Goal: Task Accomplishment & Management: Manage account settings

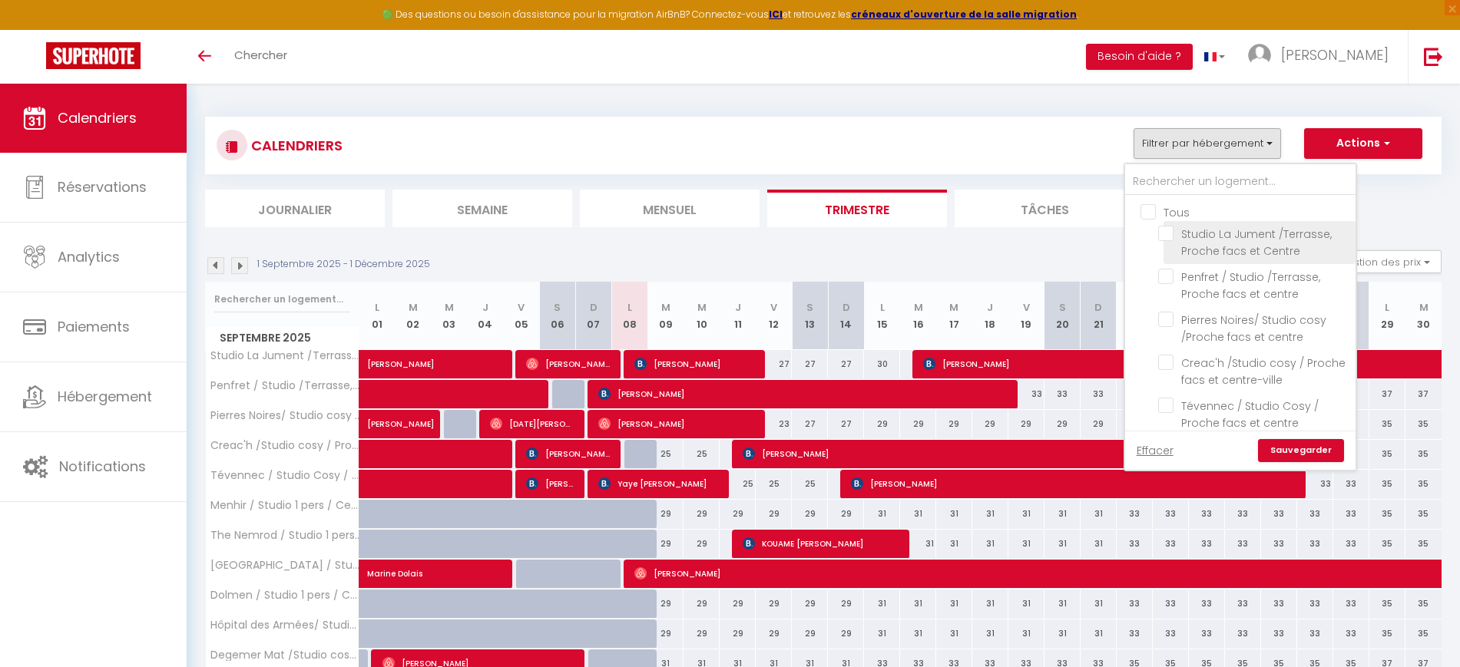
click at [1171, 235] on input "Studio La Jument /Terrasse, Proche facs et Centre" at bounding box center [1254, 233] width 192 height 15
checkbox input "true"
checkbox input "false"
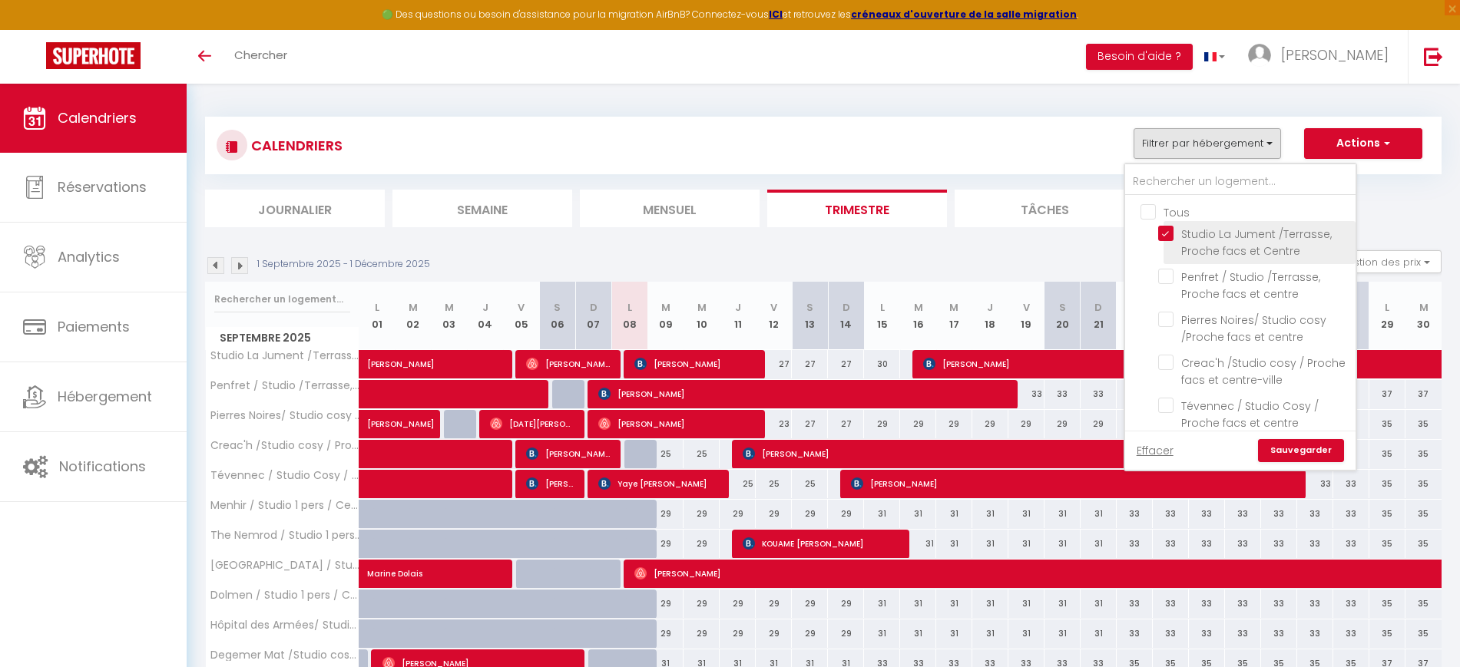
checkbox input "false"
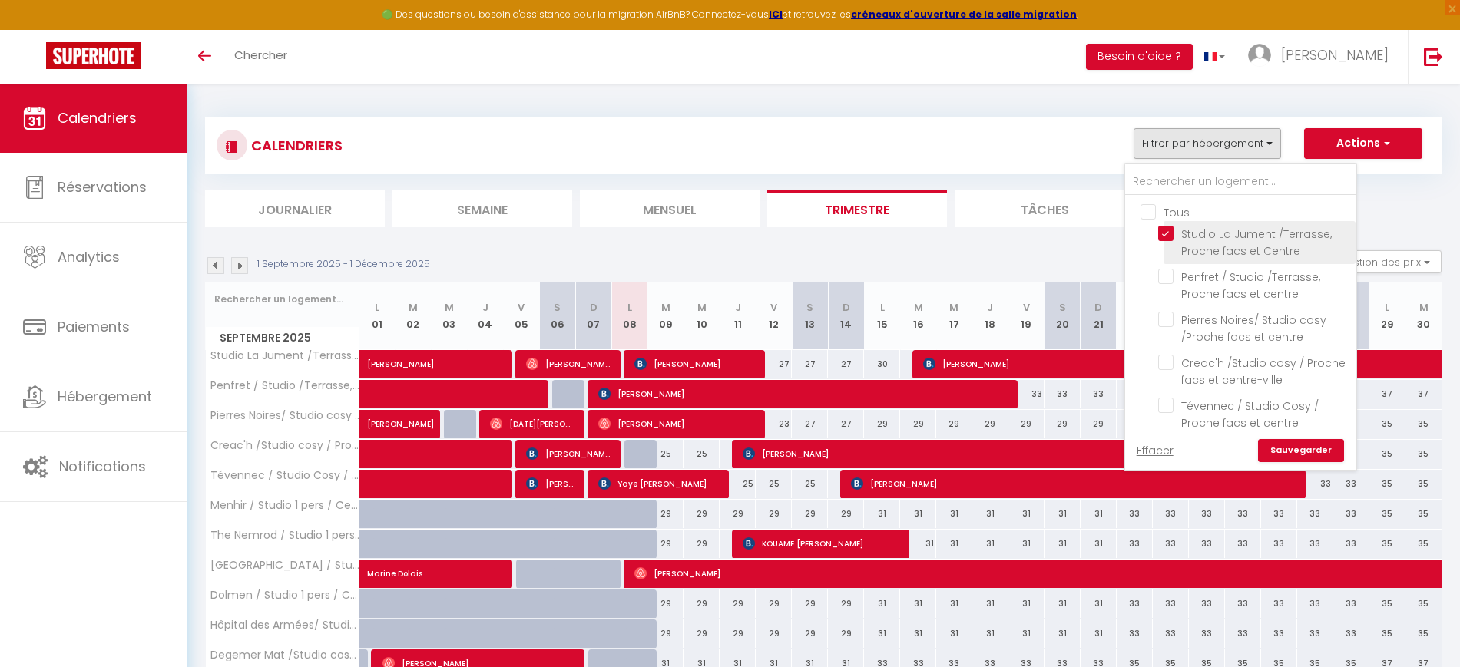
checkbox input "false"
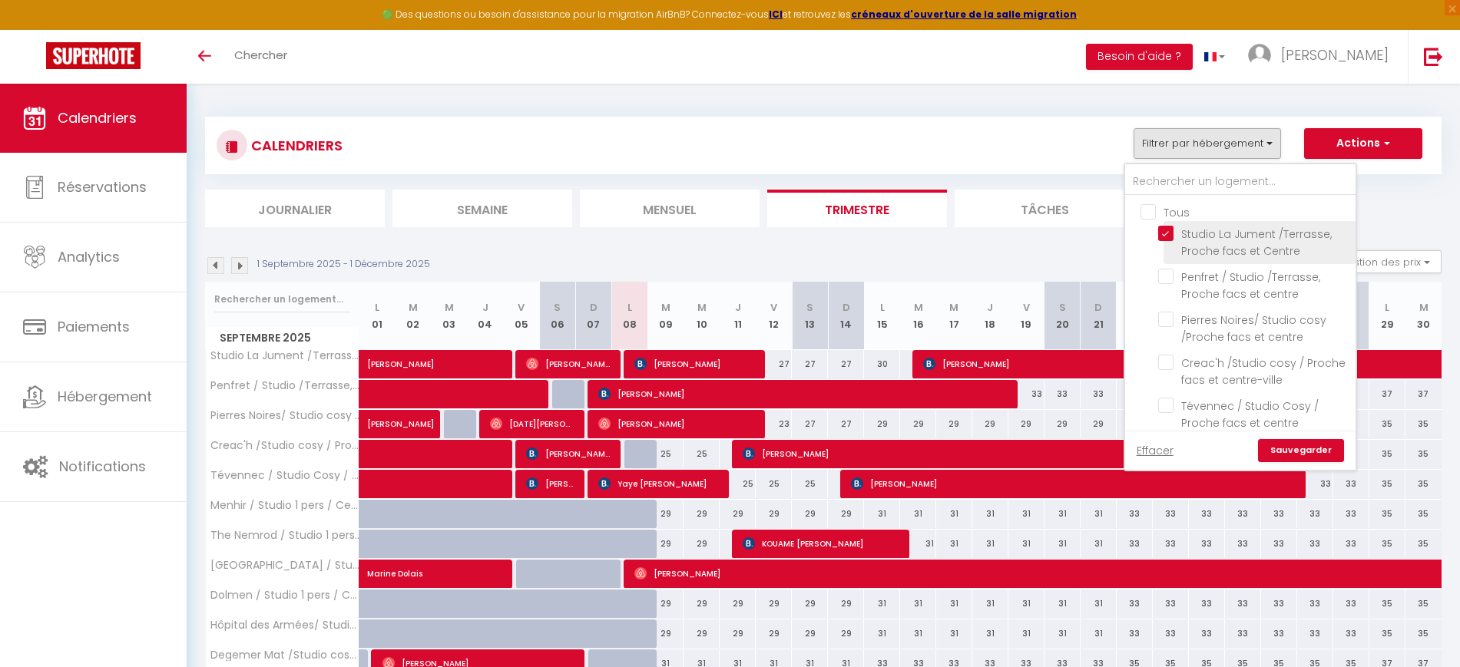
checkbox input "false"
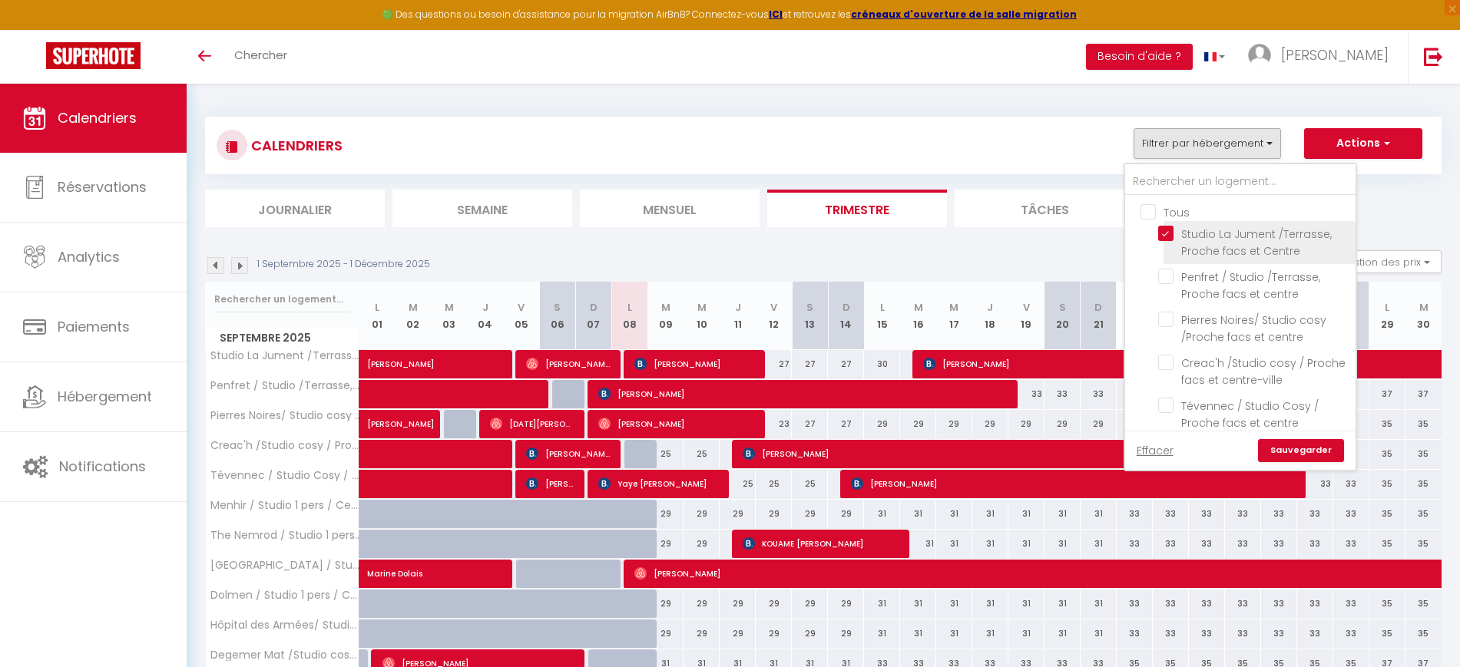
checkbox input "false"
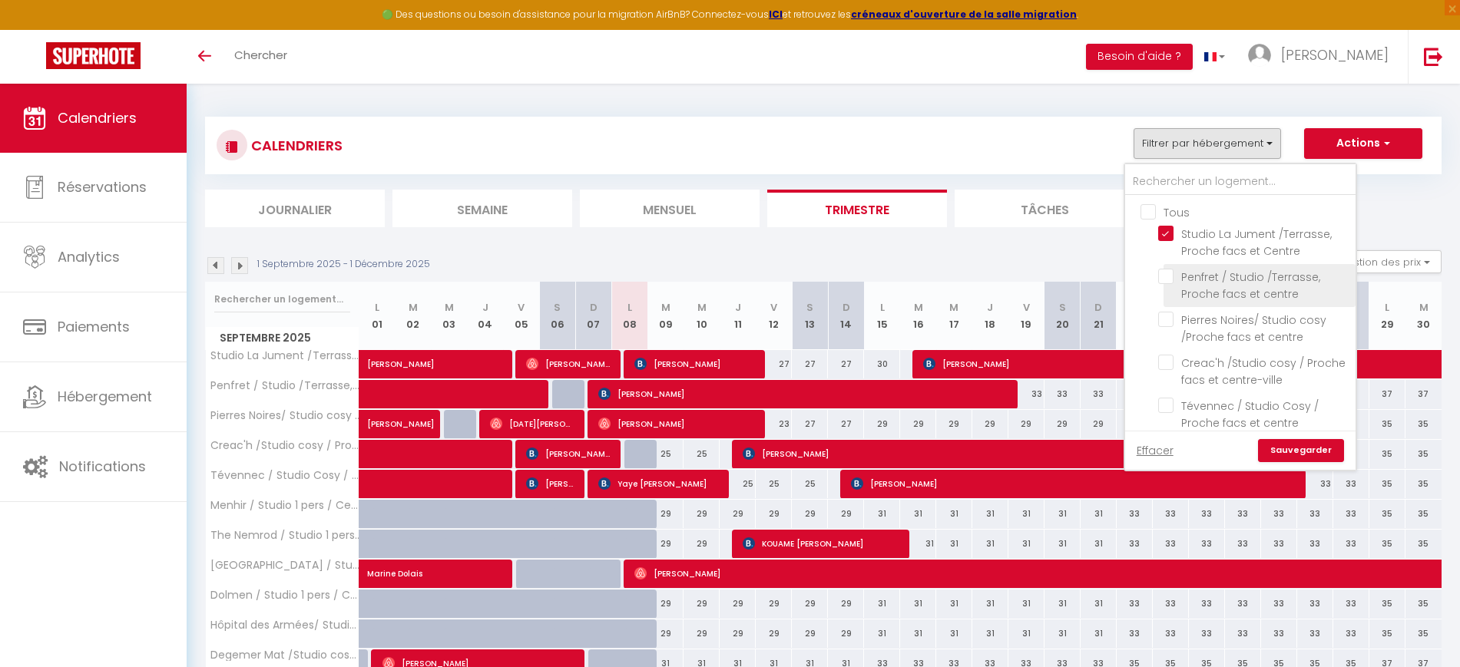
click at [1171, 270] on input "Penfret / Studio /Terrasse, Proche facs et centre" at bounding box center [1254, 276] width 192 height 15
checkbox input "true"
checkbox input "false"
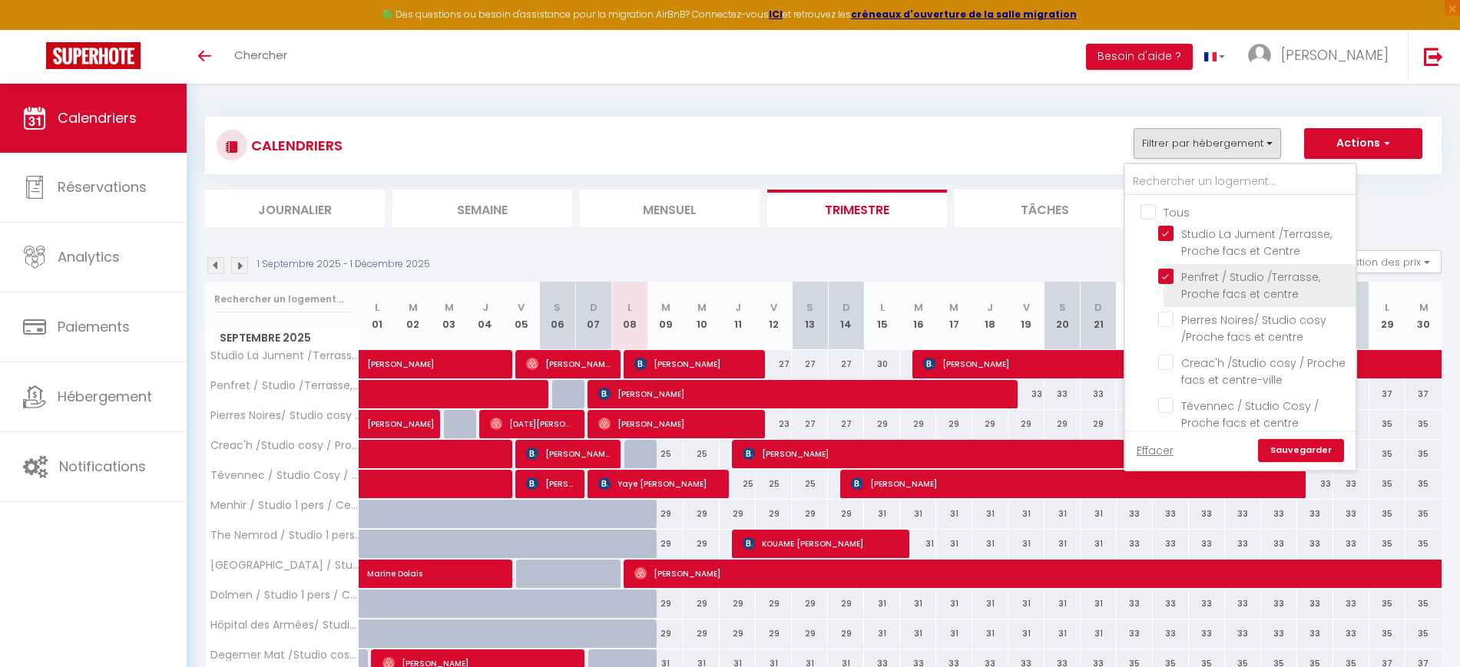
checkbox input "false"
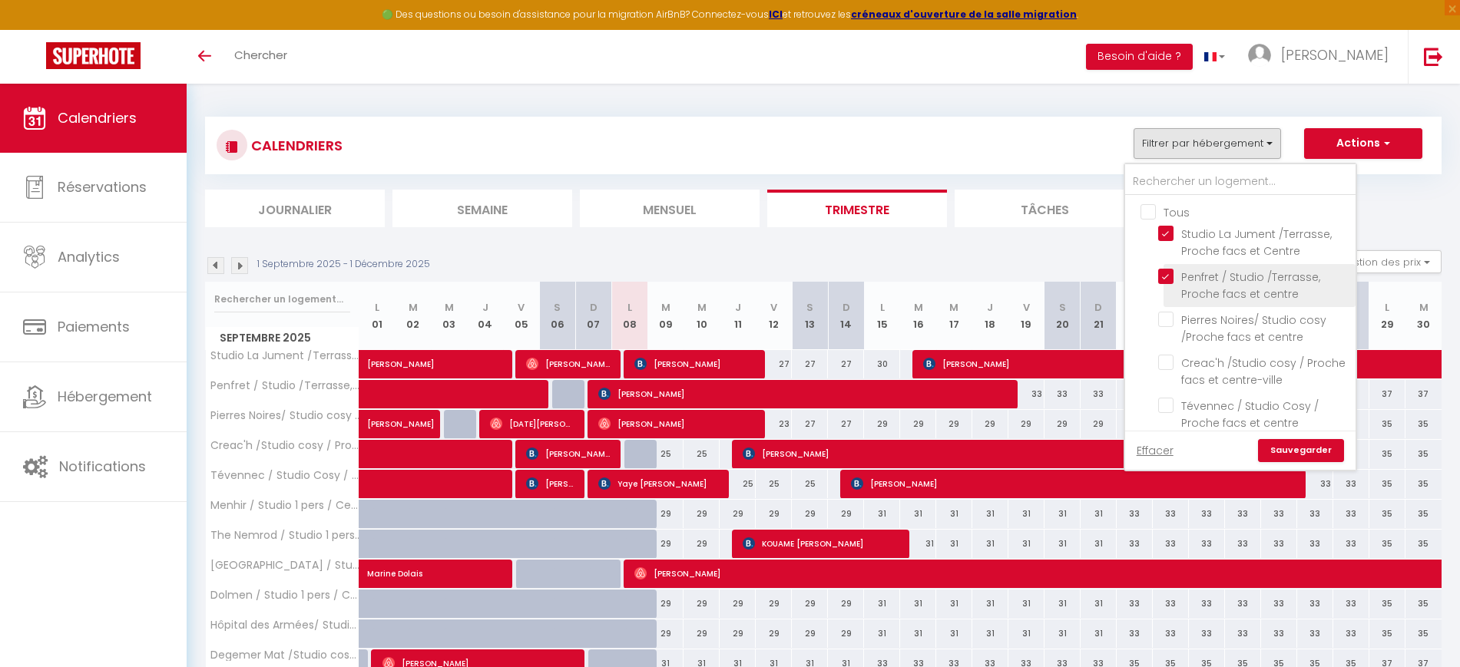
checkbox input "false"
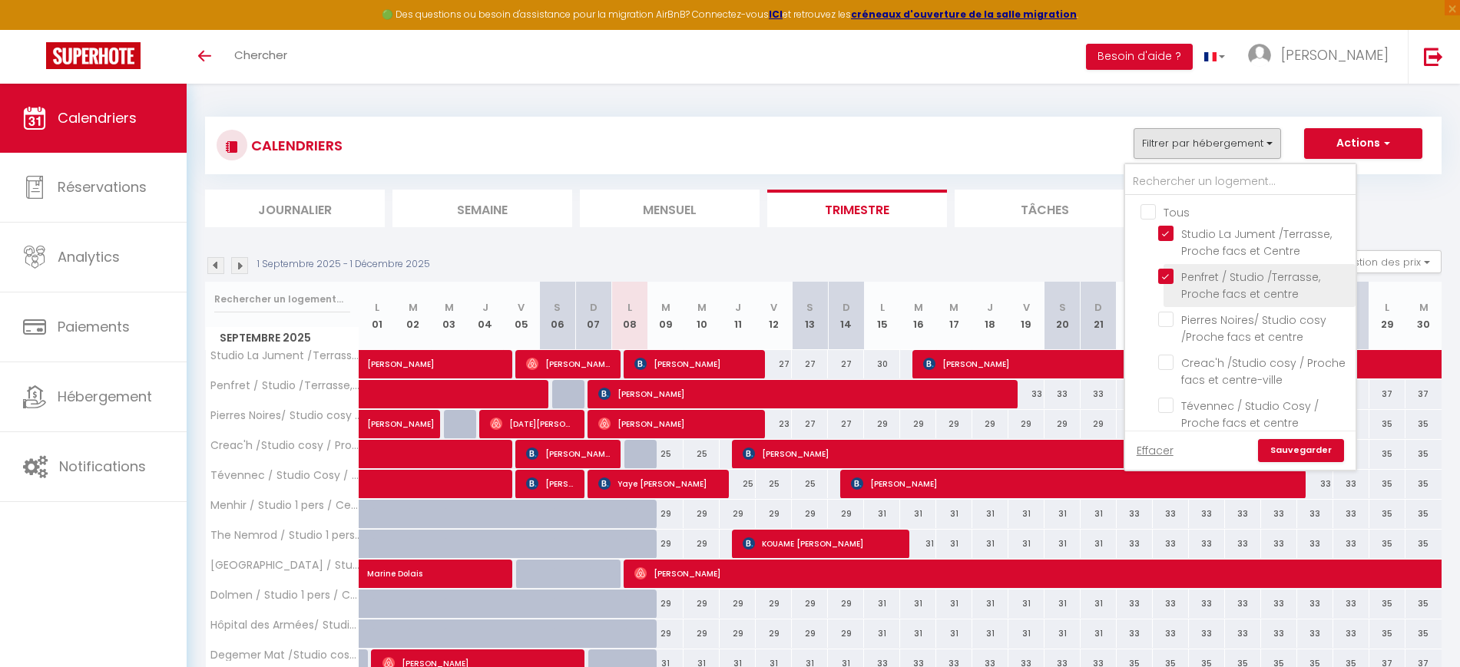
checkbox input "false"
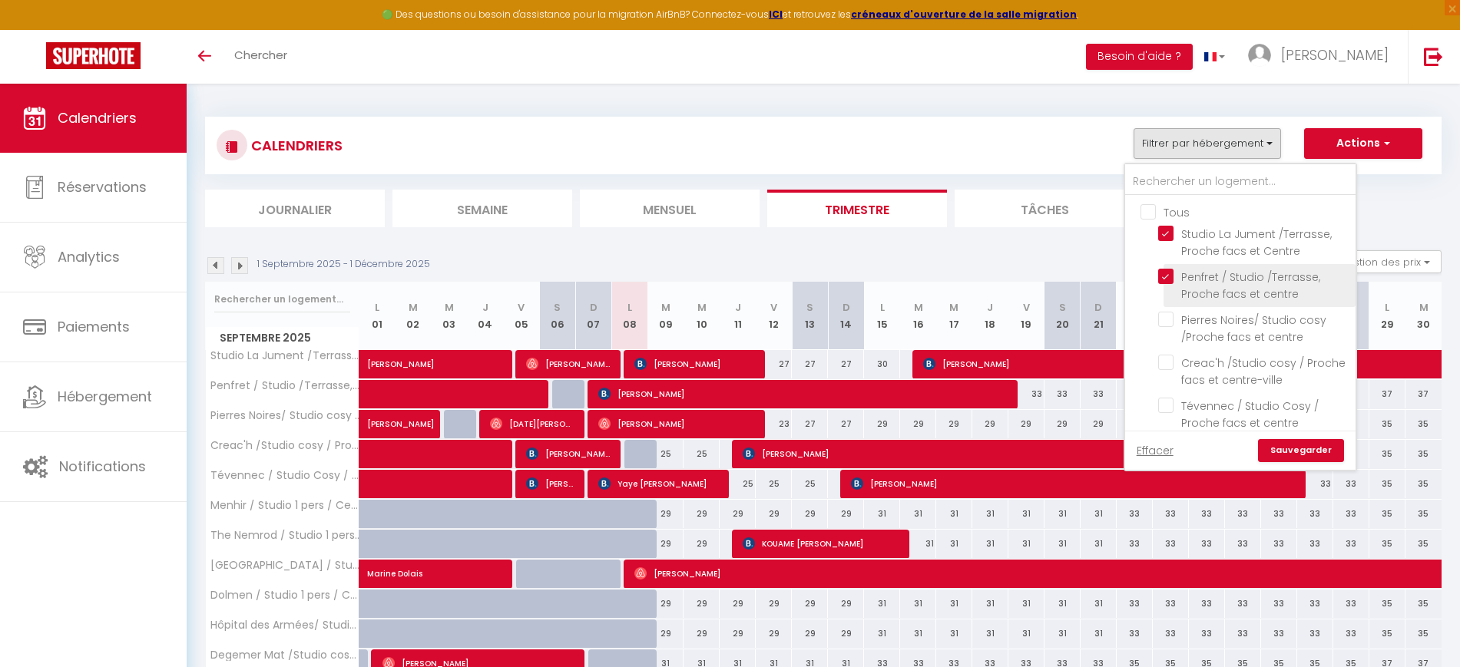
checkbox input "false"
click at [1169, 317] on input "Pierres Noires/ Studio cosy /Proche facs et centre" at bounding box center [1254, 319] width 192 height 15
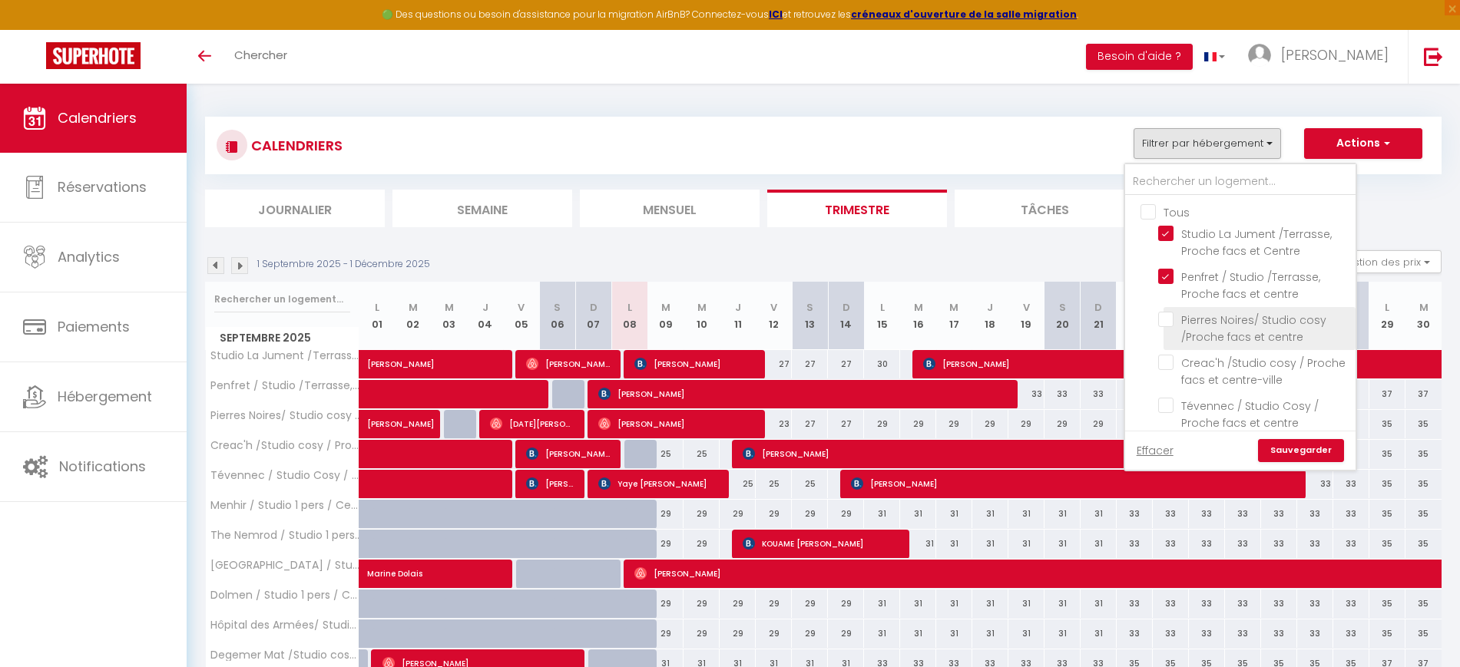
checkbox input "true"
checkbox input "false"
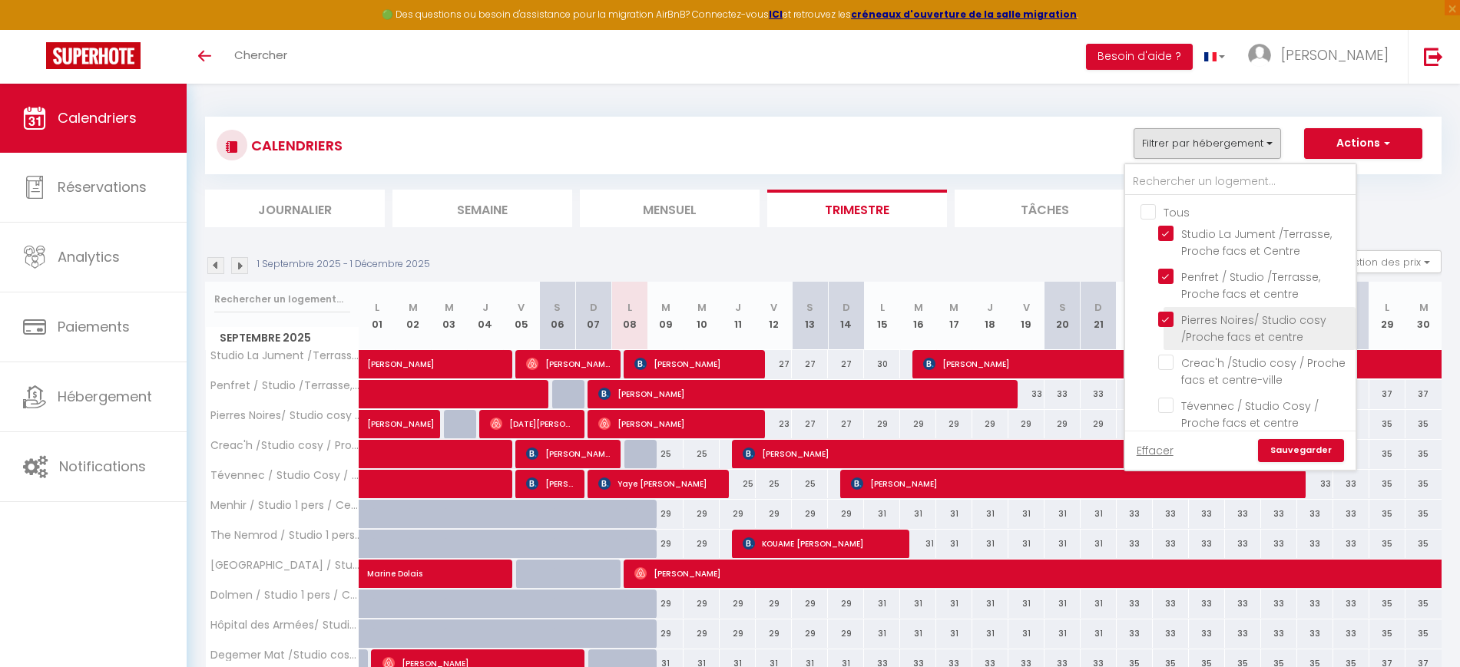
checkbox input "false"
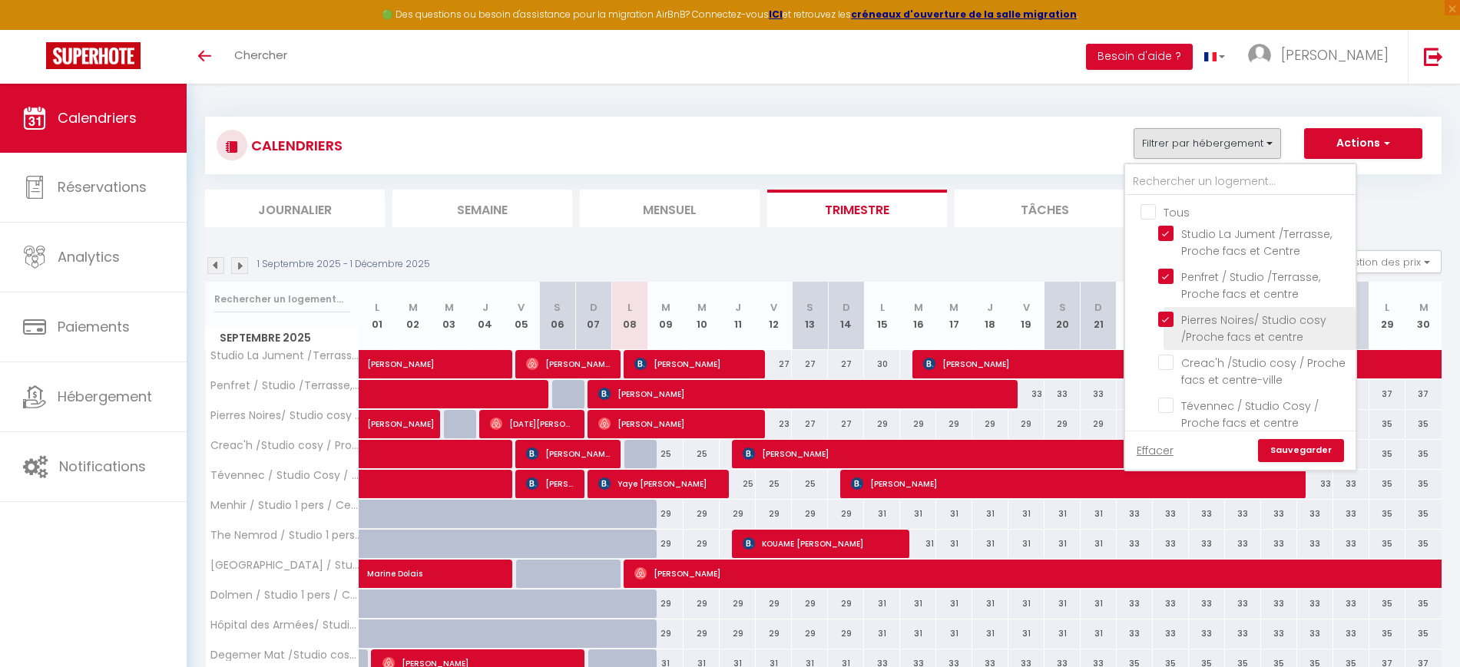
checkbox input "false"
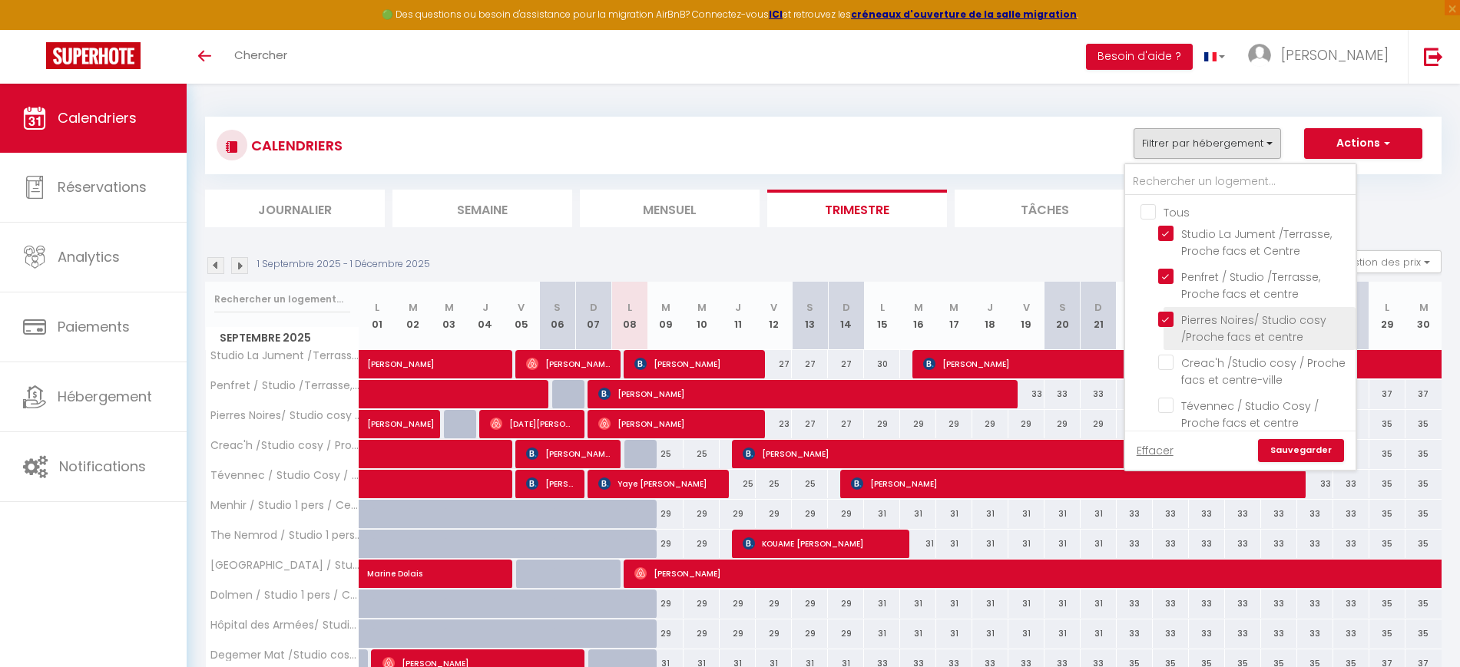
checkbox input "false"
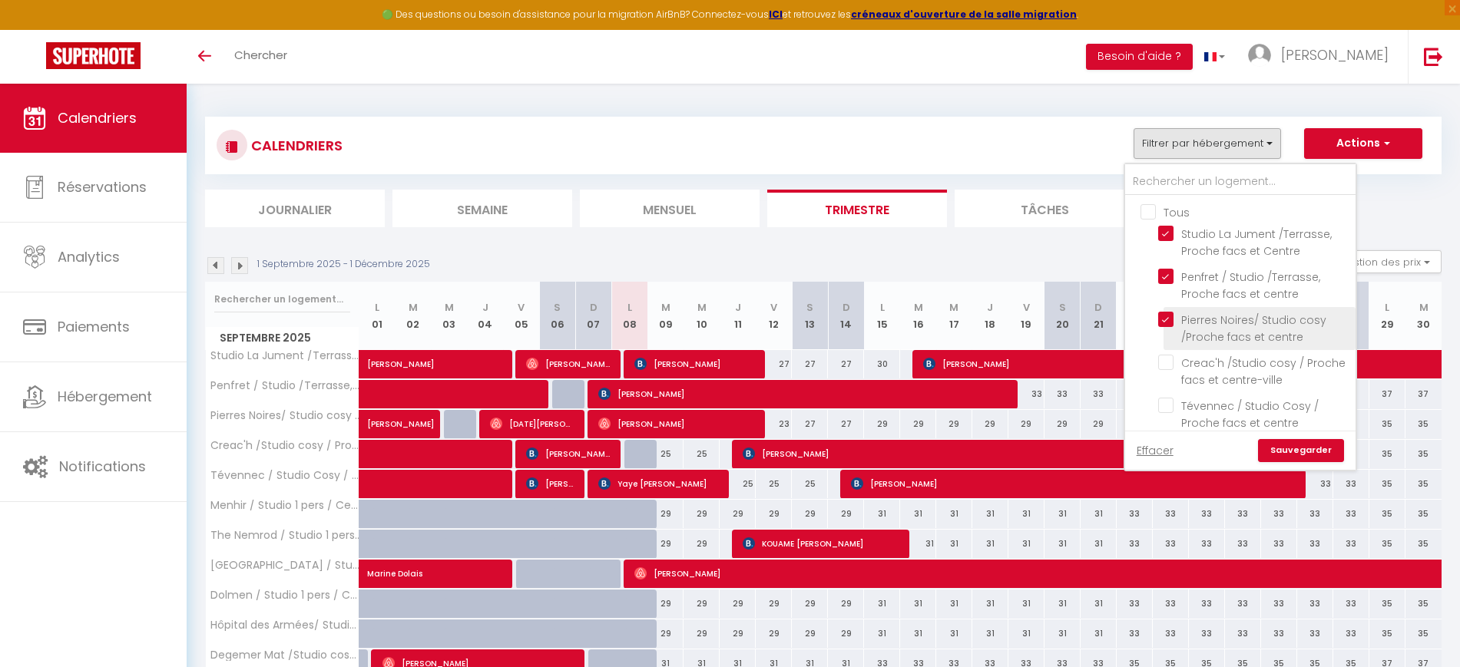
checkbox input "false"
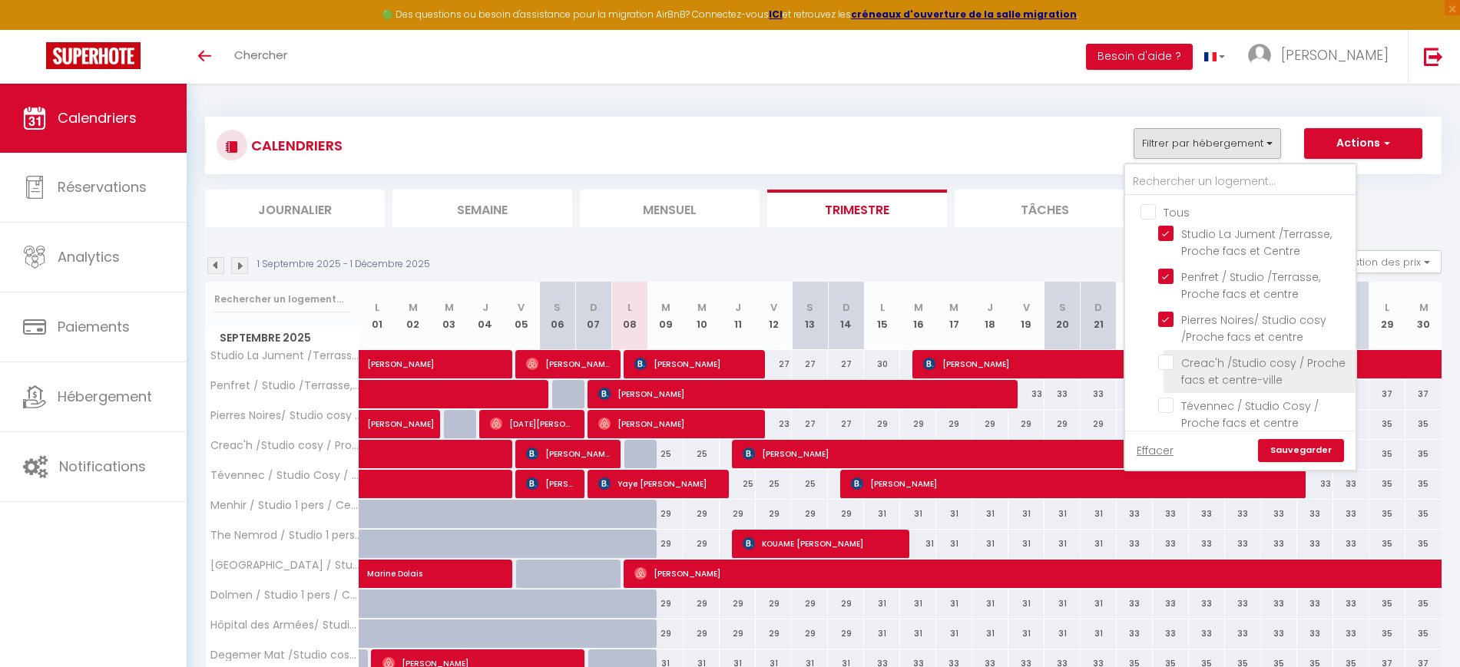
click at [1169, 360] on input "Creac'h /Studio cosy / Proche facs et centre-ville" at bounding box center [1254, 362] width 192 height 15
checkbox input "true"
checkbox input "false"
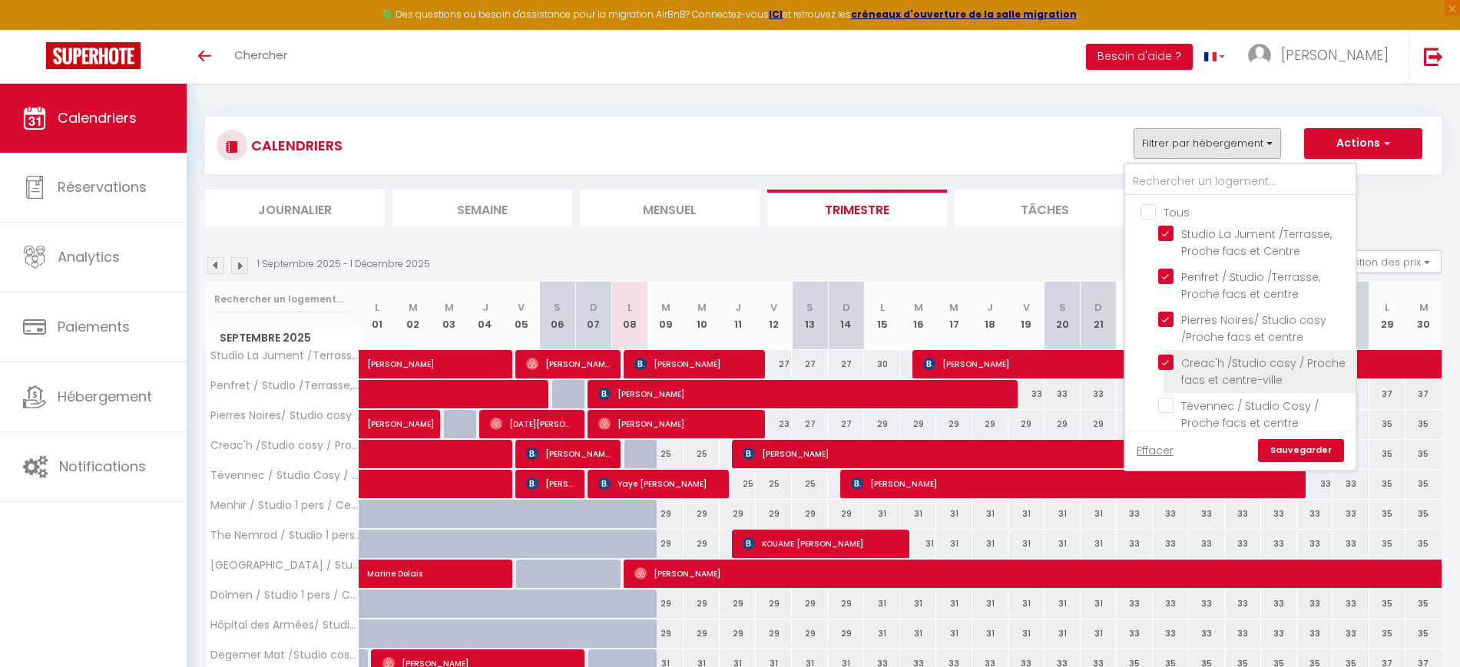
checkbox input "false"
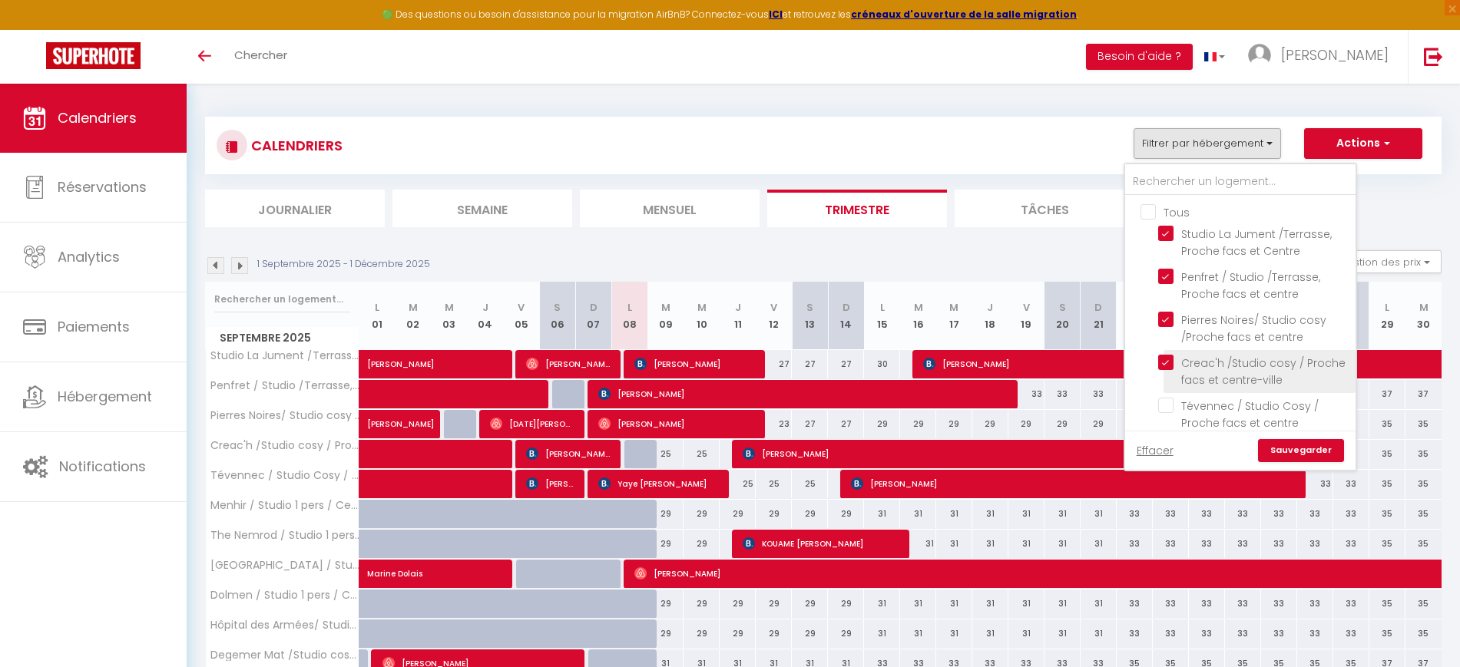
checkbox input "false"
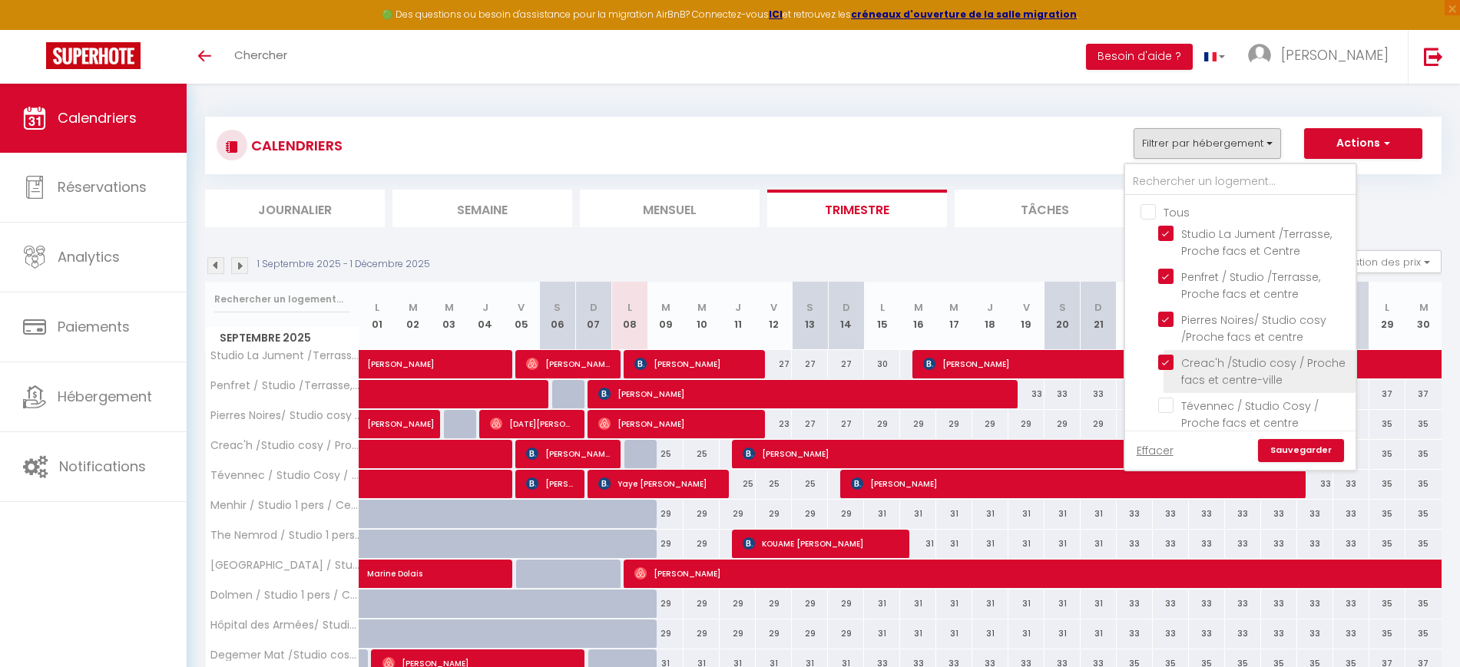
checkbox input "false"
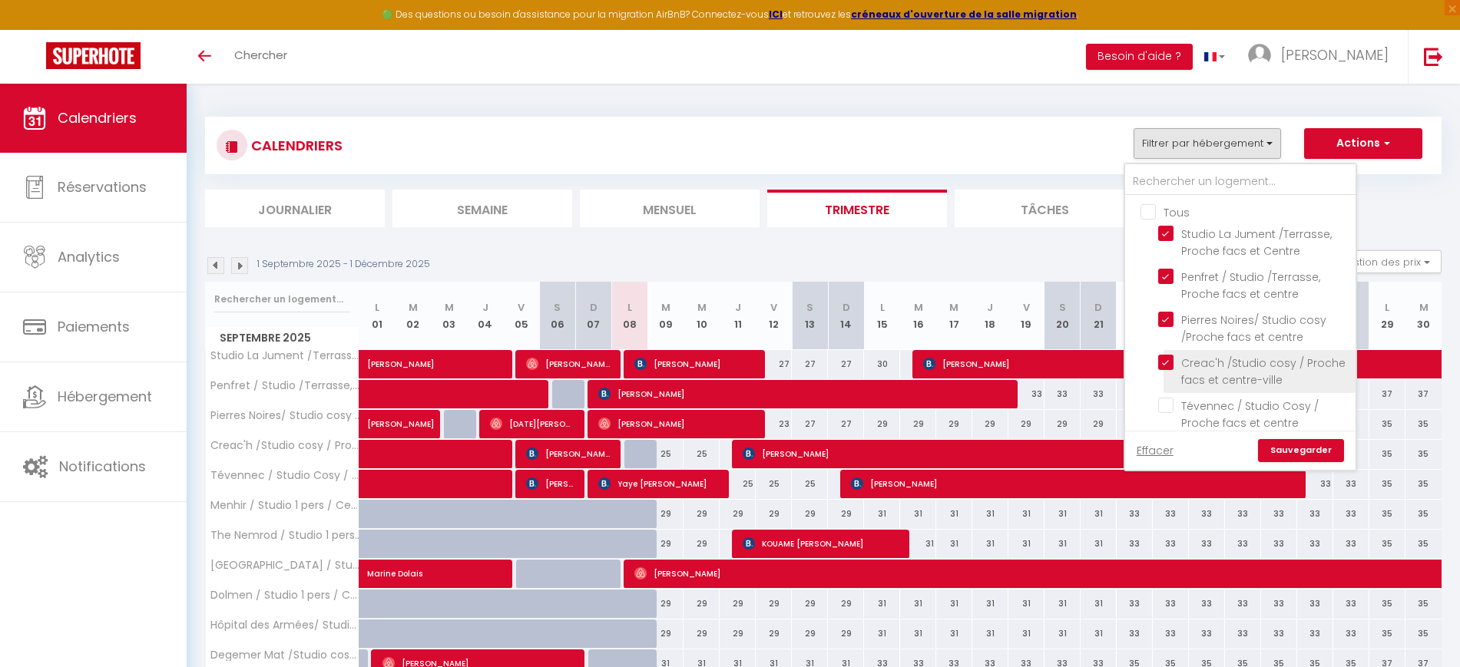
checkbox input "false"
click at [1170, 414] on li "Tévennec / Studio Cosy / Proche facs et centre" at bounding box center [1260, 414] width 192 height 43
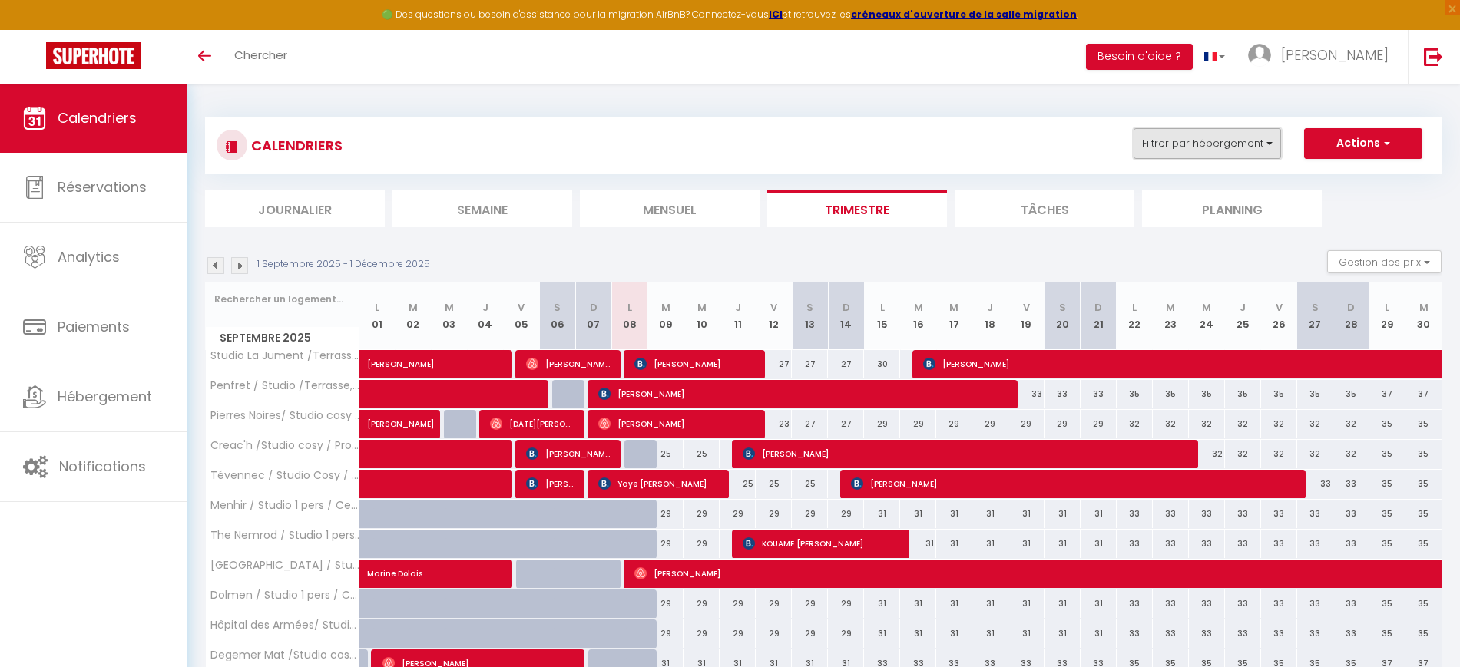
click at [1167, 146] on button "Filtrer par hébergement" at bounding box center [1207, 143] width 147 height 31
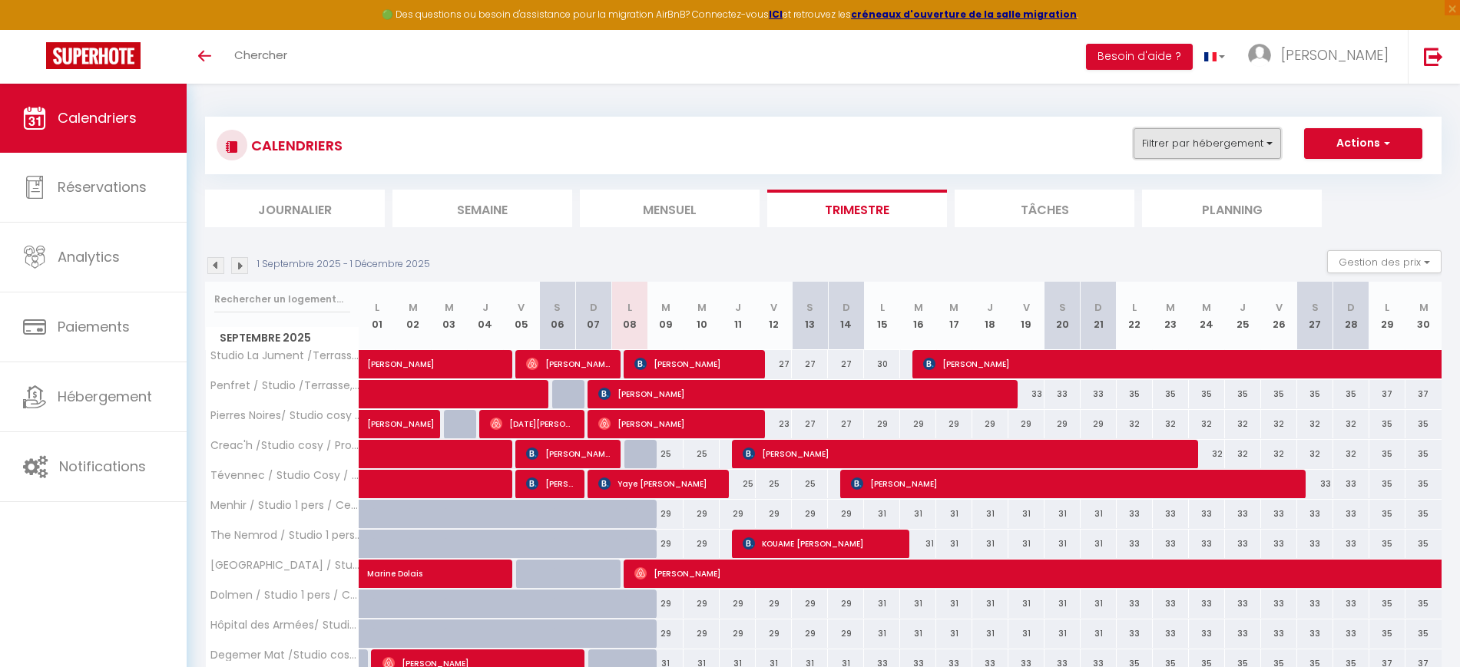
click at [1211, 128] on button "Filtrer par hébergement" at bounding box center [1207, 143] width 147 height 31
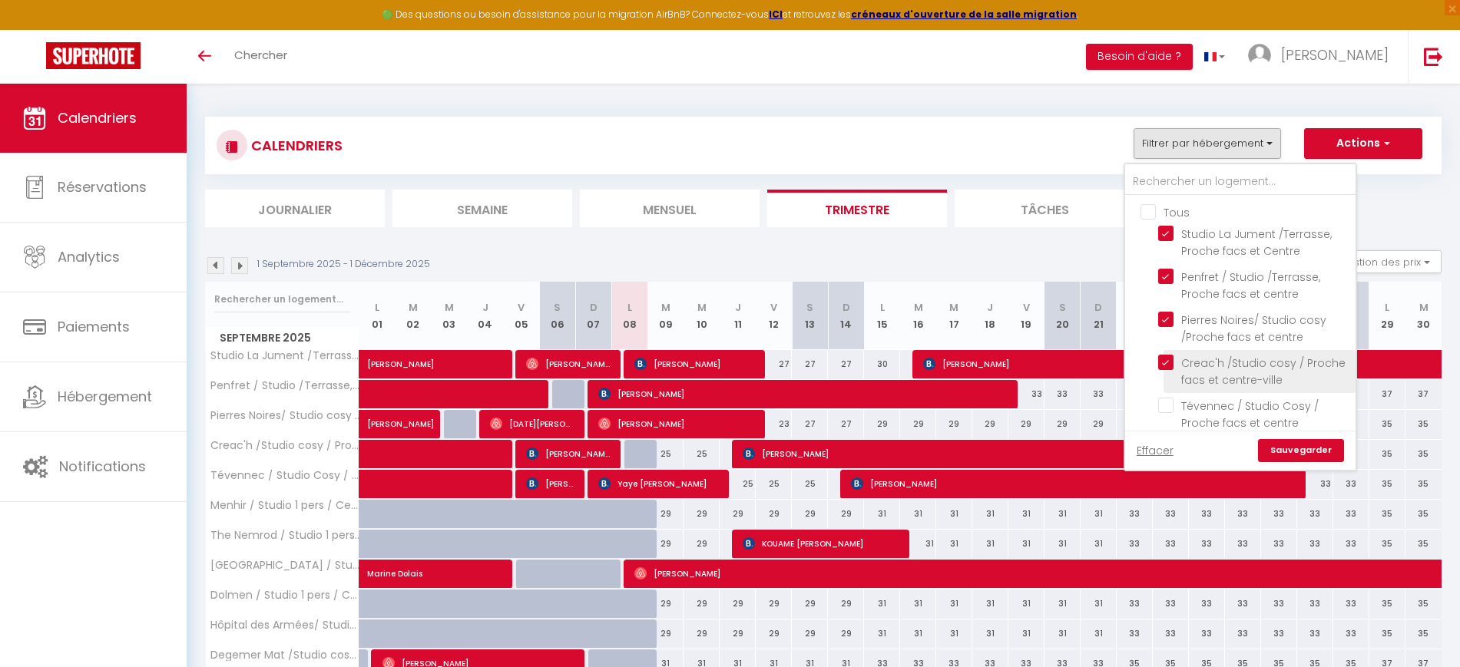
click at [1170, 389] on li "Creac'h /Studio cosy / Proche facs et centre-ville" at bounding box center [1260, 371] width 192 height 43
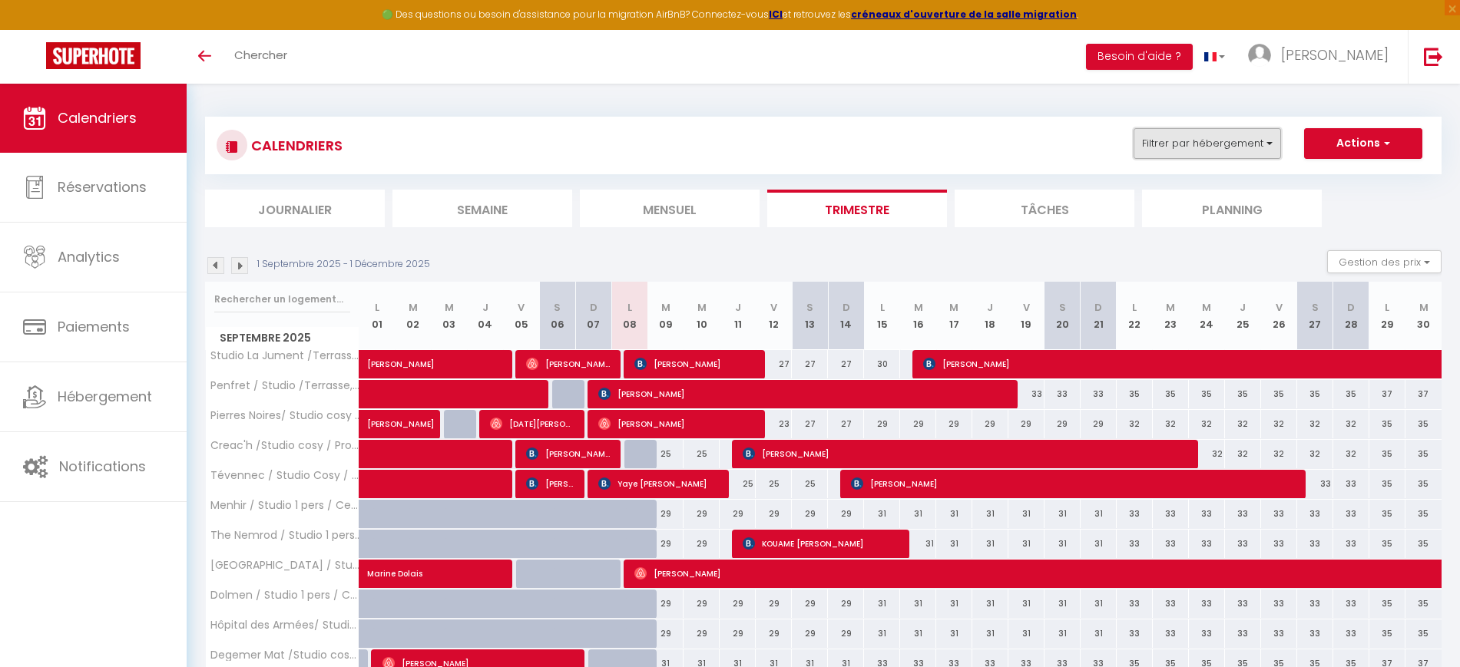
click at [1180, 147] on button "Filtrer par hébergement" at bounding box center [1207, 143] width 147 height 31
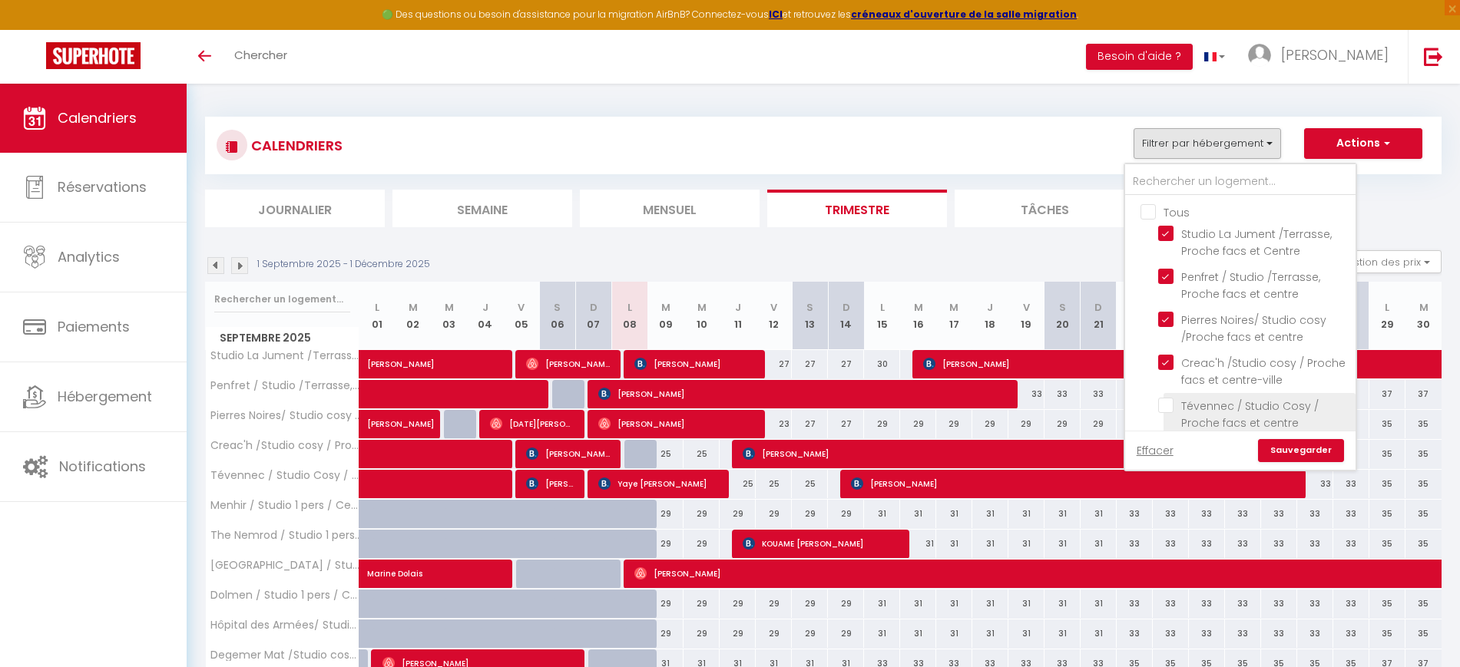
click at [1162, 409] on input "Tévennec / Studio Cosy / Proche facs et centre" at bounding box center [1254, 405] width 192 height 15
checkbox input "true"
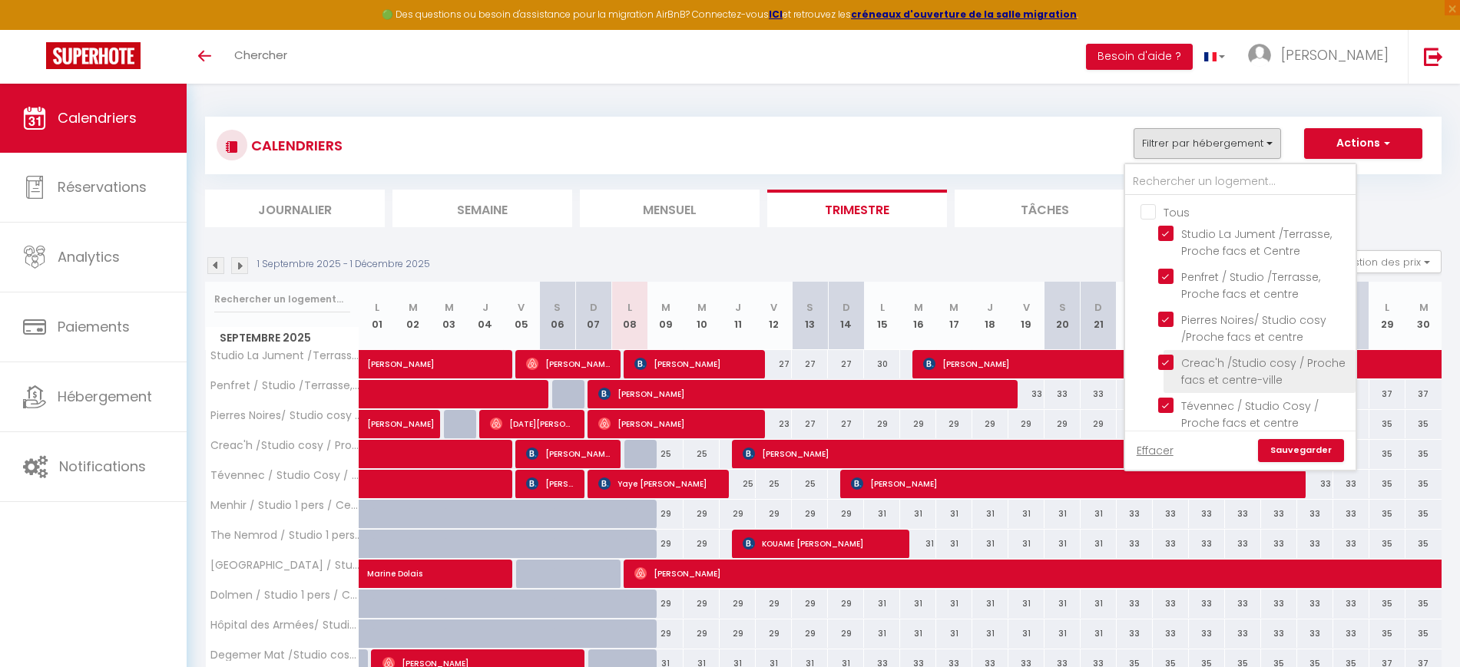
checkbox input "false"
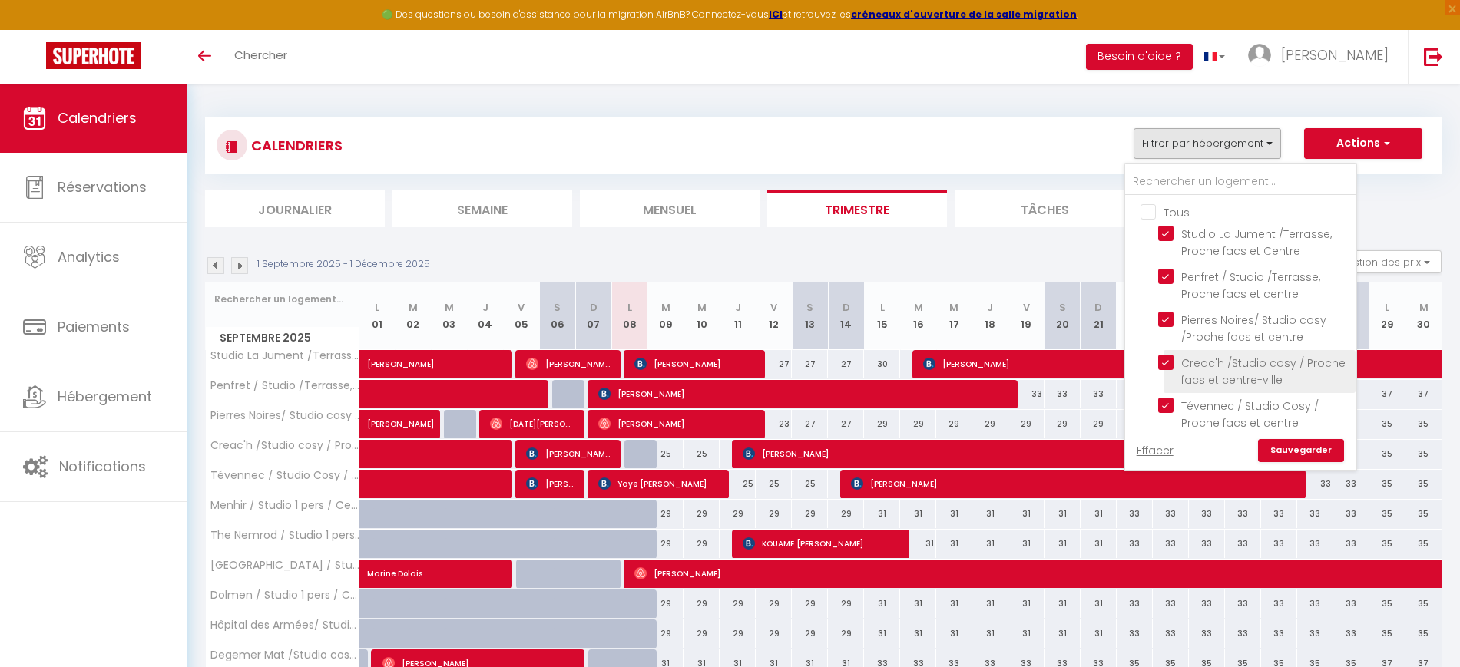
checkbox input "false"
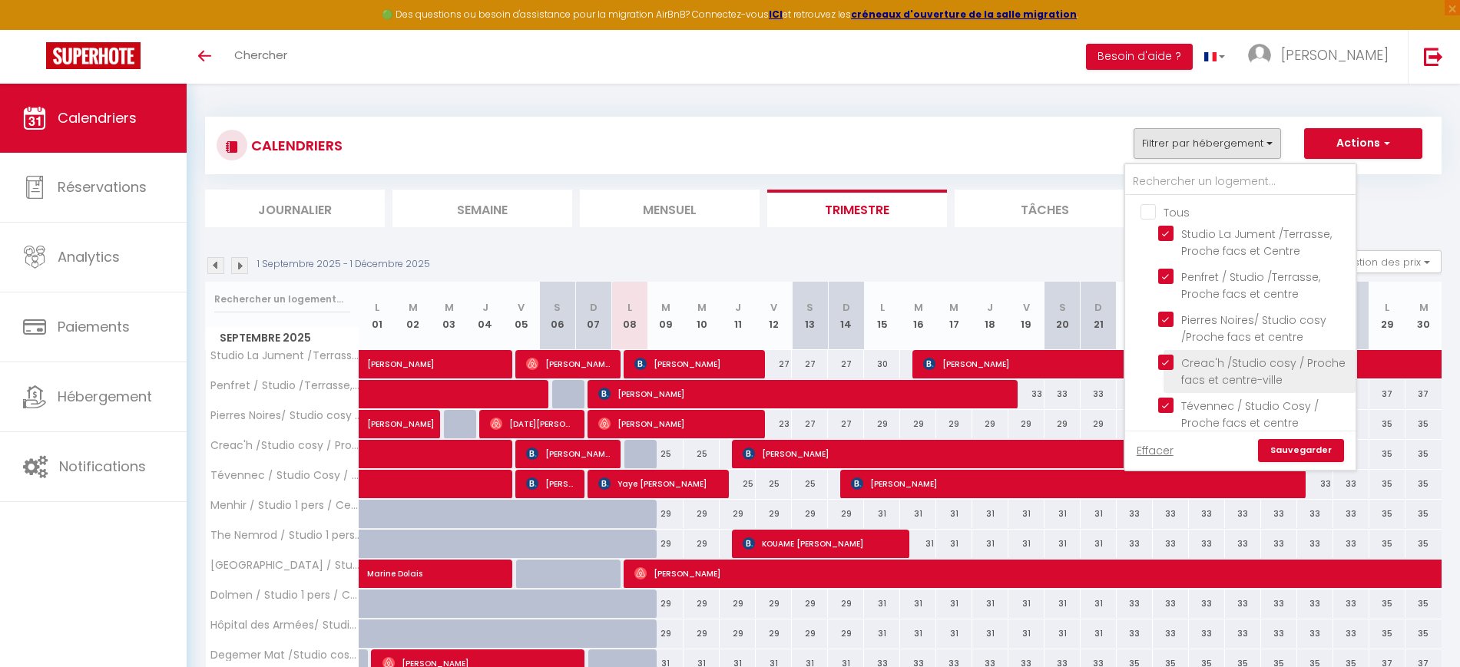
checkbox input "false"
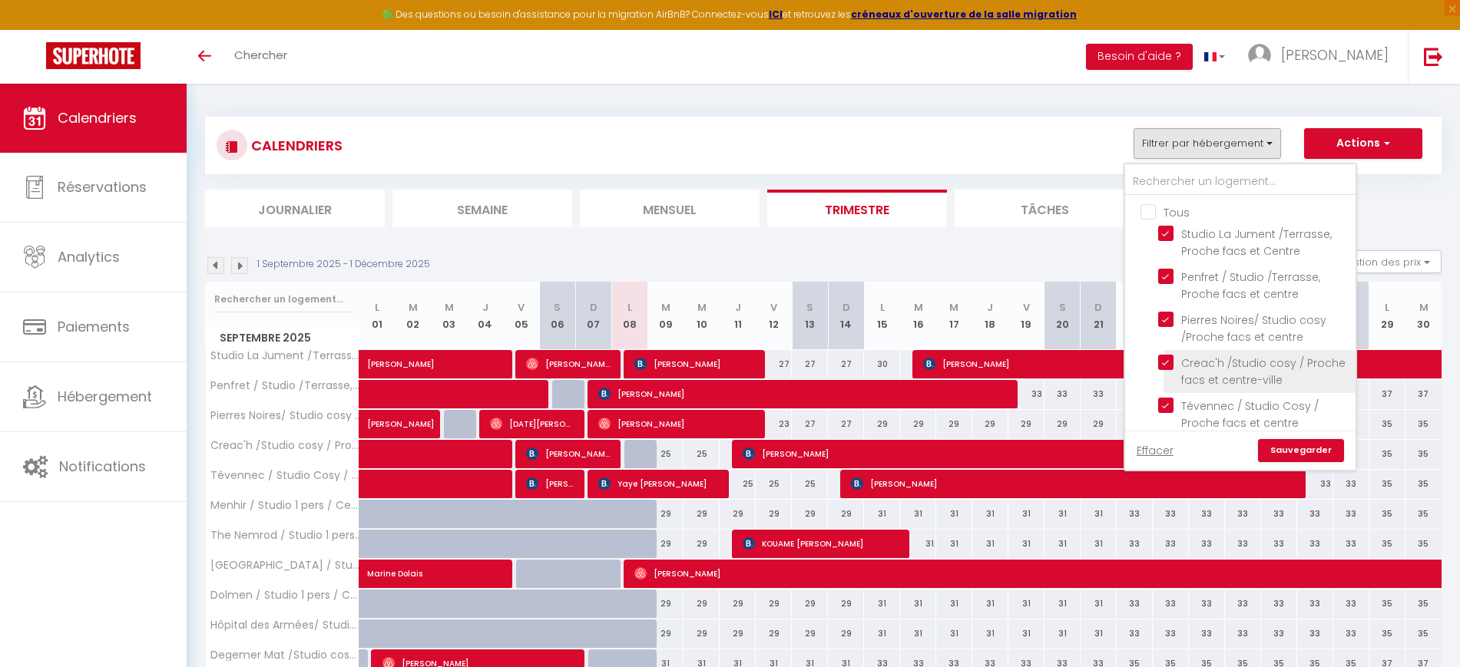
checkbox input "false"
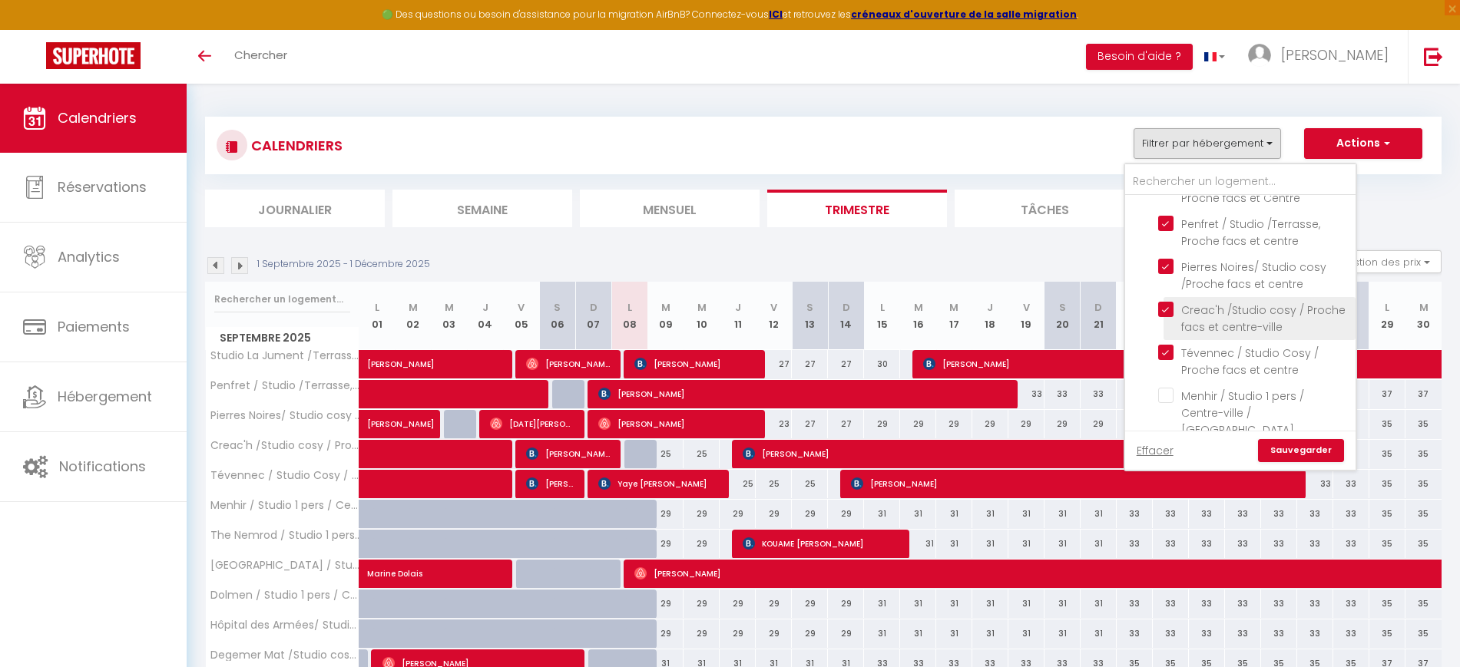
scroll to position [96, 0]
click at [1291, 446] on link "Sauvegarder" at bounding box center [1301, 450] width 86 height 23
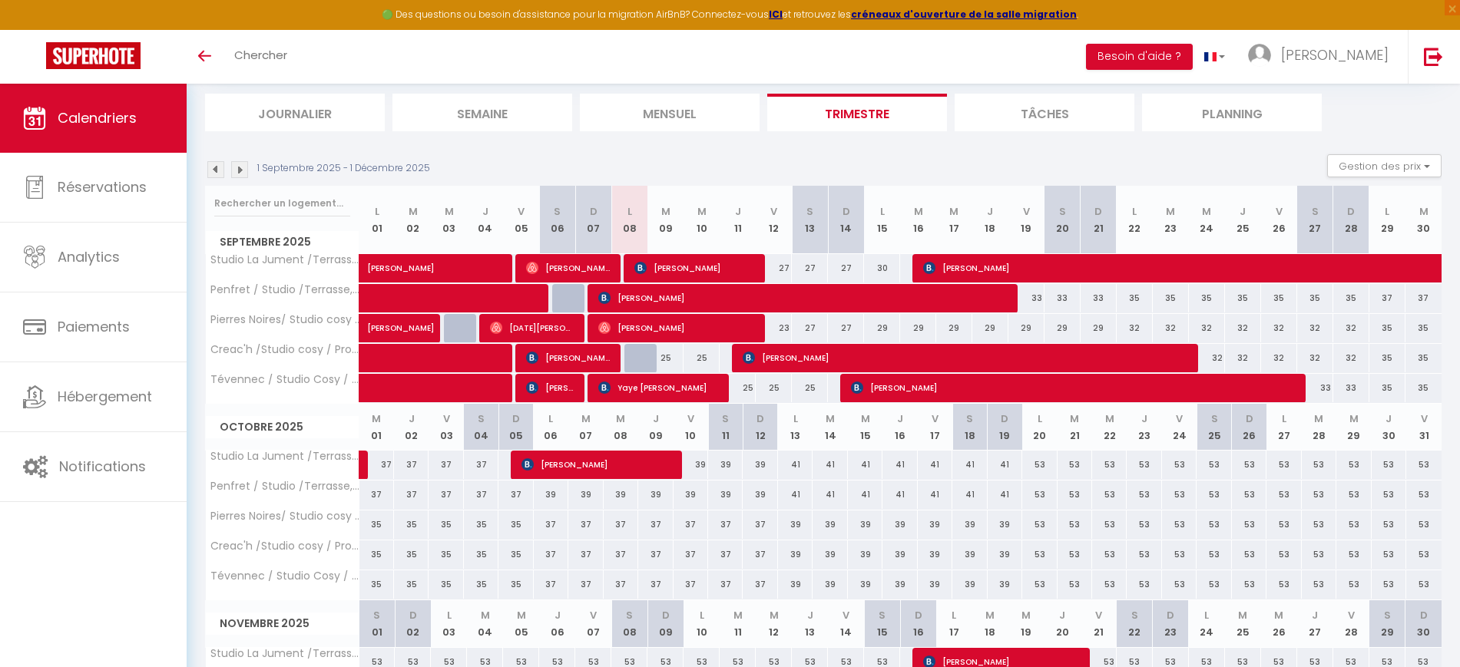
click at [778, 263] on div "27" at bounding box center [774, 268] width 36 height 28
type input "27"
type input "Ven 12 Septembre 2025"
type input "[PERSON_NAME] 13 Septembre 2025"
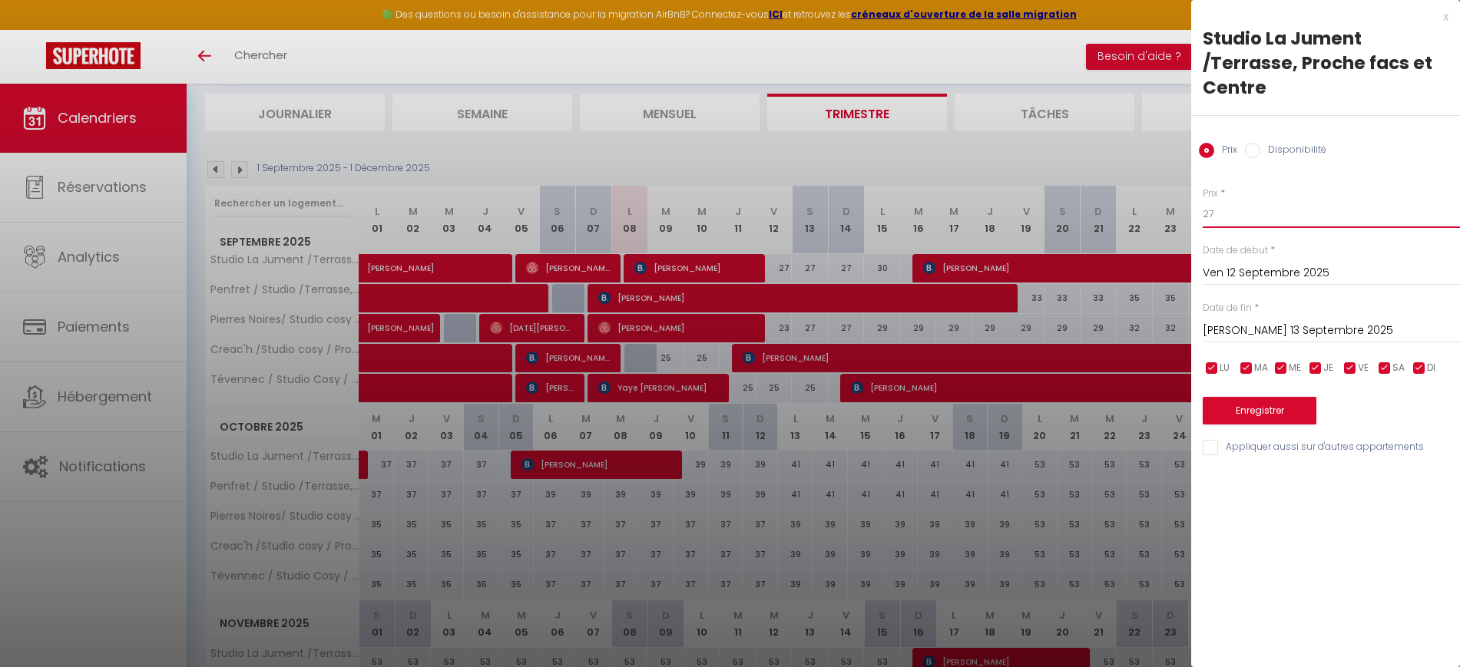
click at [1343, 220] on input "27" at bounding box center [1331, 214] width 257 height 28
type input "25"
click at [1237, 330] on input "[PERSON_NAME] 13 Septembre 2025" at bounding box center [1331, 331] width 257 height 20
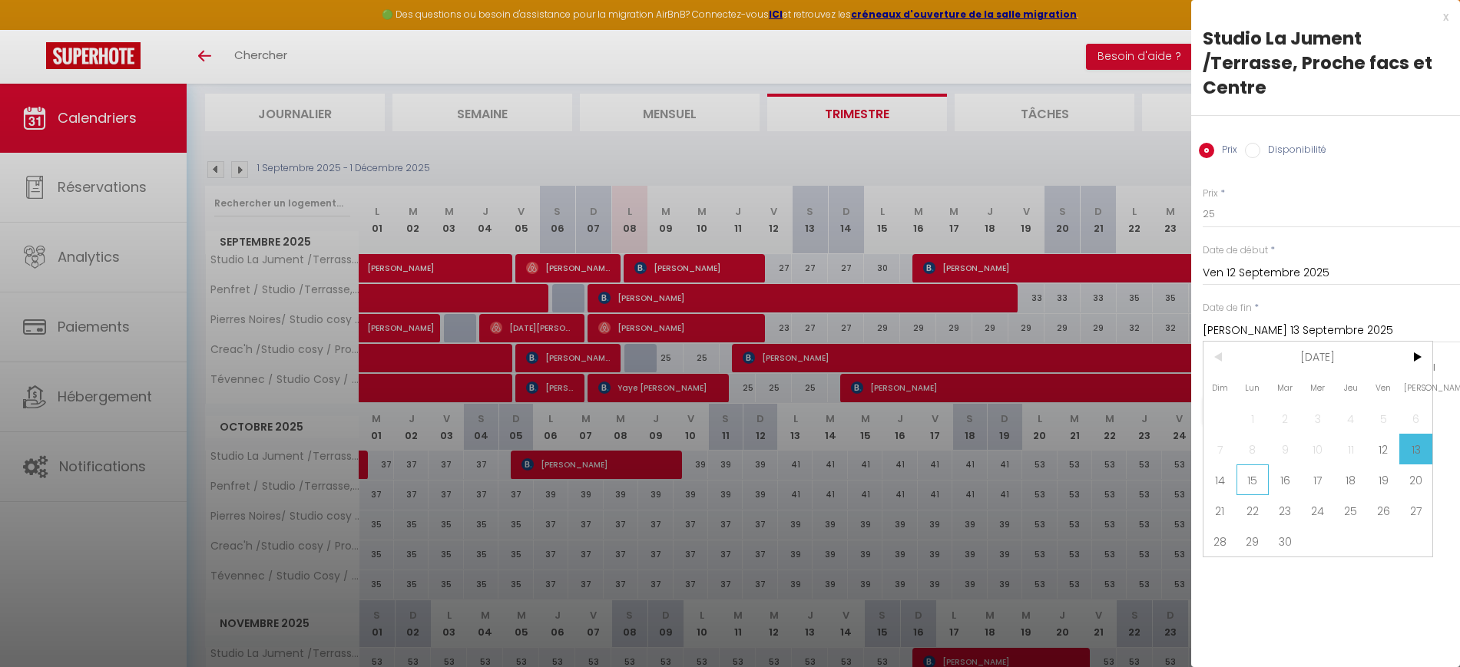
click at [1254, 486] on span "15" at bounding box center [1253, 480] width 33 height 31
type input "Lun 15 Septembre 2025"
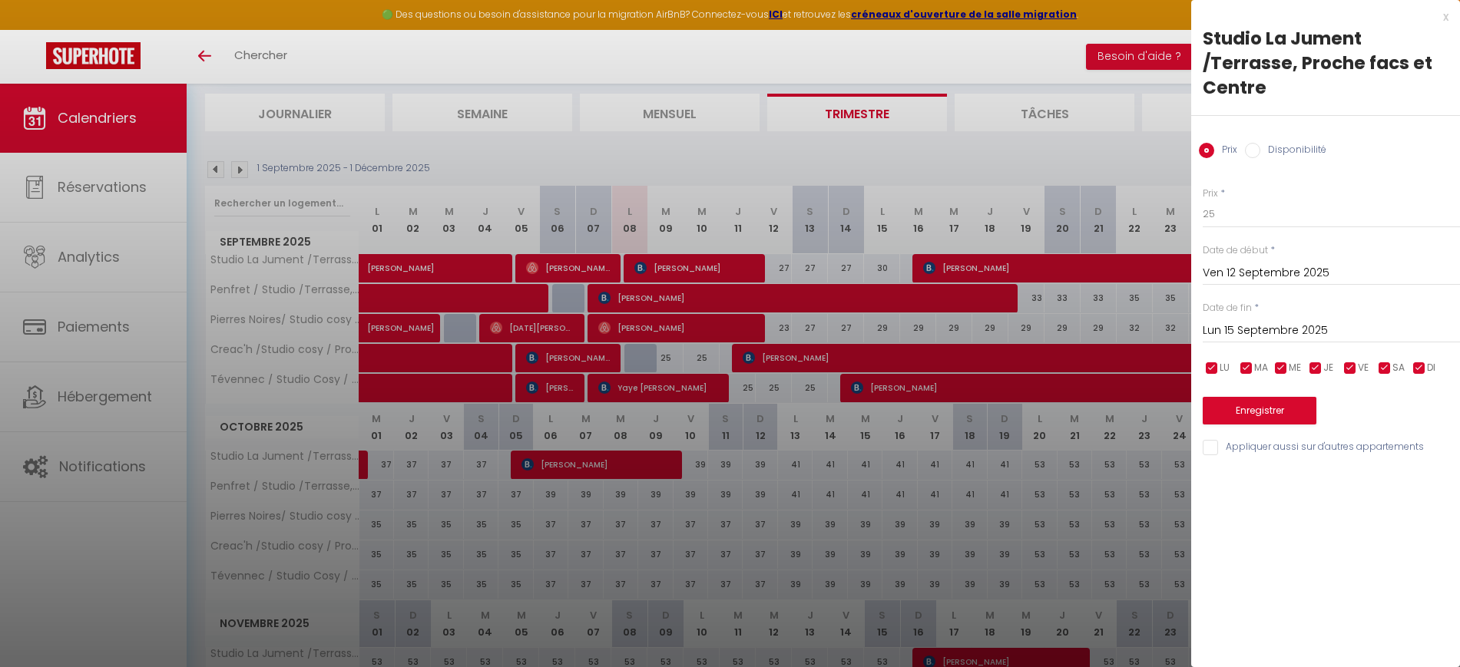
click at [1213, 447] on input "Appliquer aussi sur d'autres appartements" at bounding box center [1331, 447] width 257 height 15
checkbox input "true"
click at [1246, 402] on button "Enregistrer" at bounding box center [1260, 411] width 114 height 28
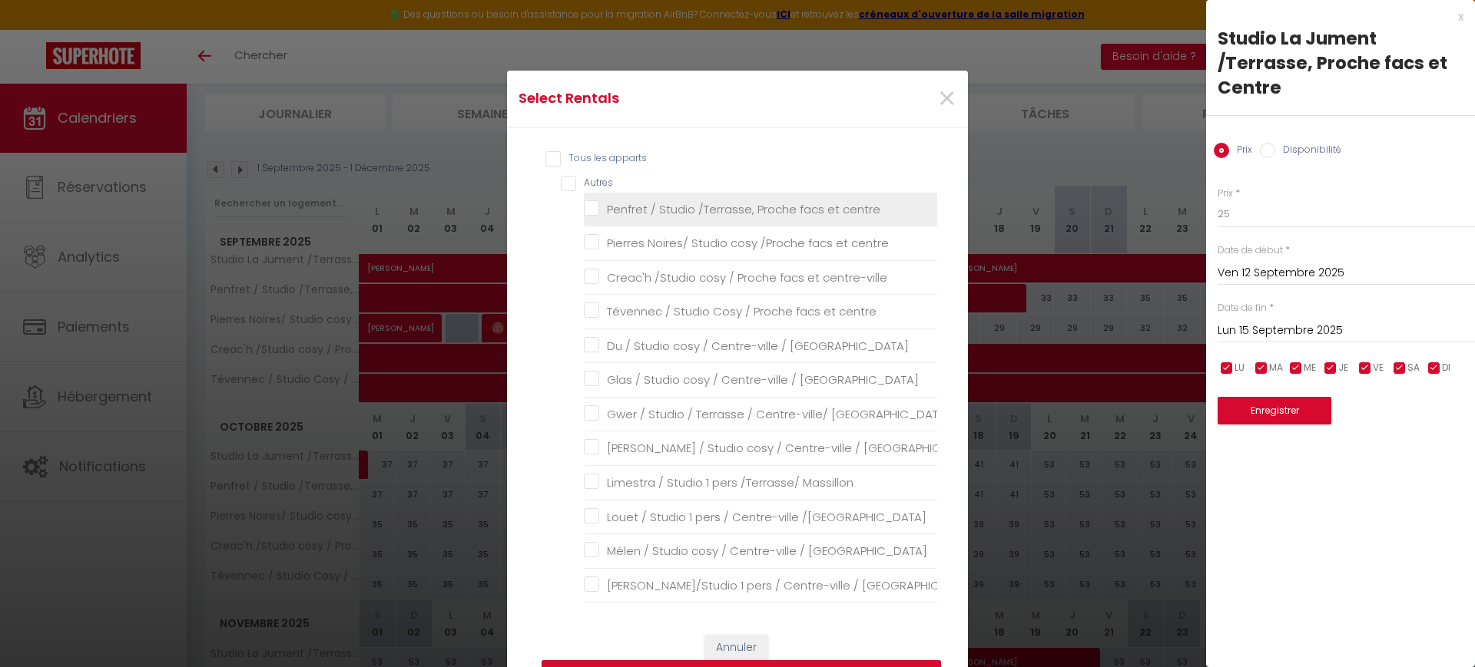
click at [628, 205] on centre "Penfret / Studio /Terrasse, Proche facs et centre" at bounding box center [760, 208] width 353 height 15
checkbox centre "true"
checkbox centre "false"
checkbox centre-ville "false"
checkbox centre "false"
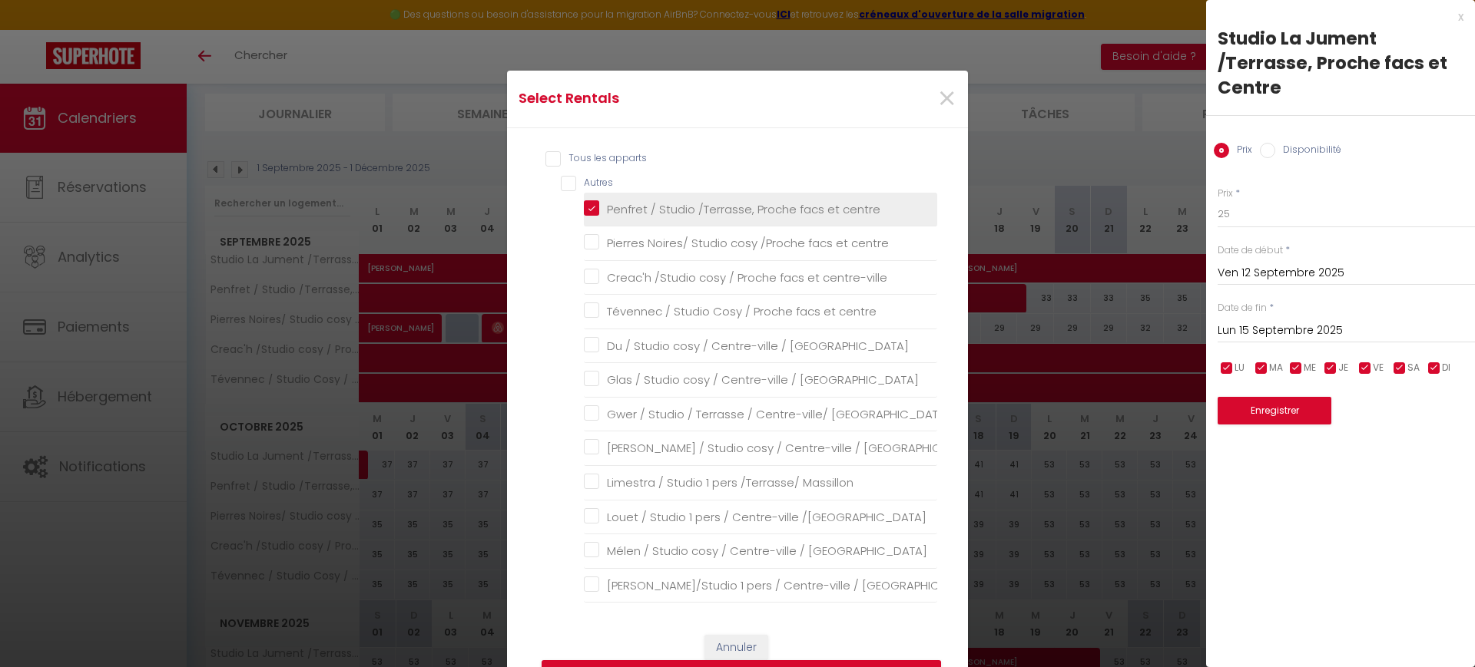
checkbox Massillon "false"
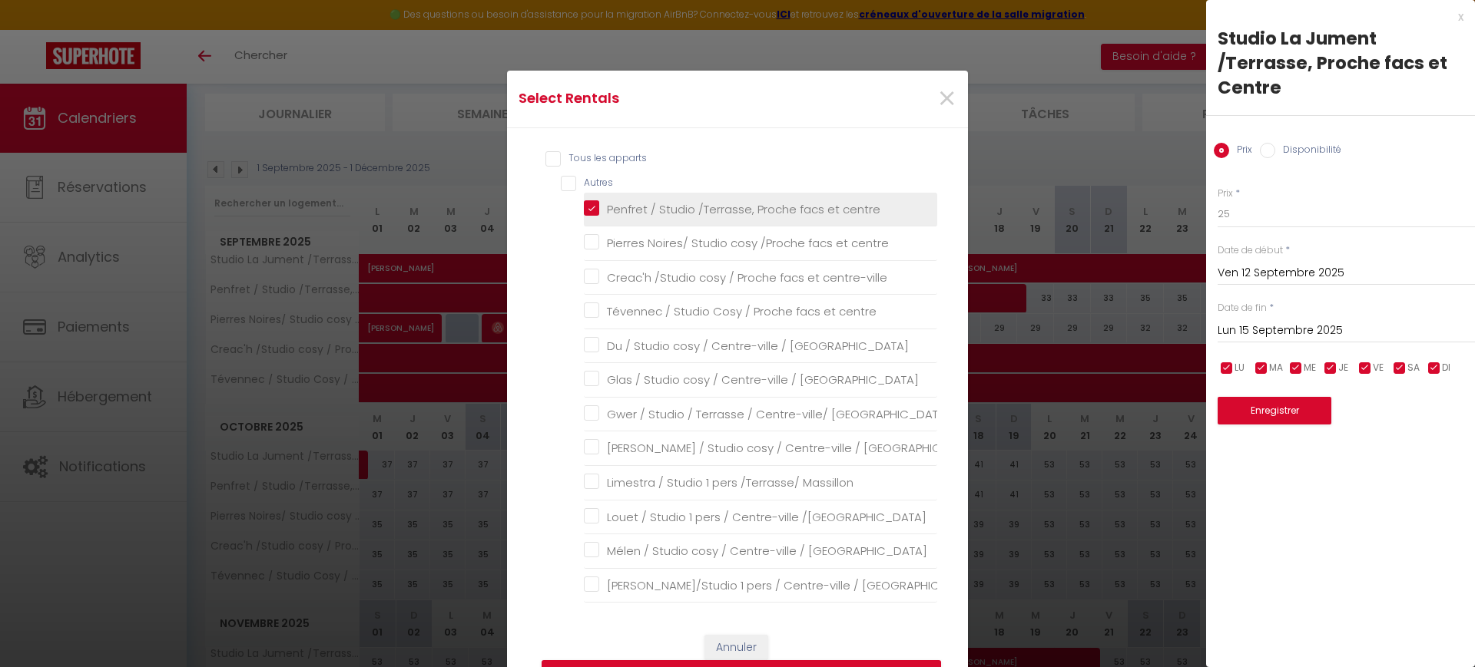
checkbox \/Massillon "false"
checkbox Massillon "false"
checkbox Harteloire "false"
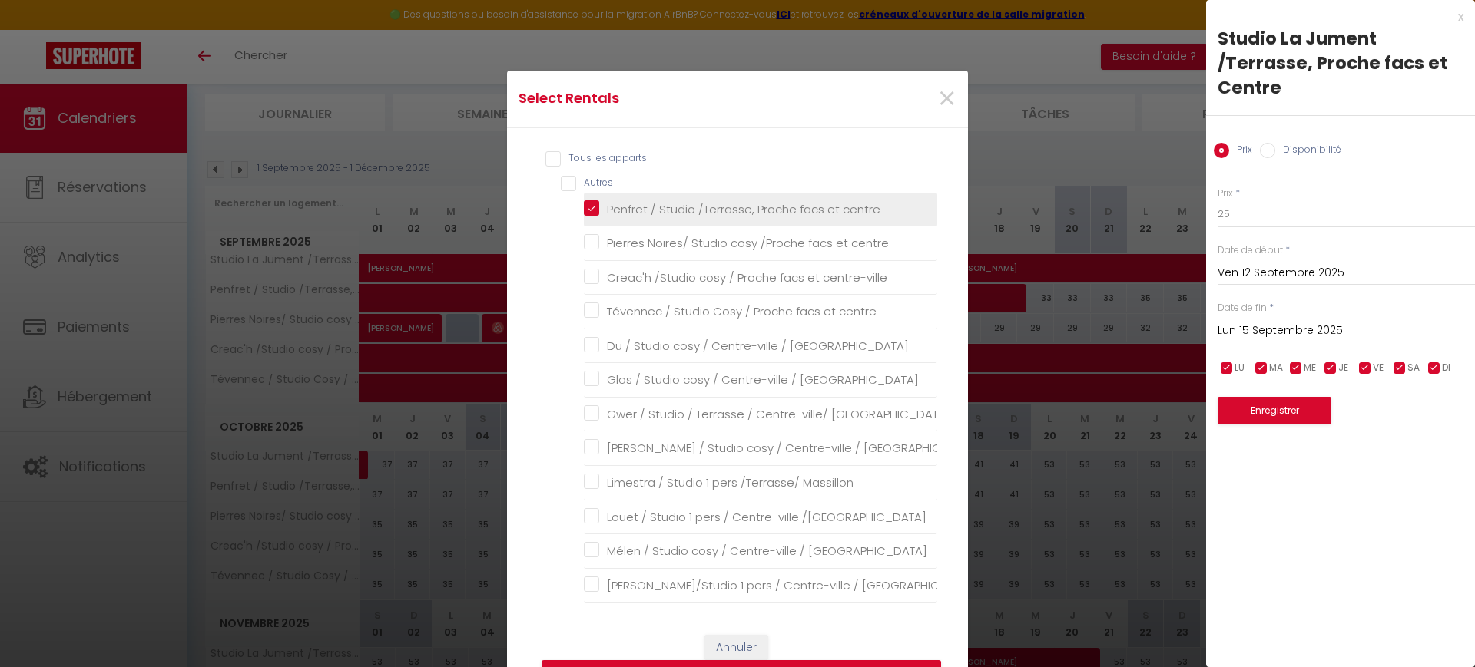
checkbox Harteloire "false"
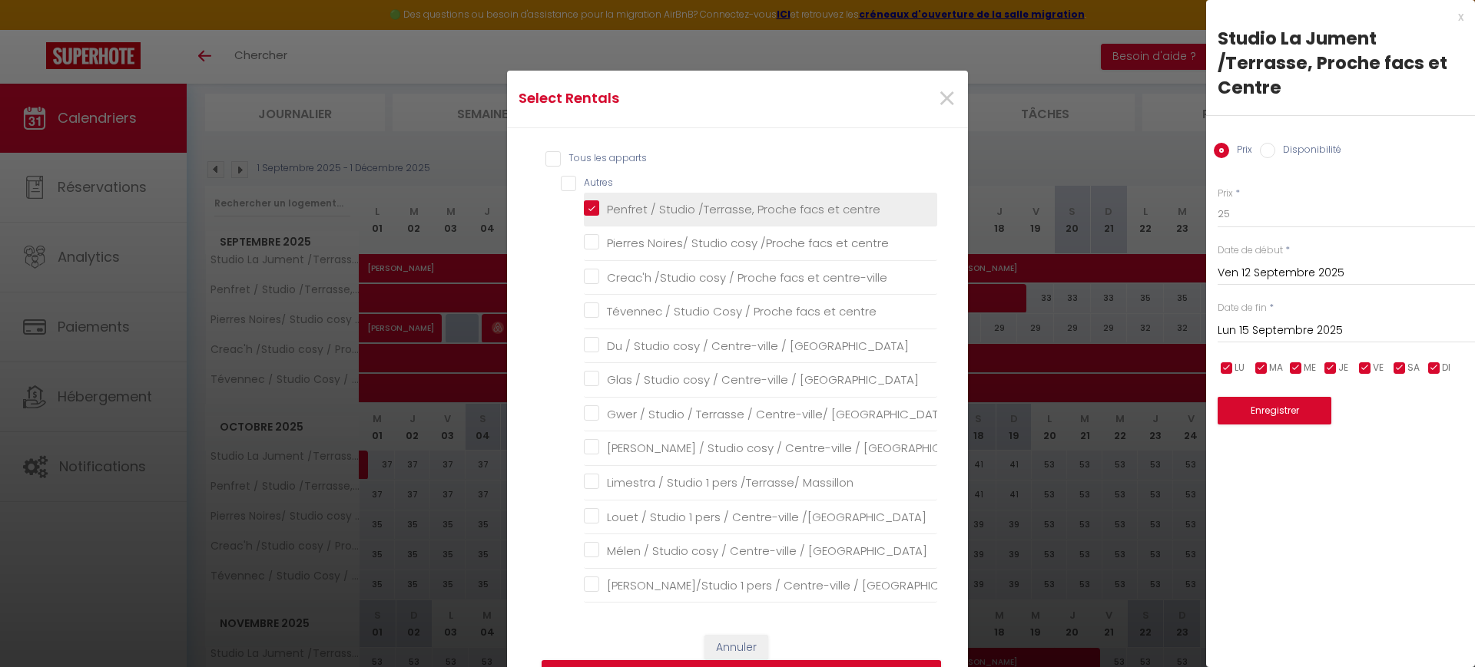
checkbox Harteloire "false"
checkbox \/Harteloire "false"
checkbox Harteloire "false"
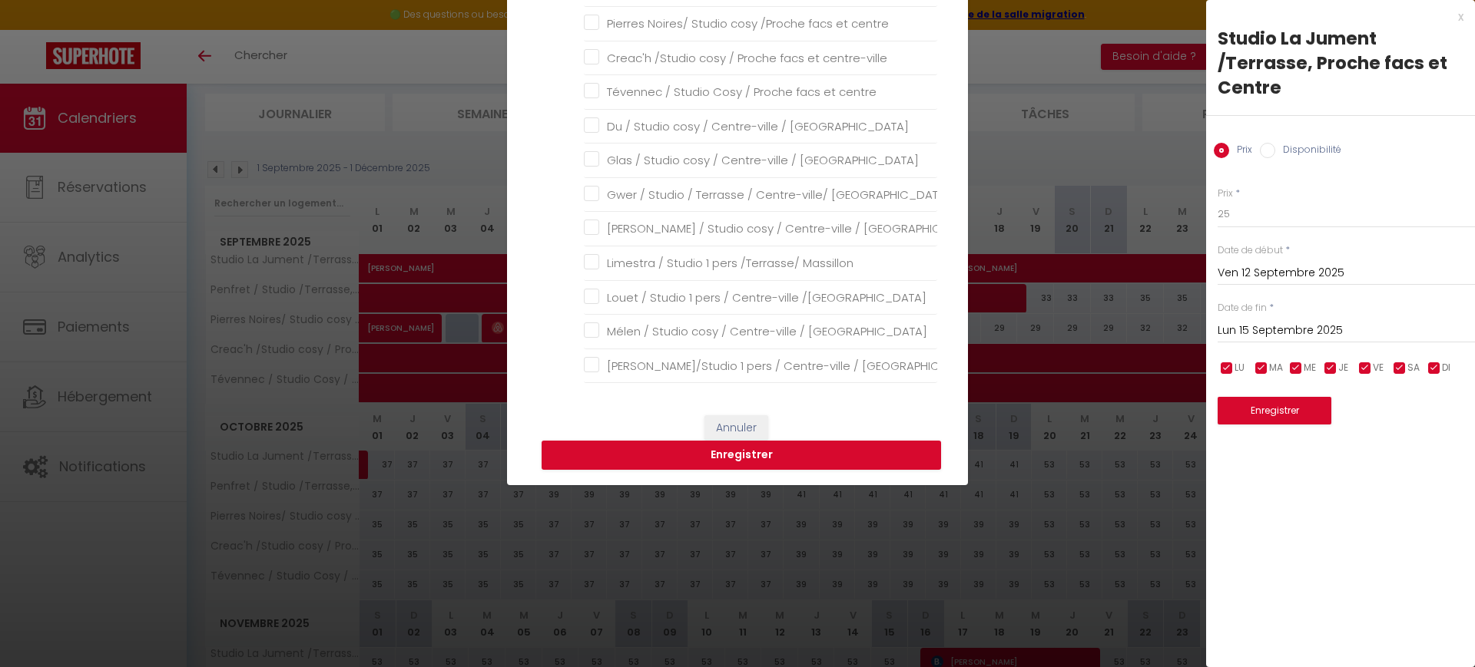
scroll to position [587, 0]
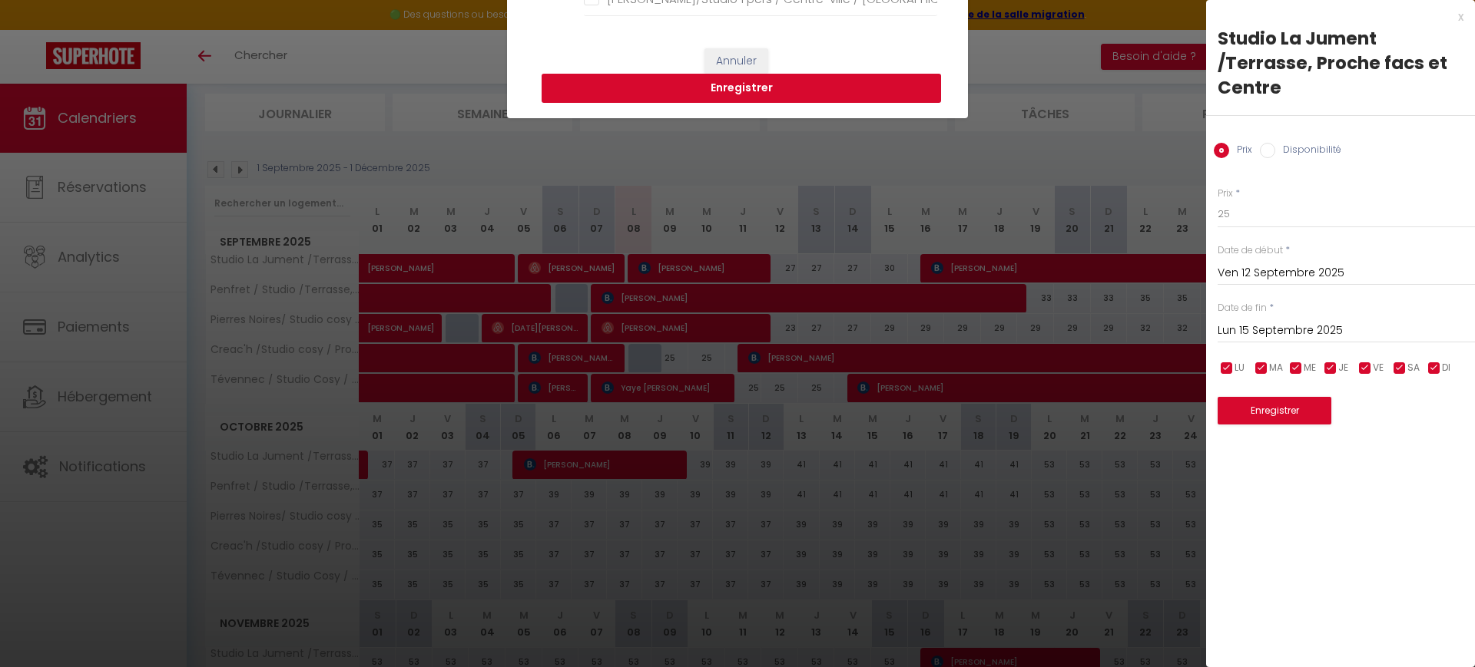
click at [807, 83] on button "Enregistrer" at bounding box center [741, 88] width 399 height 29
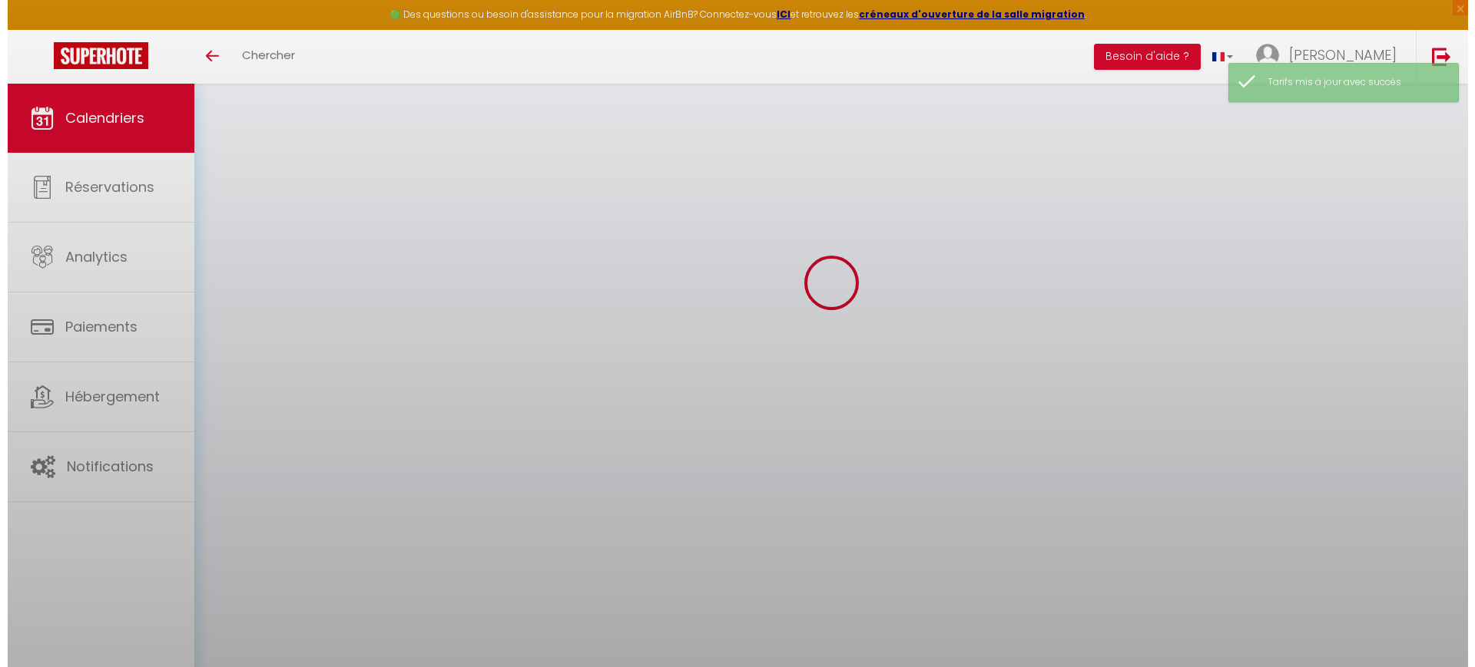
scroll to position [96, 0]
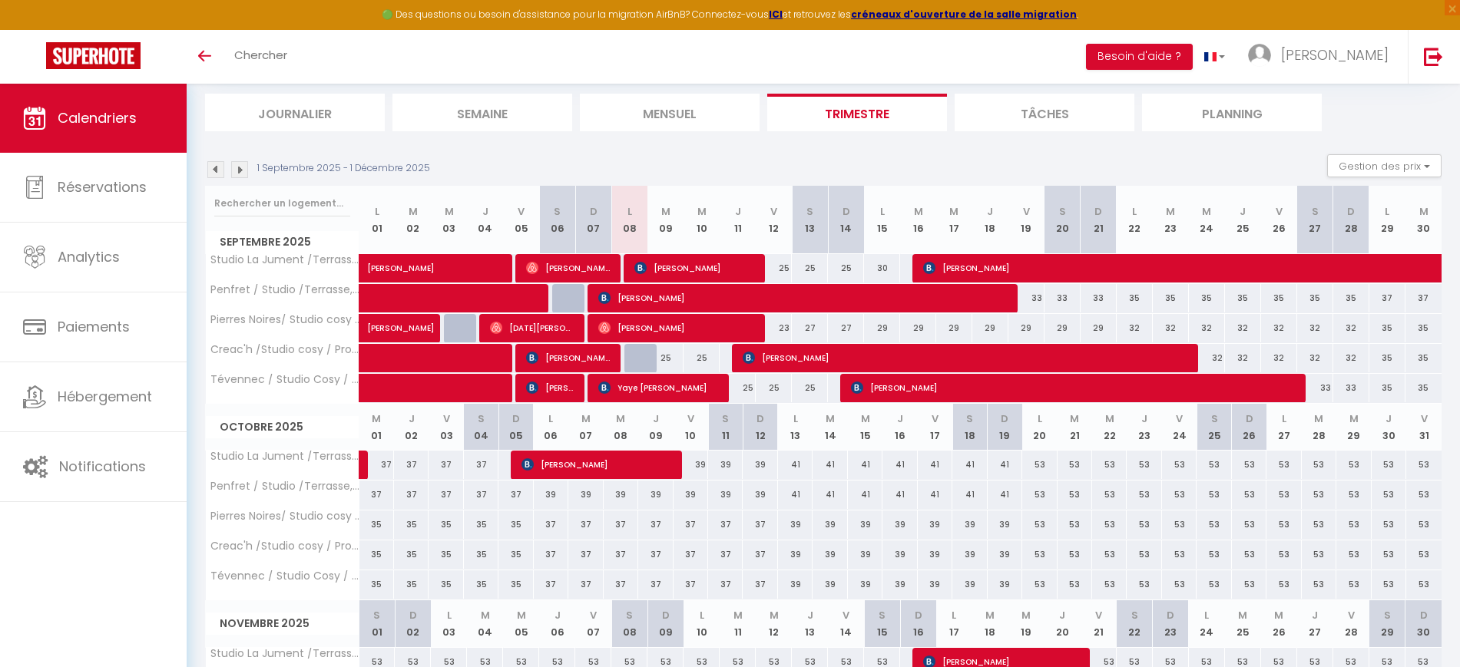
click at [880, 264] on div "30" at bounding box center [882, 268] width 36 height 28
type input "30"
type input "Lun 15 Septembre 2025"
type input "[DATE] Septembre 2025"
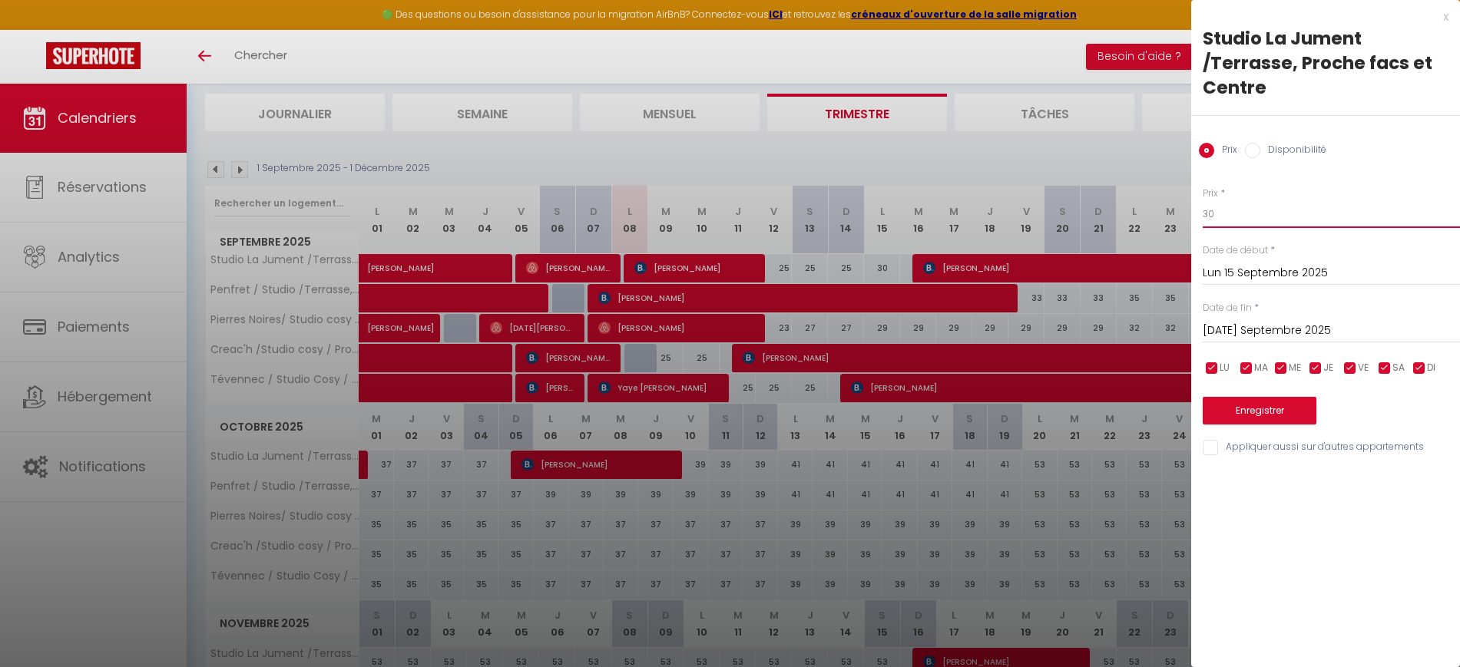
click at [1261, 220] on input "30" at bounding box center [1331, 214] width 257 height 28
type input "3"
type input "27"
click at [1285, 330] on input "[DATE] Septembre 2025" at bounding box center [1331, 331] width 257 height 20
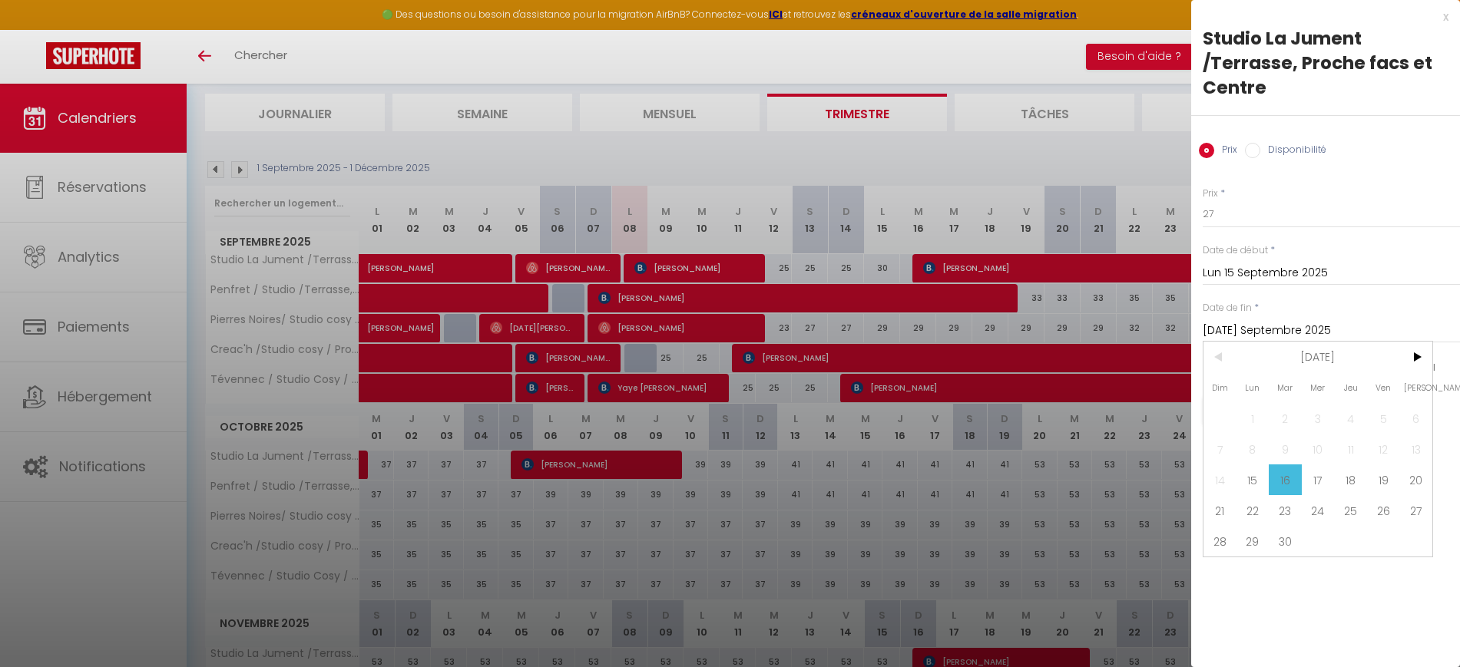
click at [1248, 504] on span "22" at bounding box center [1253, 510] width 33 height 31
type input "Lun 22 Septembre 2025"
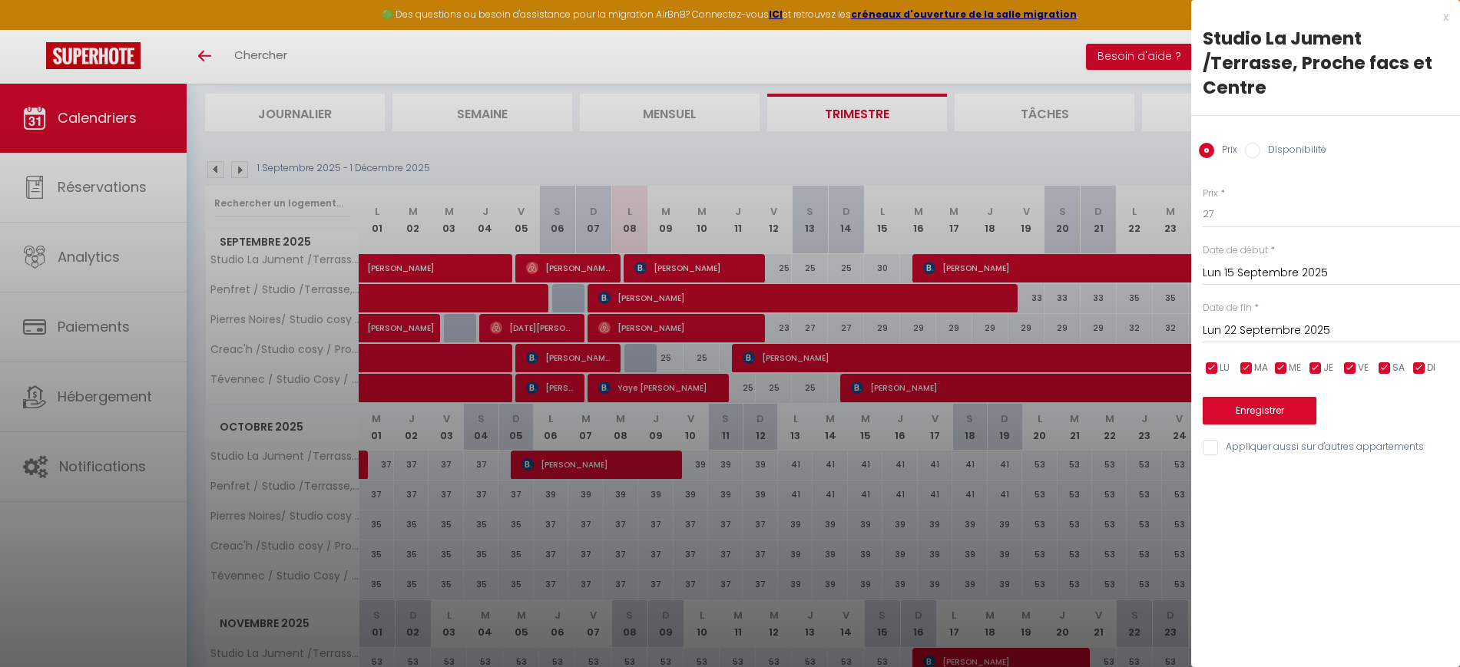
click at [1211, 446] on input "Appliquer aussi sur d'autres appartements" at bounding box center [1331, 447] width 257 height 15
checkbox input "true"
click at [1244, 412] on button "Enregistrer" at bounding box center [1260, 411] width 114 height 28
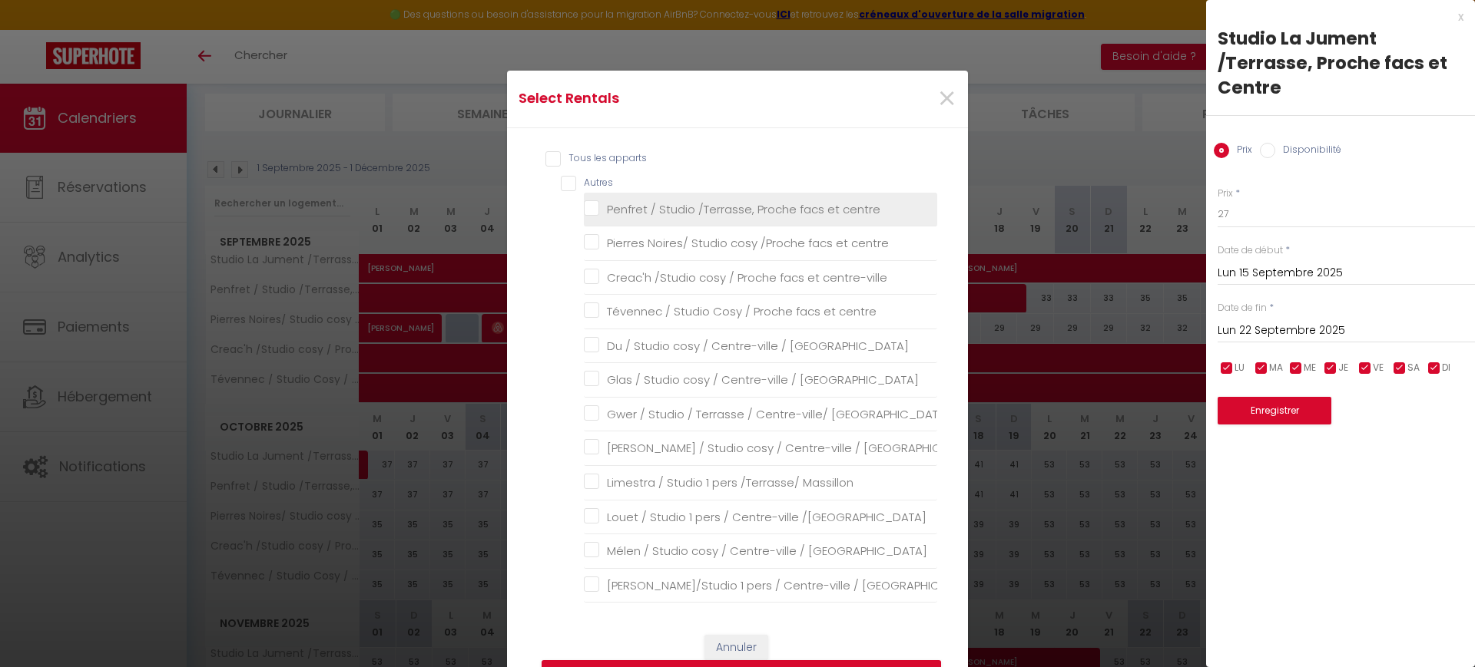
click at [643, 207] on centre "Penfret / Studio /Terrasse, Proche facs et centre" at bounding box center [760, 208] width 353 height 15
checkbox centre "true"
checkbox centre "false"
checkbox centre-ville "false"
checkbox centre "false"
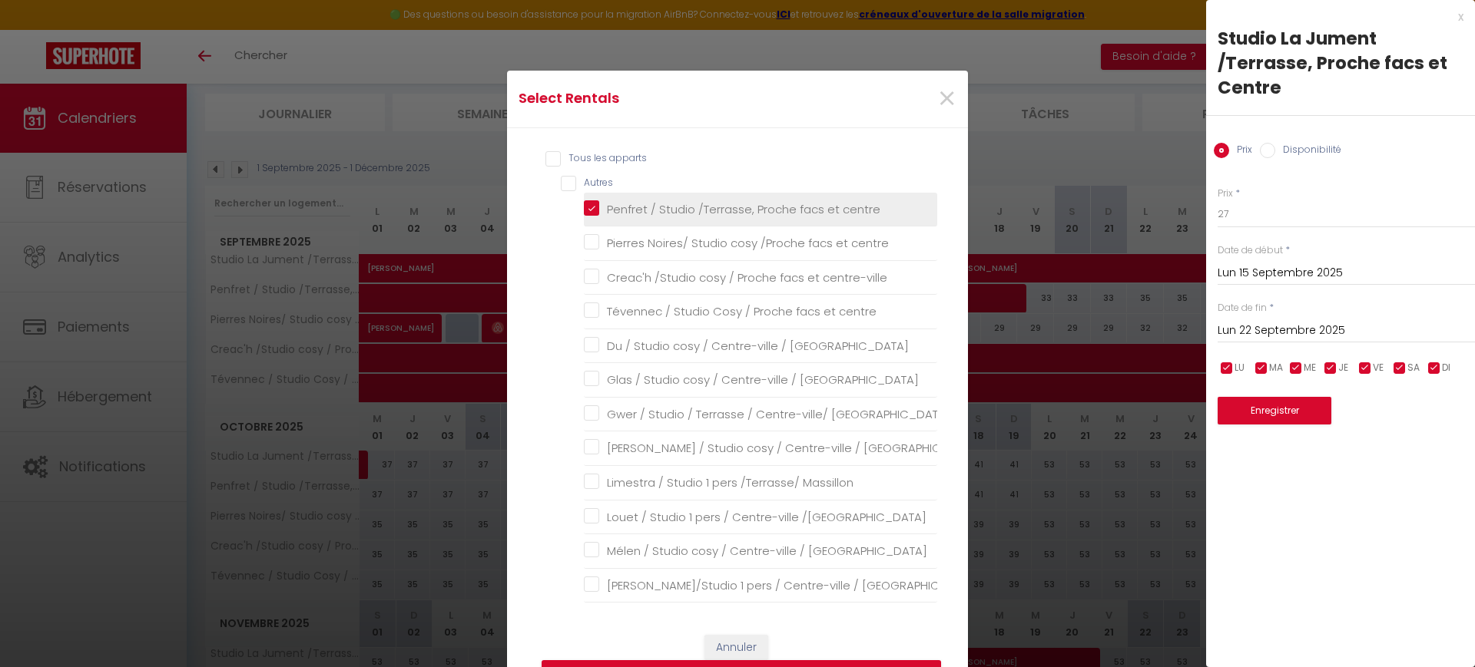
checkbox Massillon "false"
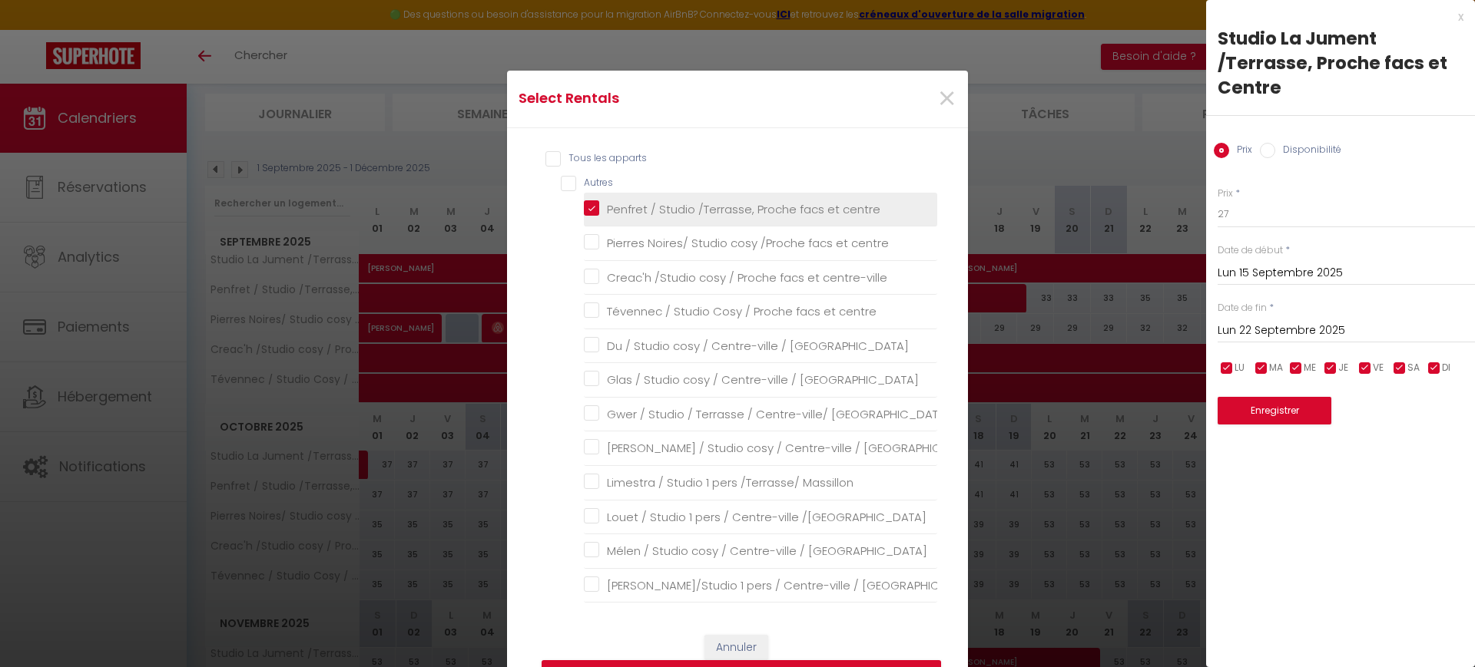
checkbox \/Massillon "false"
checkbox Massillon "false"
checkbox Harteloire "false"
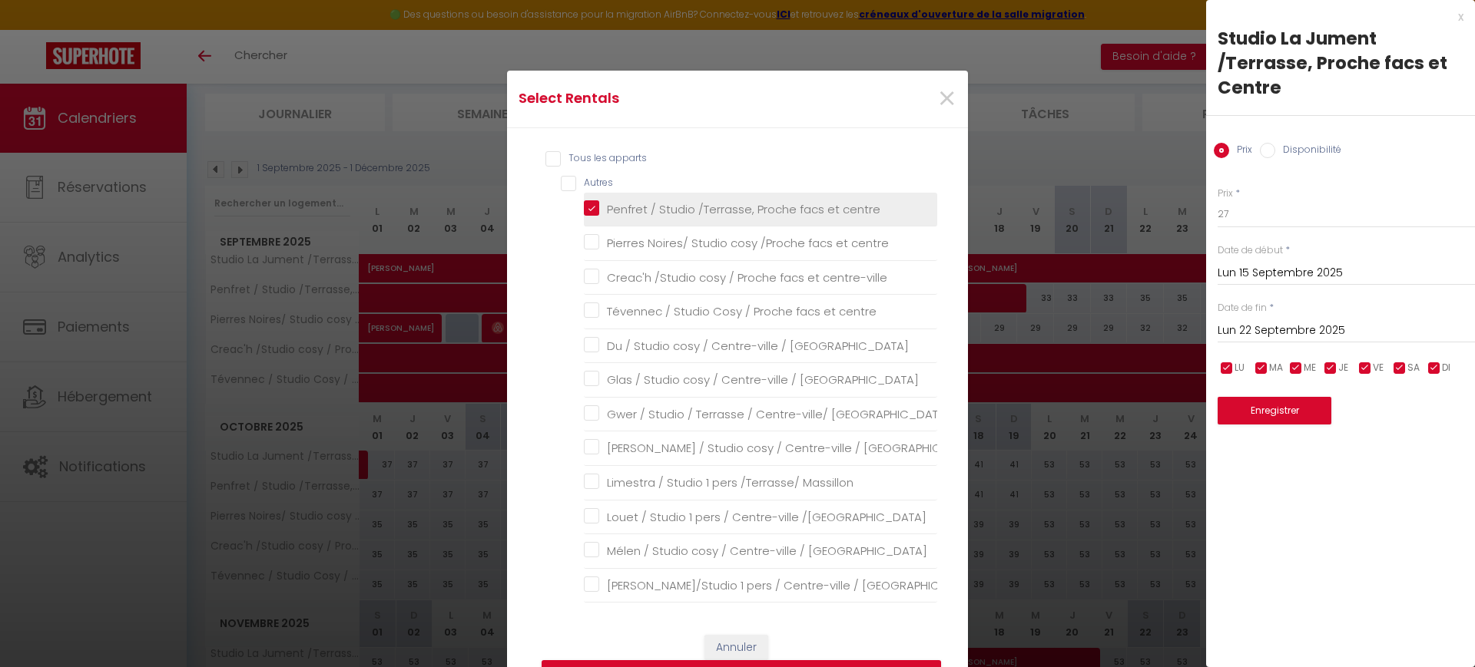
checkbox Harteloire "false"
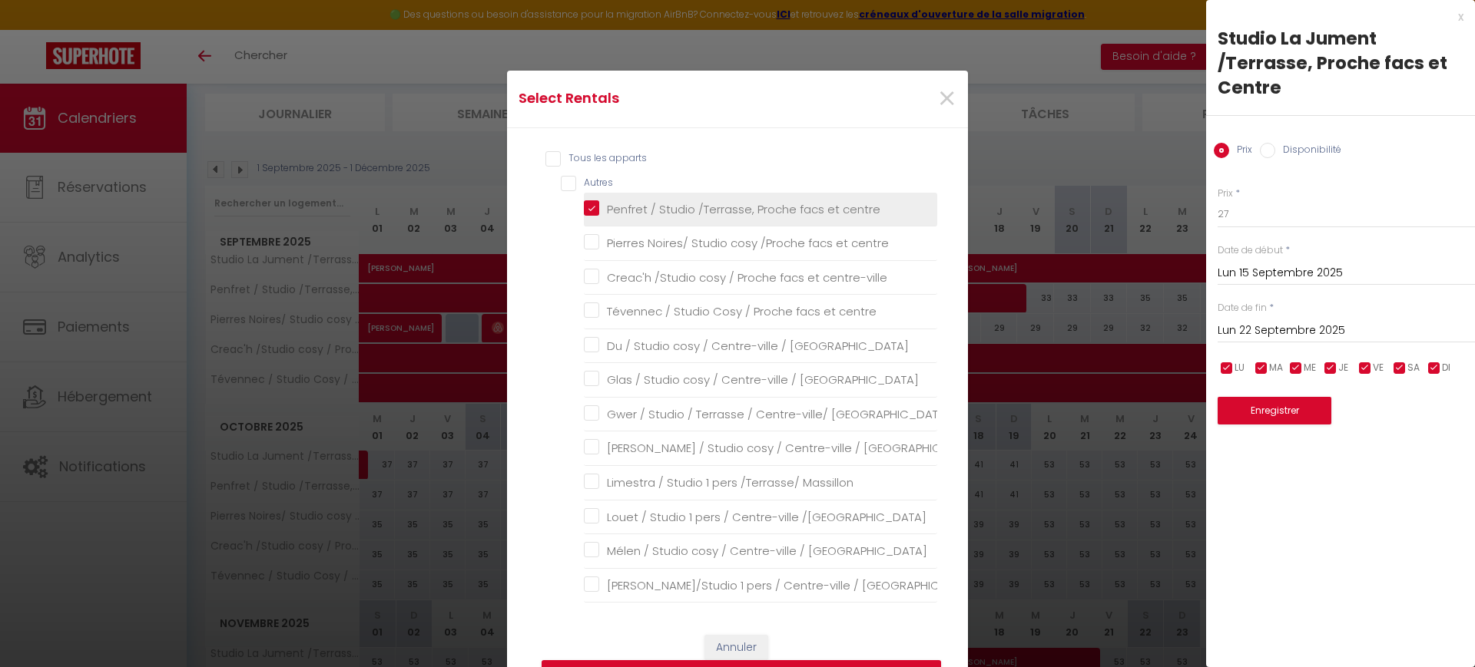
checkbox Harteloire "false"
checkbox \/Harteloire "false"
checkbox Harteloire "false"
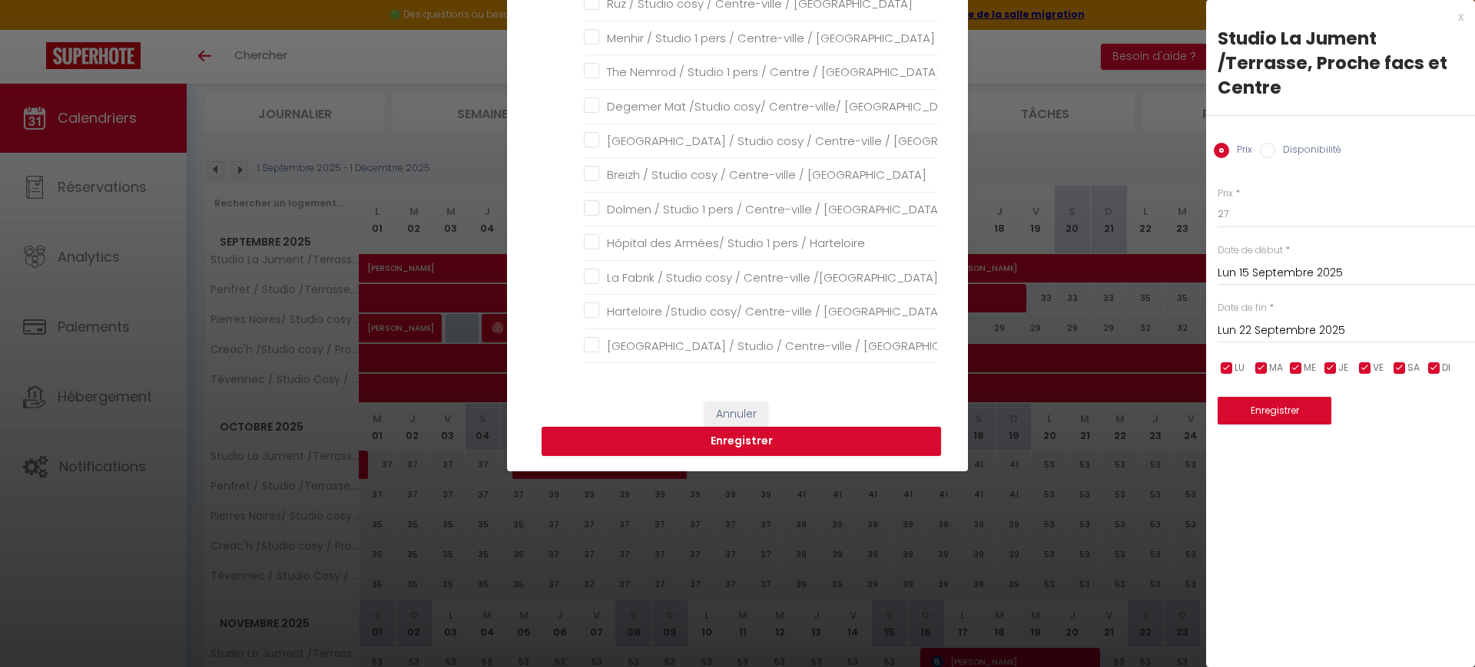
scroll to position [288, 0]
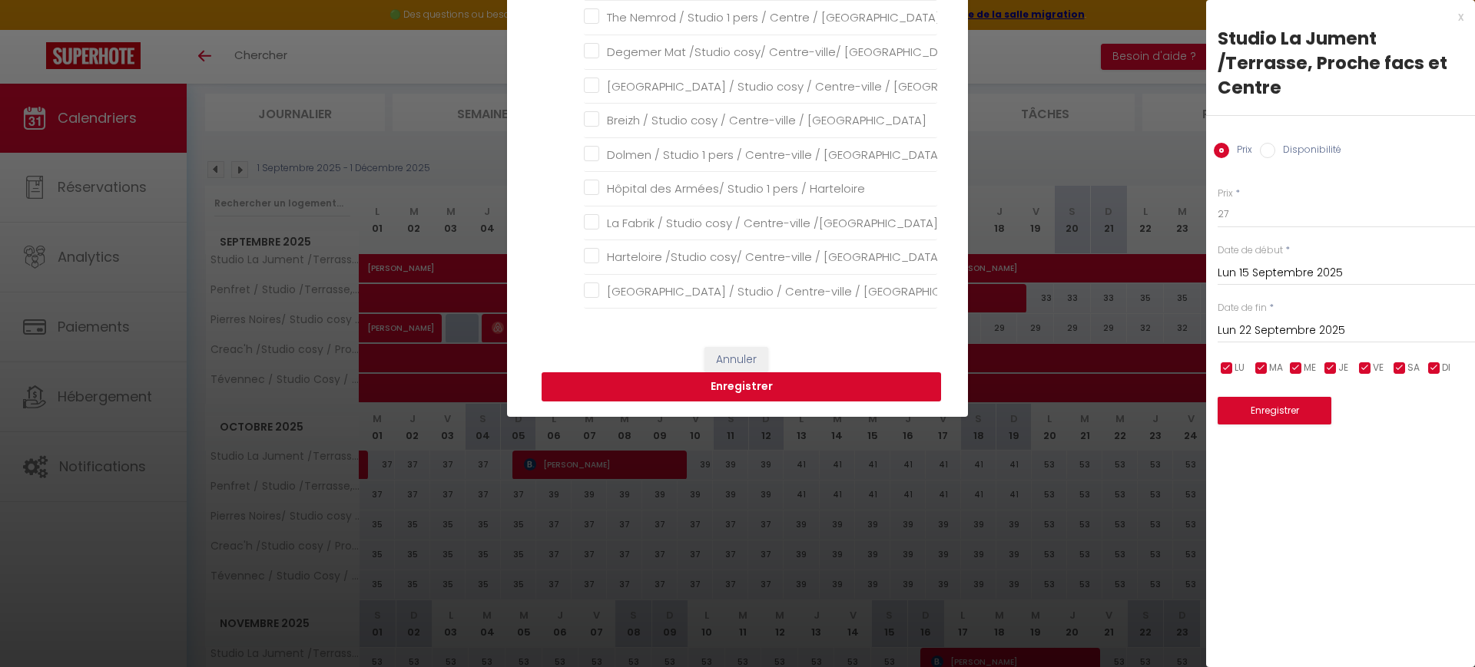
click at [770, 389] on button "Enregistrer" at bounding box center [741, 387] width 399 height 29
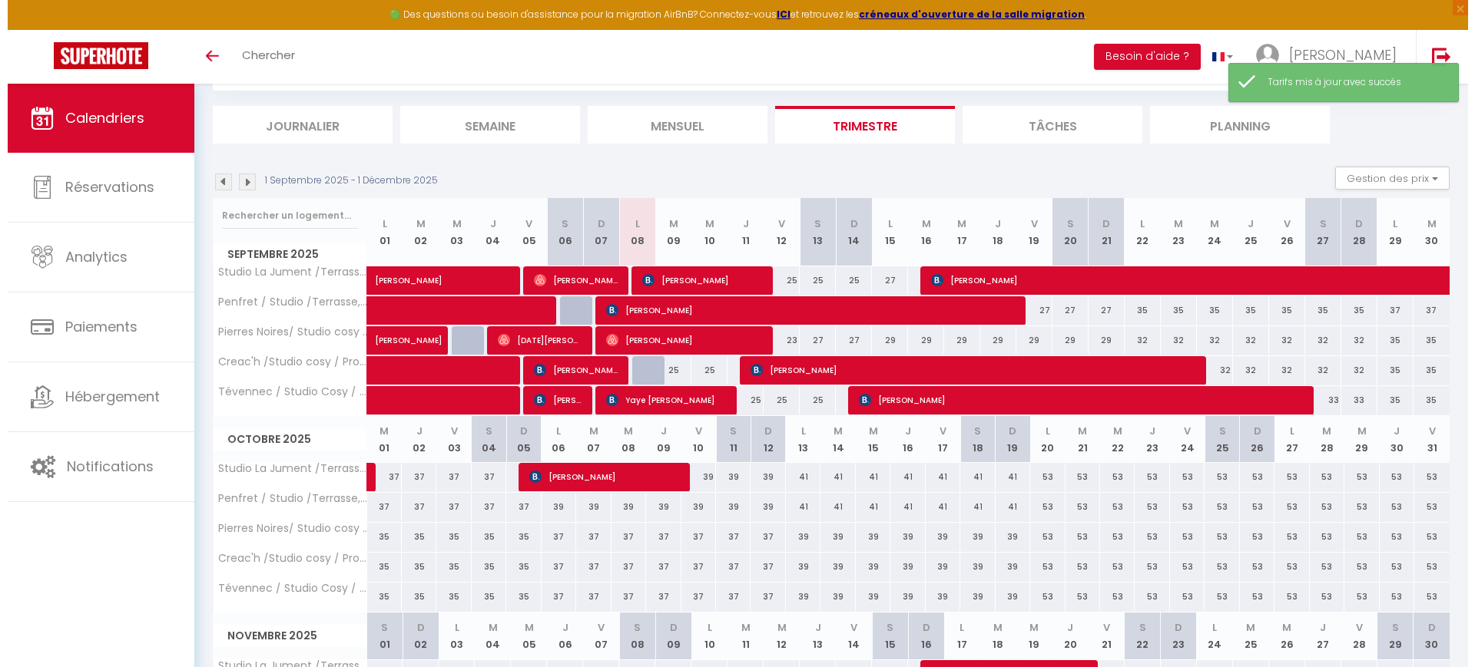
scroll to position [96, 0]
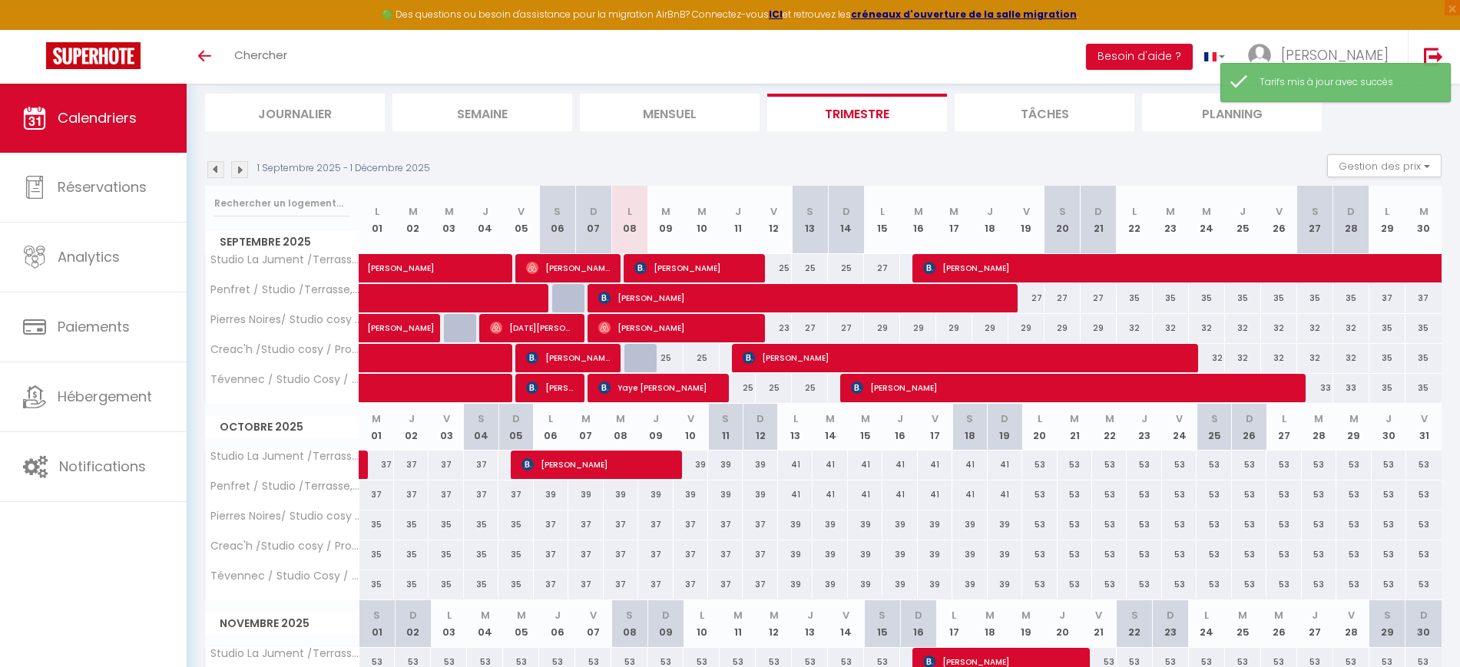
click at [1138, 301] on div "35" at bounding box center [1135, 298] width 36 height 28
type input "35"
type input "Lun 22 Septembre 2025"
type input "[DATE] Septembre 2025"
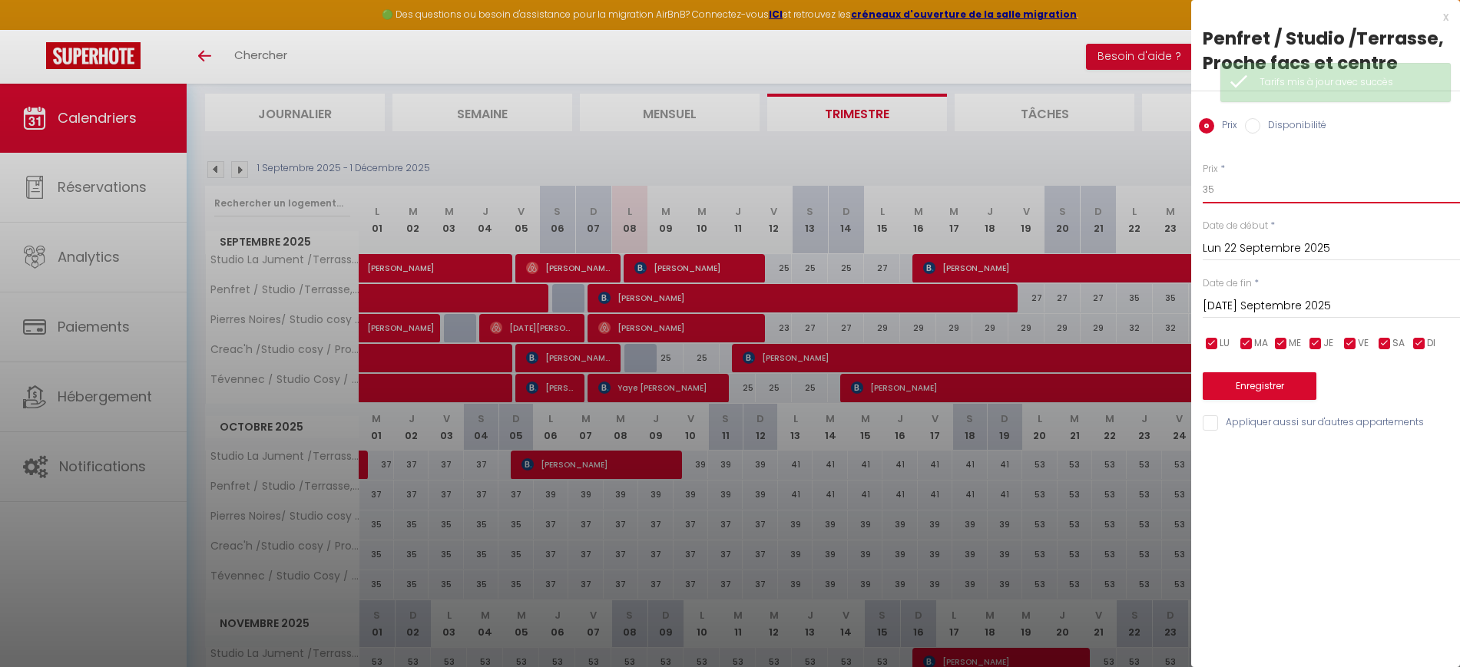
click at [1231, 189] on input "35" at bounding box center [1331, 190] width 257 height 28
type input "3"
type input "29"
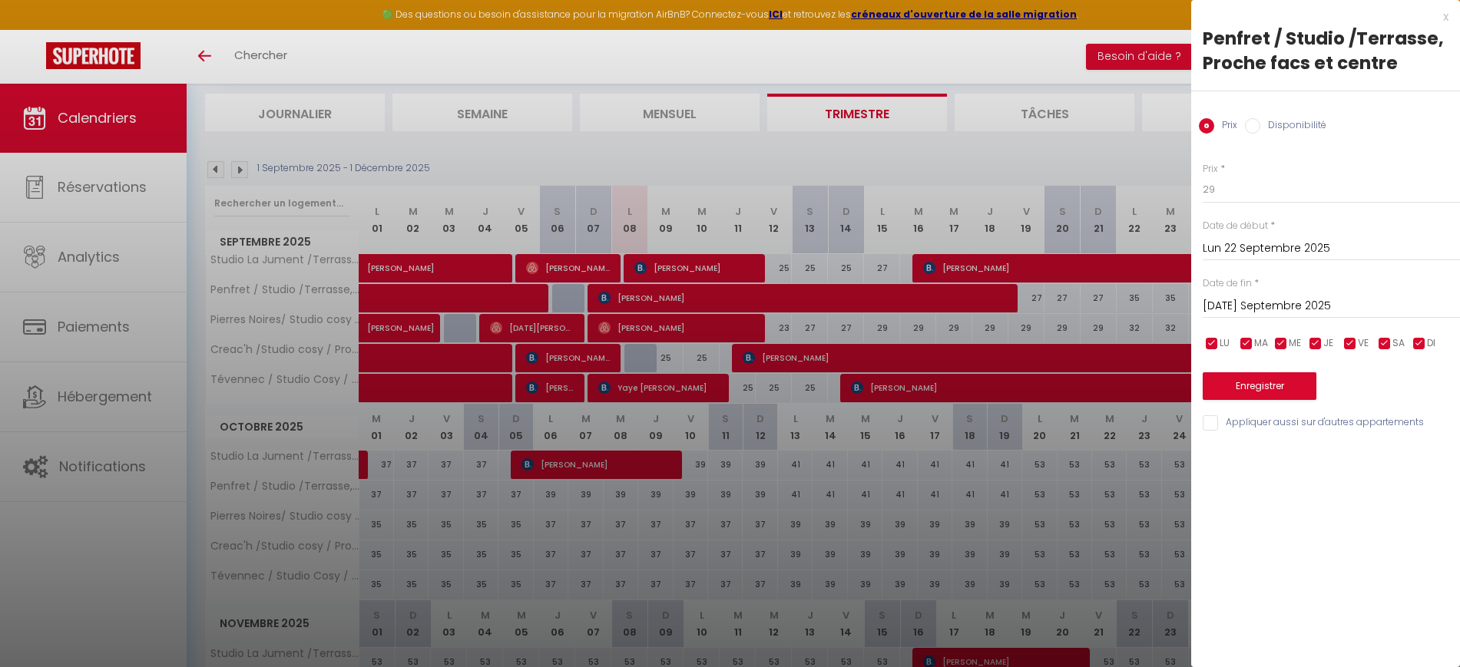
click at [1250, 303] on input "[DATE] Septembre 2025" at bounding box center [1331, 306] width 257 height 20
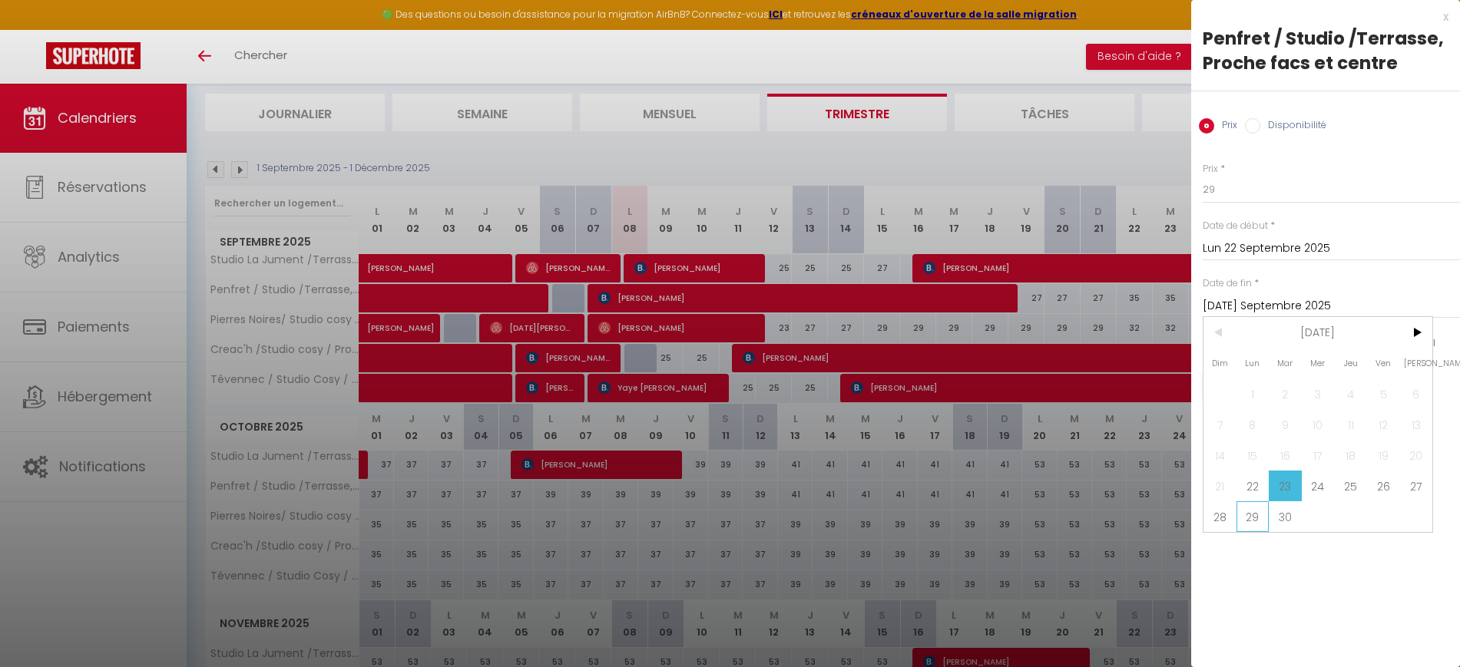
click at [1254, 518] on span "29" at bounding box center [1253, 517] width 33 height 31
type input "Lun 29 Septembre 2025"
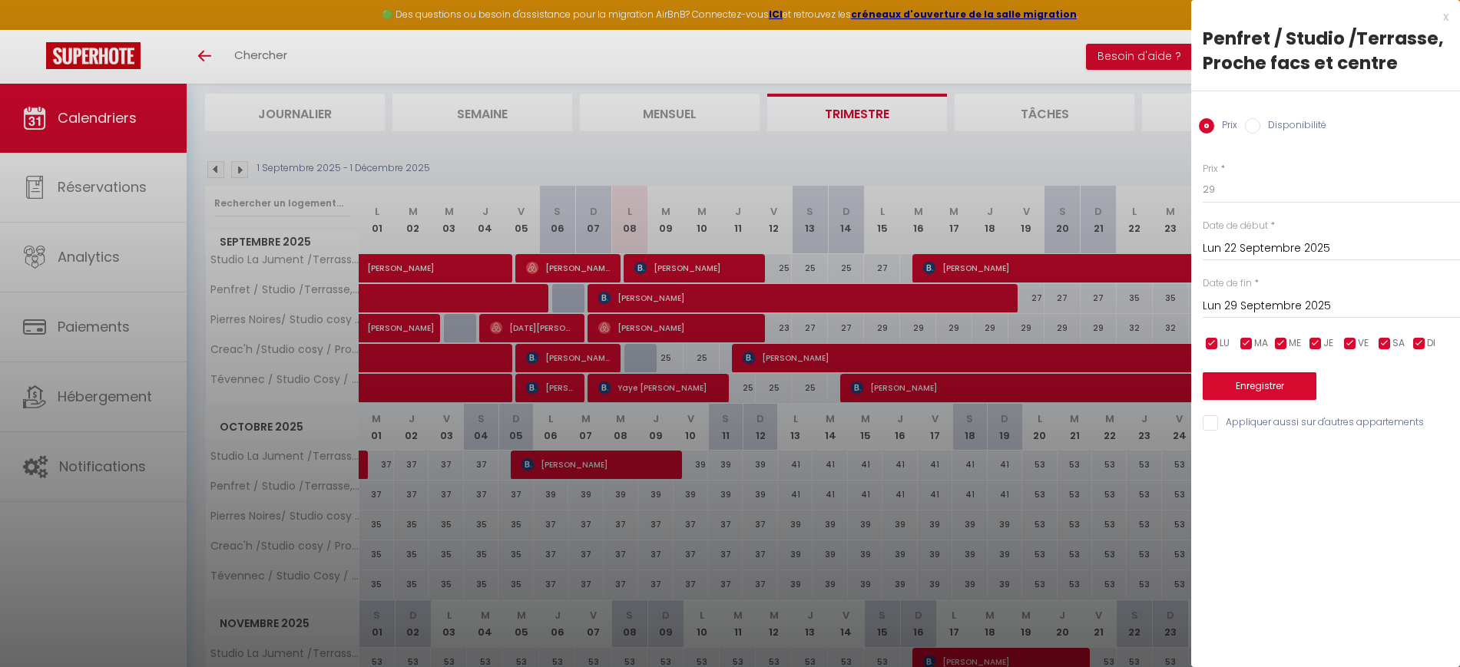
click at [1211, 419] on input "Appliquer aussi sur d'autres appartements" at bounding box center [1331, 423] width 257 height 15
checkbox input "true"
click at [1240, 377] on button "Enregistrer" at bounding box center [1260, 387] width 114 height 28
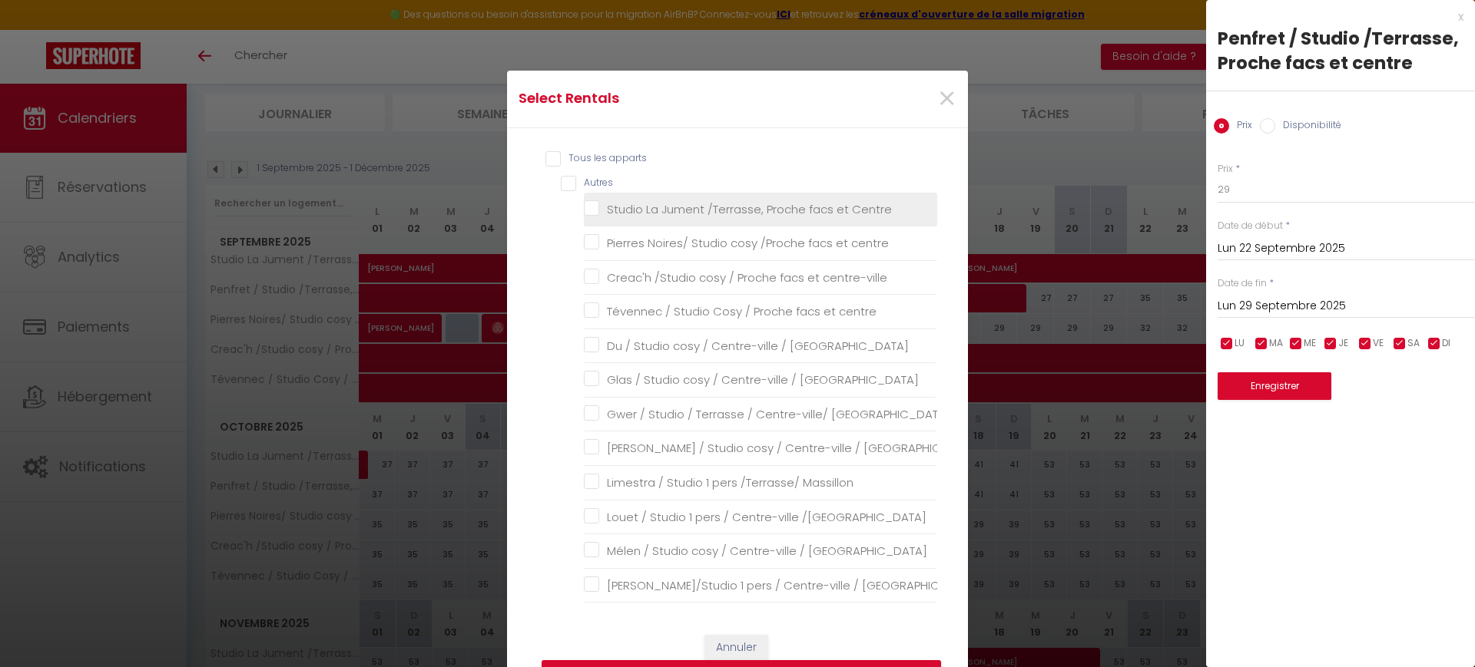
click at [707, 210] on Centre "Studio La Jument /Terrasse, Proche facs et Centre" at bounding box center [760, 208] width 353 height 15
checkbox Centre "true"
checkbox centre "false"
checkbox centre-ville "false"
checkbox centre "false"
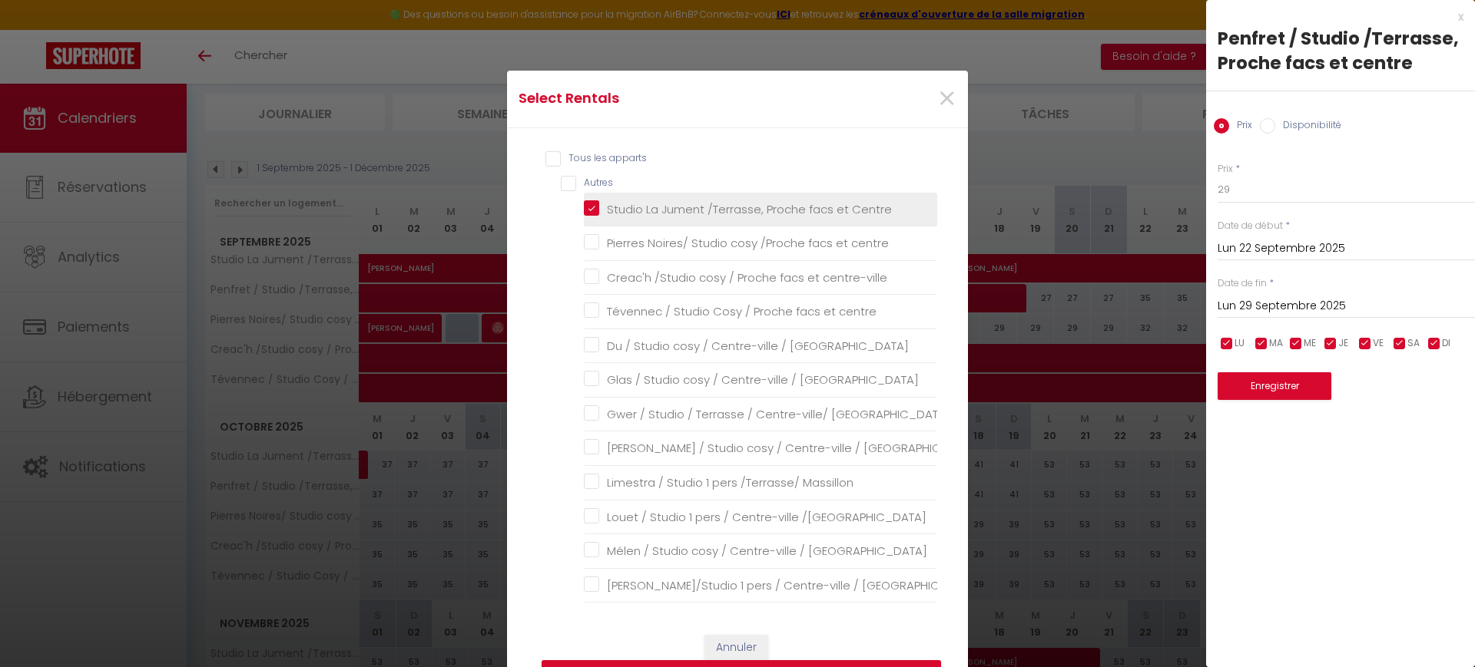
checkbox Massillon "false"
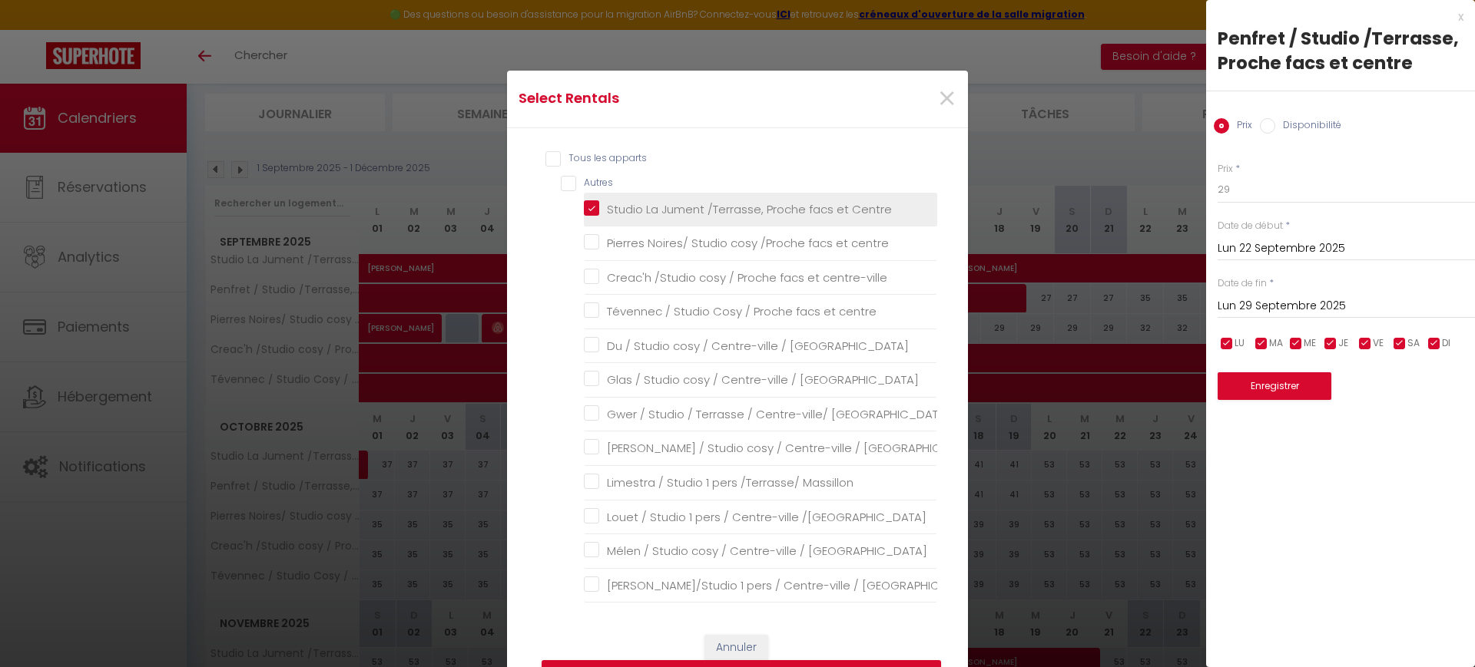
checkbox \/Massillon "false"
checkbox Massillon "false"
checkbox Harteloire "false"
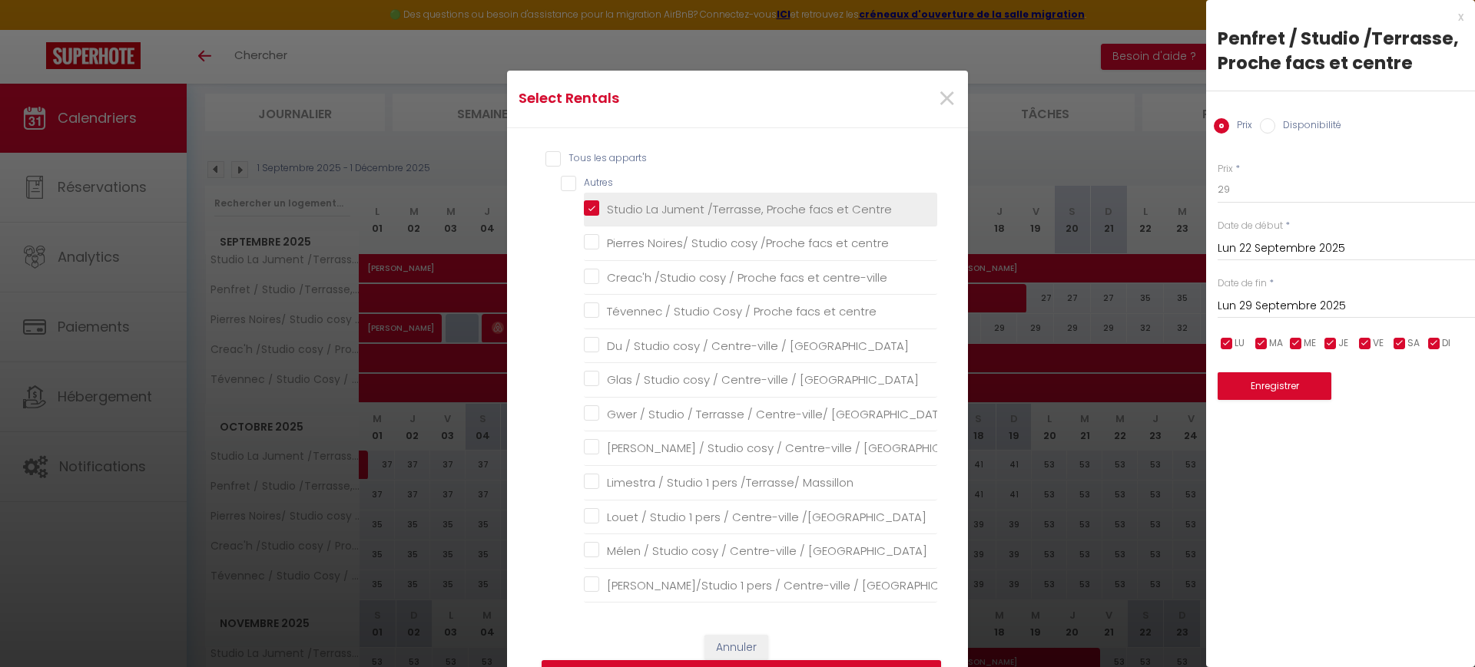
checkbox Harteloire "false"
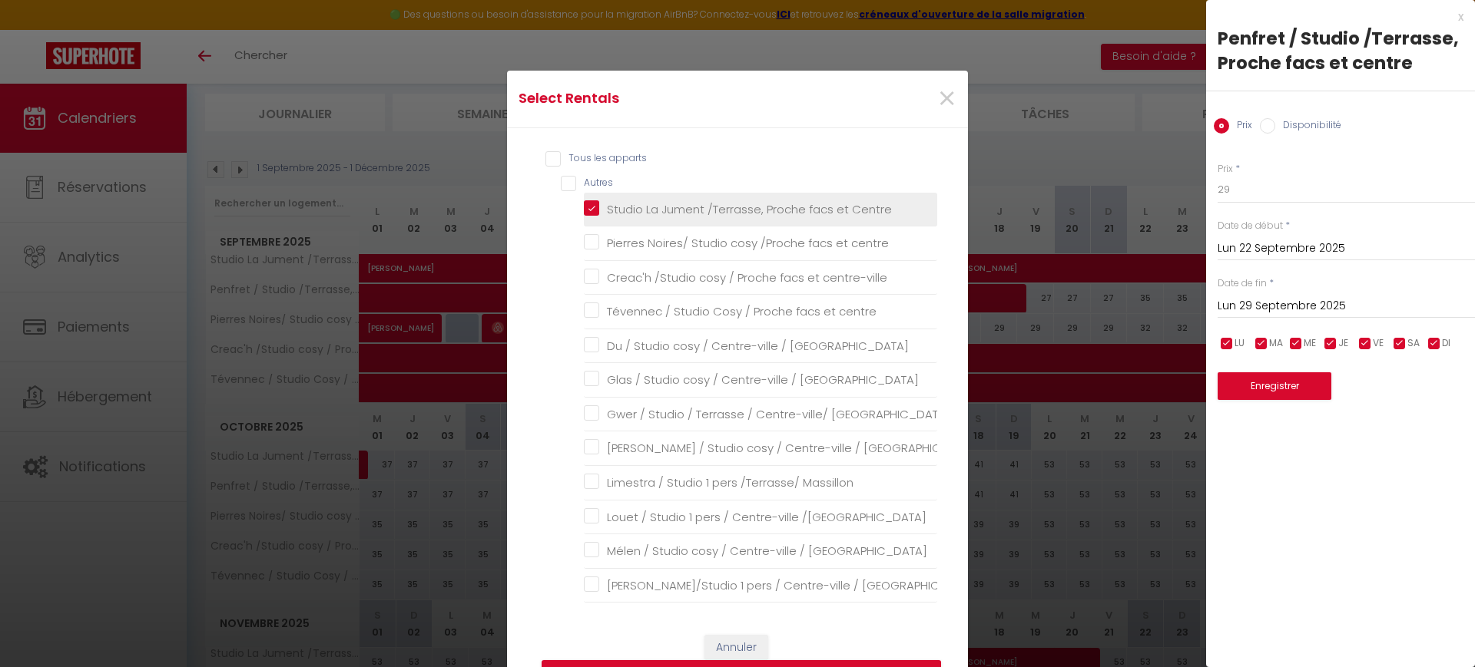
checkbox Harteloire "false"
checkbox \/Harteloire "false"
checkbox Harteloire "false"
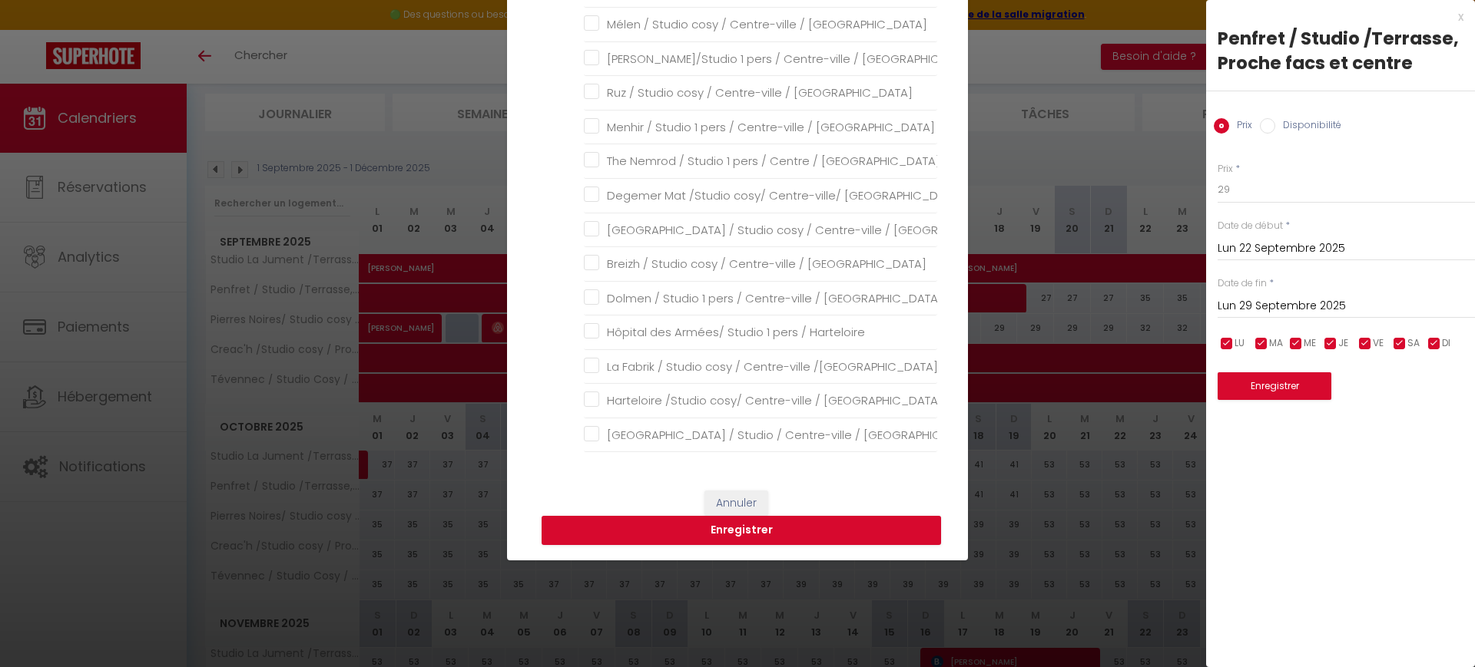
scroll to position [288, 0]
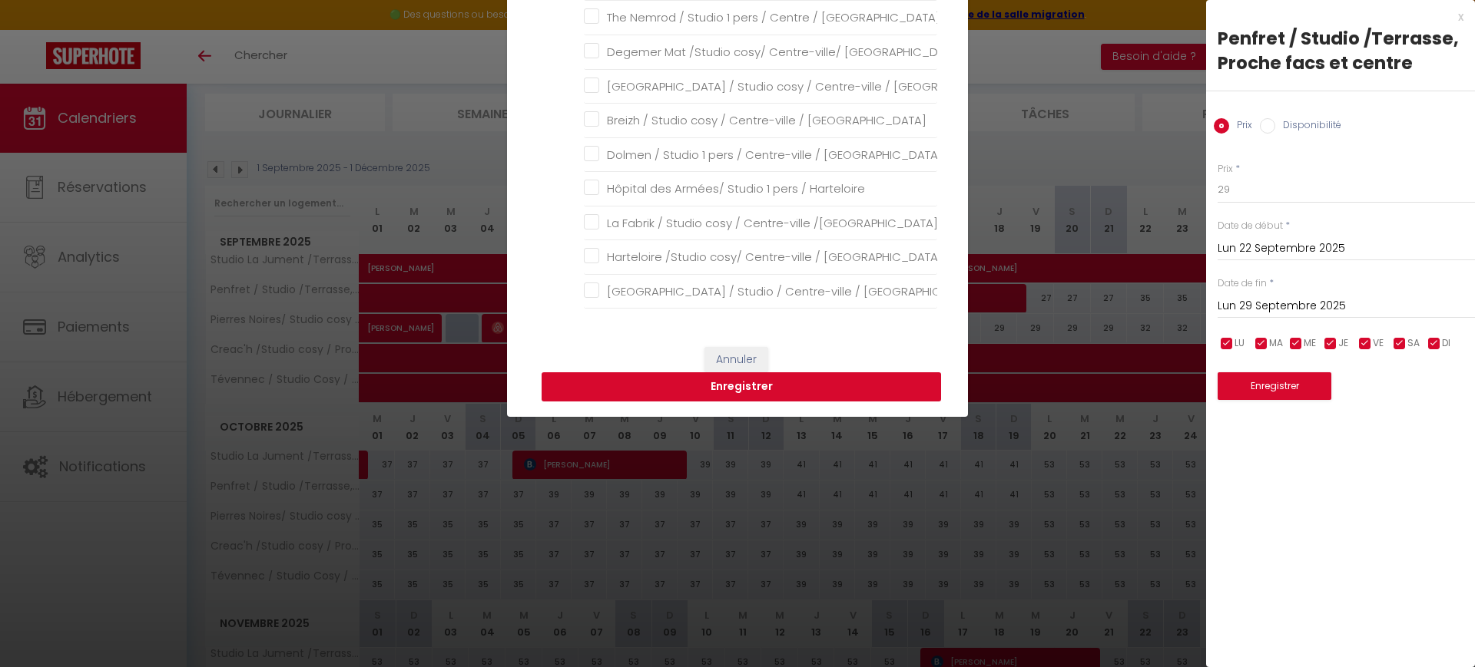
click at [722, 378] on button "Enregistrer" at bounding box center [741, 387] width 399 height 29
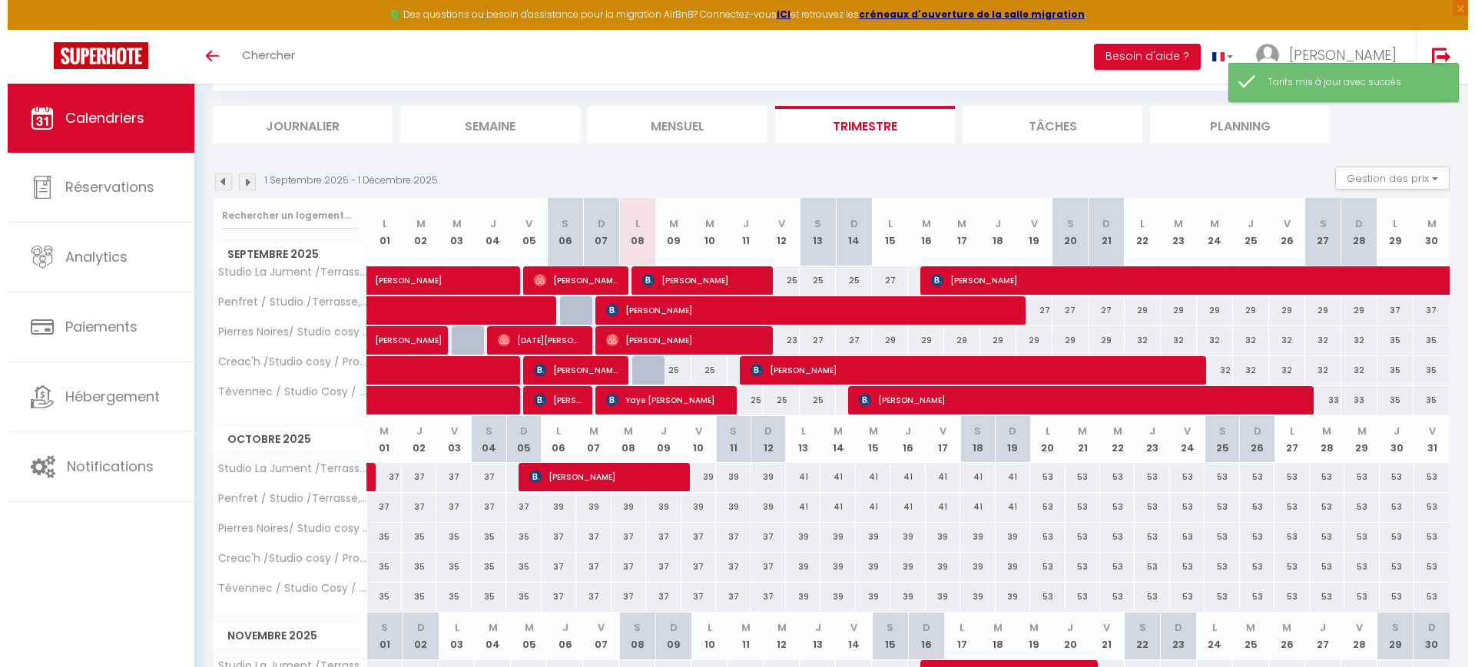
scroll to position [96, 0]
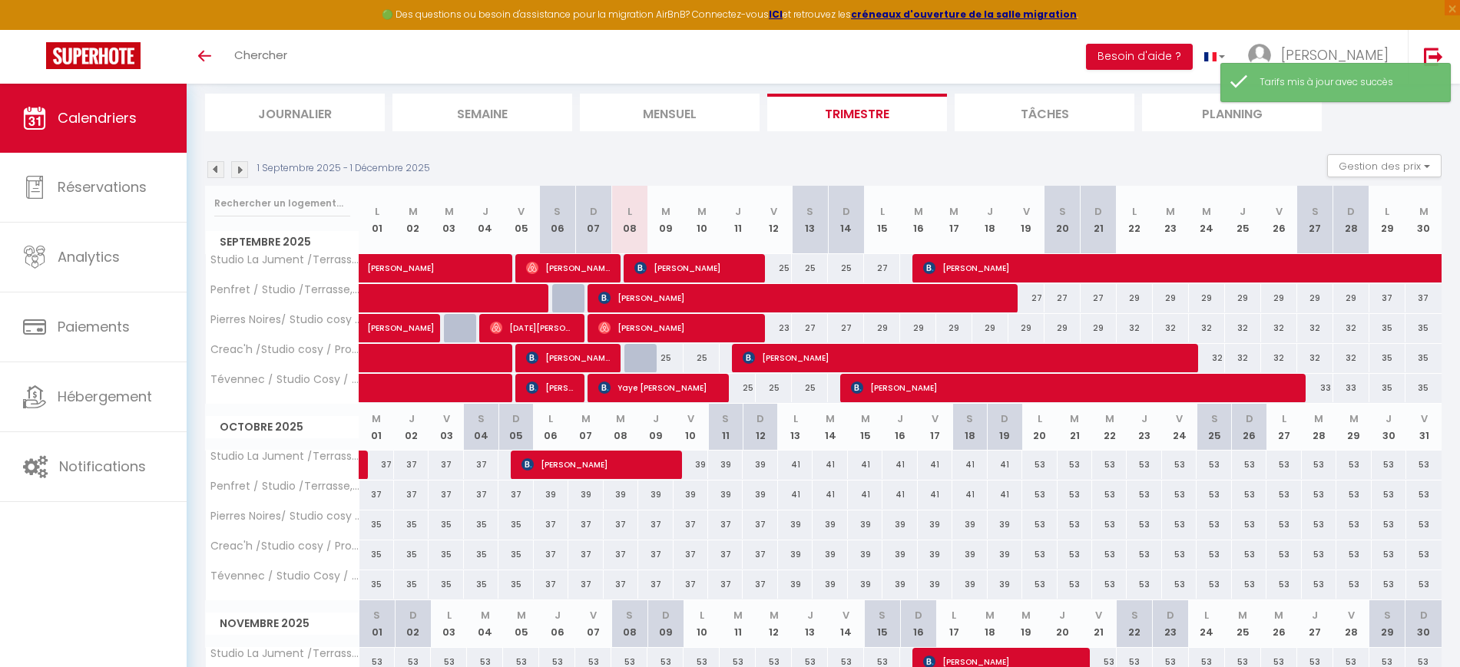
click at [1386, 301] on div "37" at bounding box center [1388, 298] width 36 height 28
type input "37"
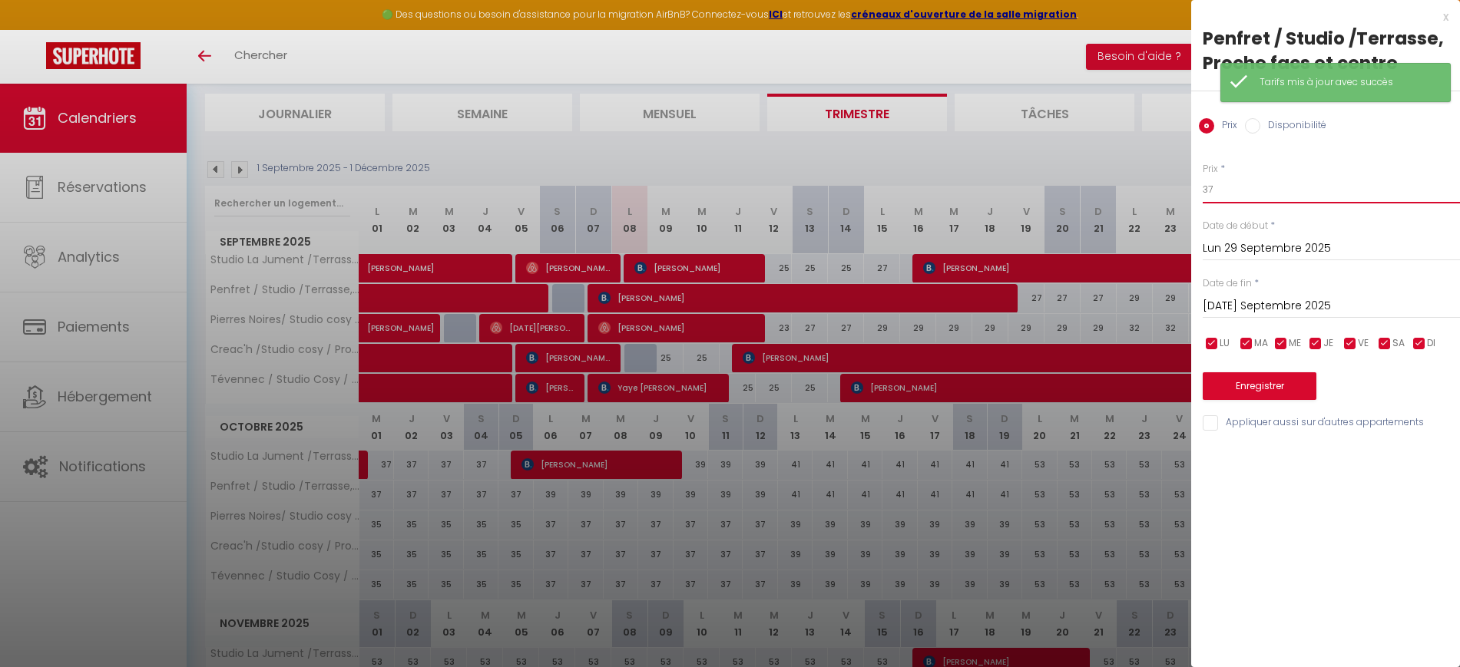
click at [1313, 185] on input "37" at bounding box center [1331, 190] width 257 height 28
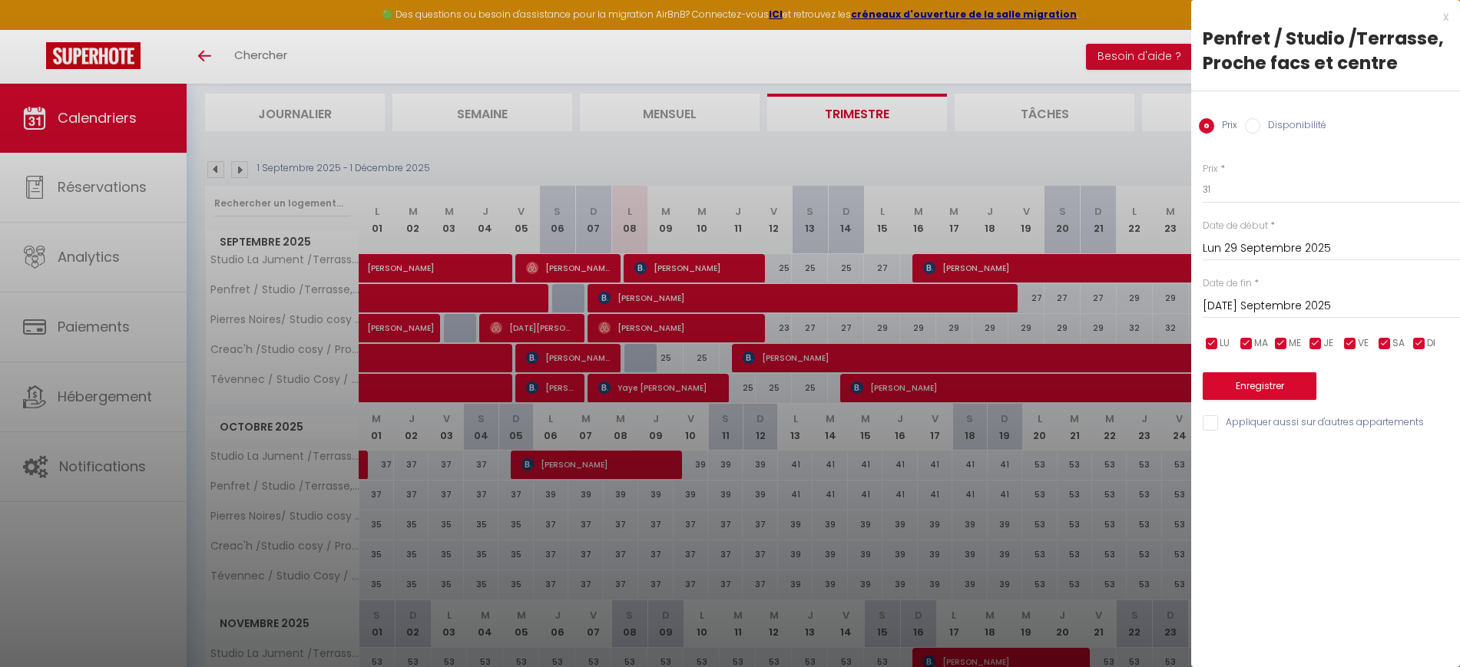
click at [1320, 307] on input "[DATE] Septembre 2025" at bounding box center [1331, 306] width 257 height 20
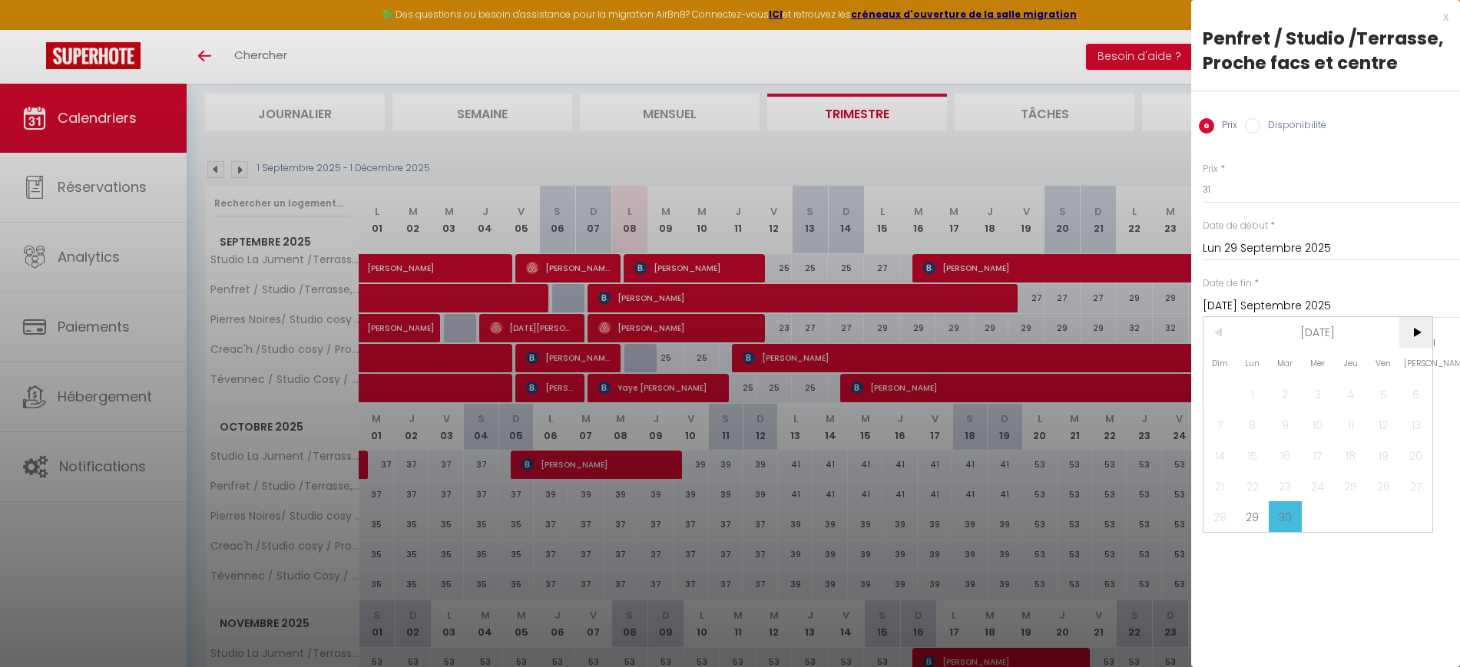
click at [1413, 326] on span ">" at bounding box center [1416, 332] width 33 height 31
click at [1251, 428] on span "6" at bounding box center [1253, 424] width 33 height 31
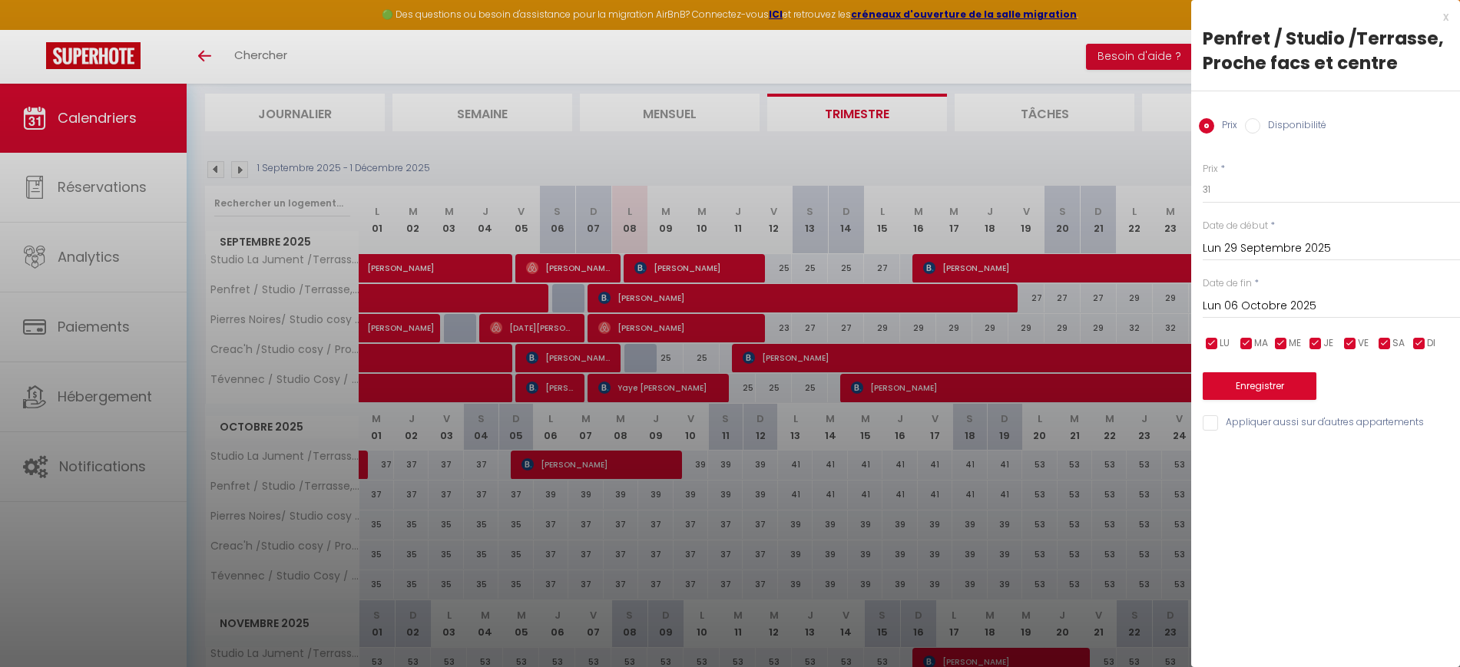
drag, startPoint x: 1209, startPoint y: 425, endPoint x: 1234, endPoint y: 389, distance: 44.1
click at [1209, 422] on input "Appliquer aussi sur d'autres appartements" at bounding box center [1331, 423] width 257 height 15
click at [1239, 381] on button "Enregistrer" at bounding box center [1260, 387] width 114 height 28
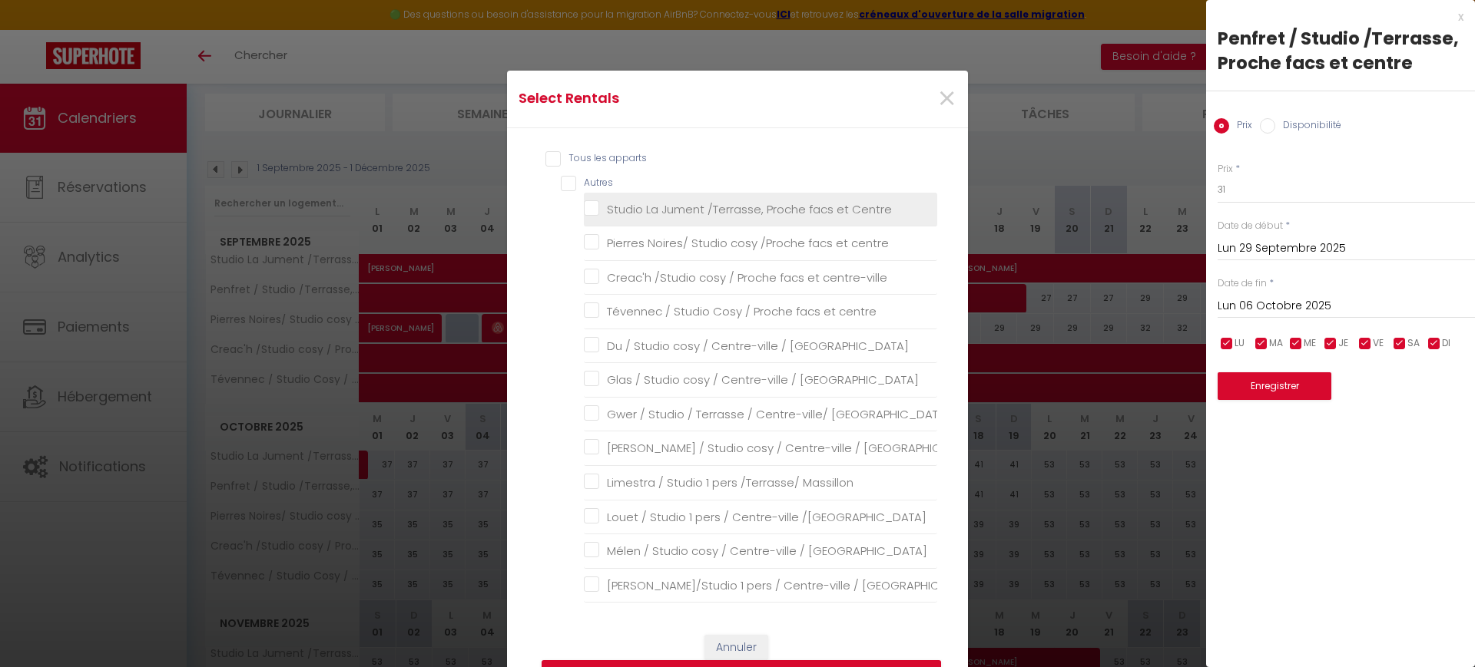
click at [699, 210] on Centre "Studio La Jument /Terrasse, Proche facs et Centre" at bounding box center [760, 208] width 353 height 15
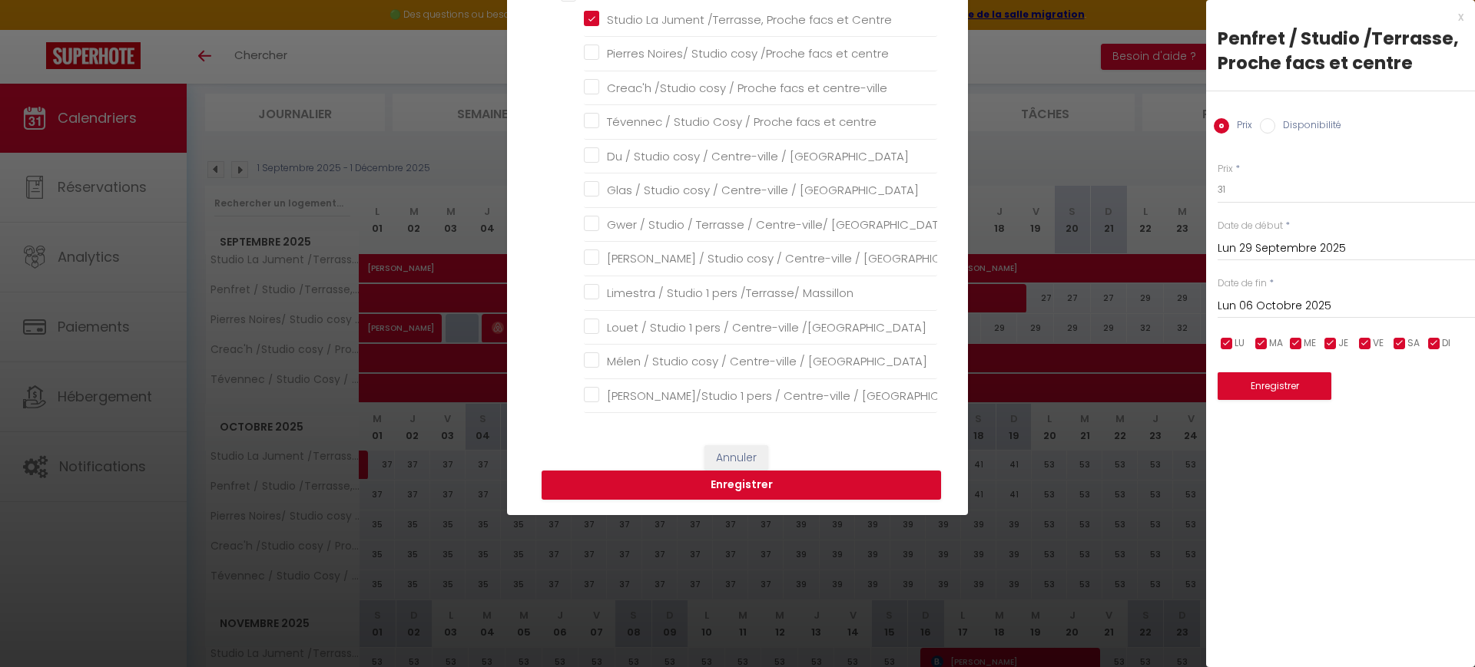
scroll to position [192, 0]
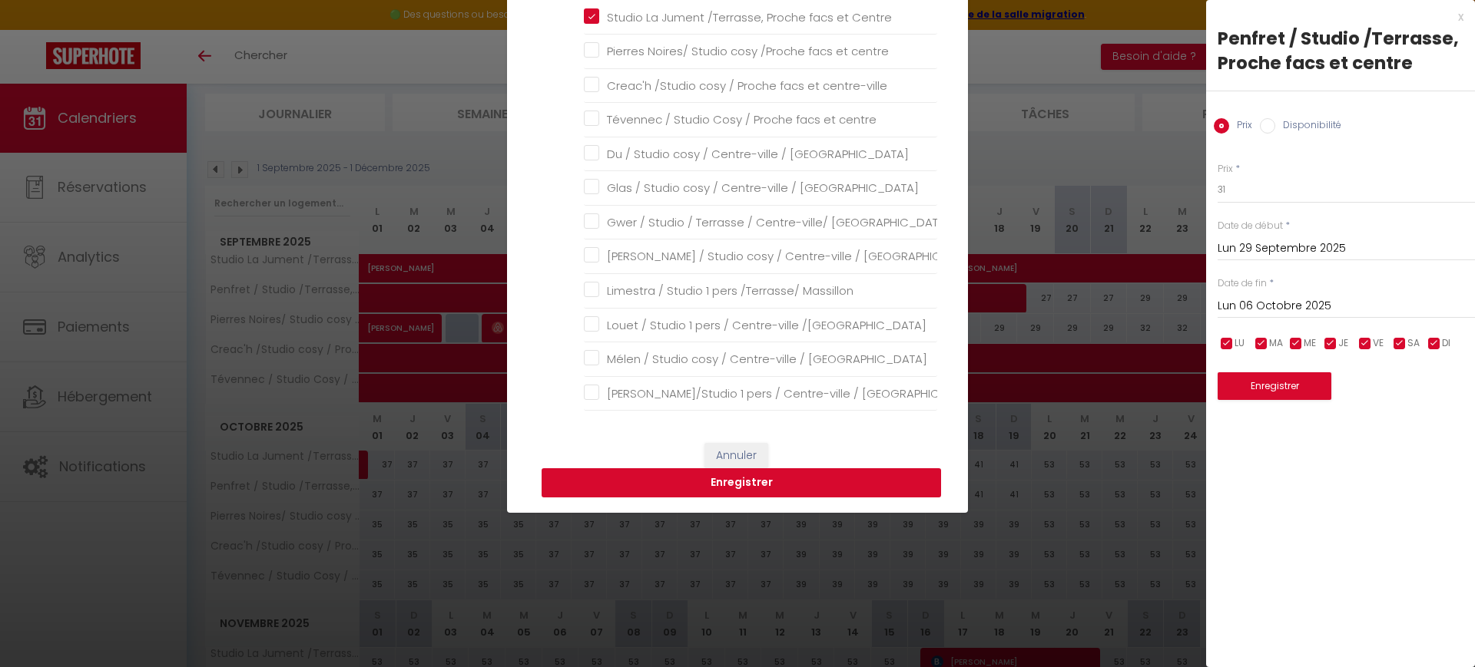
click at [750, 483] on button "Enregistrer" at bounding box center [741, 483] width 399 height 29
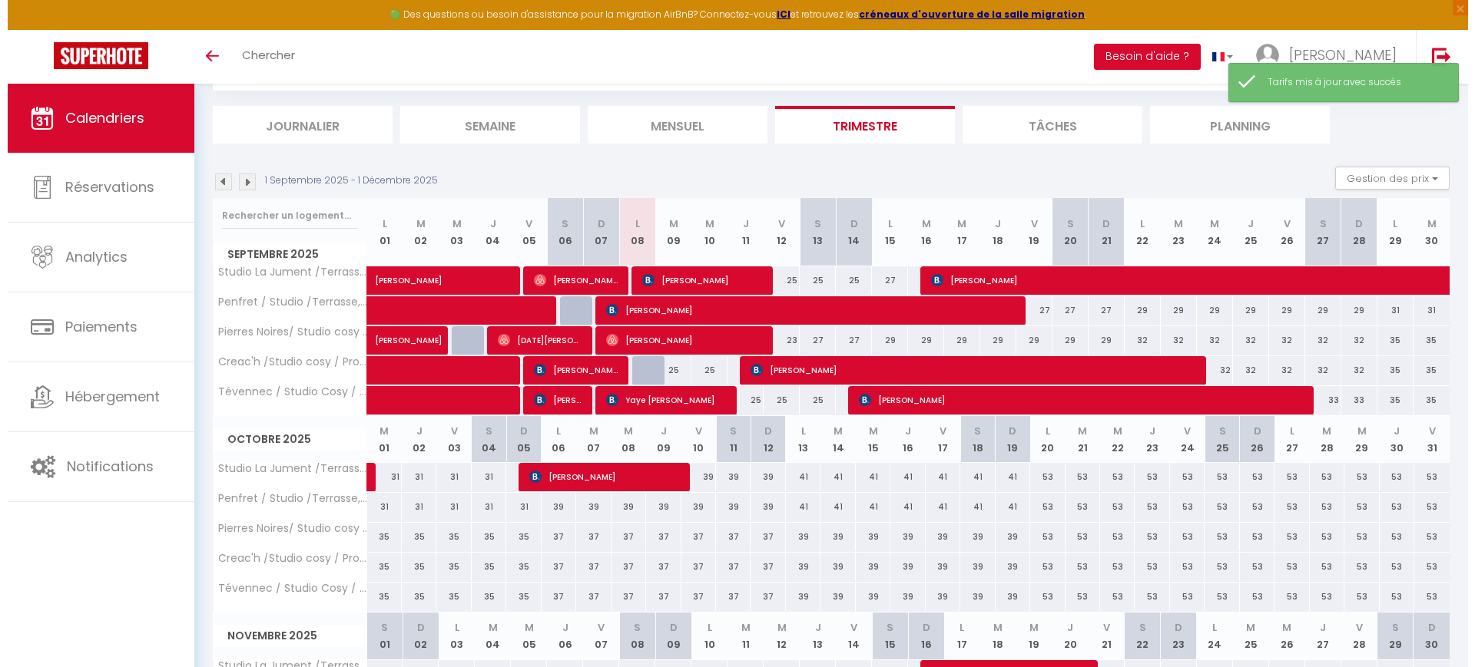
scroll to position [96, 0]
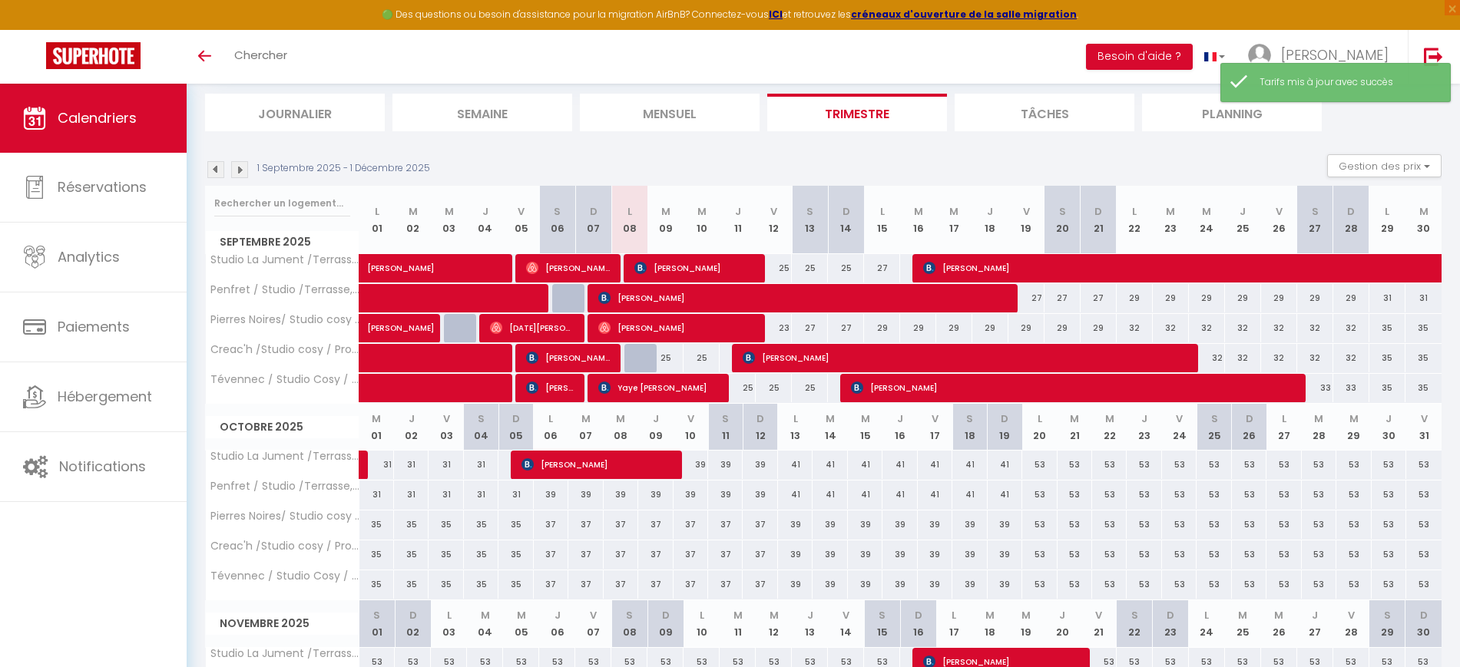
click at [553, 500] on div "39" at bounding box center [551, 495] width 35 height 28
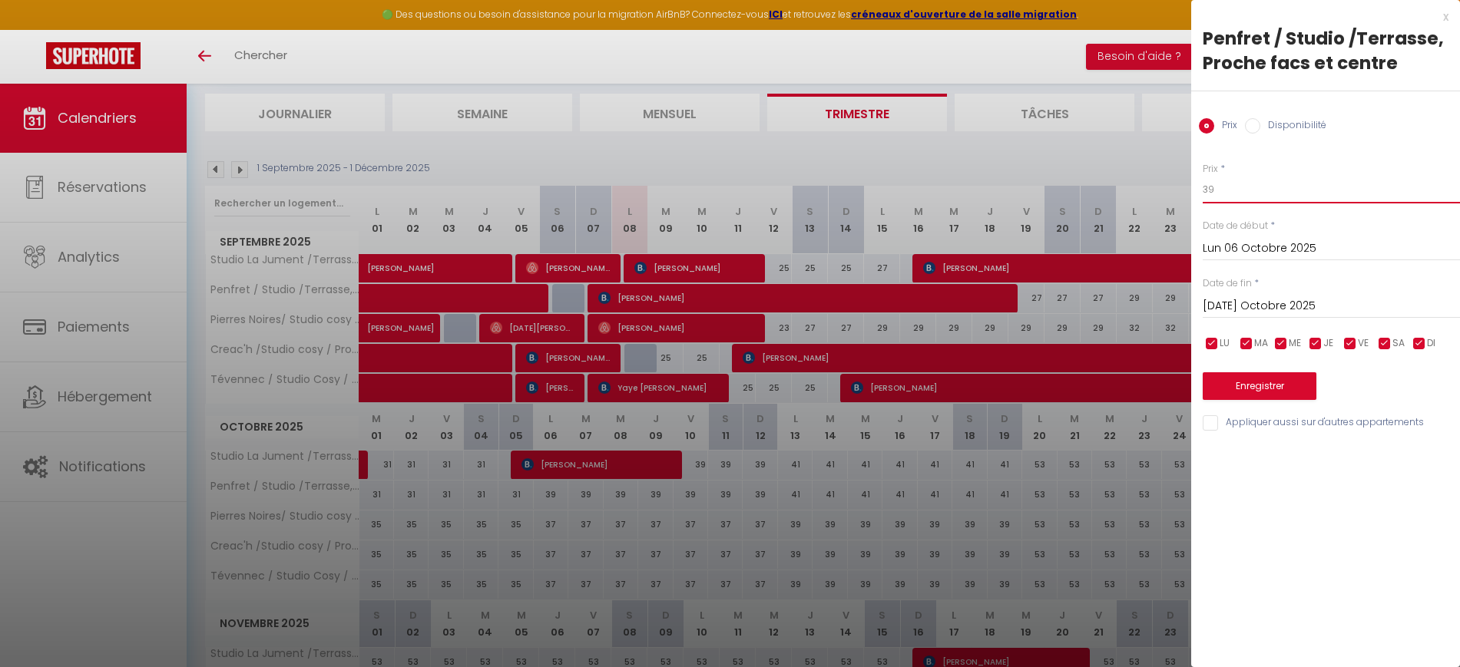
click at [1250, 200] on input "39" at bounding box center [1331, 190] width 257 height 28
click at [1263, 316] on div "[DATE] Octobre 2025 < [DATE] > Dim Lun Mar Mer Jeu Ven Sam 1 2 3 4 5 6 7 8 9 10…" at bounding box center [1331, 305] width 257 height 28
click at [1267, 311] on input "[DATE] Octobre 2025" at bounding box center [1331, 306] width 257 height 20
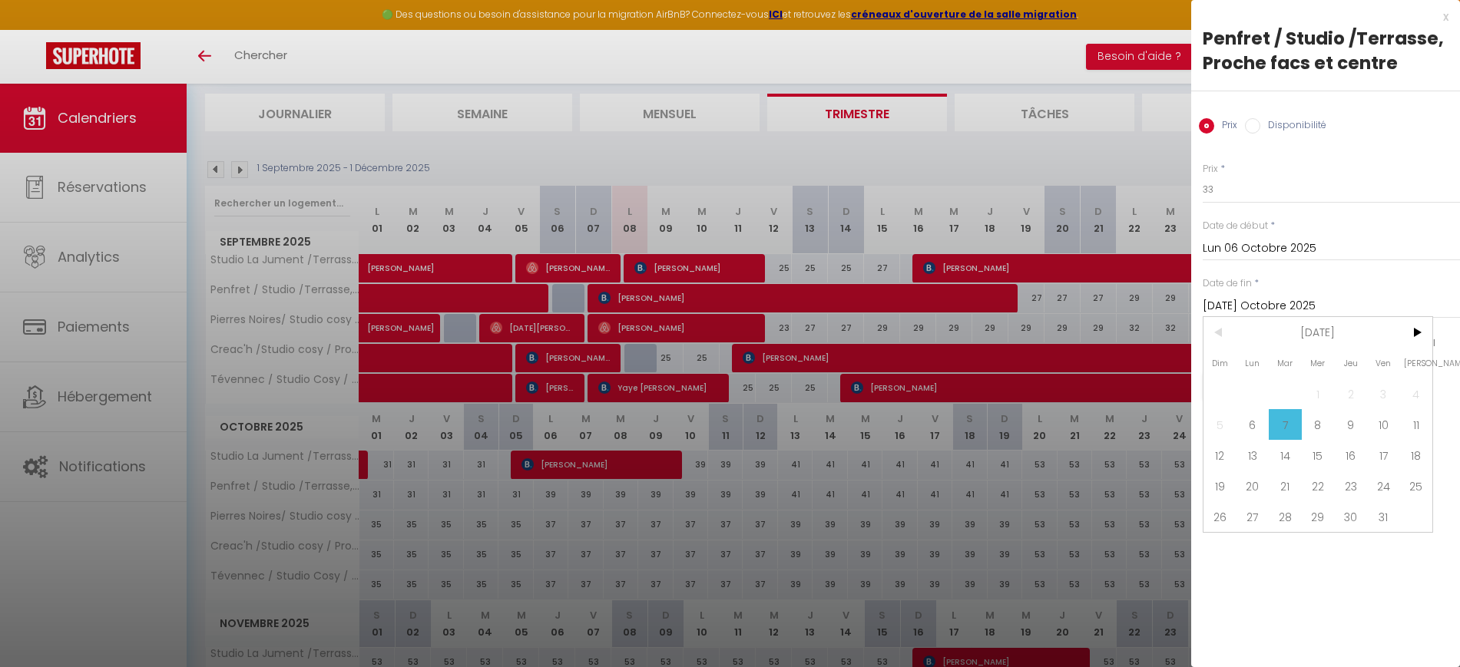
drag, startPoint x: 1257, startPoint y: 460, endPoint x: 1250, endPoint y: 449, distance: 13.1
click at [1254, 453] on span "13" at bounding box center [1253, 455] width 33 height 31
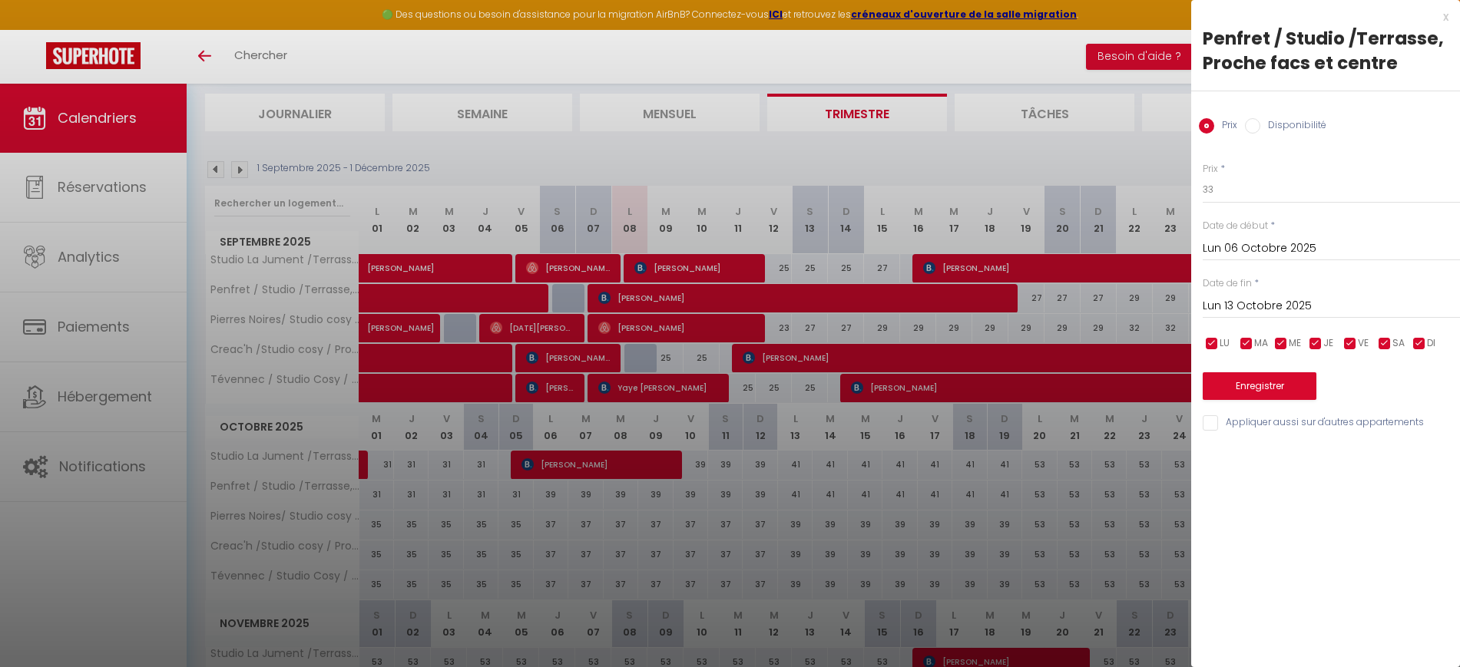
click at [1211, 412] on div "Prix * 33 Statut * Disponible Indisponible Date de début * Lun 06 Octobre 2025 …" at bounding box center [1325, 288] width 269 height 290
drag, startPoint x: 1213, startPoint y: 422, endPoint x: 1230, endPoint y: 413, distance: 19.2
click at [1212, 422] on input "Appliquer aussi sur d'autres appartements" at bounding box center [1331, 423] width 257 height 15
click at [1247, 399] on button "Enregistrer" at bounding box center [1260, 387] width 114 height 28
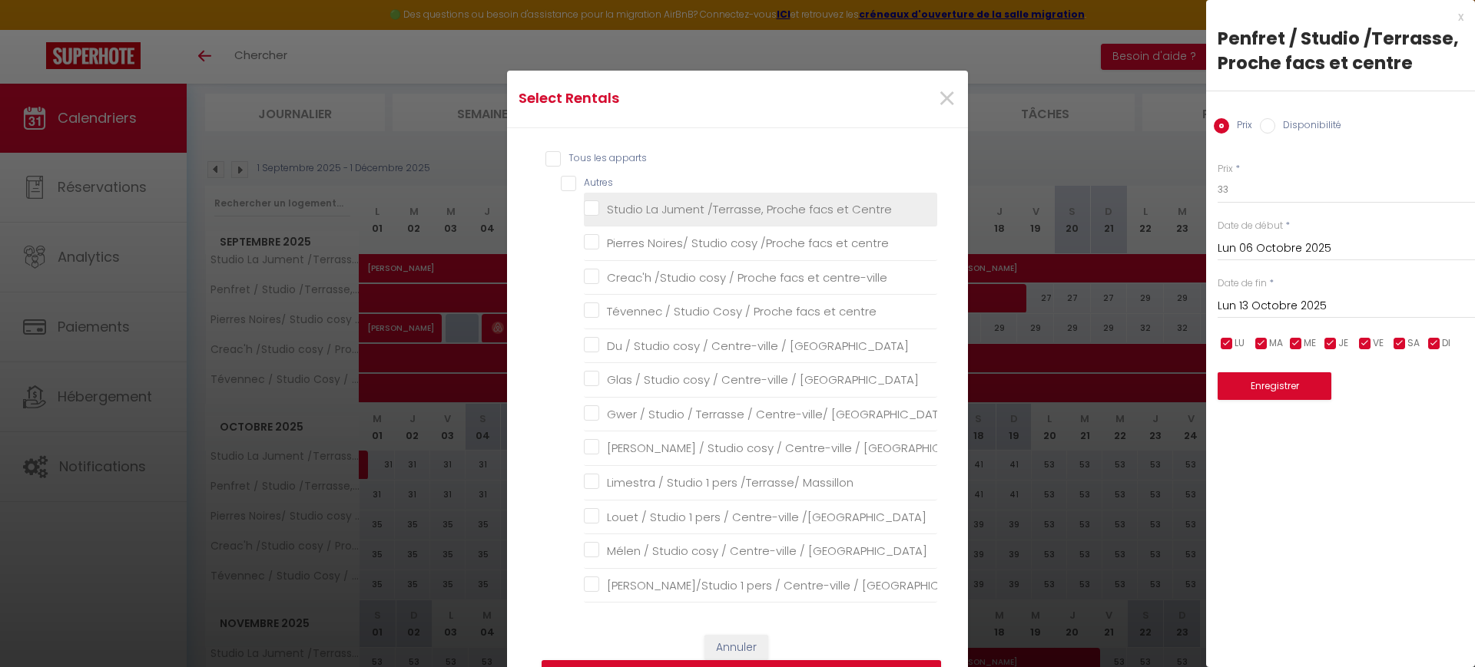
click at [696, 208] on Centre "Studio La Jument /Terrasse, Proche facs et Centre" at bounding box center [760, 208] width 353 height 15
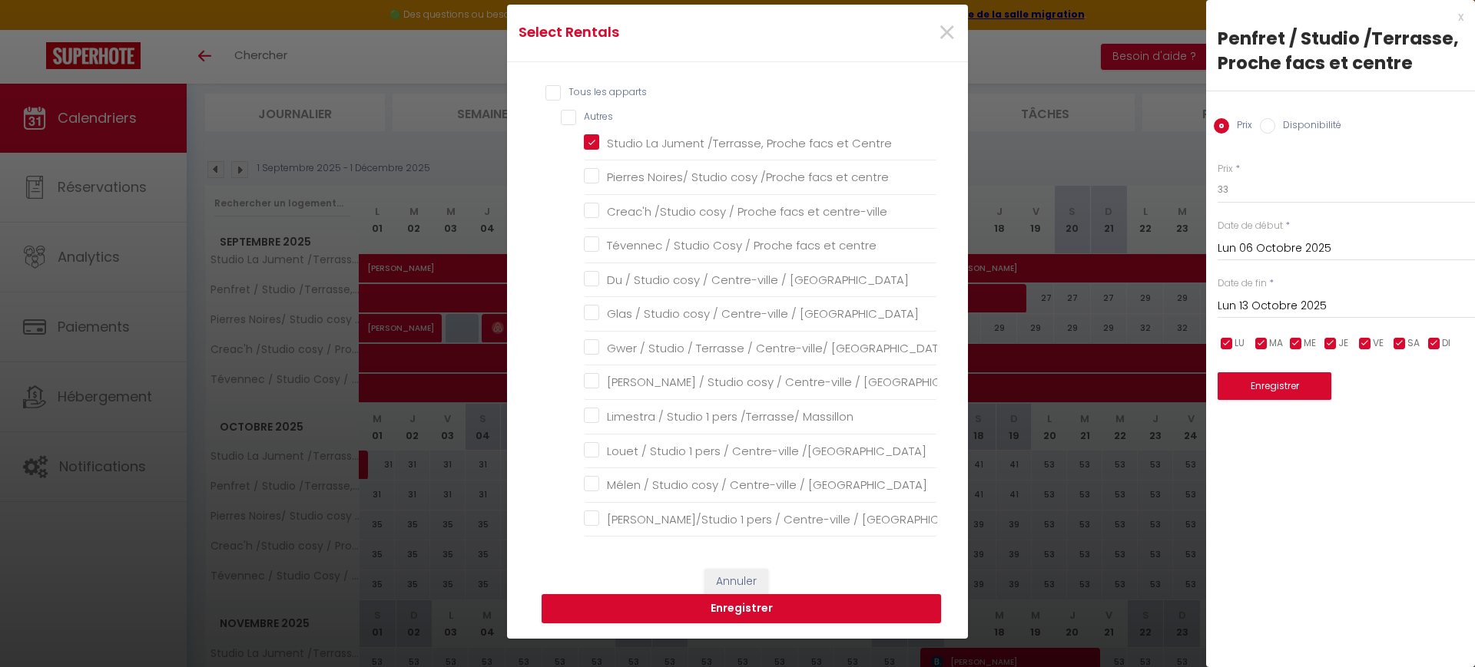
scroll to position [192, 0]
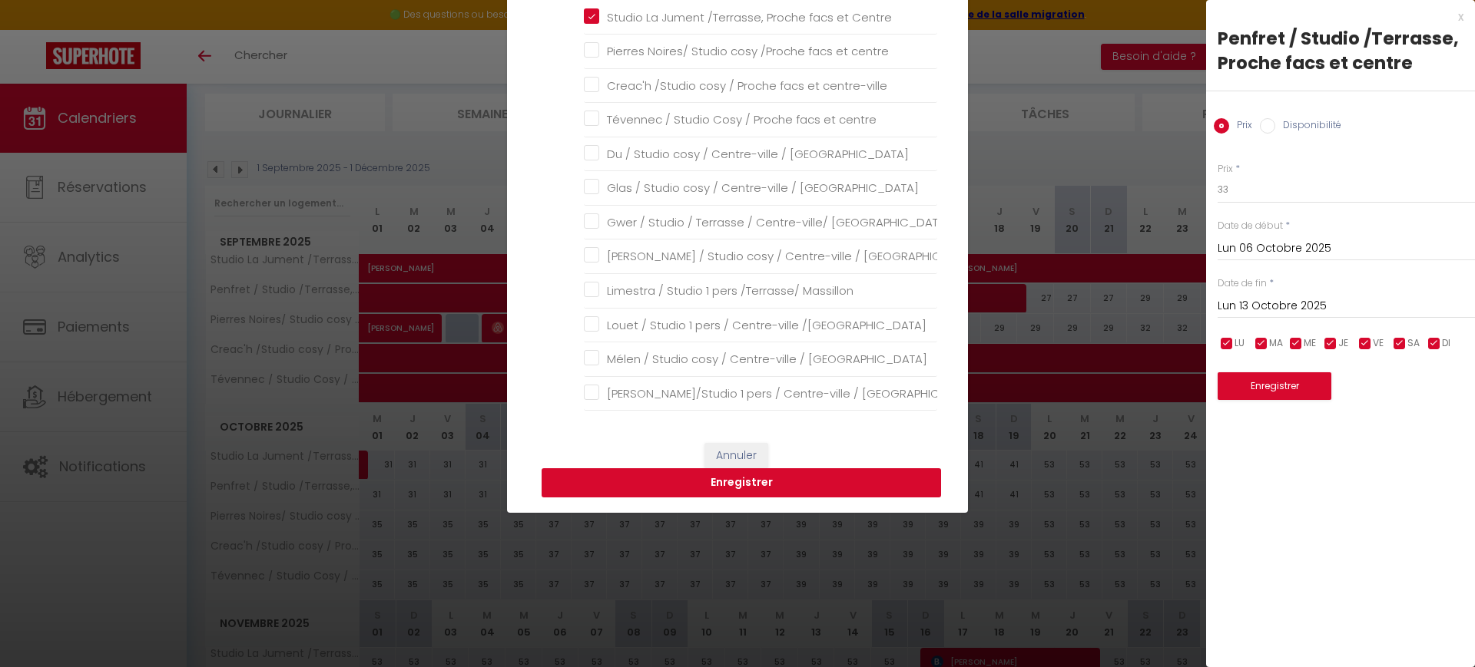
click at [785, 481] on button "Enregistrer" at bounding box center [741, 483] width 399 height 29
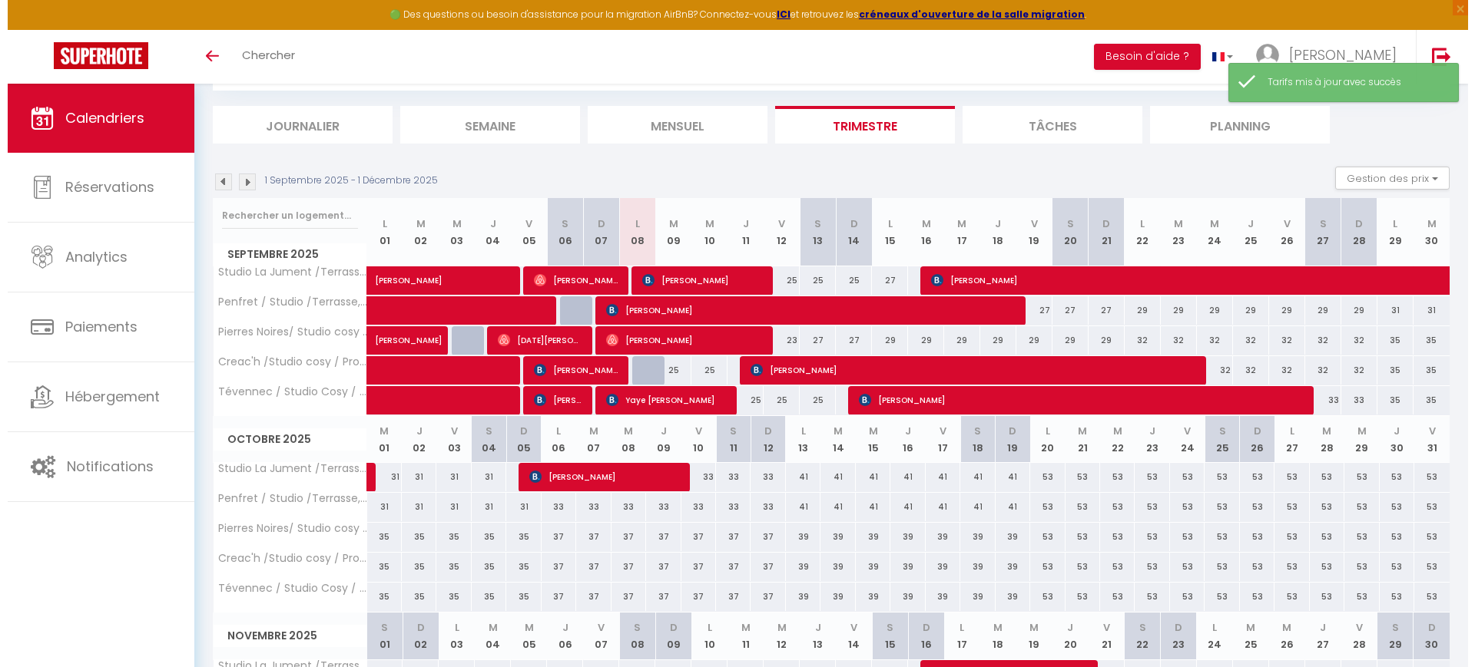
scroll to position [96, 0]
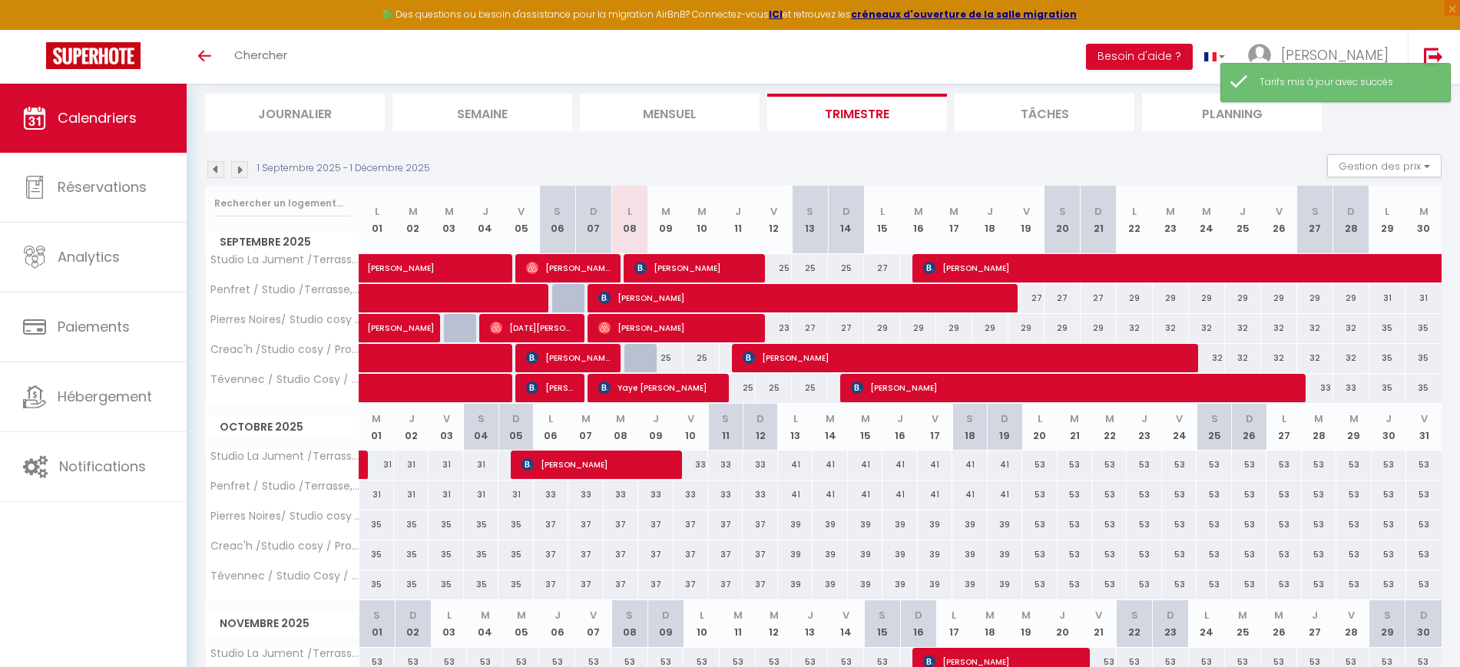
click at [794, 469] on div "41" at bounding box center [795, 465] width 35 height 28
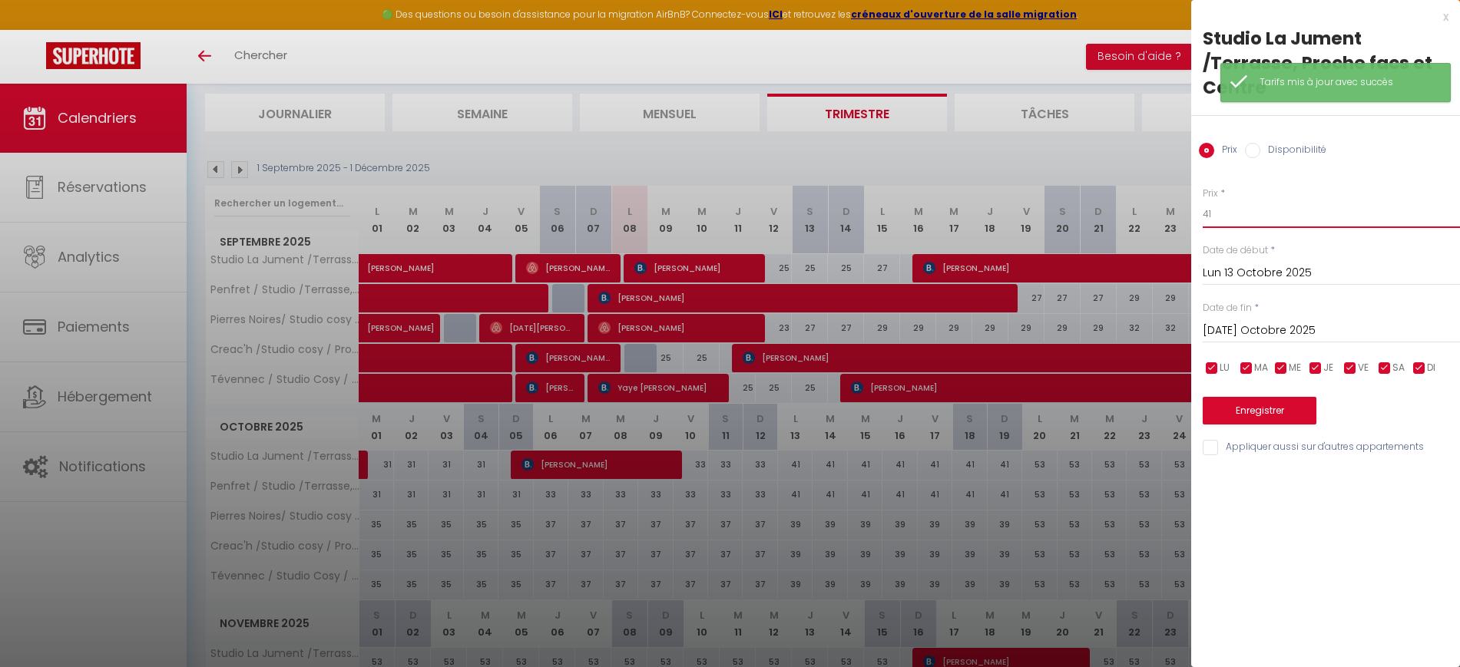
click at [1237, 217] on input "41" at bounding box center [1331, 214] width 257 height 28
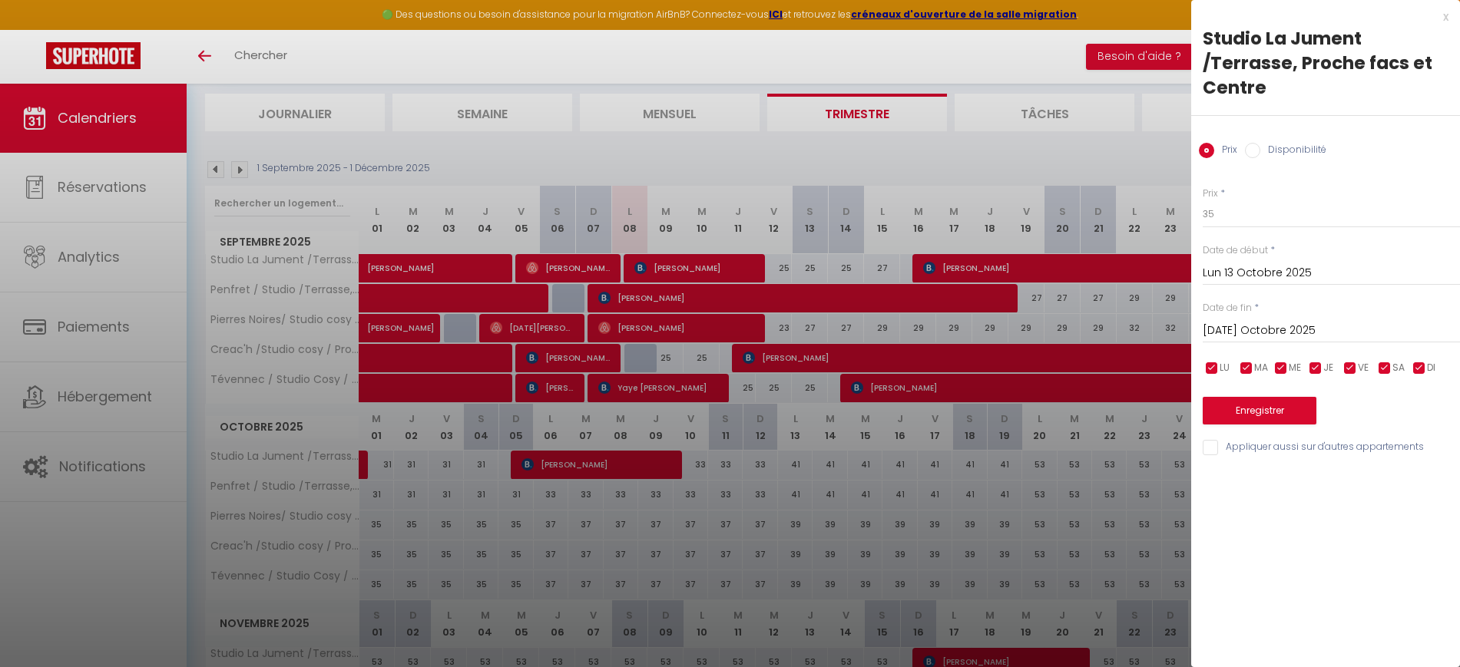
click at [1247, 323] on input "[DATE] Octobre 2025" at bounding box center [1331, 331] width 257 height 20
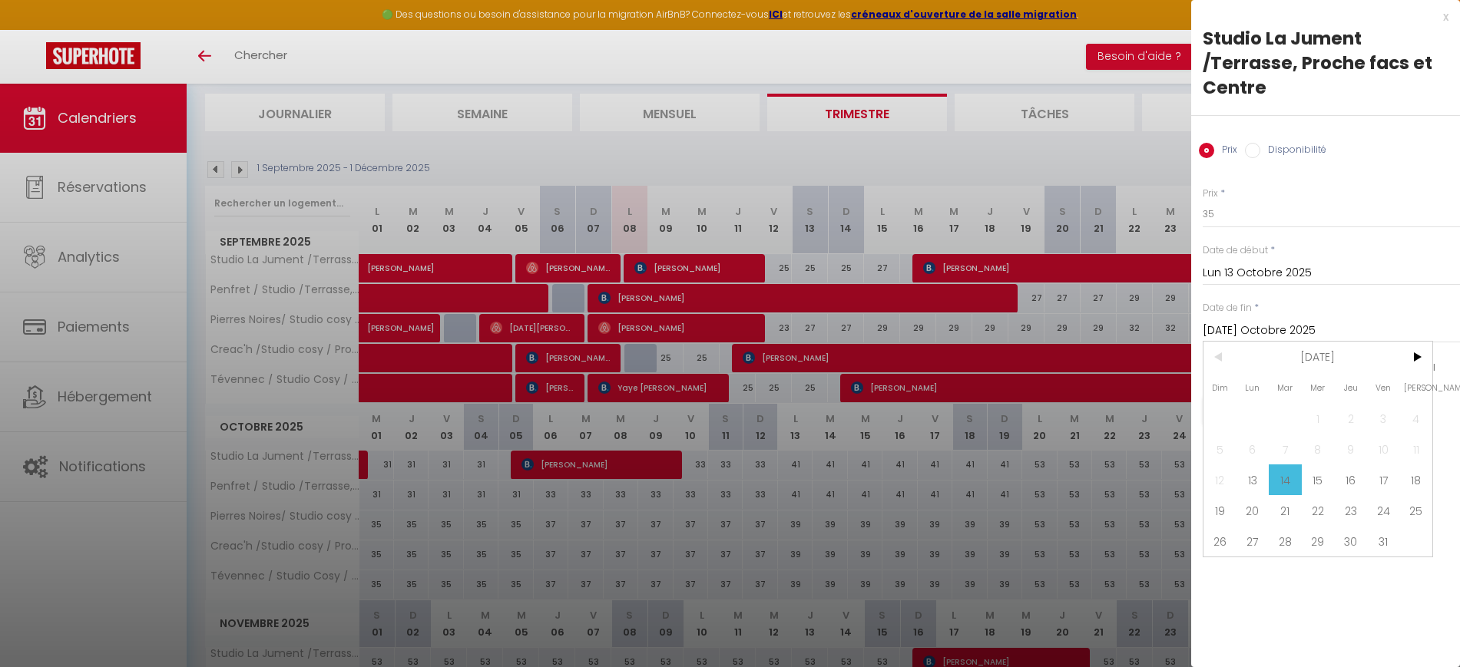
click at [1246, 511] on span "20" at bounding box center [1253, 510] width 33 height 31
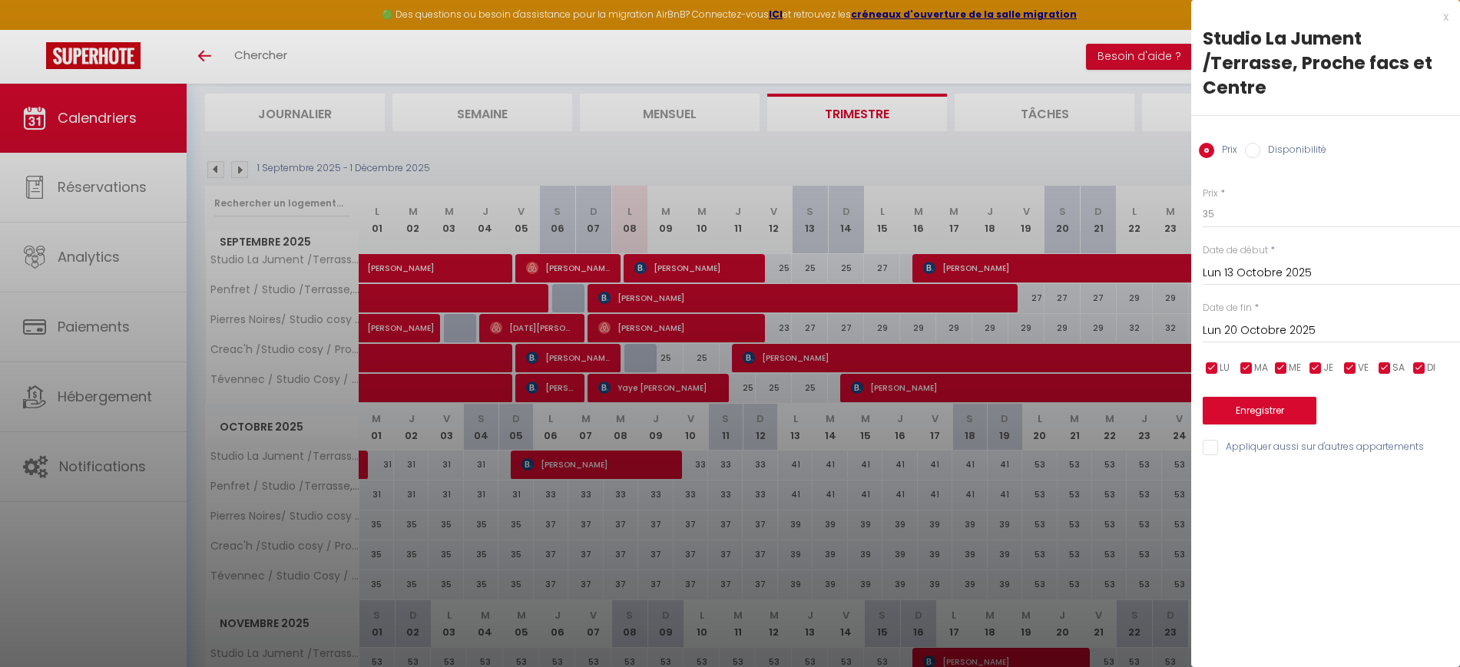
drag, startPoint x: 1208, startPoint y: 449, endPoint x: 1216, endPoint y: 441, distance: 10.9
click at [1208, 448] on input "Appliquer aussi sur d'autres appartements" at bounding box center [1331, 447] width 257 height 15
click at [1244, 409] on button "Enregistrer" at bounding box center [1260, 411] width 114 height 28
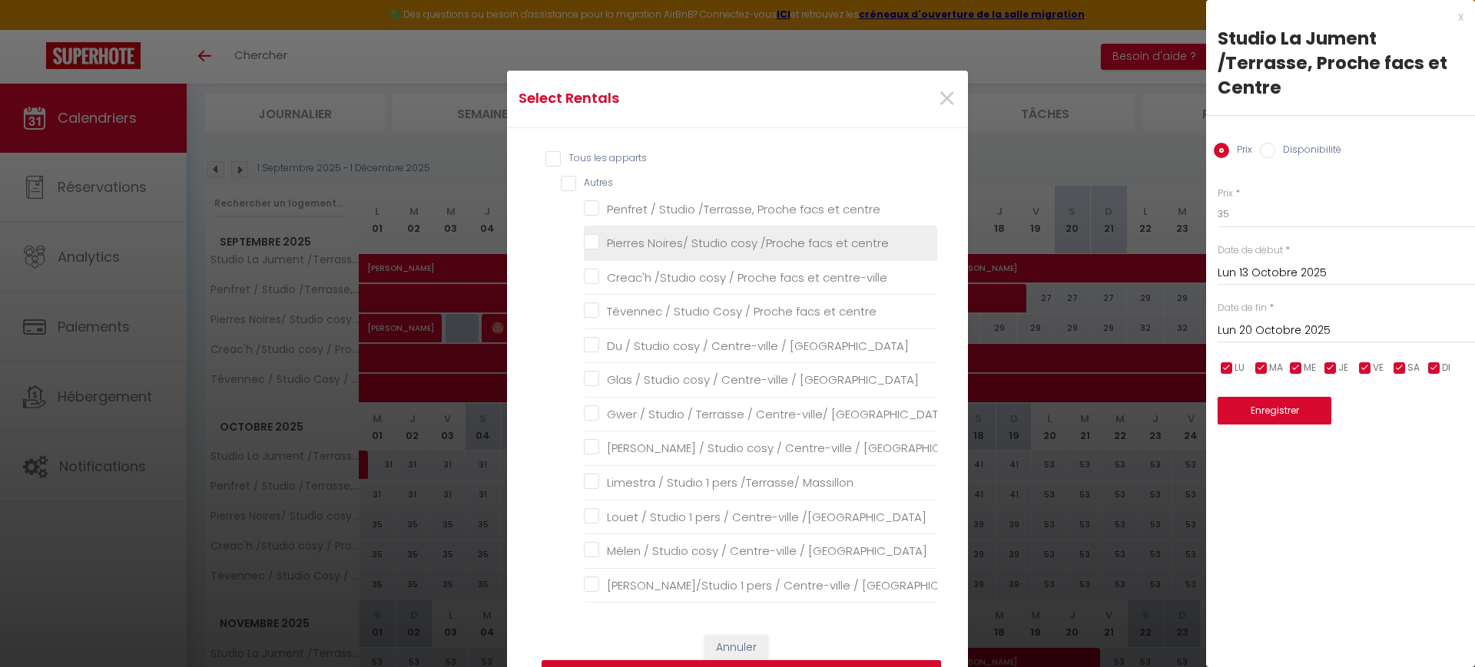
drag, startPoint x: 736, startPoint y: 210, endPoint x: 750, endPoint y: 257, distance: 48.1
click at [736, 210] on centre "Penfret / Studio /Terrasse, Proche facs et centre" at bounding box center [760, 208] width 353 height 15
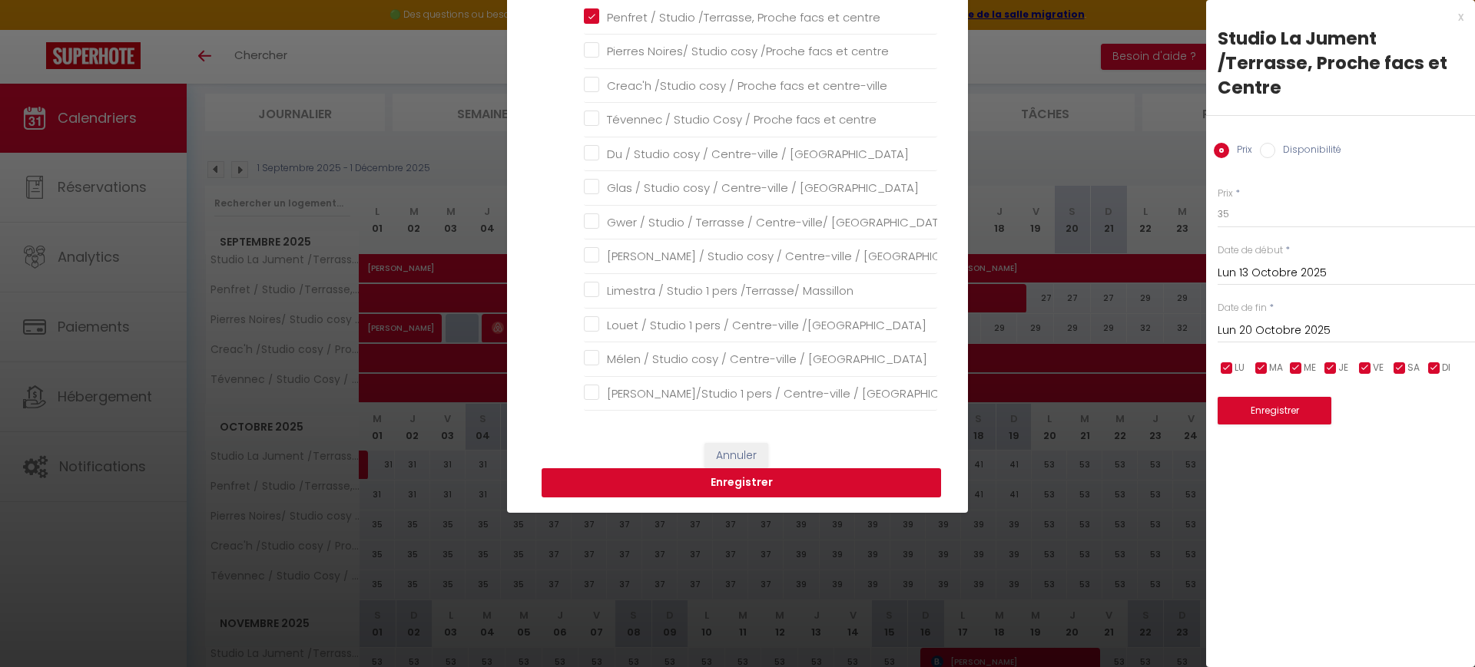
click at [783, 478] on button "Enregistrer" at bounding box center [741, 483] width 399 height 29
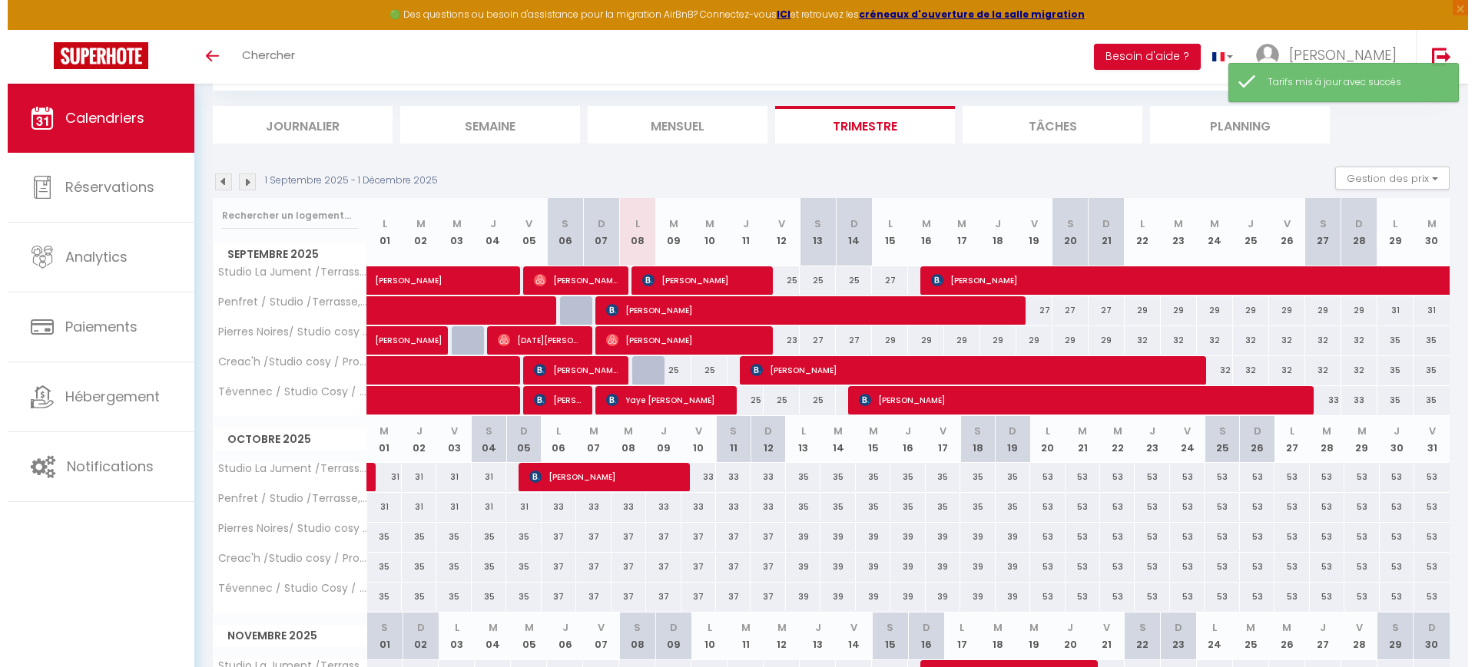
scroll to position [96, 0]
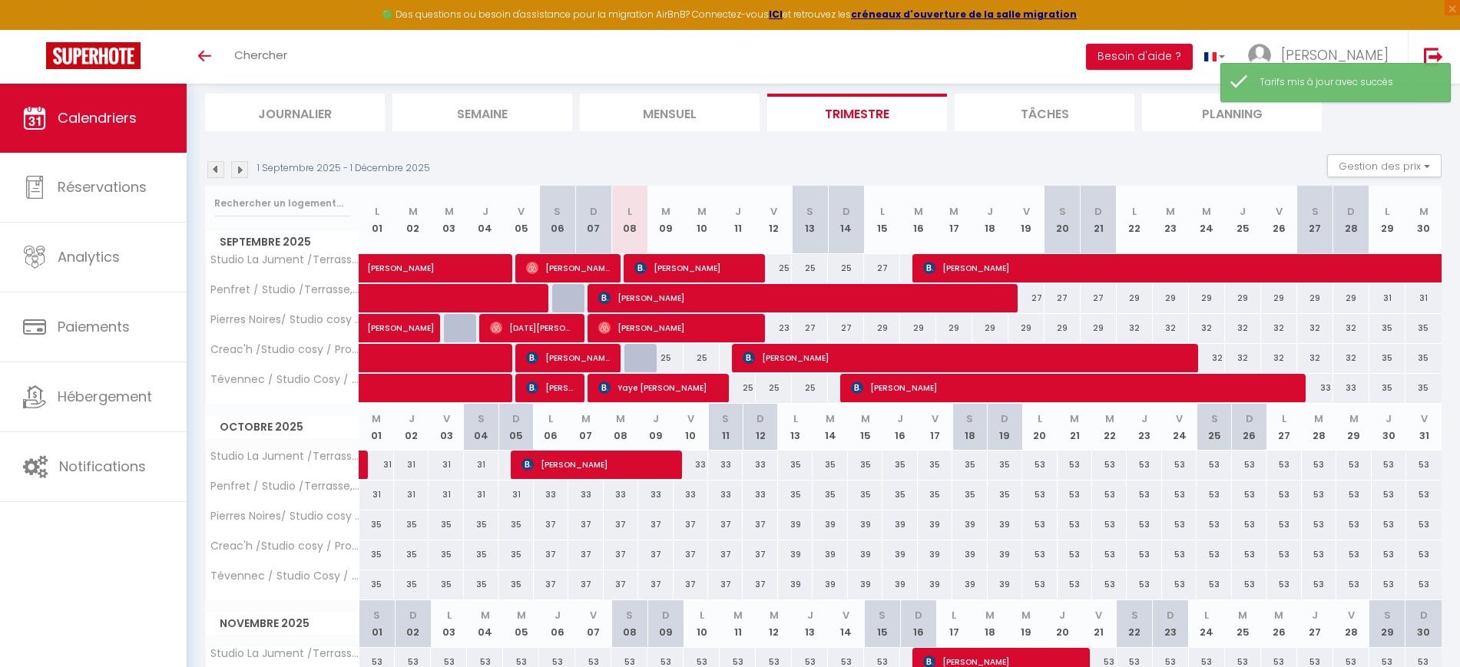
click at [1041, 468] on div "53" at bounding box center [1039, 465] width 35 height 28
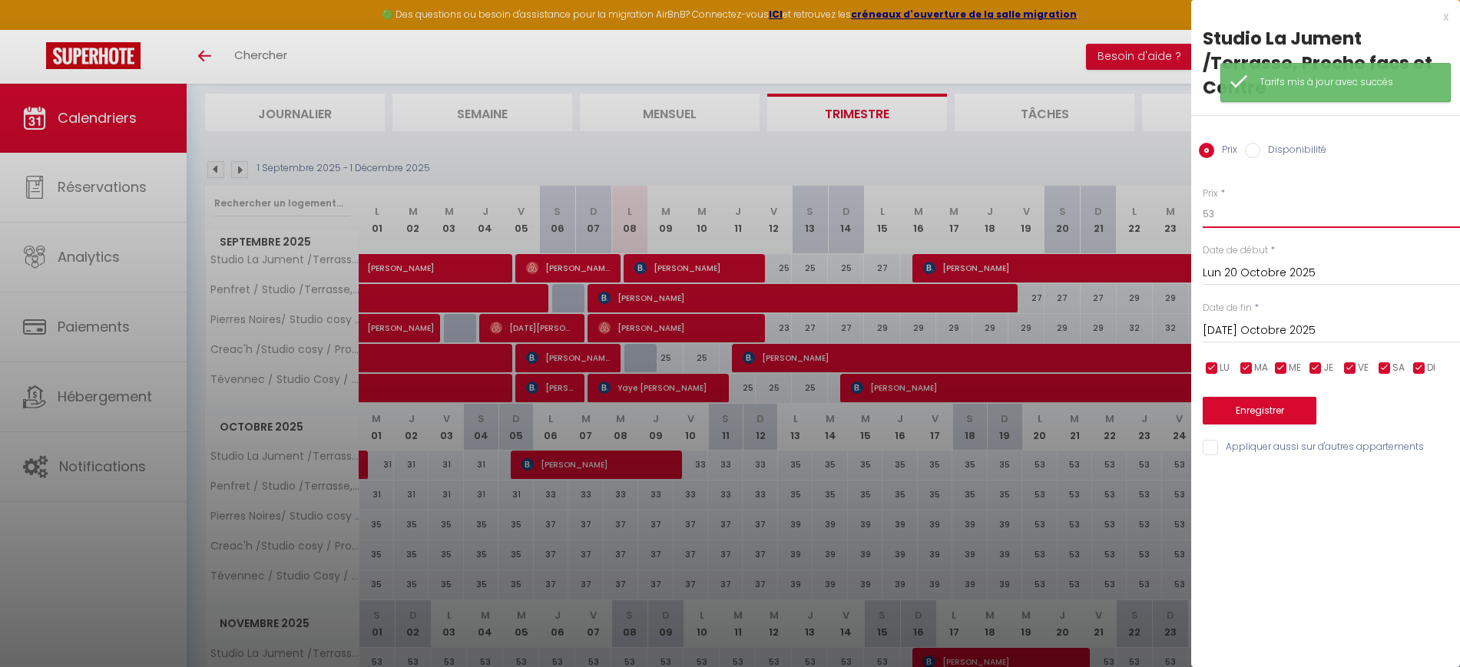
click at [1232, 213] on input "53" at bounding box center [1331, 214] width 257 height 28
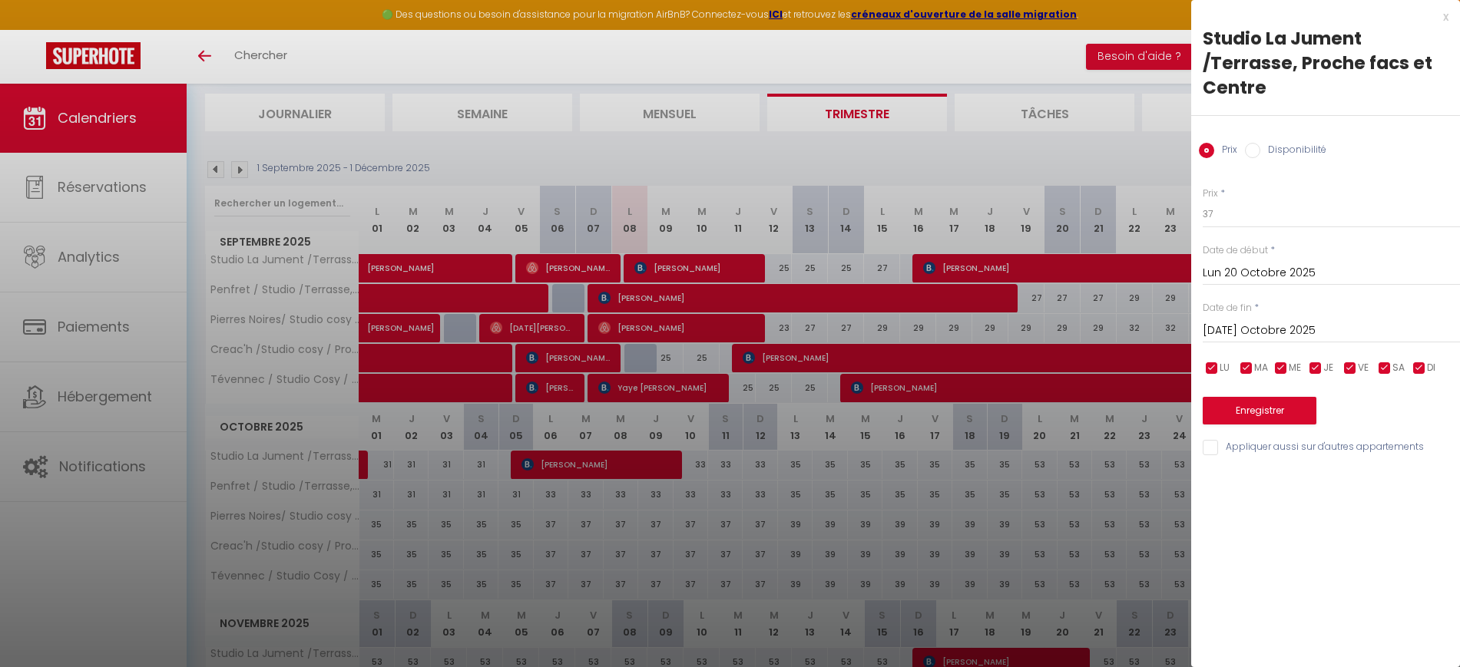
click at [1217, 334] on input "[DATE] Octobre 2025" at bounding box center [1331, 331] width 257 height 20
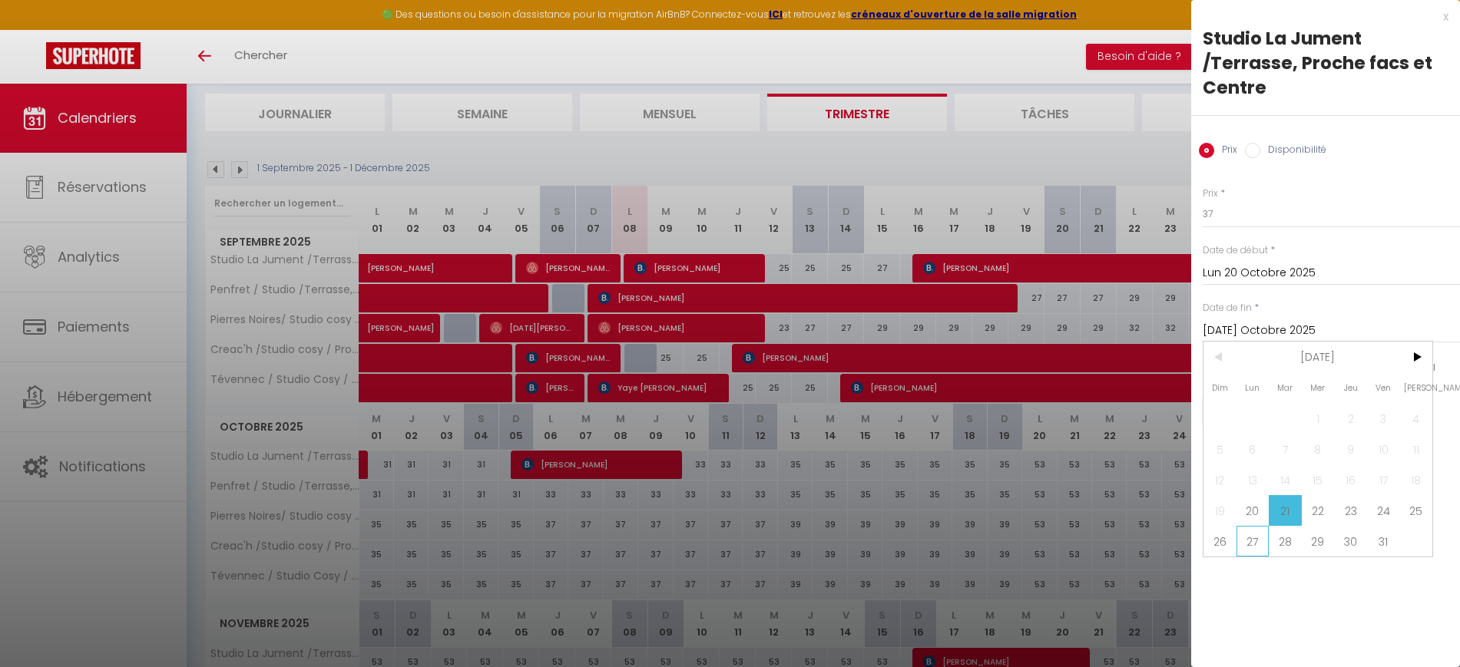
click at [1249, 544] on span "27" at bounding box center [1253, 541] width 33 height 31
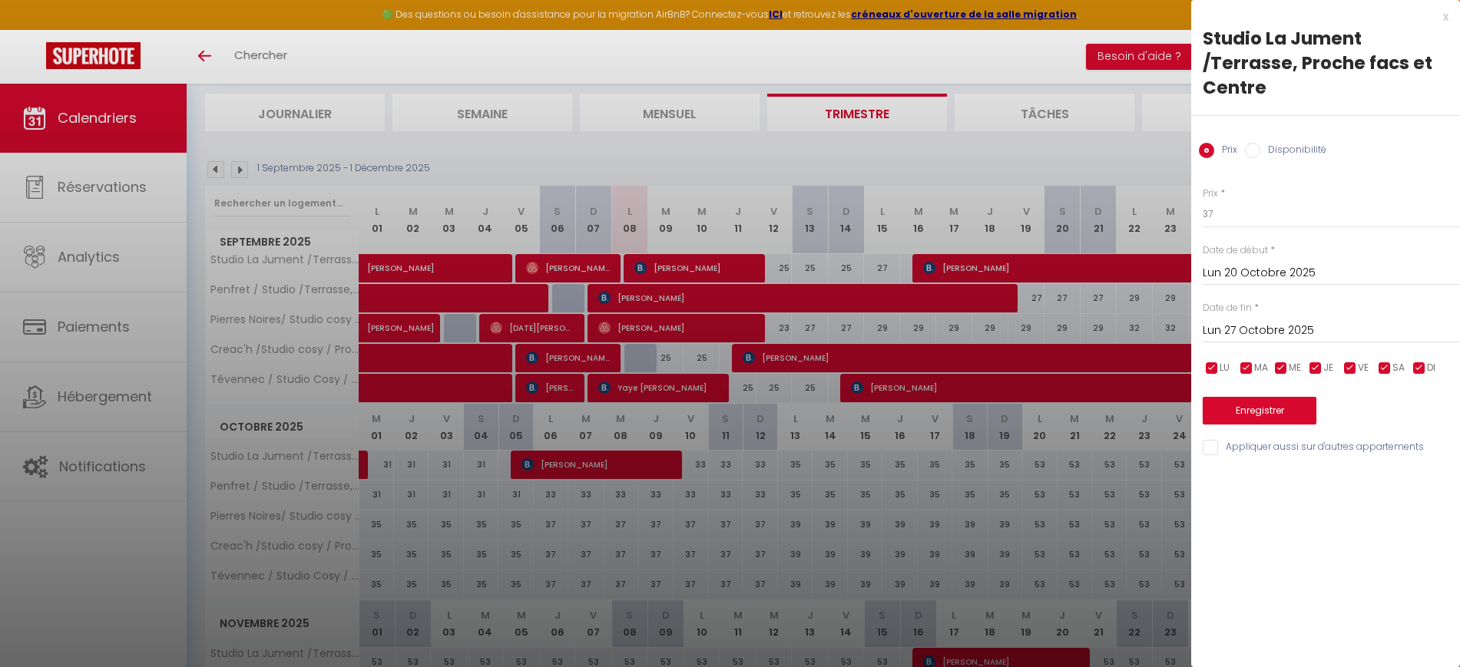
click at [1209, 449] on input "Appliquer aussi sur d'autres appartements" at bounding box center [1331, 447] width 257 height 15
click at [1240, 414] on button "Enregistrer" at bounding box center [1260, 411] width 114 height 28
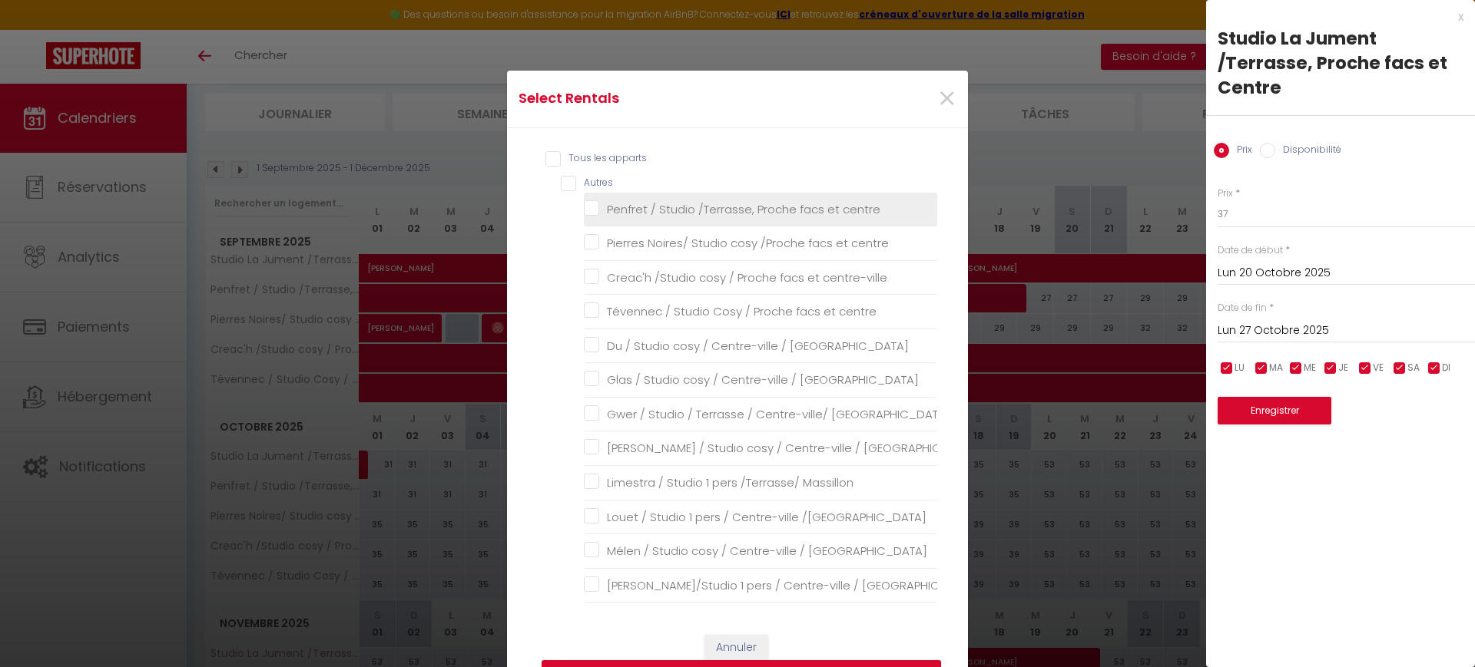
click at [653, 212] on centre "Penfret / Studio /Terrasse, Proche facs et centre" at bounding box center [760, 208] width 353 height 15
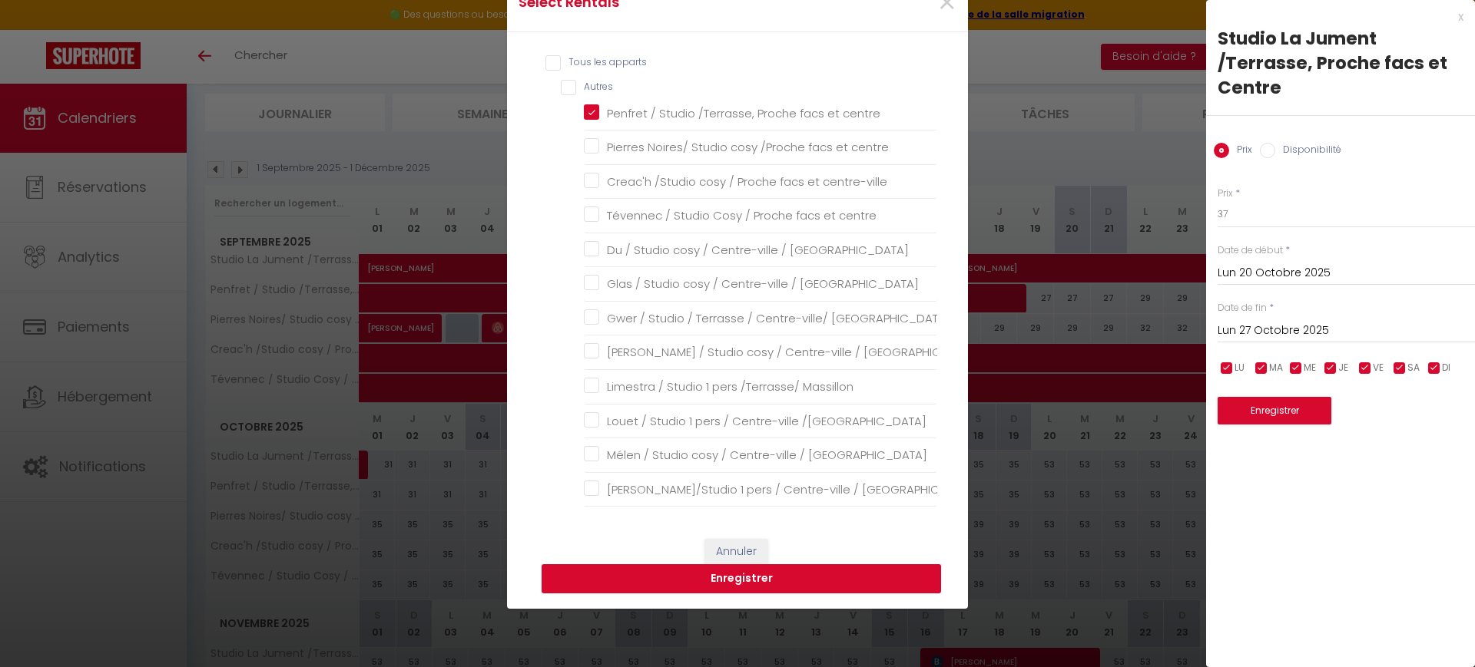
click at [842, 588] on button "Enregistrer" at bounding box center [741, 579] width 399 height 29
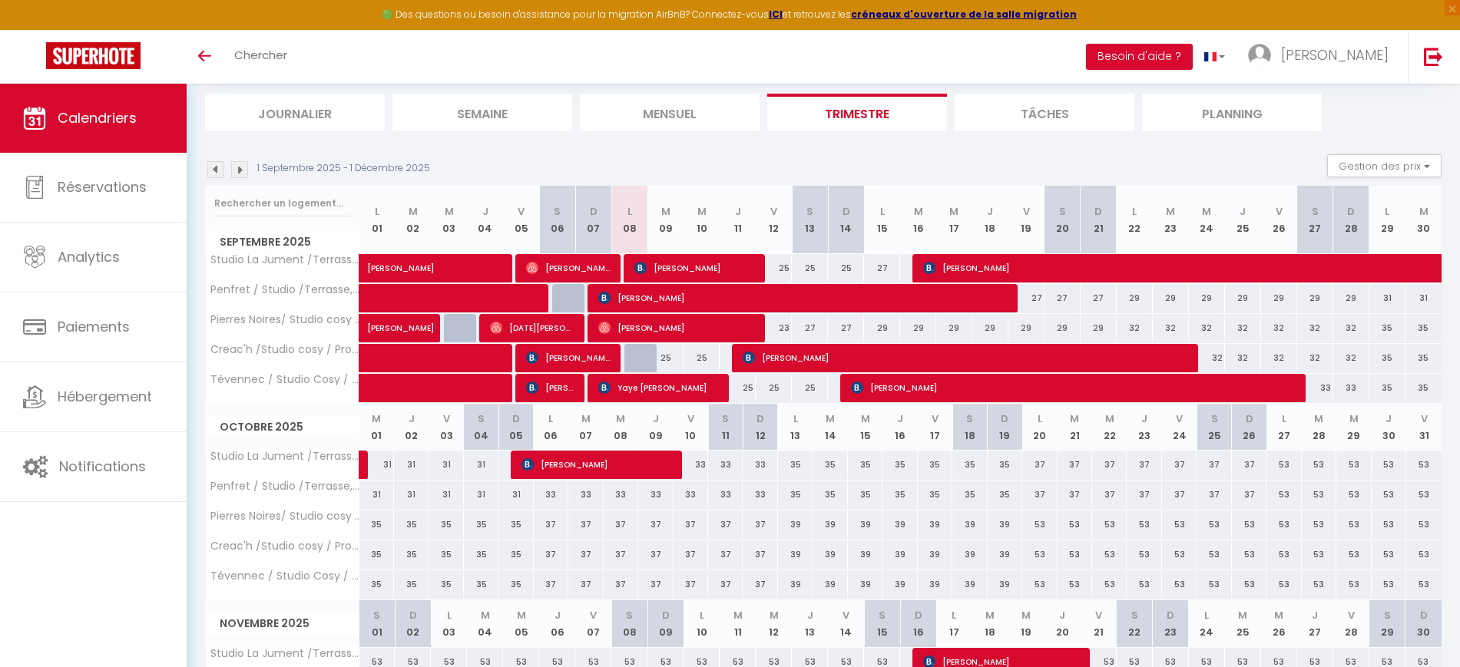
click at [1281, 468] on div "53" at bounding box center [1284, 465] width 35 height 28
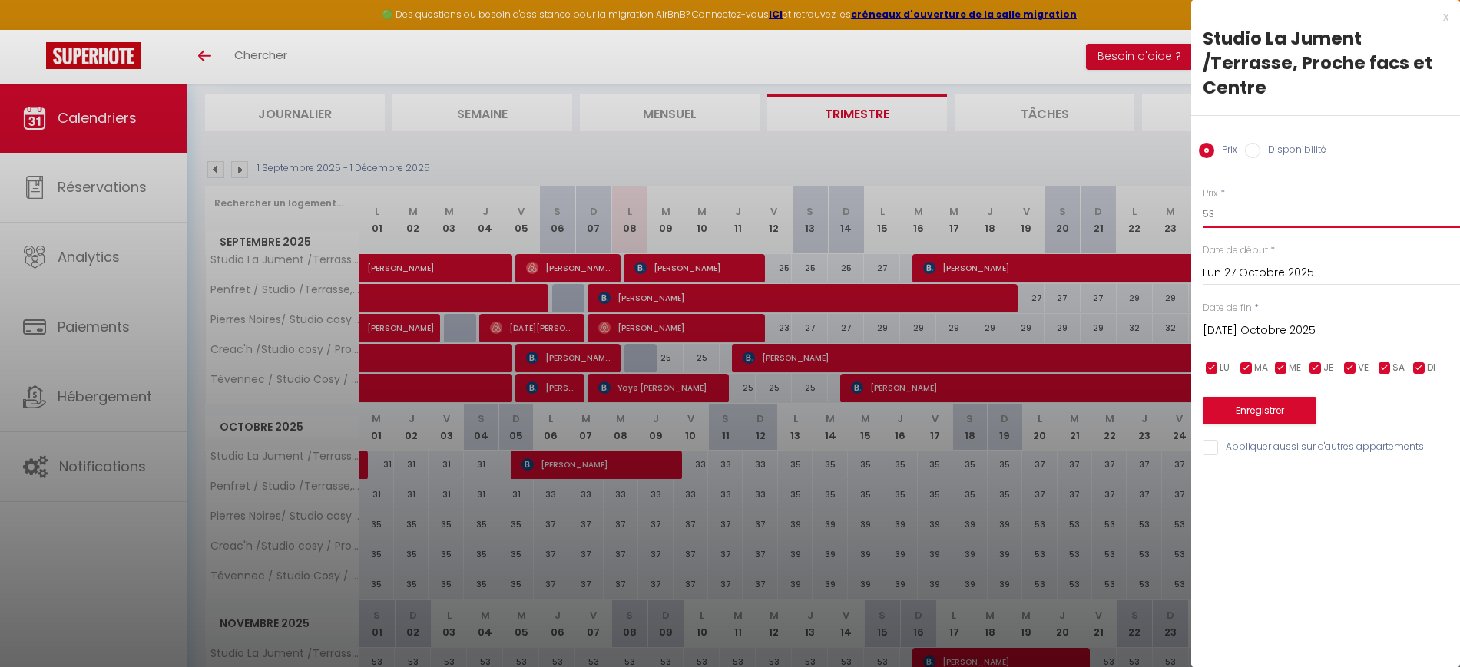
click at [1257, 214] on input "53" at bounding box center [1331, 214] width 257 height 28
click at [1247, 328] on input "[DATE] Octobre 2025" at bounding box center [1331, 331] width 257 height 20
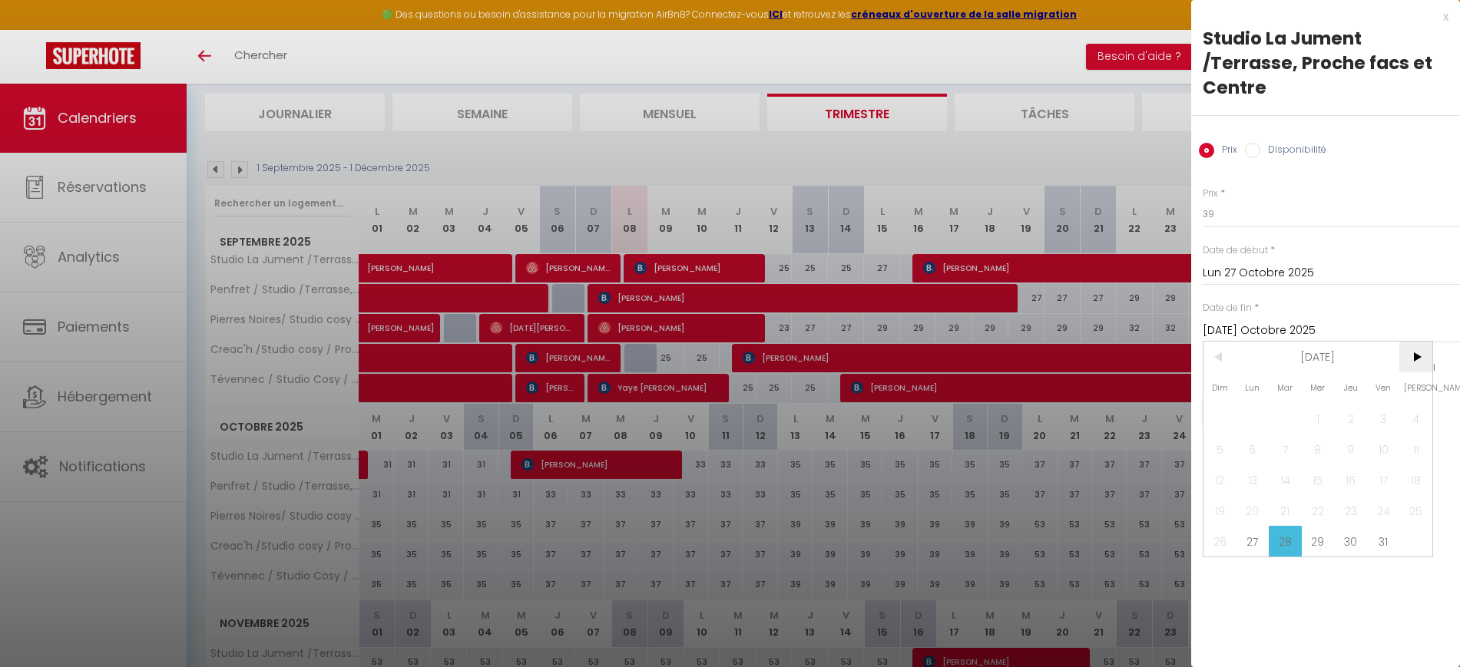
click at [1415, 355] on span ">" at bounding box center [1416, 357] width 33 height 31
click at [1252, 450] on span "3" at bounding box center [1253, 449] width 33 height 31
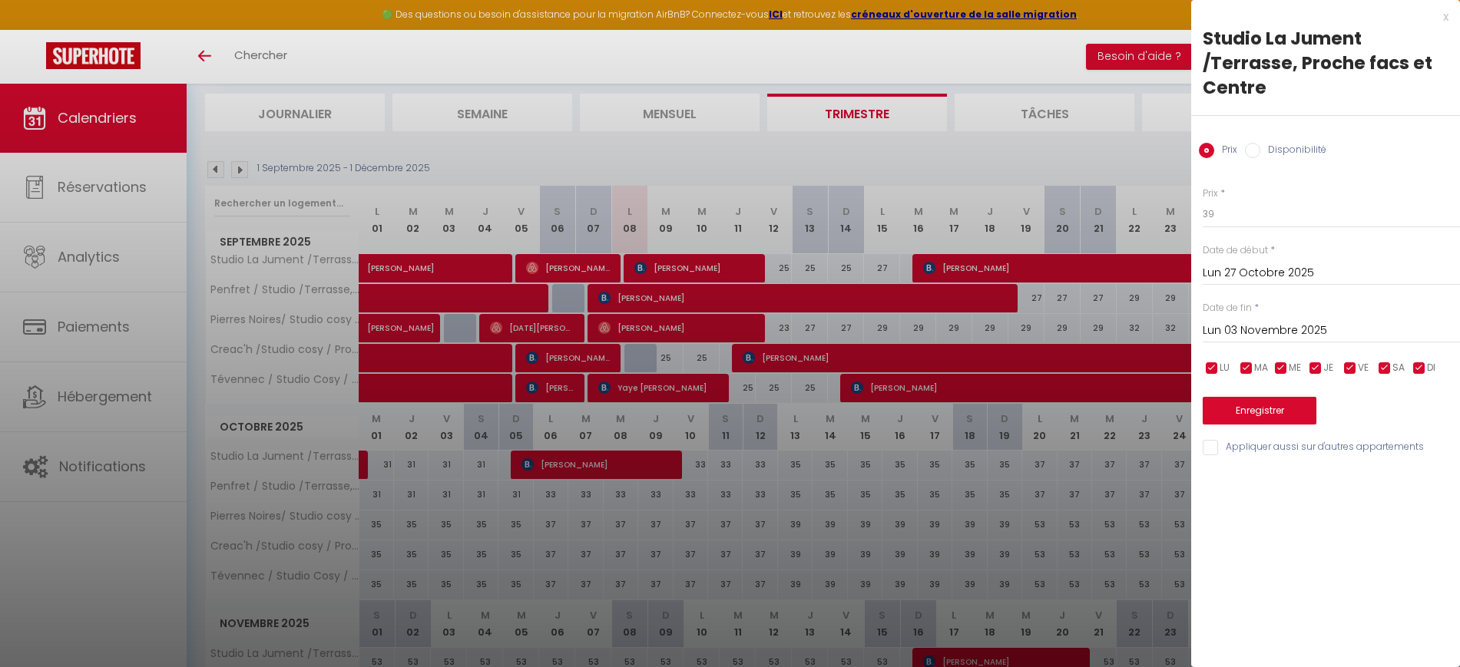
click at [1212, 446] on input "Appliquer aussi sur d'autres appartements" at bounding box center [1331, 447] width 257 height 15
click at [1245, 412] on button "Enregistrer" at bounding box center [1260, 411] width 114 height 28
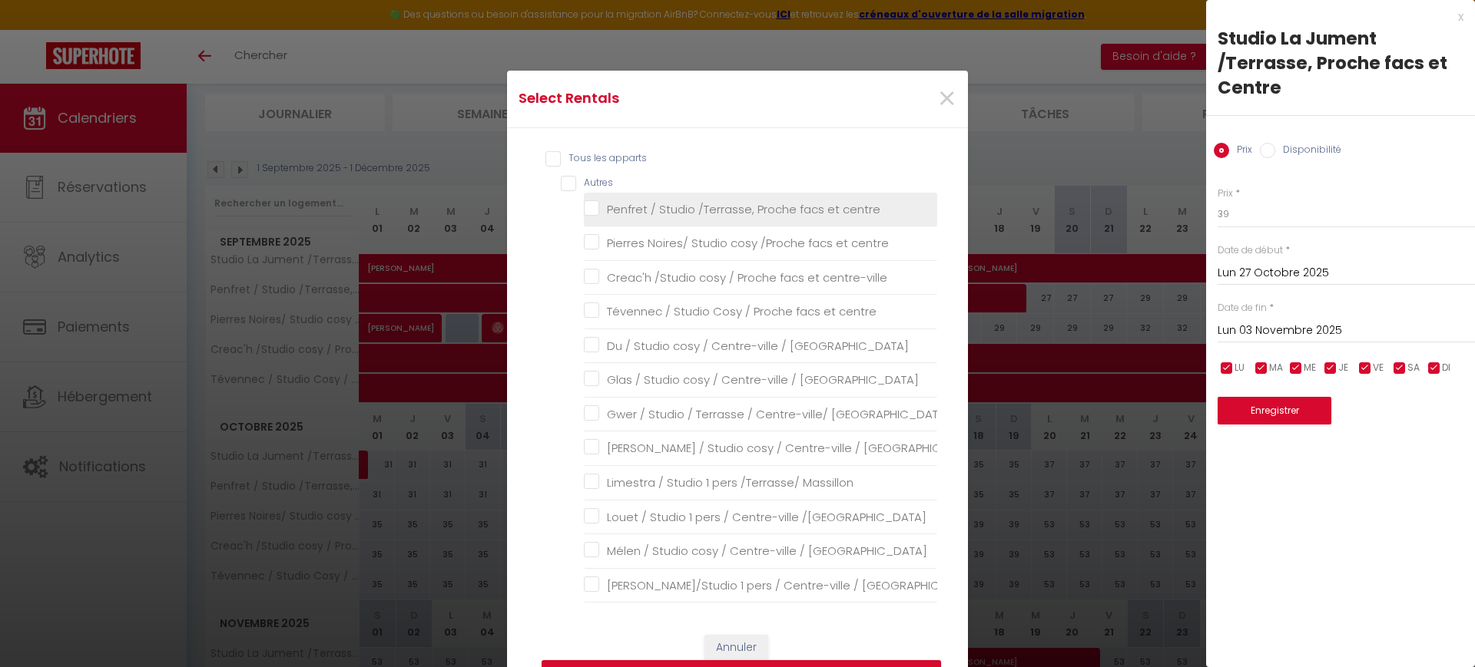
click at [689, 207] on centre "Penfret / Studio /Terrasse, Proche facs et centre" at bounding box center [760, 208] width 353 height 15
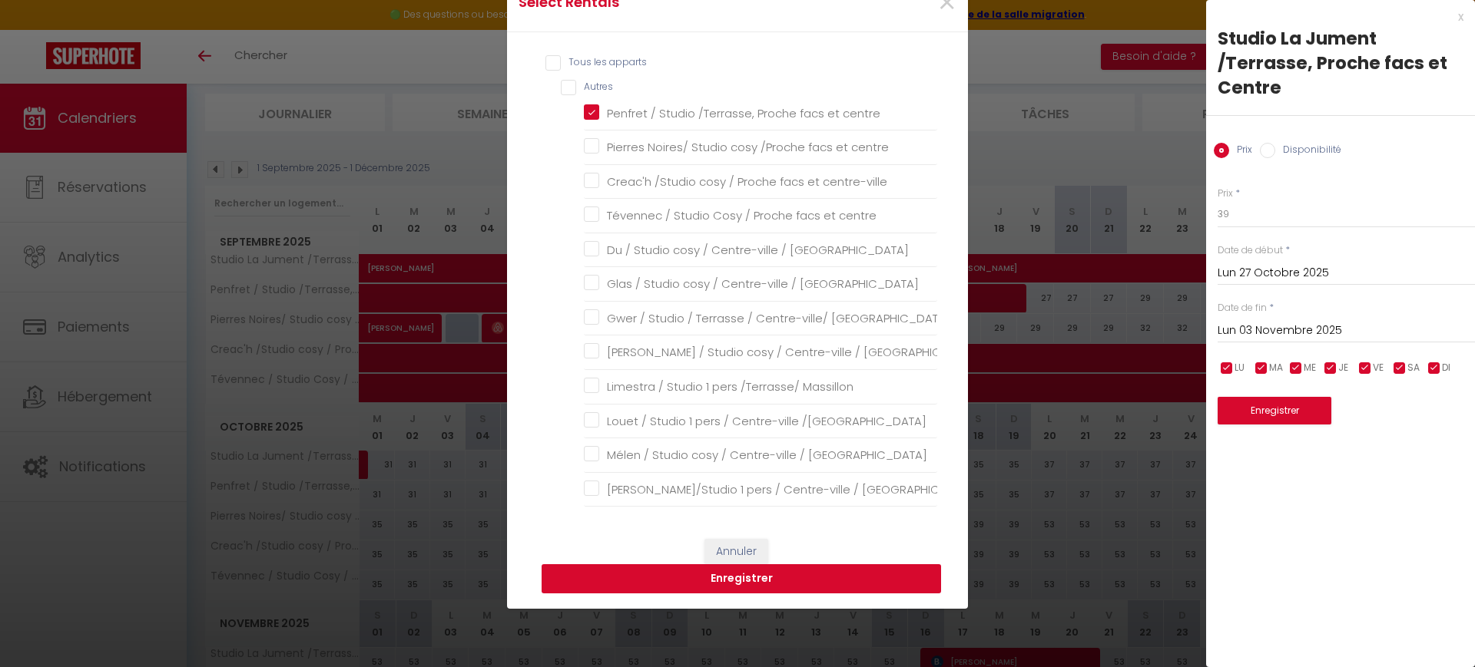
click at [832, 579] on button "Enregistrer" at bounding box center [741, 579] width 399 height 29
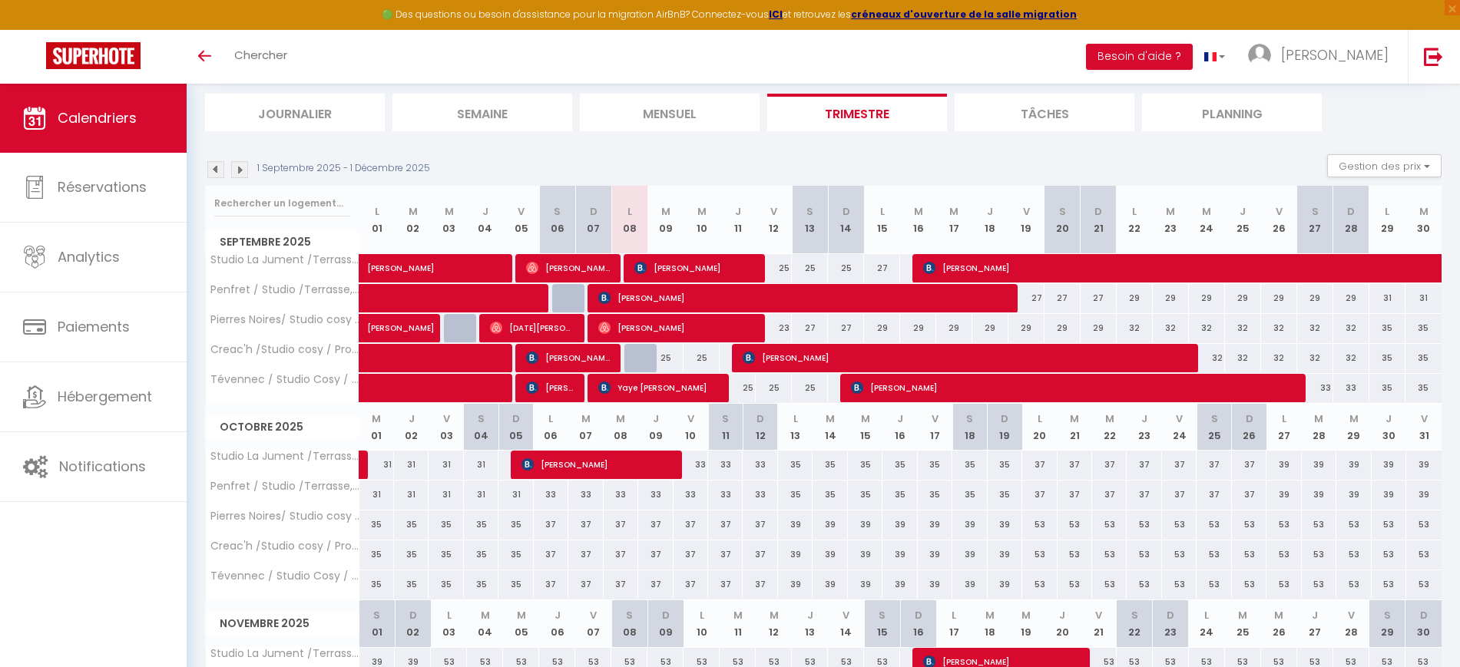
click at [664, 359] on div "25" at bounding box center [666, 358] width 36 height 28
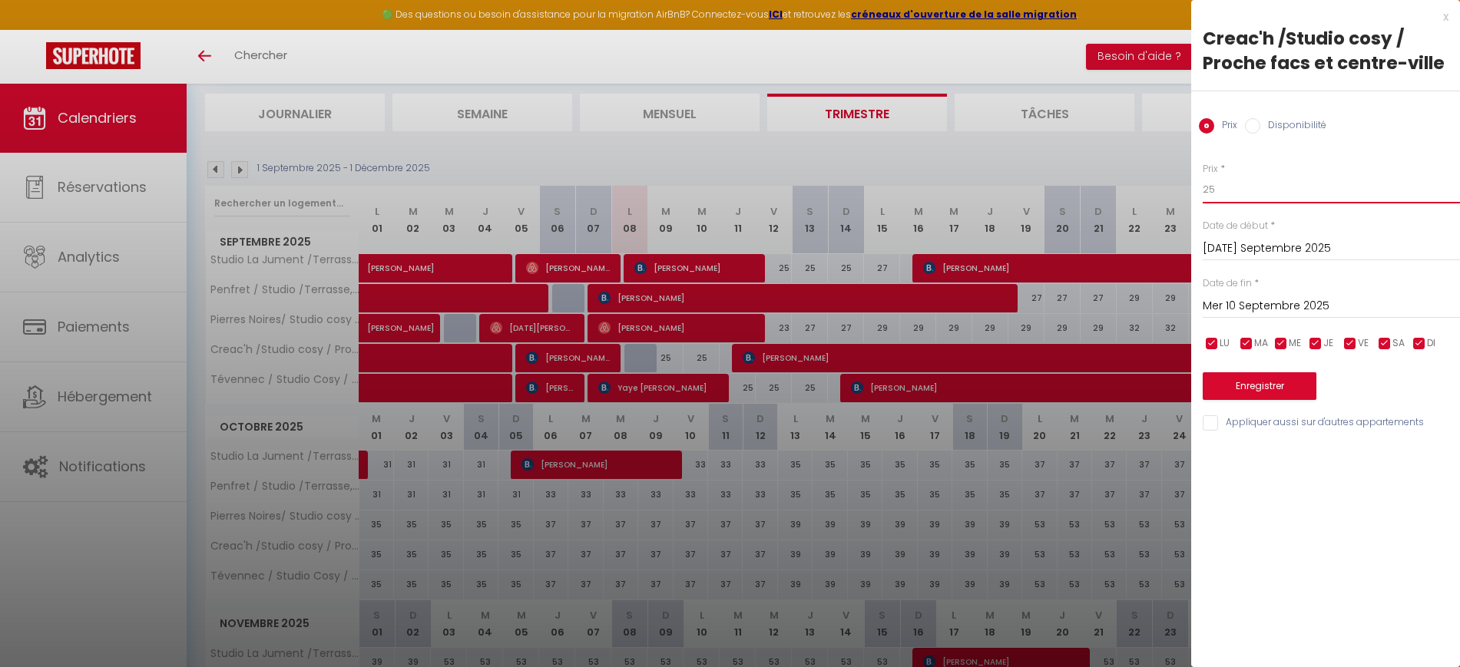
click at [1248, 185] on input "25" at bounding box center [1331, 190] width 257 height 28
click at [1270, 303] on input "Mer 10 Septembre 2025" at bounding box center [1331, 306] width 257 height 20
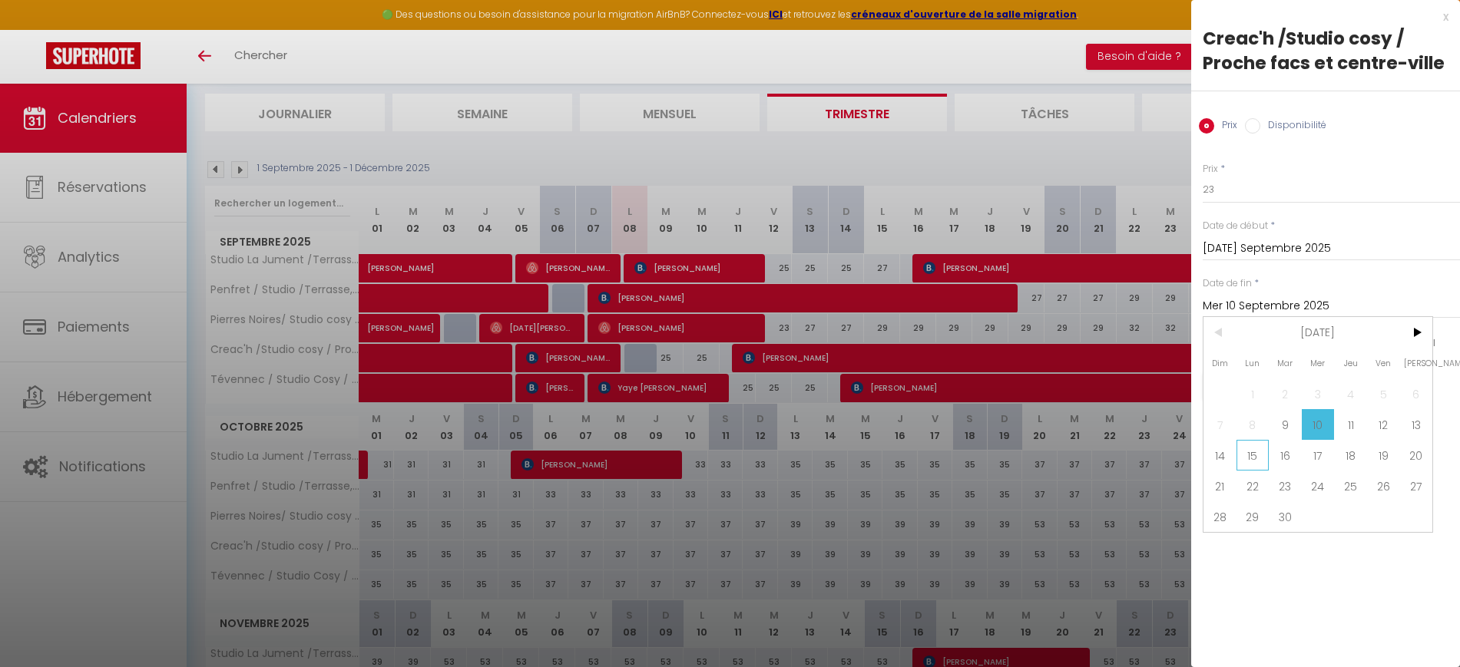
click at [1247, 458] on span "15" at bounding box center [1253, 455] width 33 height 31
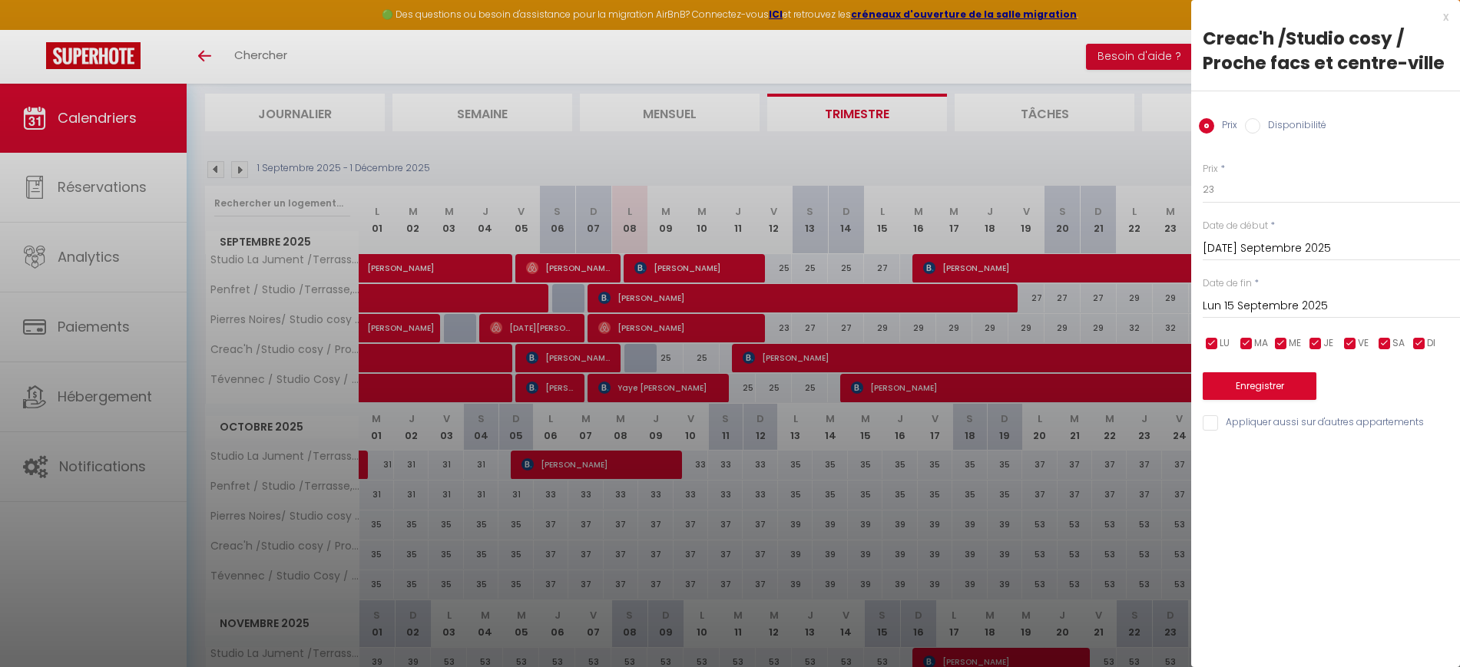
click at [1214, 422] on input "Appliquer aussi sur d'autres appartements" at bounding box center [1331, 423] width 257 height 15
click at [1252, 383] on button "Enregistrer" at bounding box center [1260, 387] width 114 height 28
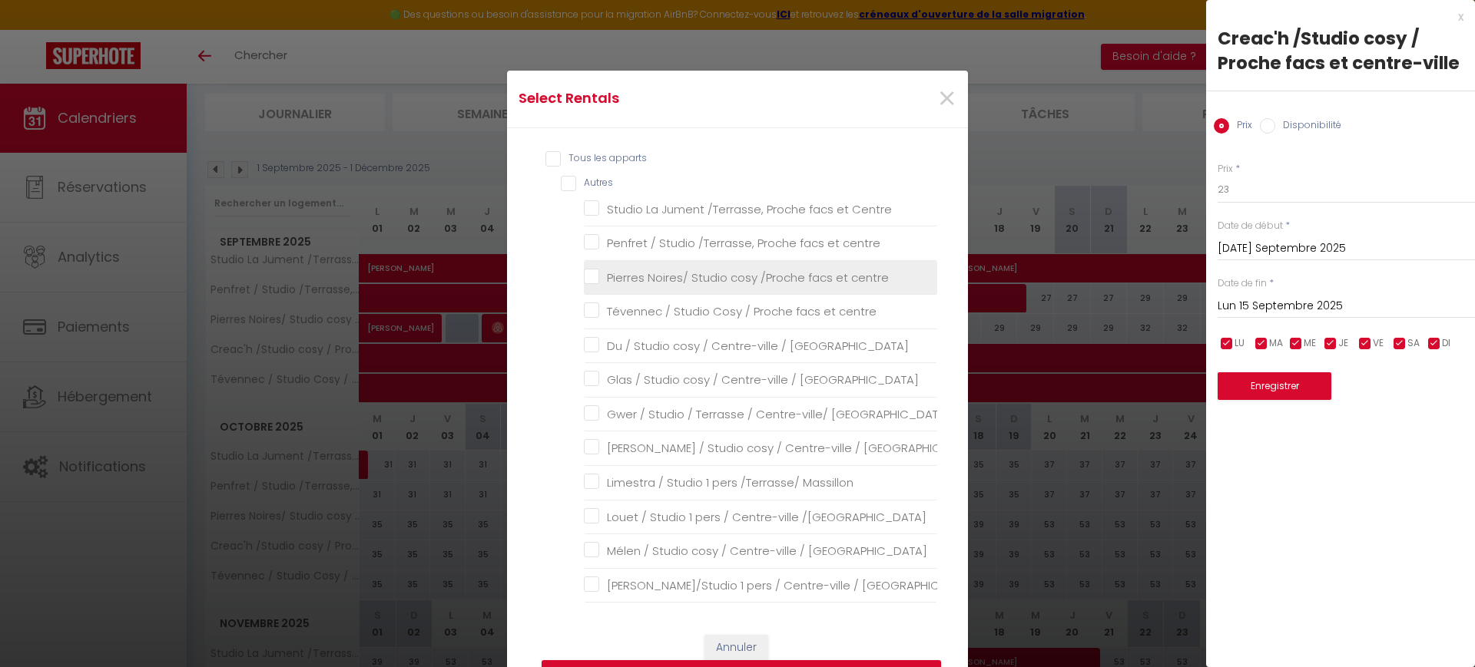
click at [655, 275] on centre "Pierres Noires/ Studio cosy /Proche facs et centre" at bounding box center [760, 277] width 353 height 15
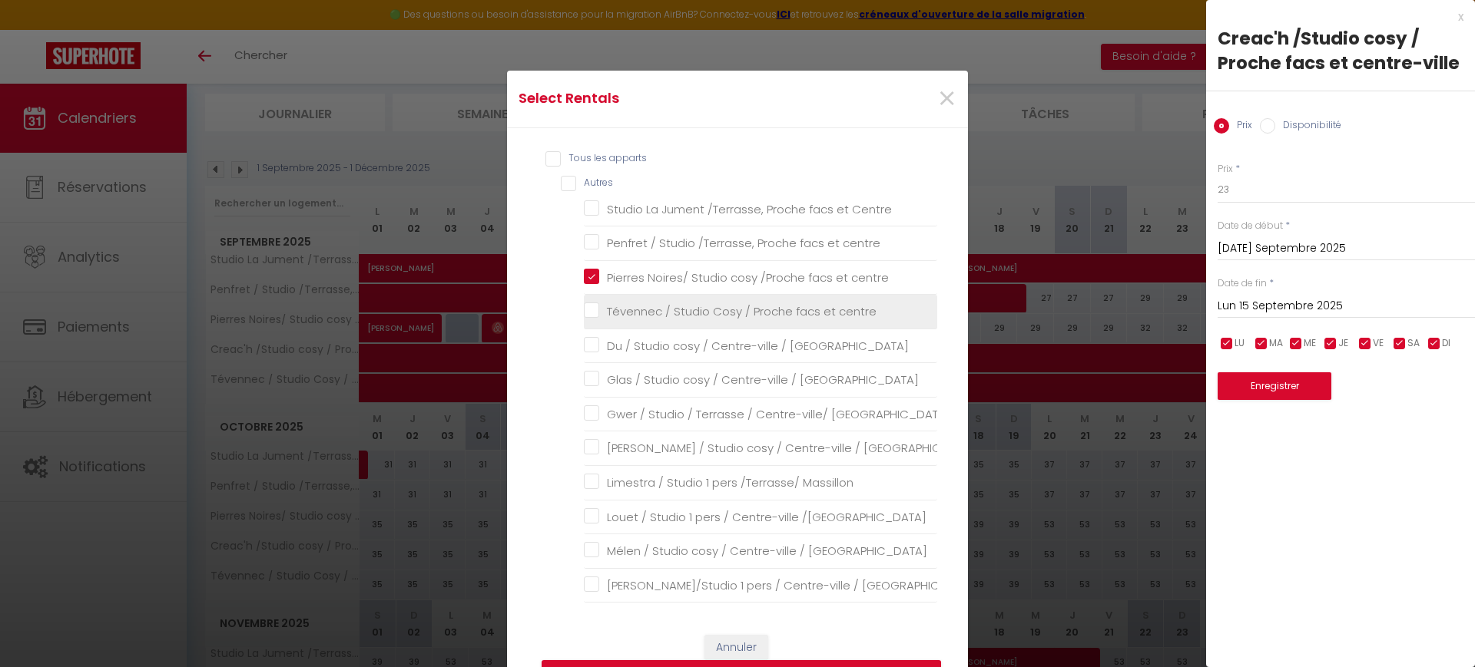
click at [651, 307] on centre "Tévennec / Studio Cosy / Proche facs et centre" at bounding box center [760, 311] width 353 height 15
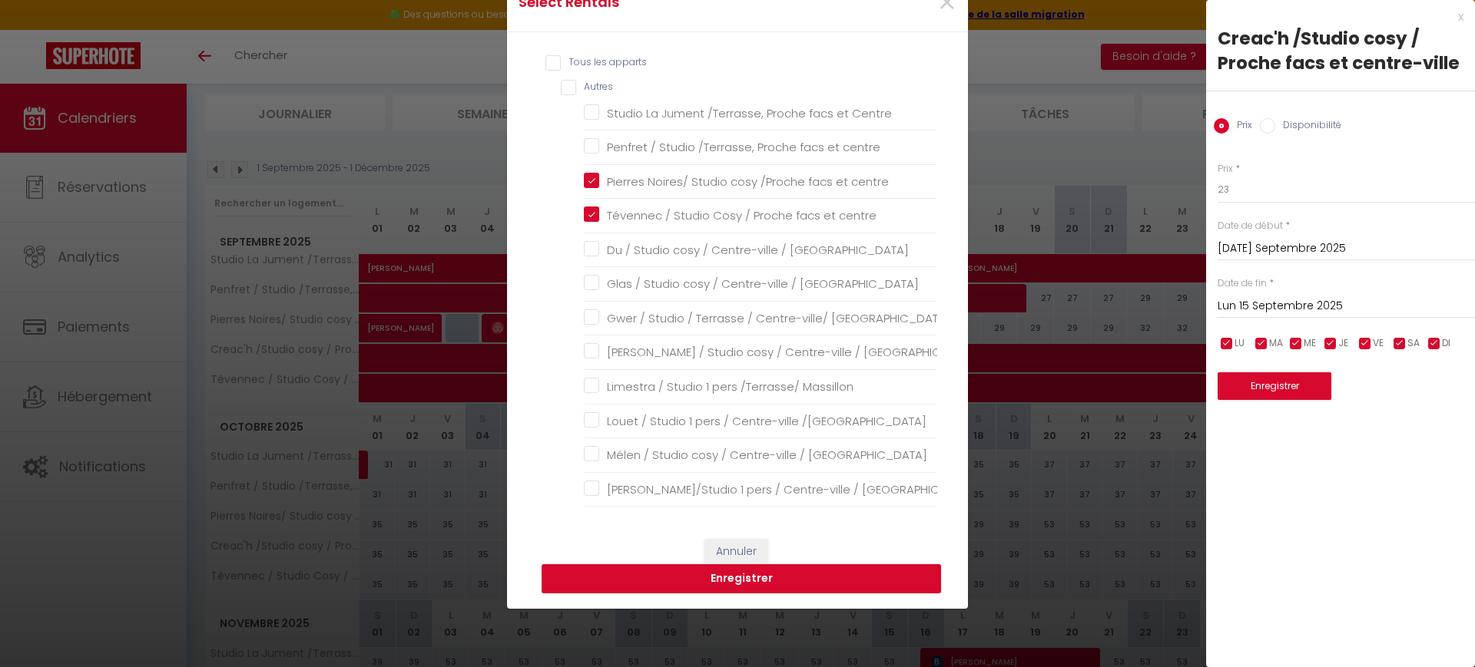
click at [767, 576] on button "Enregistrer" at bounding box center [741, 579] width 399 height 29
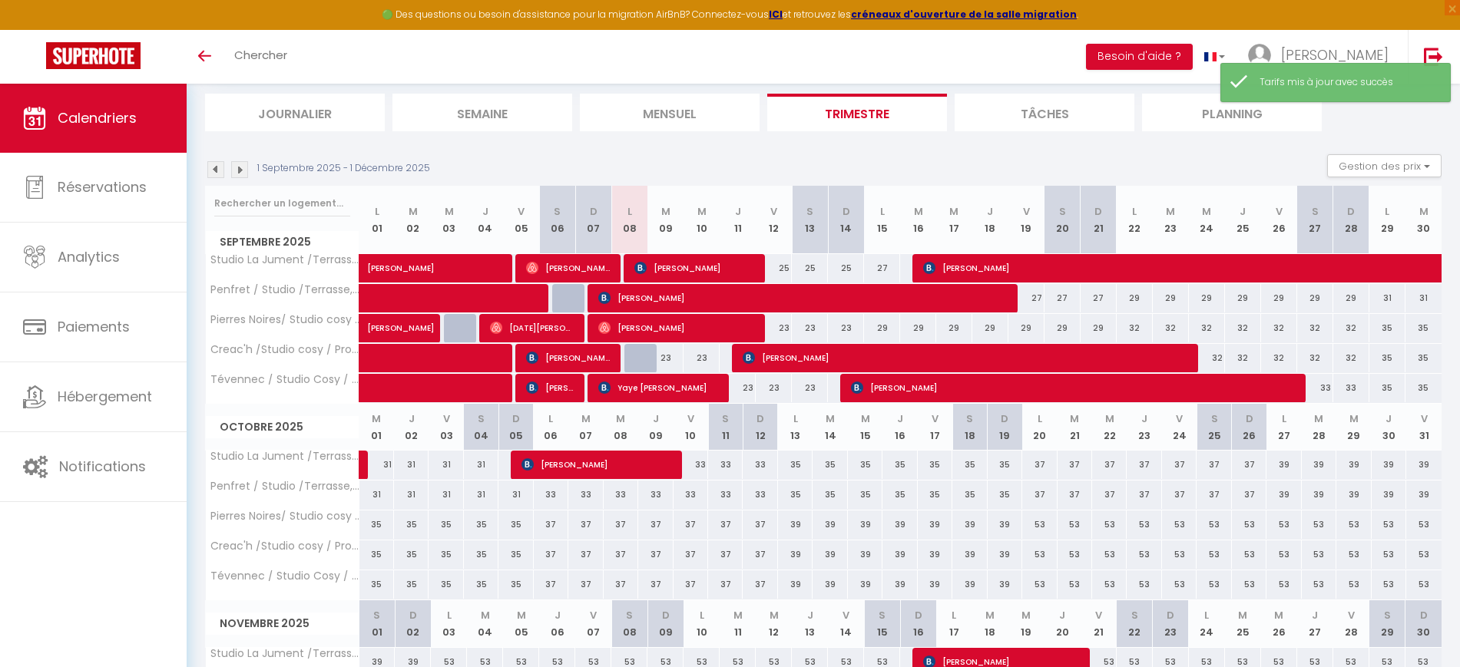
click at [882, 330] on div "29" at bounding box center [882, 328] width 36 height 28
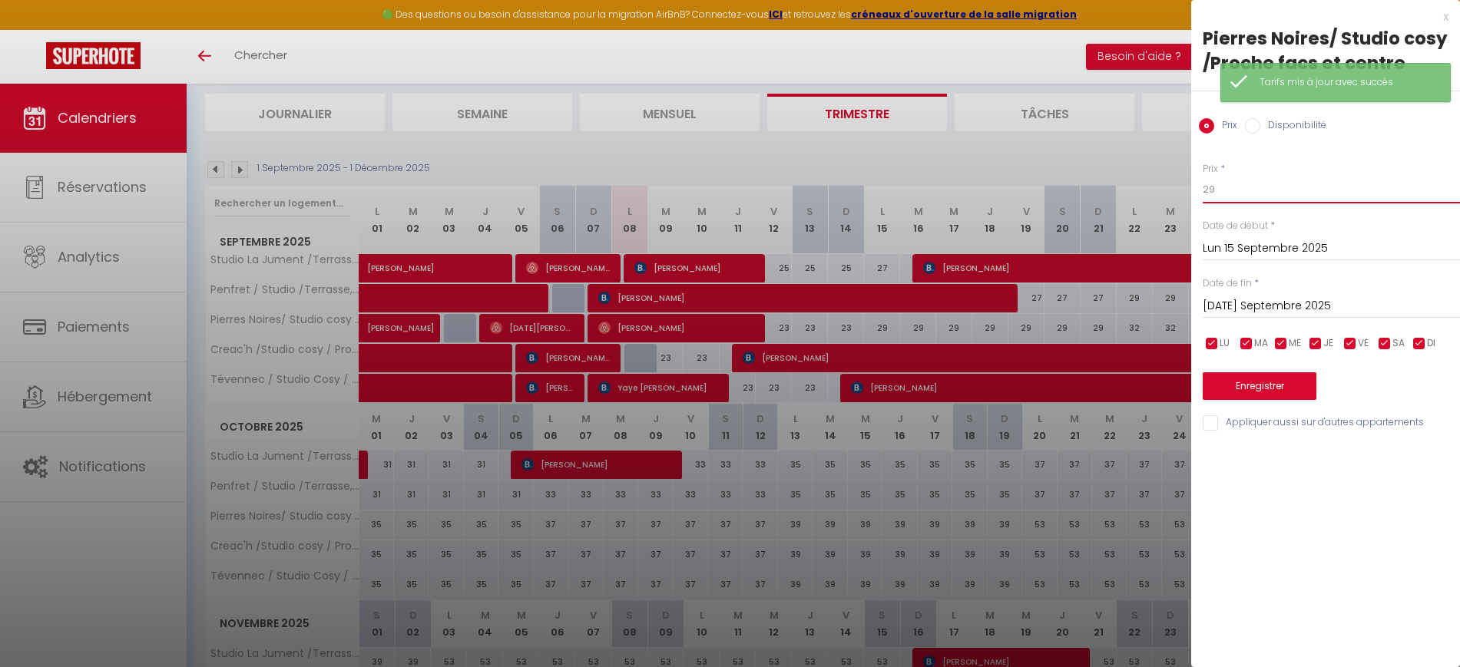
click at [1304, 187] on input "29" at bounding box center [1331, 190] width 257 height 28
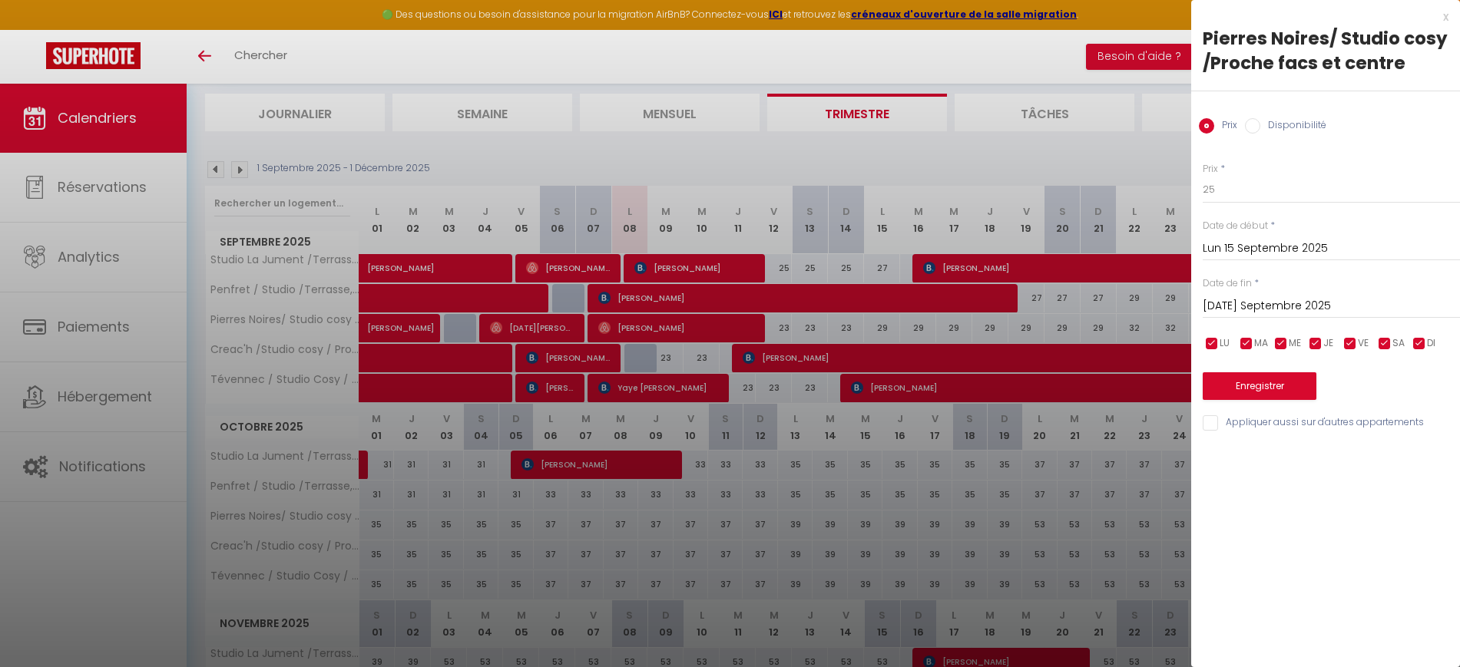
click at [1306, 306] on input "[DATE] Septembre 2025" at bounding box center [1331, 306] width 257 height 20
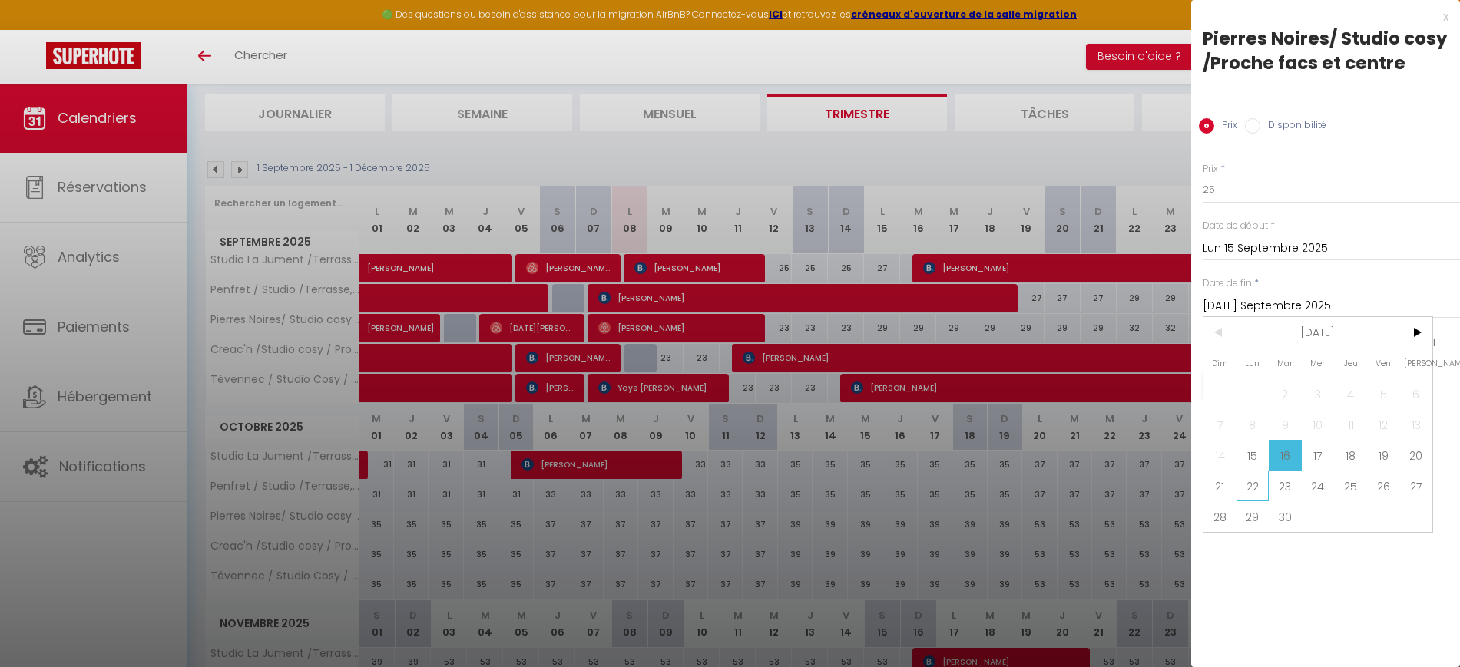
click at [1253, 485] on span "22" at bounding box center [1253, 486] width 33 height 31
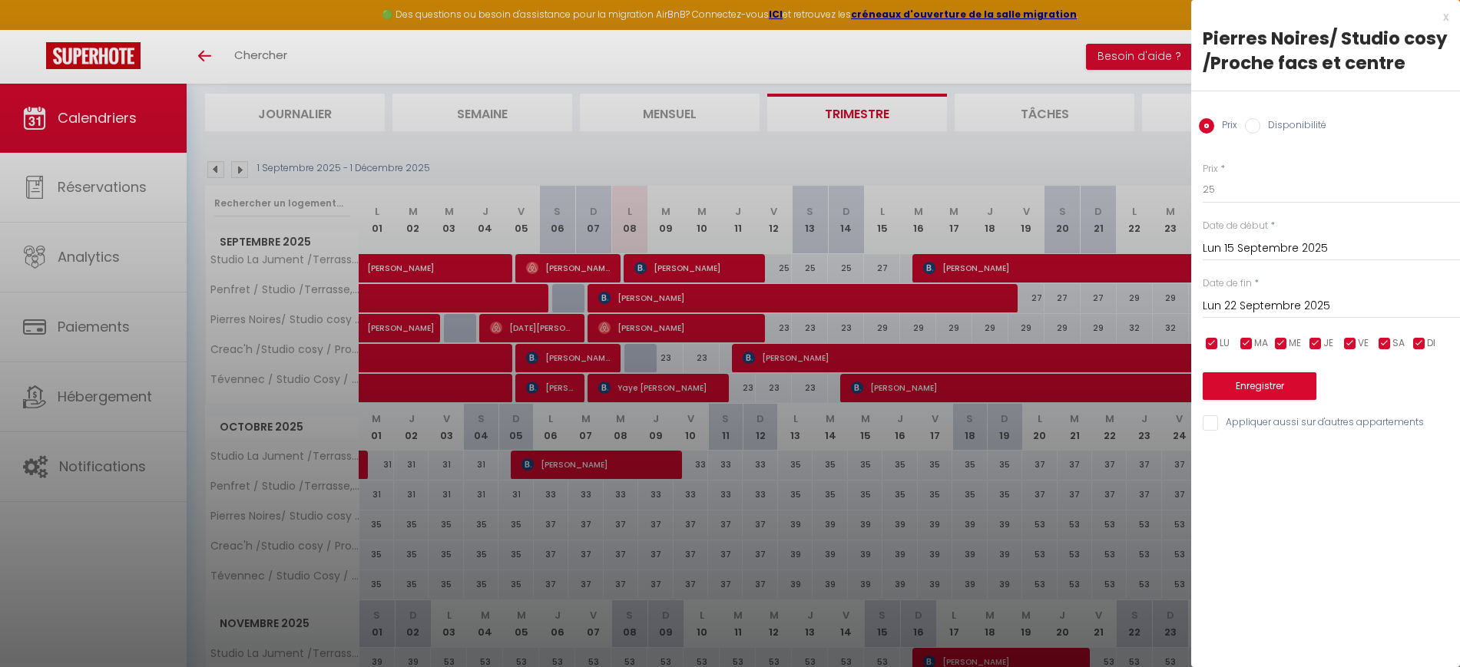
drag, startPoint x: 1210, startPoint y: 422, endPoint x: 1232, endPoint y: 396, distance: 33.7
click at [1211, 419] on input "Appliquer aussi sur d'autres appartements" at bounding box center [1331, 423] width 257 height 15
click at [1241, 389] on button "Enregistrer" at bounding box center [1260, 387] width 114 height 28
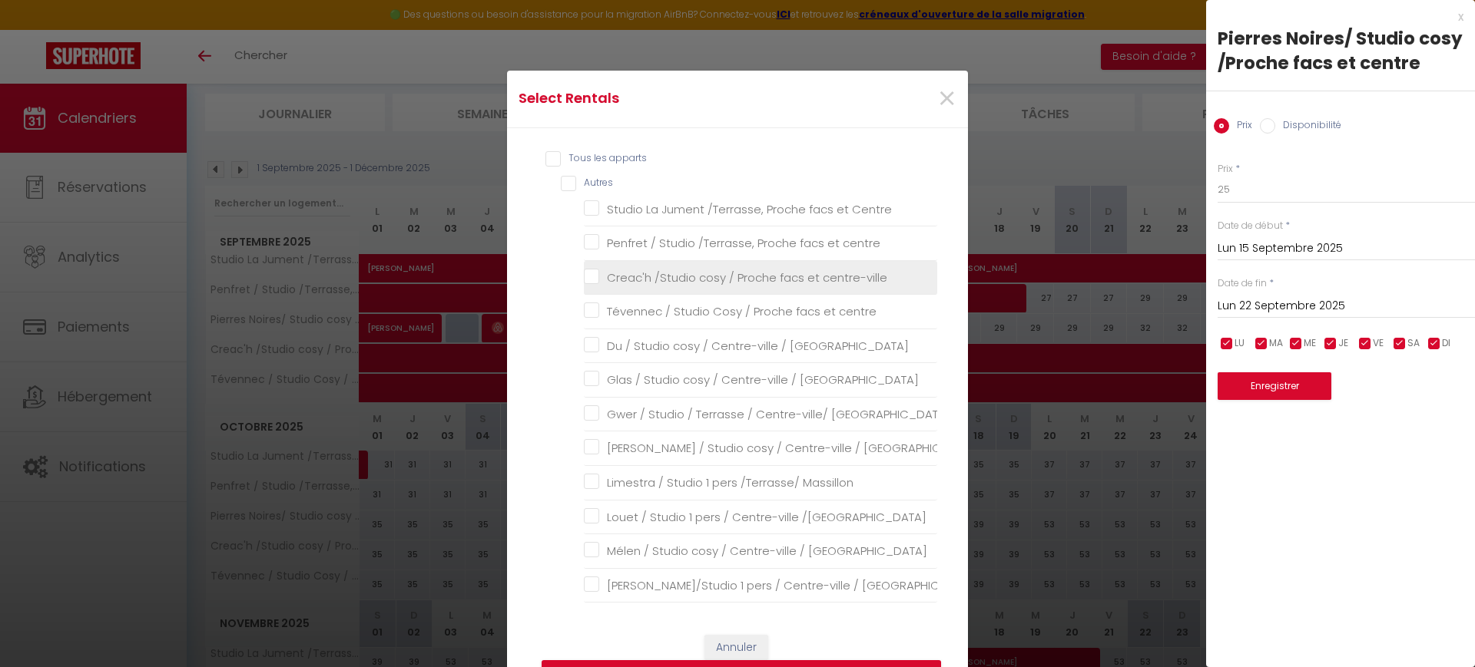
click at [671, 276] on centre-ville "Creac'h /Studio cosy / Proche facs et centre-ville" at bounding box center [760, 277] width 353 height 15
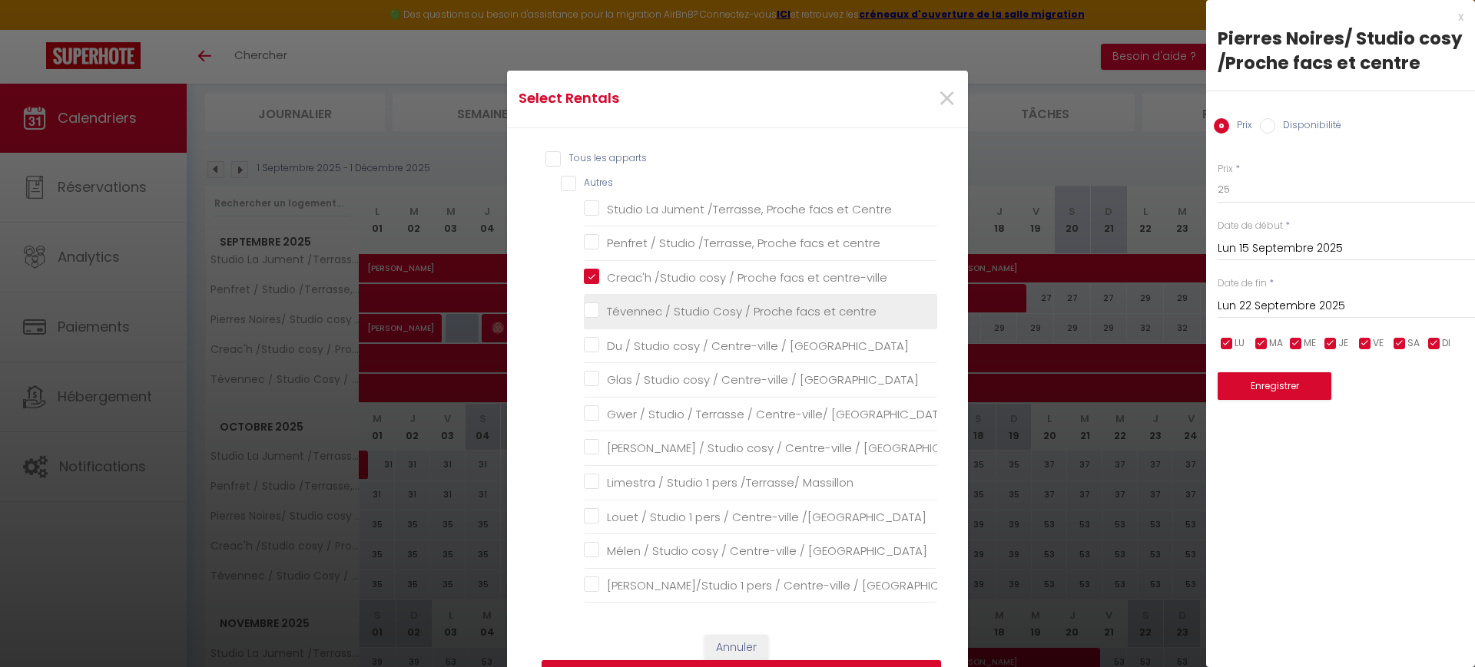
click at [670, 316] on centre "Tévennec / Studio Cosy / Proche facs et centre" at bounding box center [760, 311] width 353 height 15
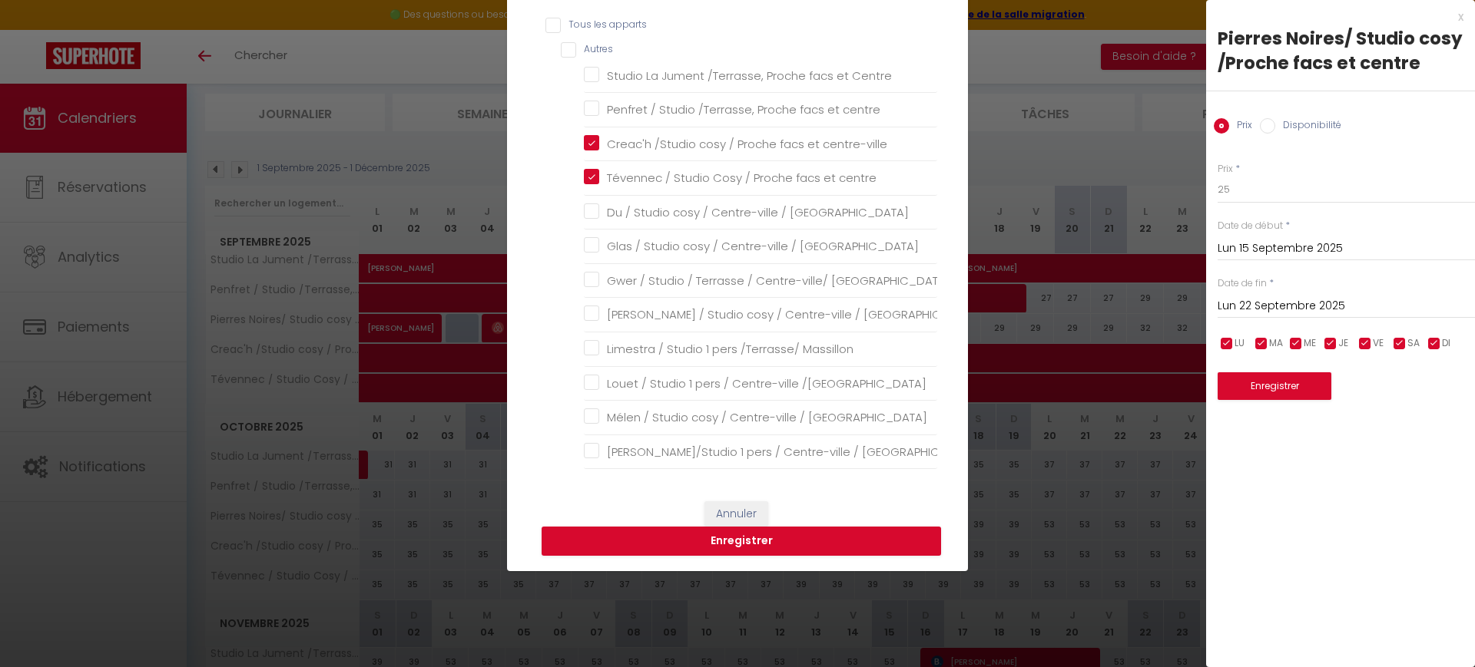
scroll to position [288, 0]
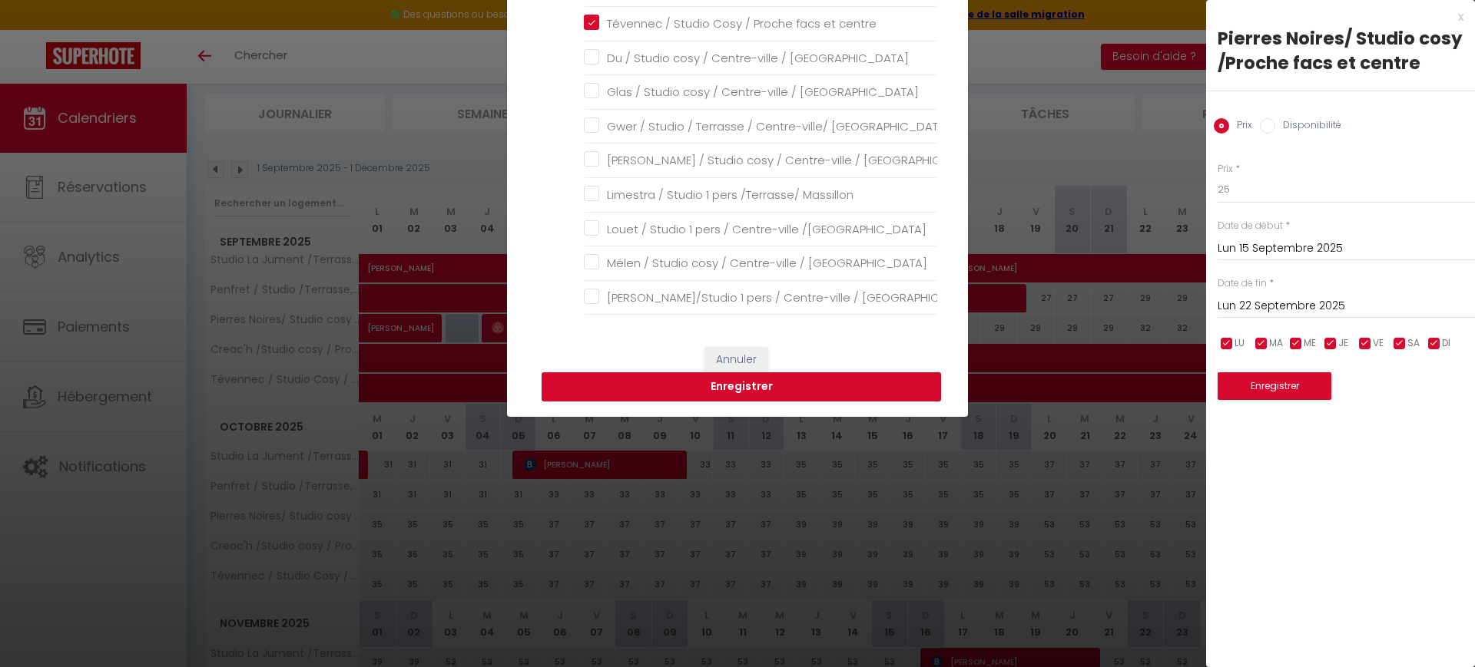
click at [732, 397] on button "Enregistrer" at bounding box center [741, 387] width 399 height 29
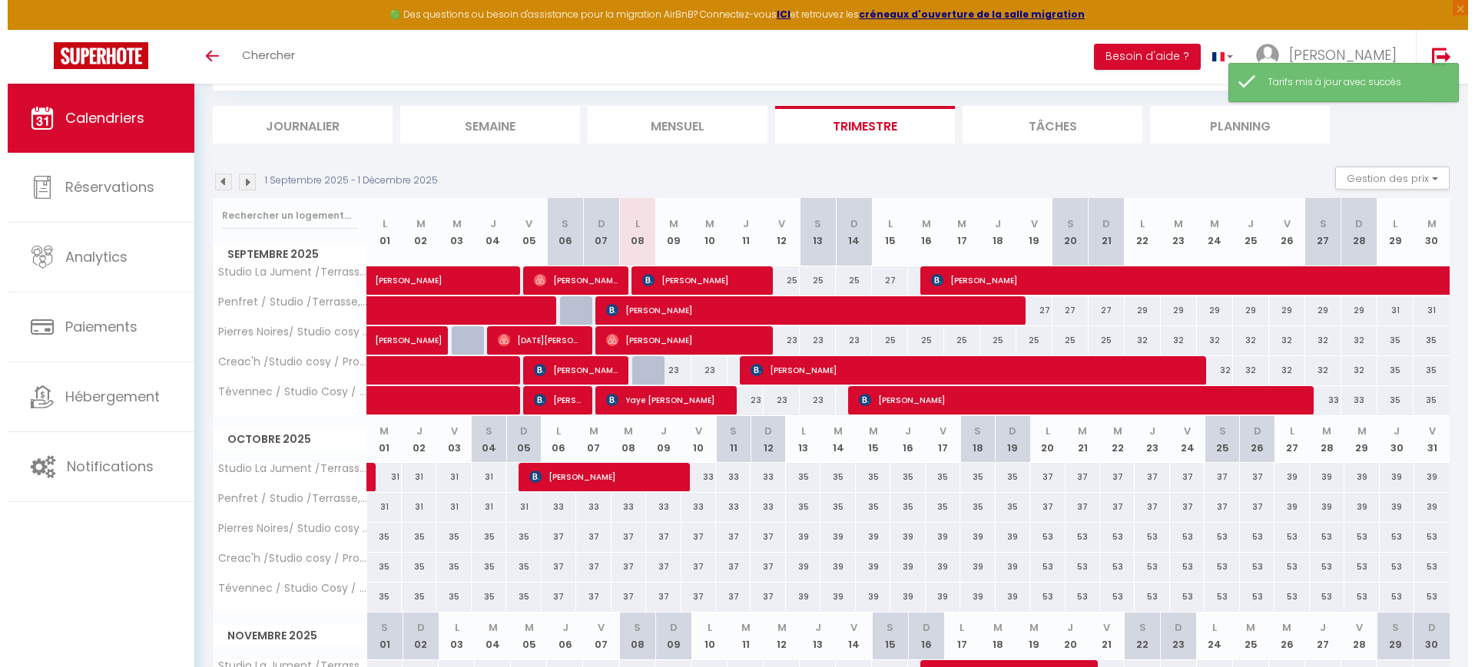
scroll to position [96, 0]
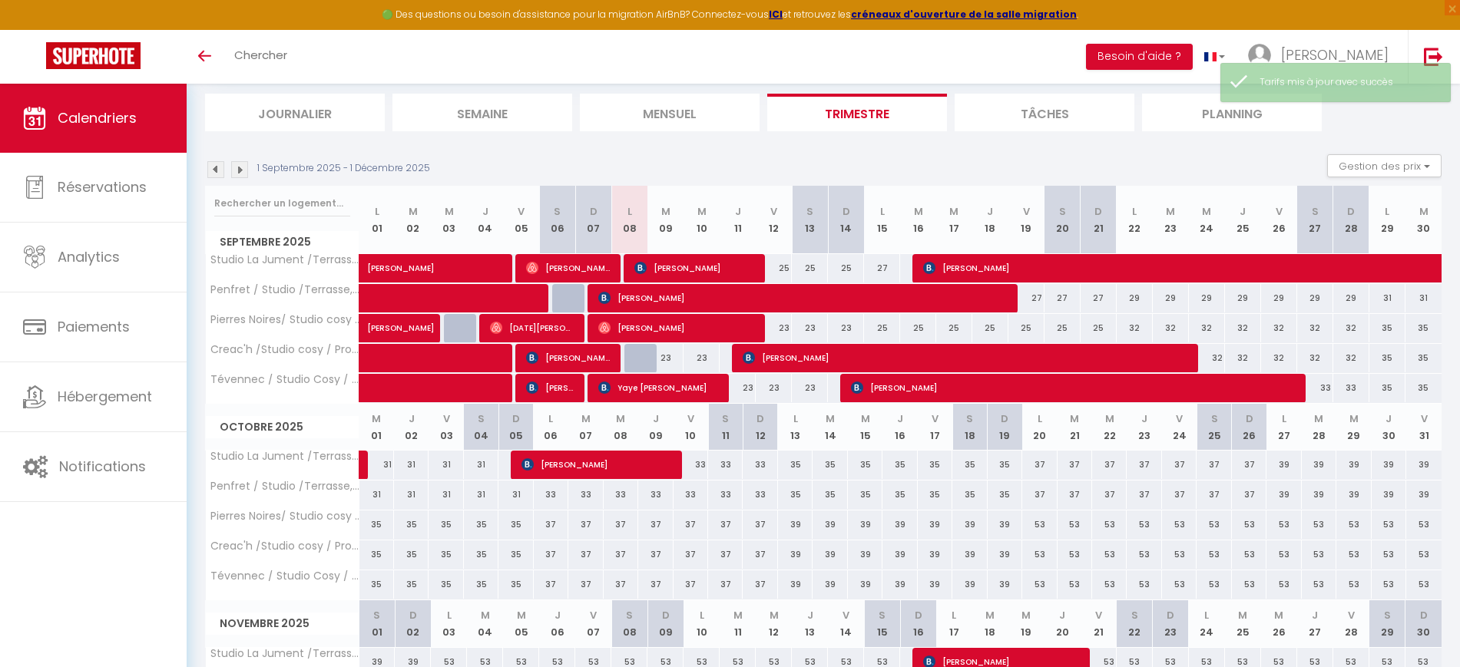
click at [1131, 330] on div "32" at bounding box center [1135, 328] width 36 height 28
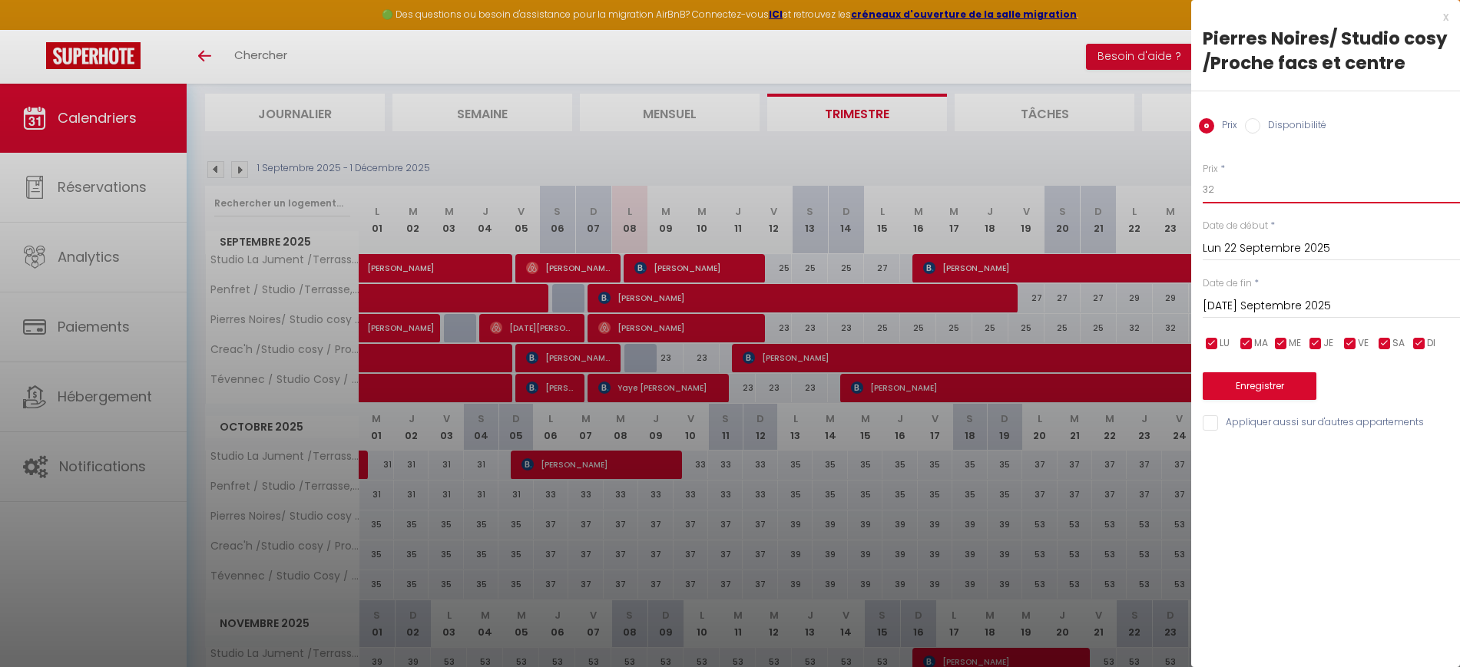
click at [1296, 186] on input "32" at bounding box center [1331, 190] width 257 height 28
click at [1290, 309] on input "[DATE] Septembre 2025" at bounding box center [1331, 306] width 257 height 20
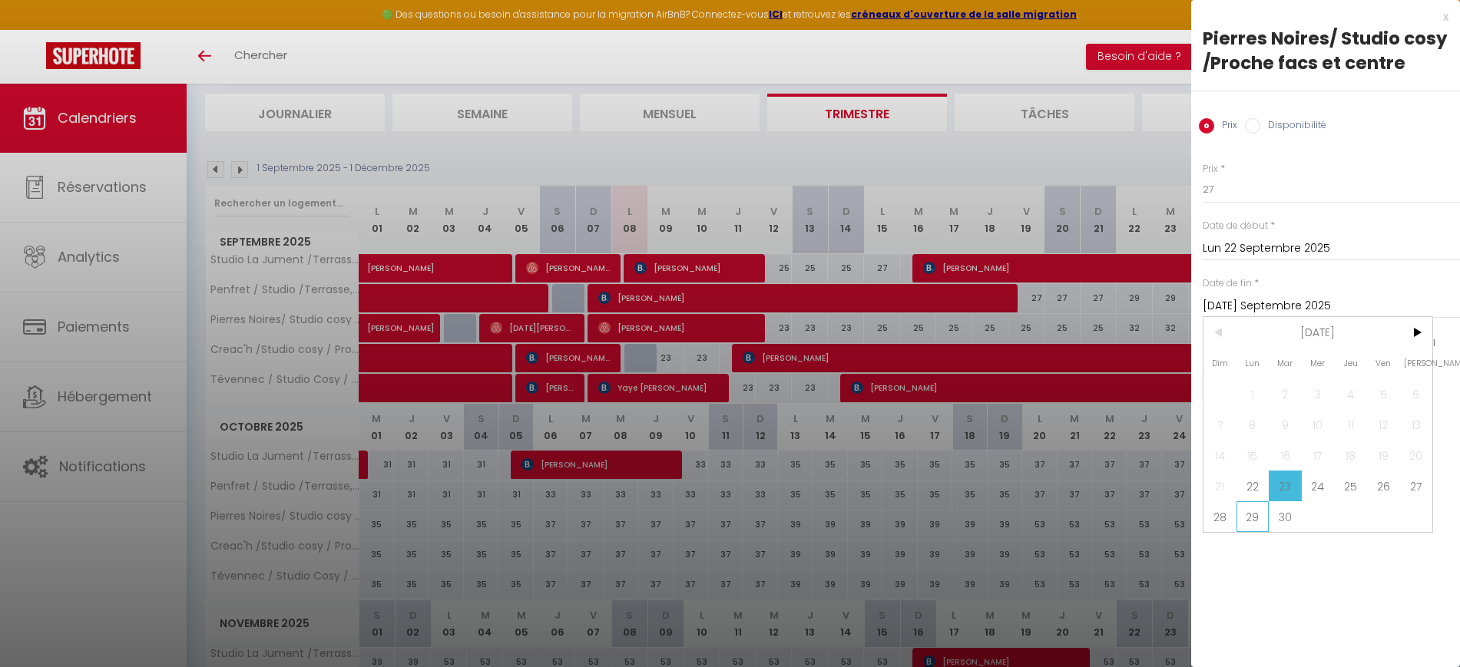
click at [1254, 505] on span "29" at bounding box center [1253, 517] width 33 height 31
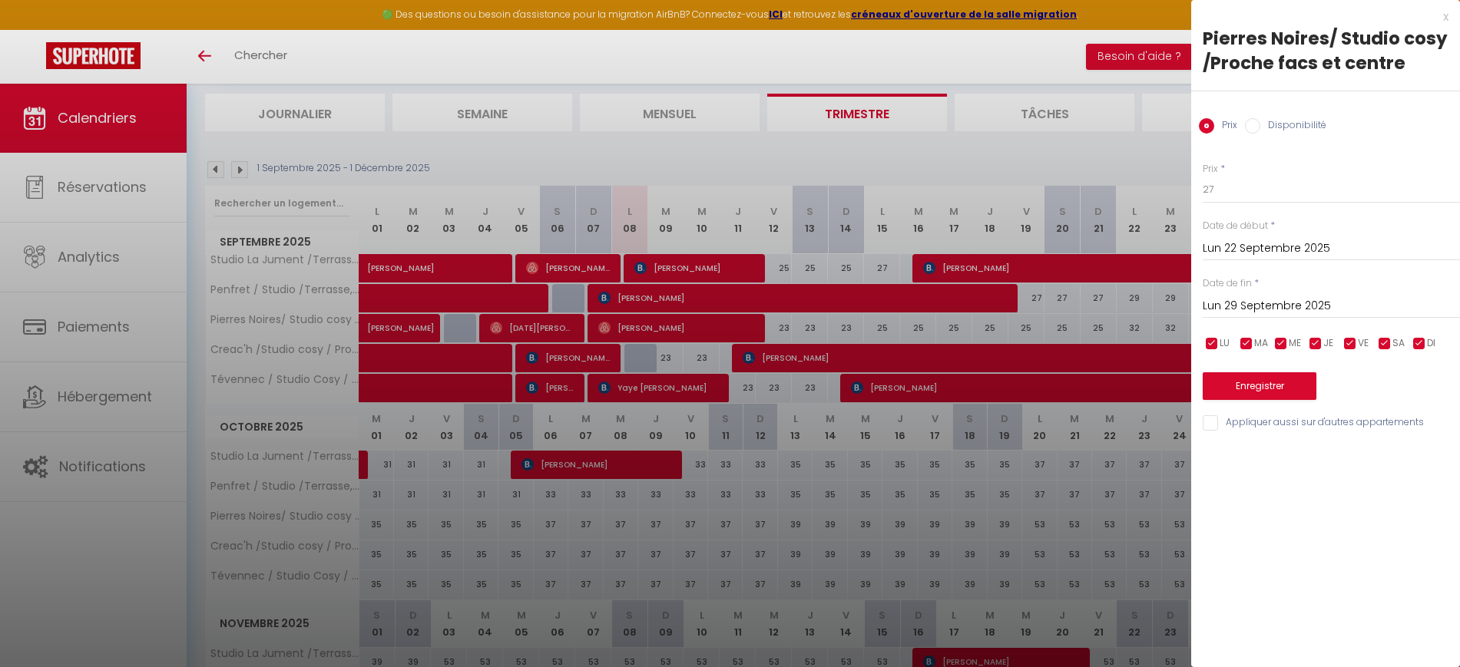
drag, startPoint x: 1213, startPoint y: 426, endPoint x: 1223, endPoint y: 409, distance: 19.6
click at [1213, 426] on input "Appliquer aussi sur d'autres appartements" at bounding box center [1331, 423] width 257 height 15
click at [1248, 384] on button "Enregistrer" at bounding box center [1260, 387] width 114 height 28
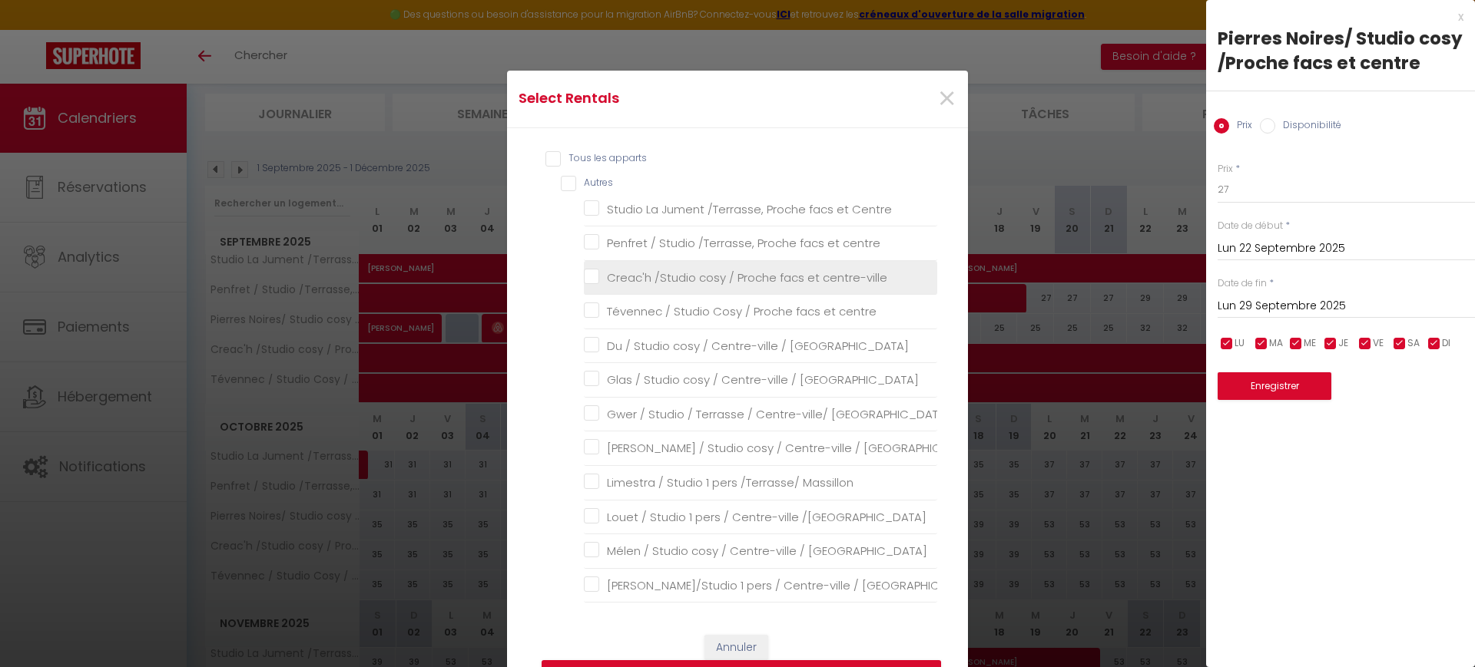
click at [666, 276] on centre-ville "Creac'h /Studio cosy / Proche facs et centre-ville" at bounding box center [760, 277] width 353 height 15
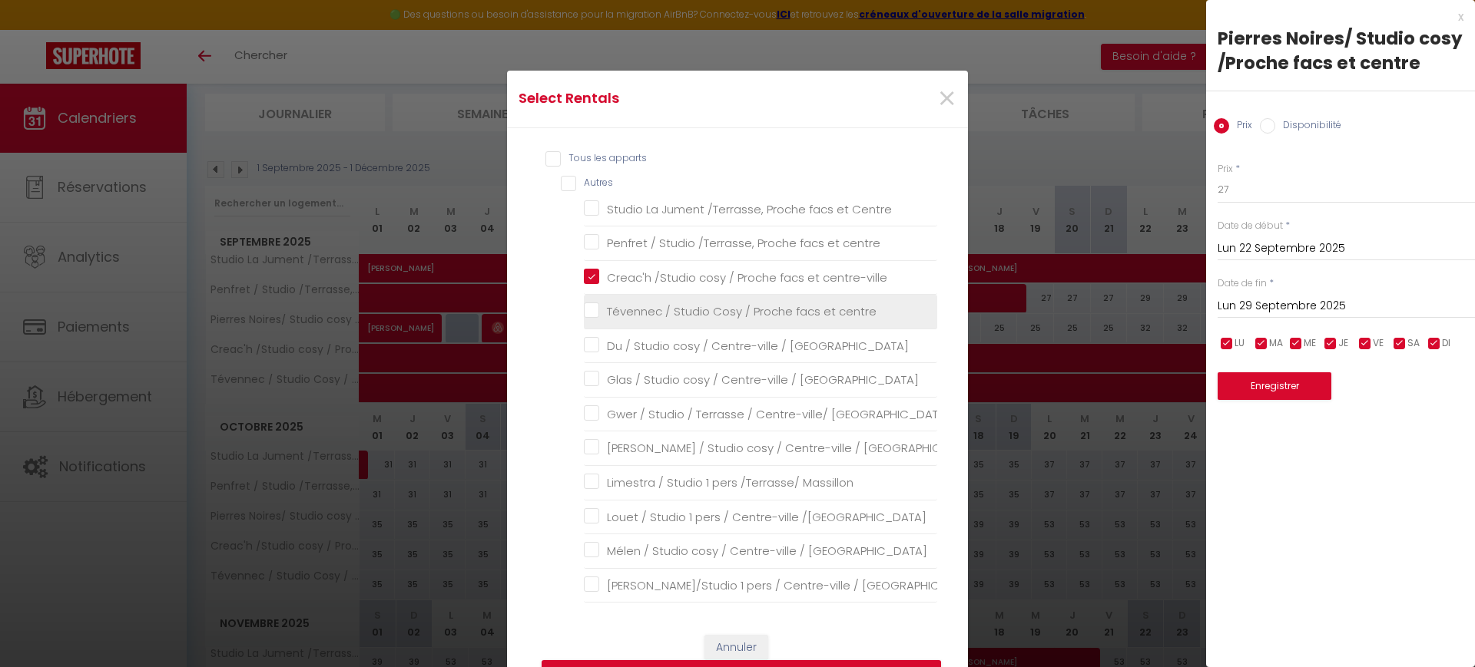
click at [665, 315] on centre "Tévennec / Studio Cosy / Proche facs et centre" at bounding box center [760, 311] width 353 height 15
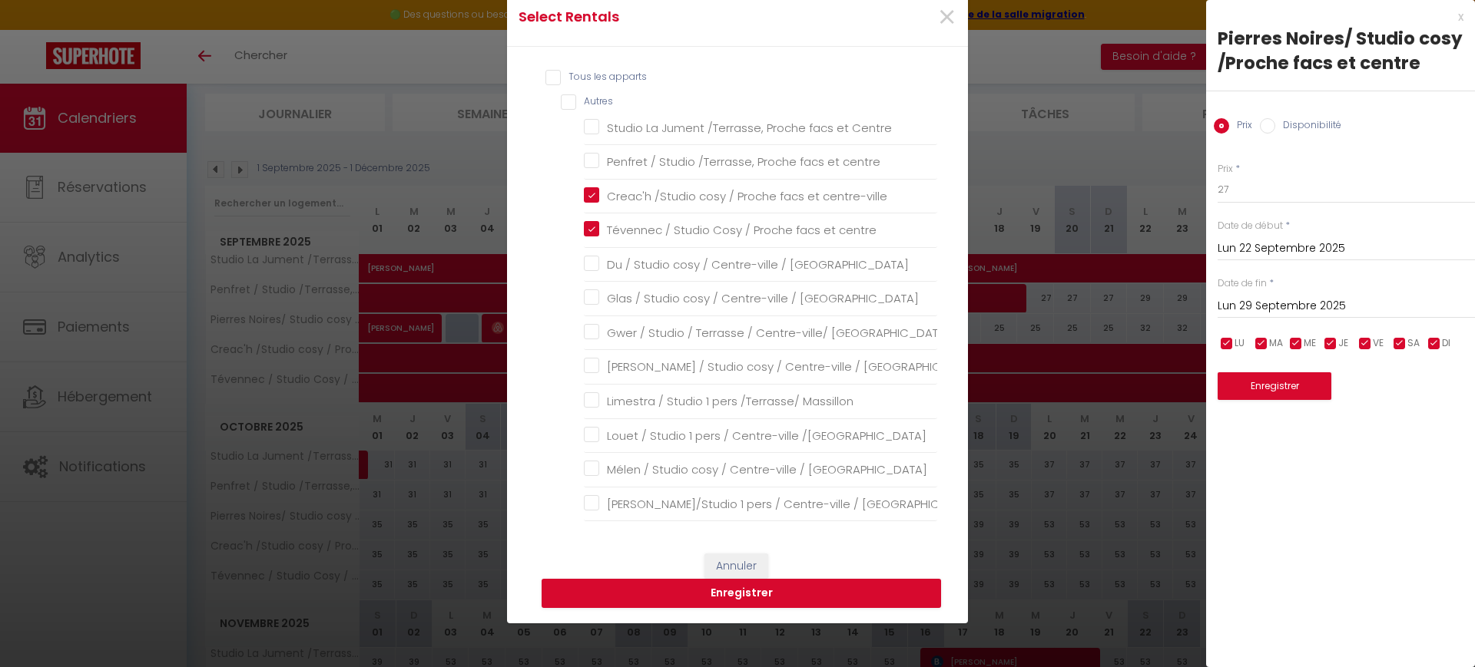
scroll to position [192, 0]
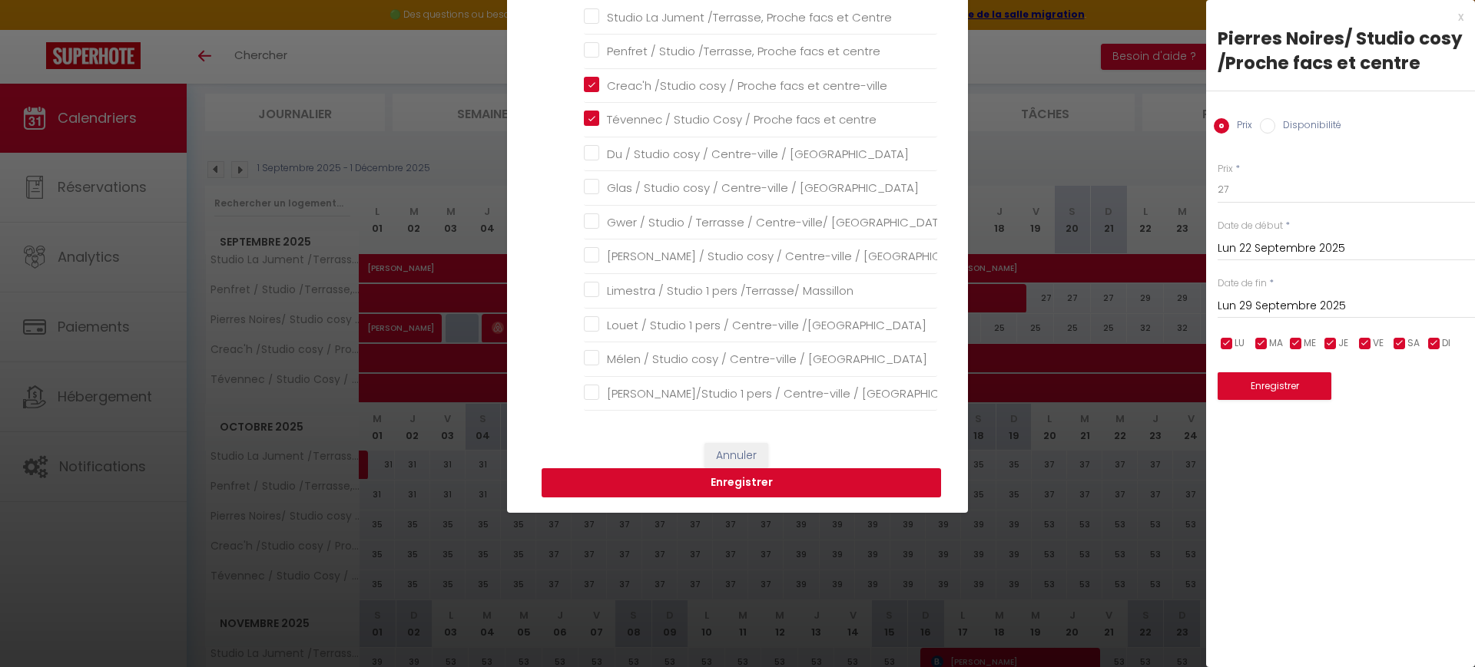
click at [760, 496] on button "Enregistrer" at bounding box center [741, 483] width 399 height 29
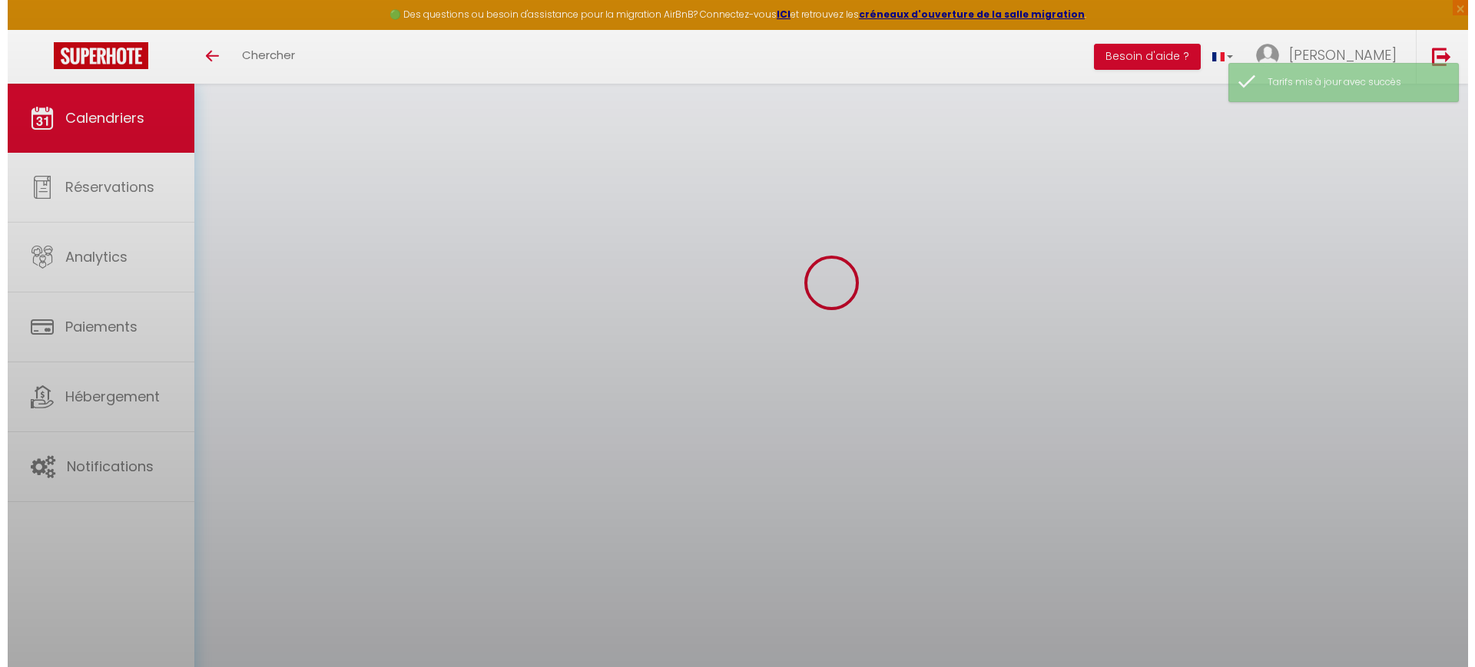
scroll to position [96, 0]
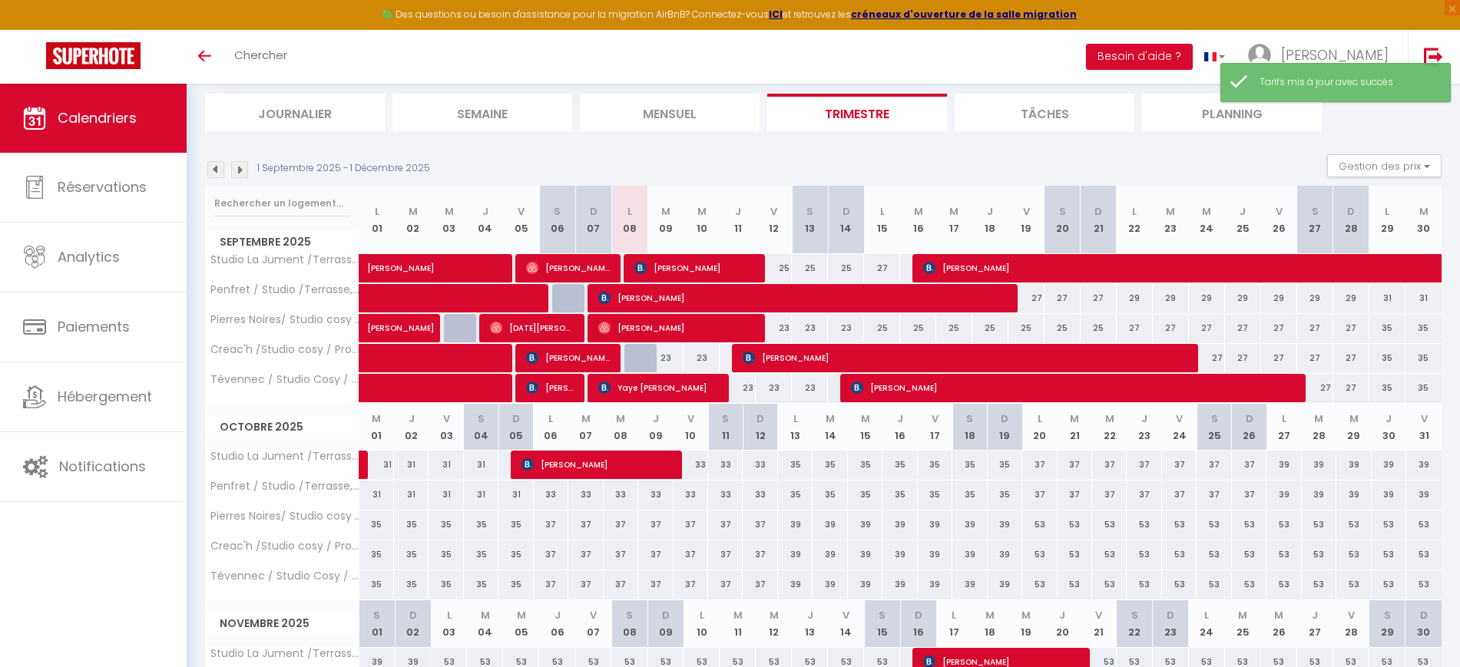
click at [1395, 333] on div "35" at bounding box center [1388, 328] width 36 height 28
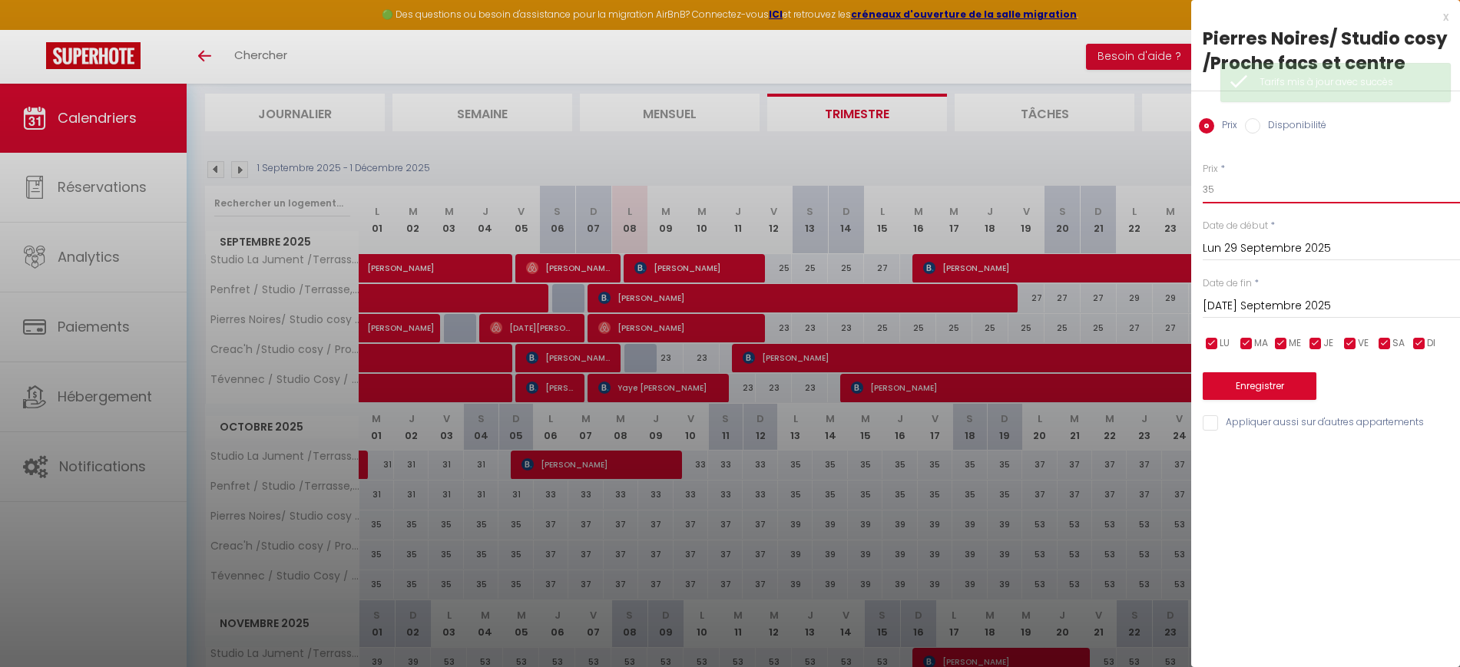
click at [1284, 192] on input "35" at bounding box center [1331, 190] width 257 height 28
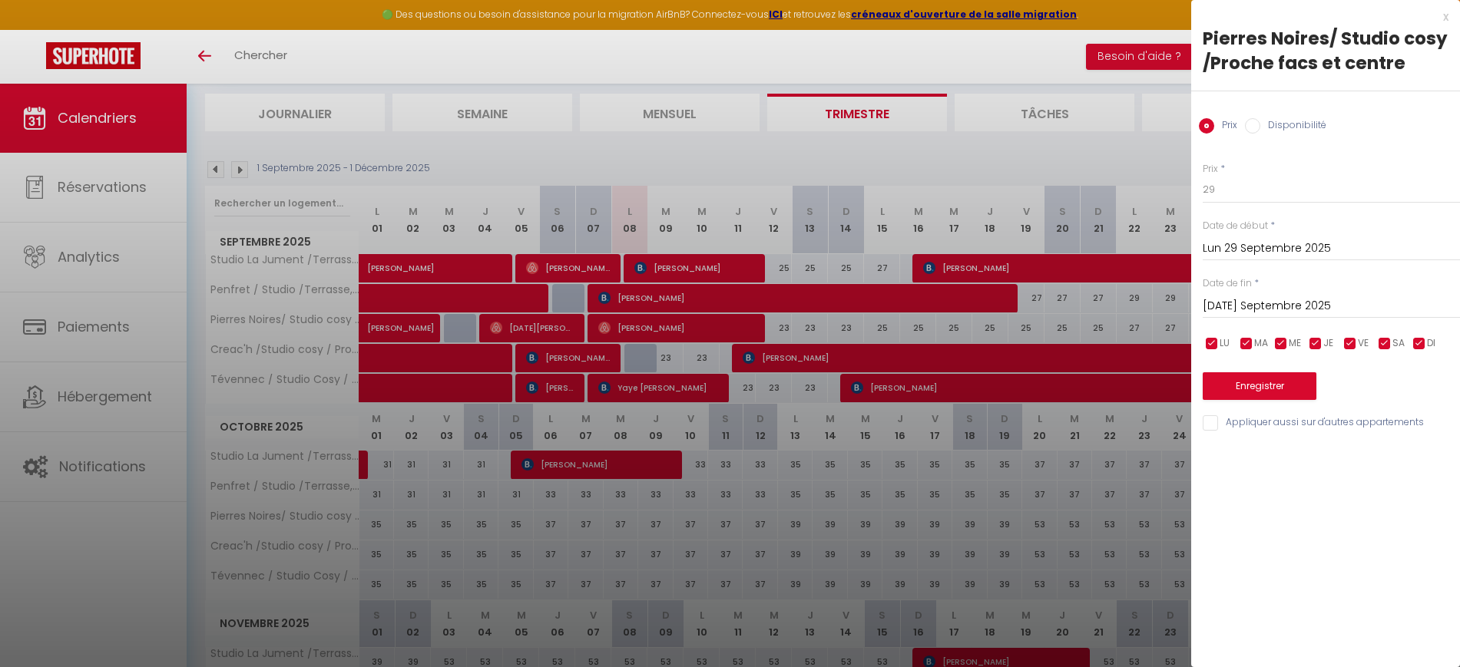
click at [1280, 303] on input "[DATE] Septembre 2025" at bounding box center [1331, 306] width 257 height 20
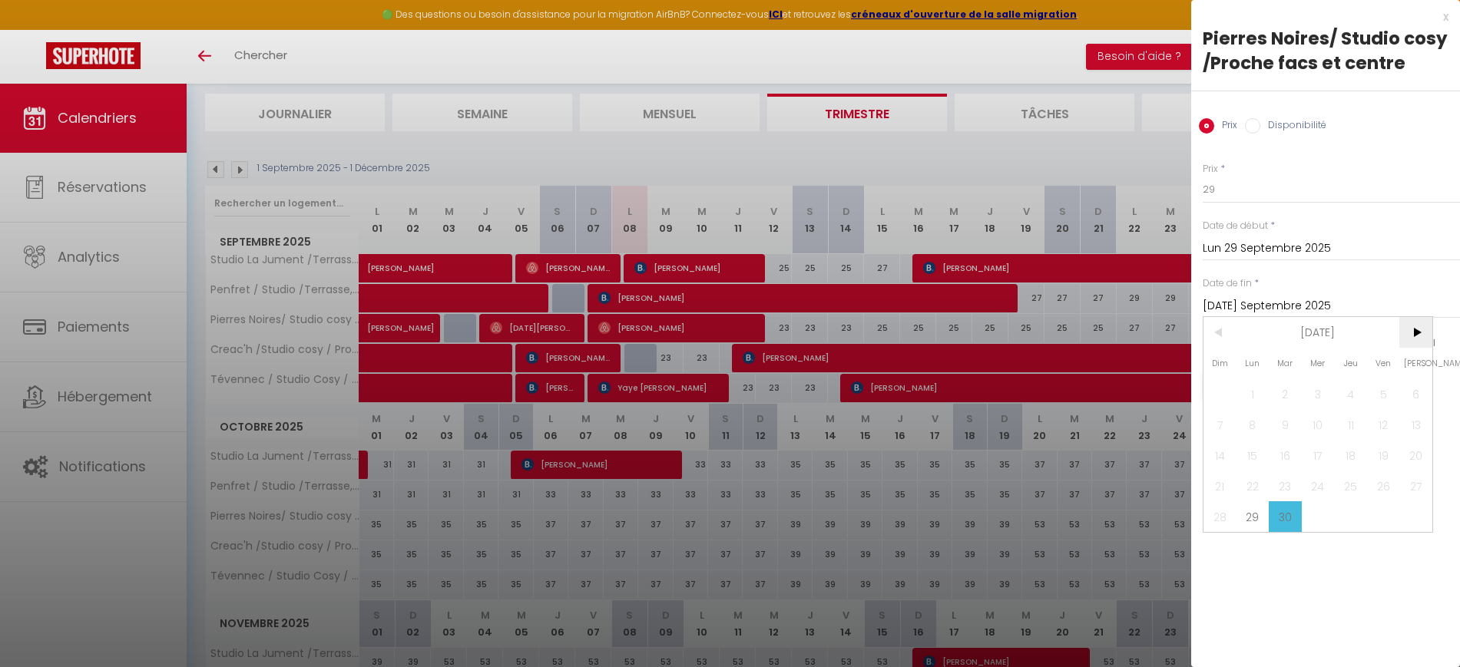
click at [1414, 331] on span ">" at bounding box center [1416, 332] width 33 height 31
click at [1250, 429] on span "6" at bounding box center [1253, 424] width 33 height 31
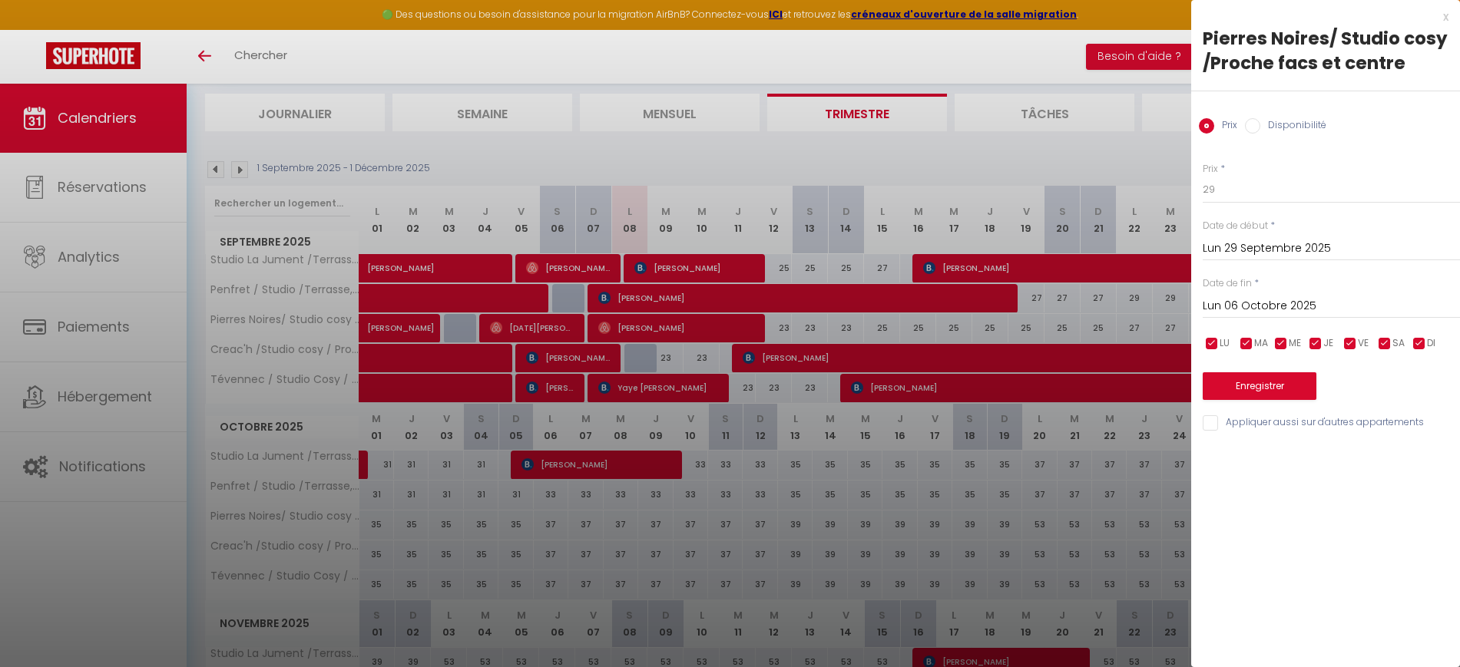
click at [1206, 423] on input "Appliquer aussi sur d'autres appartements" at bounding box center [1331, 423] width 257 height 15
click at [1260, 387] on button "Enregistrer" at bounding box center [1260, 387] width 114 height 28
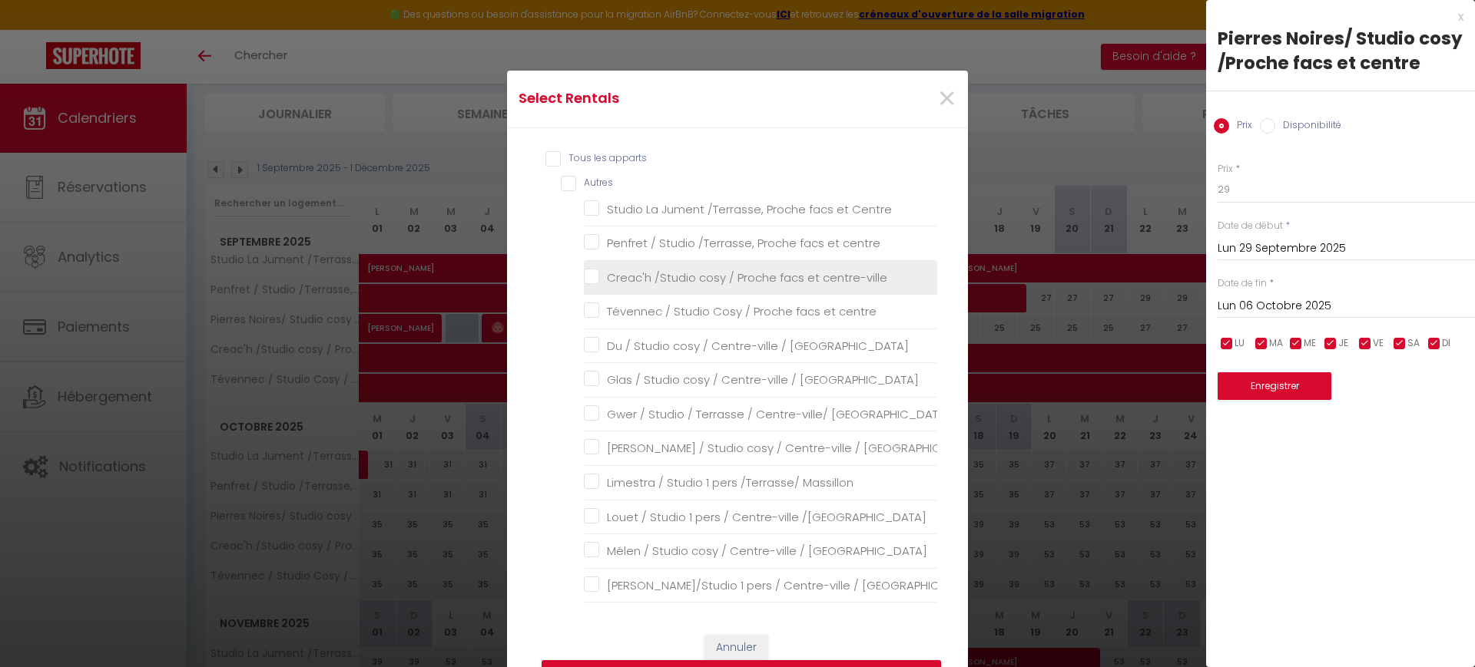
click at [716, 275] on centre-ville "Creac'h /Studio cosy / Proche facs et centre-ville" at bounding box center [760, 277] width 353 height 15
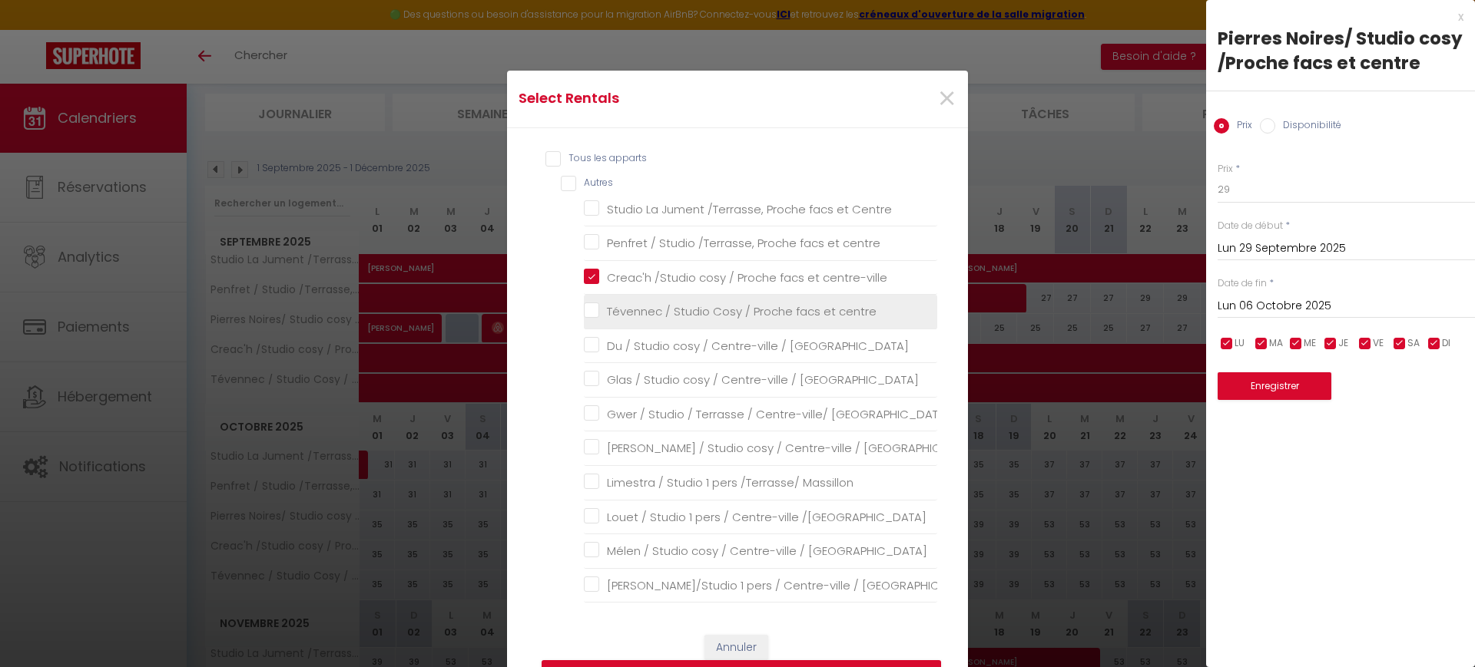
click at [710, 311] on centre "Tévennec / Studio Cosy / Proche facs et centre" at bounding box center [760, 311] width 353 height 15
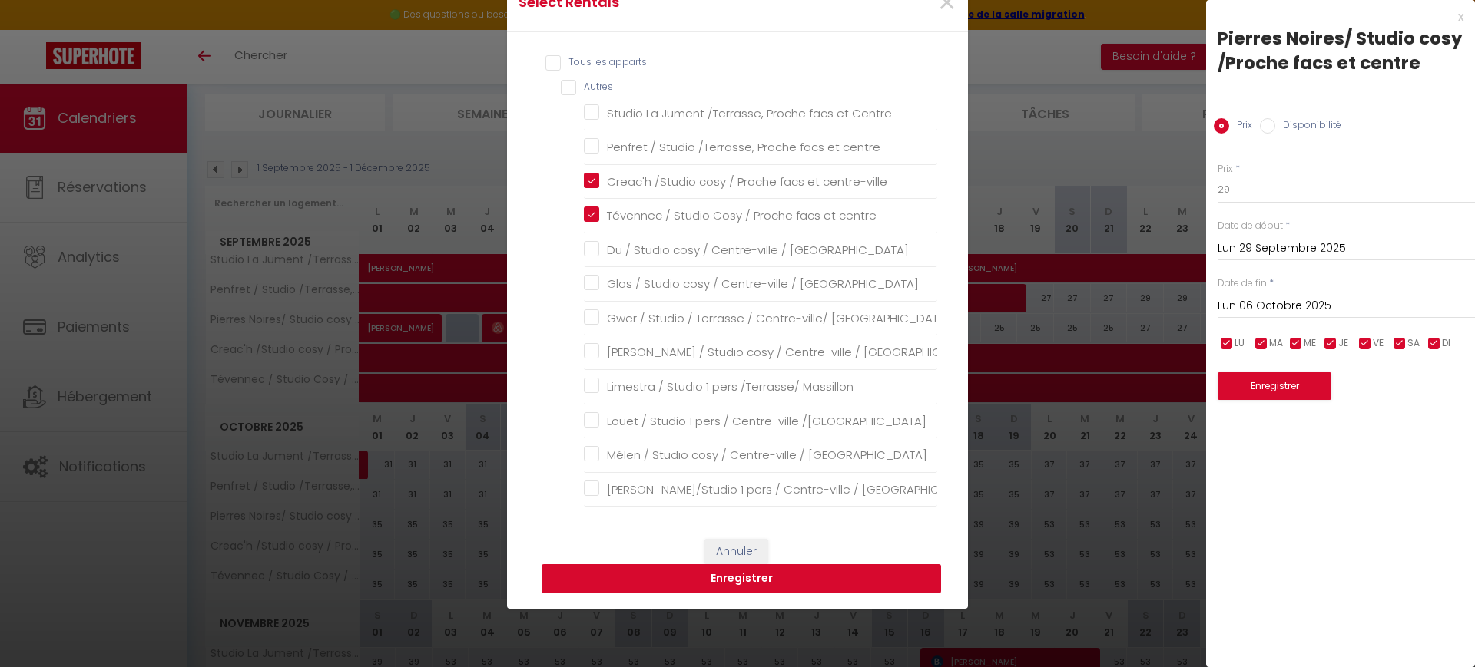
click at [806, 580] on button "Enregistrer" at bounding box center [741, 579] width 399 height 29
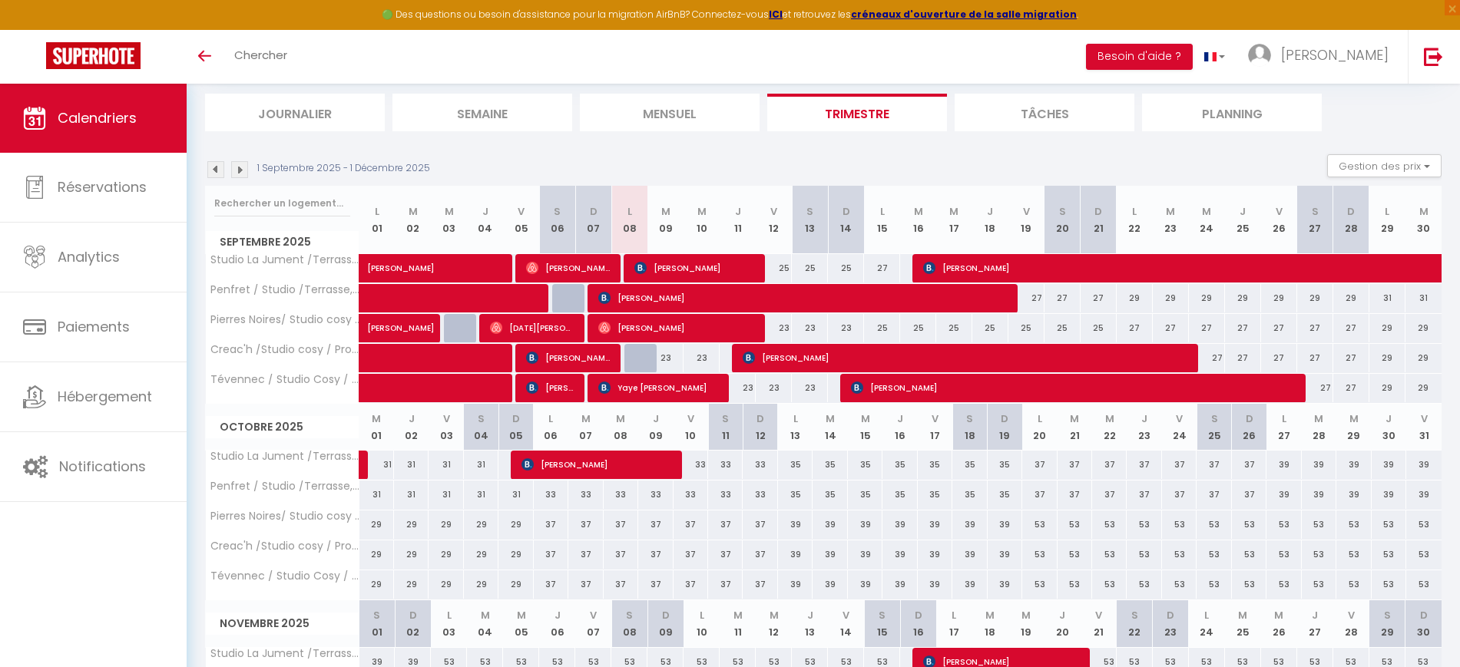
click at [555, 526] on div "37" at bounding box center [551, 525] width 35 height 28
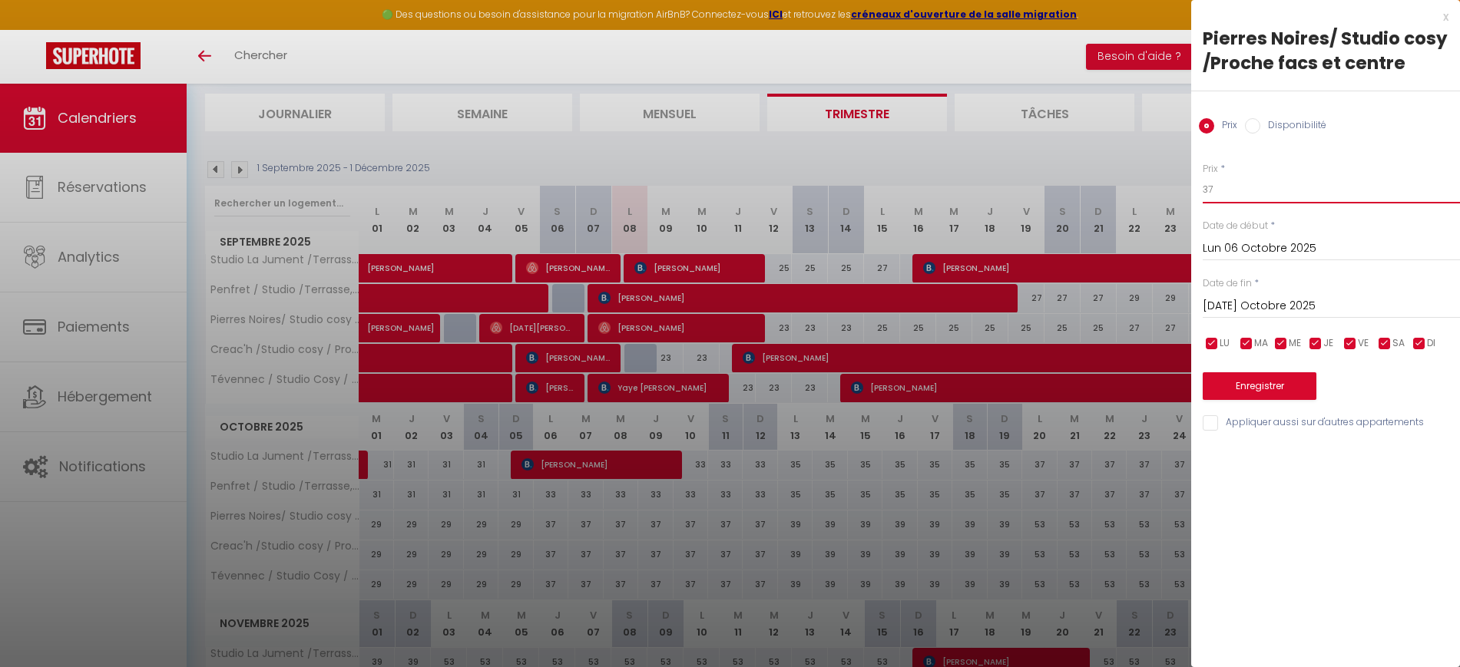
click at [1259, 188] on input "37" at bounding box center [1331, 190] width 257 height 28
click at [1302, 306] on input "[DATE] Octobre 2025" at bounding box center [1331, 306] width 257 height 20
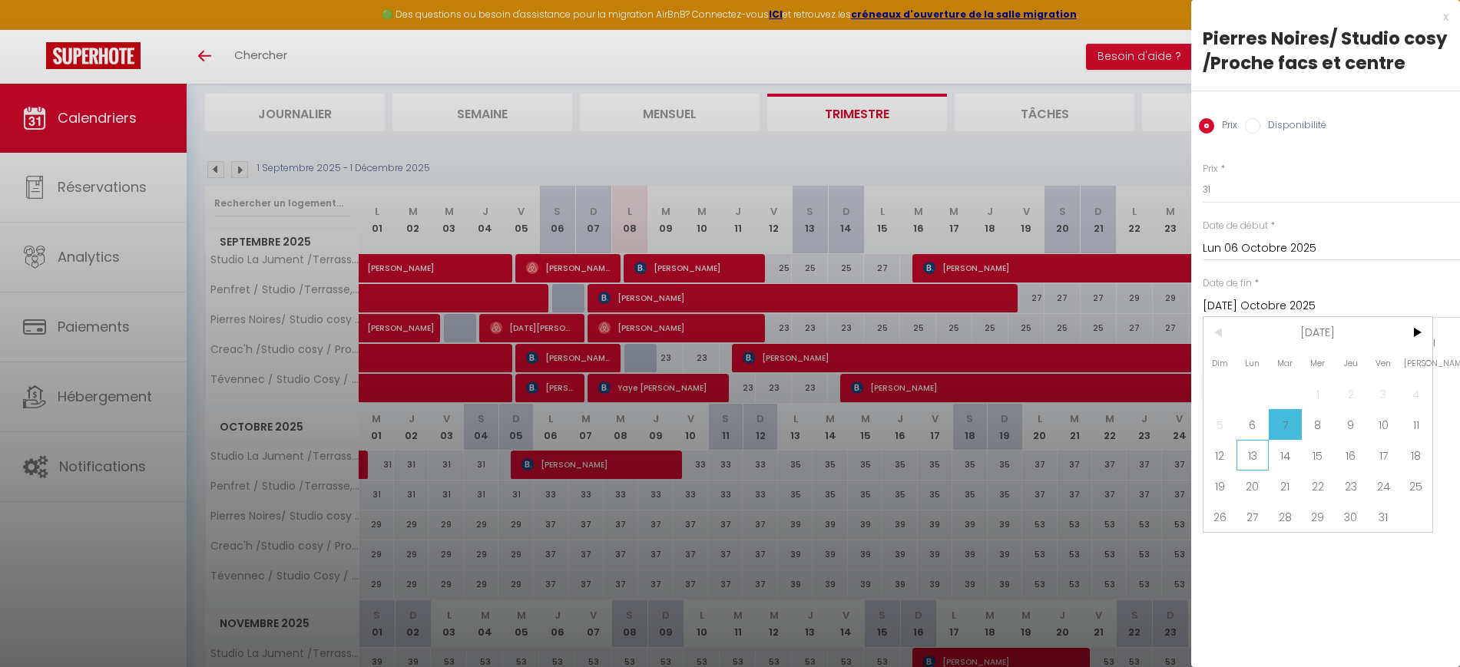
click at [1254, 446] on span "13" at bounding box center [1253, 455] width 33 height 31
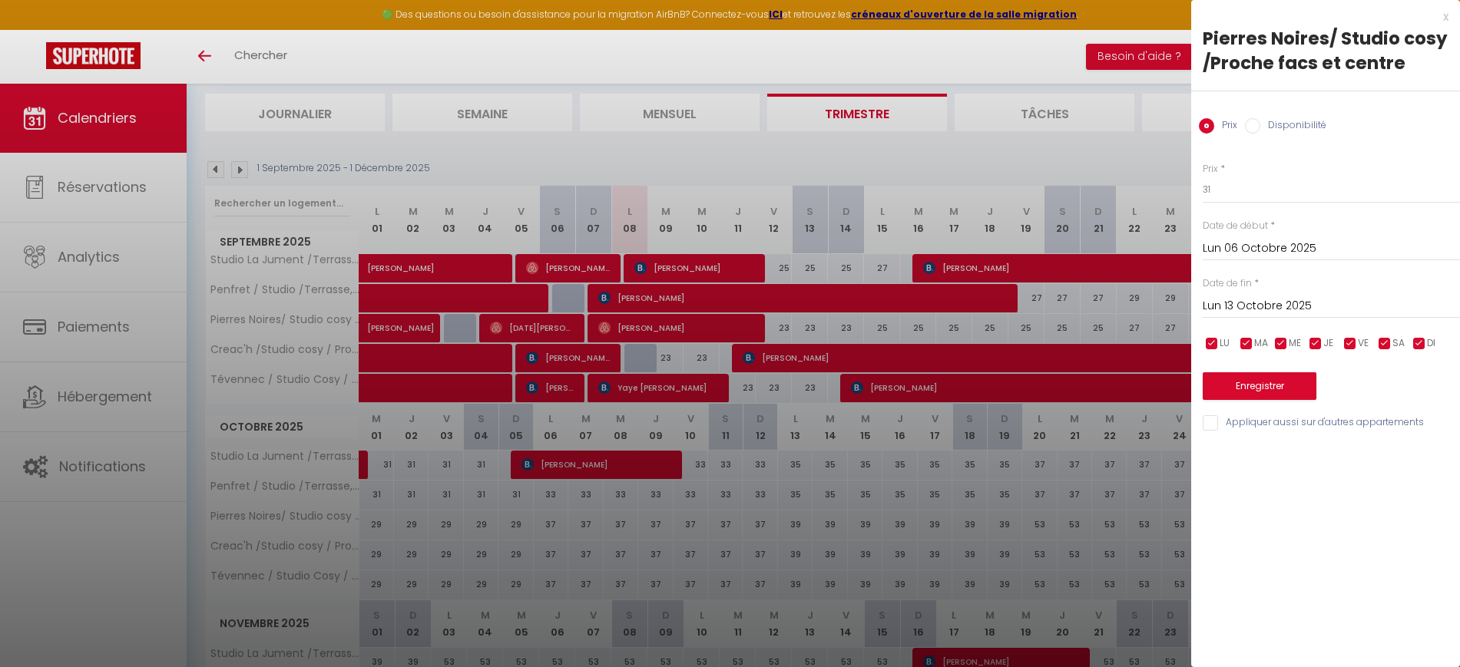
click at [1217, 417] on input "Appliquer aussi sur d'autres appartements" at bounding box center [1331, 423] width 257 height 15
click at [1253, 391] on button "Enregistrer" at bounding box center [1260, 387] width 114 height 28
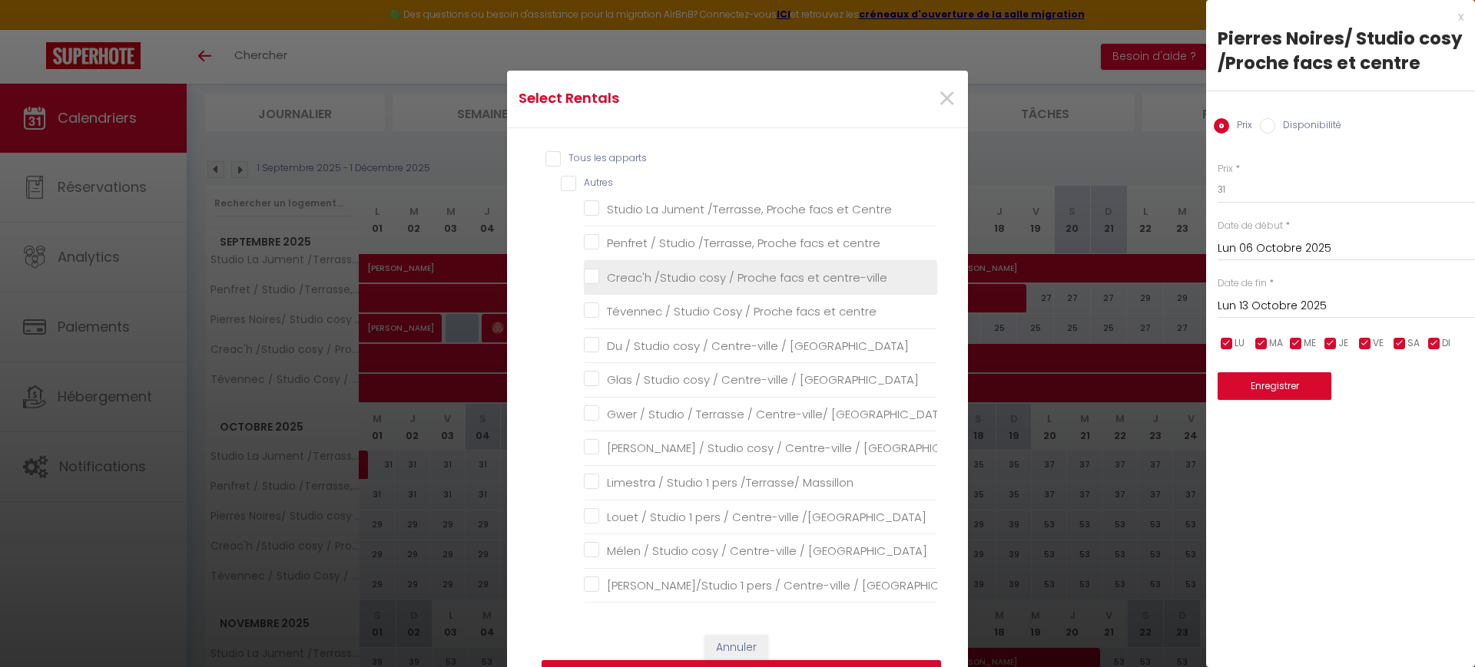
click at [700, 271] on centre-ville "Creac'h /Studio cosy / Proche facs et centre-ville" at bounding box center [760, 277] width 353 height 15
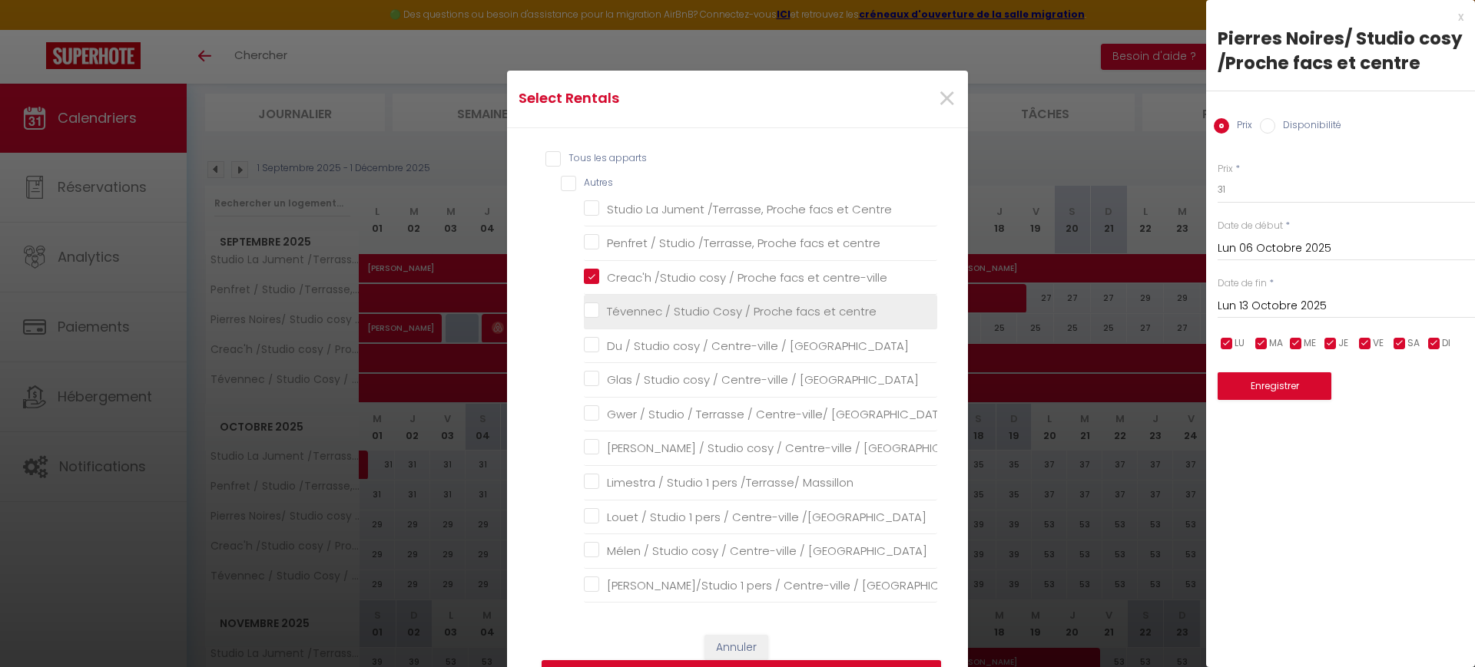
click at [691, 321] on li "Tévennec / Studio Cosy / Proche facs et centre" at bounding box center [760, 312] width 353 height 35
click at [684, 307] on centre "Tévennec / Studio Cosy / Proche facs et centre" at bounding box center [760, 311] width 353 height 15
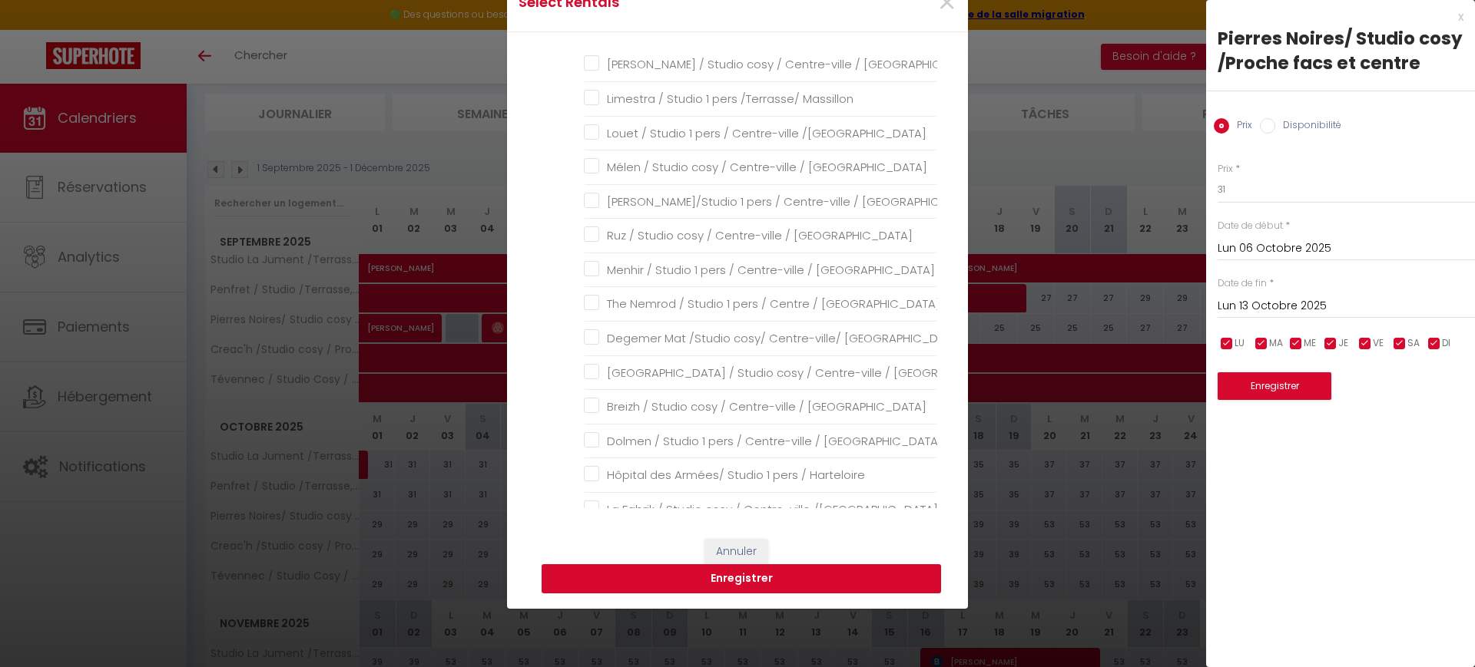
click at [807, 576] on button "Enregistrer" at bounding box center [741, 579] width 399 height 29
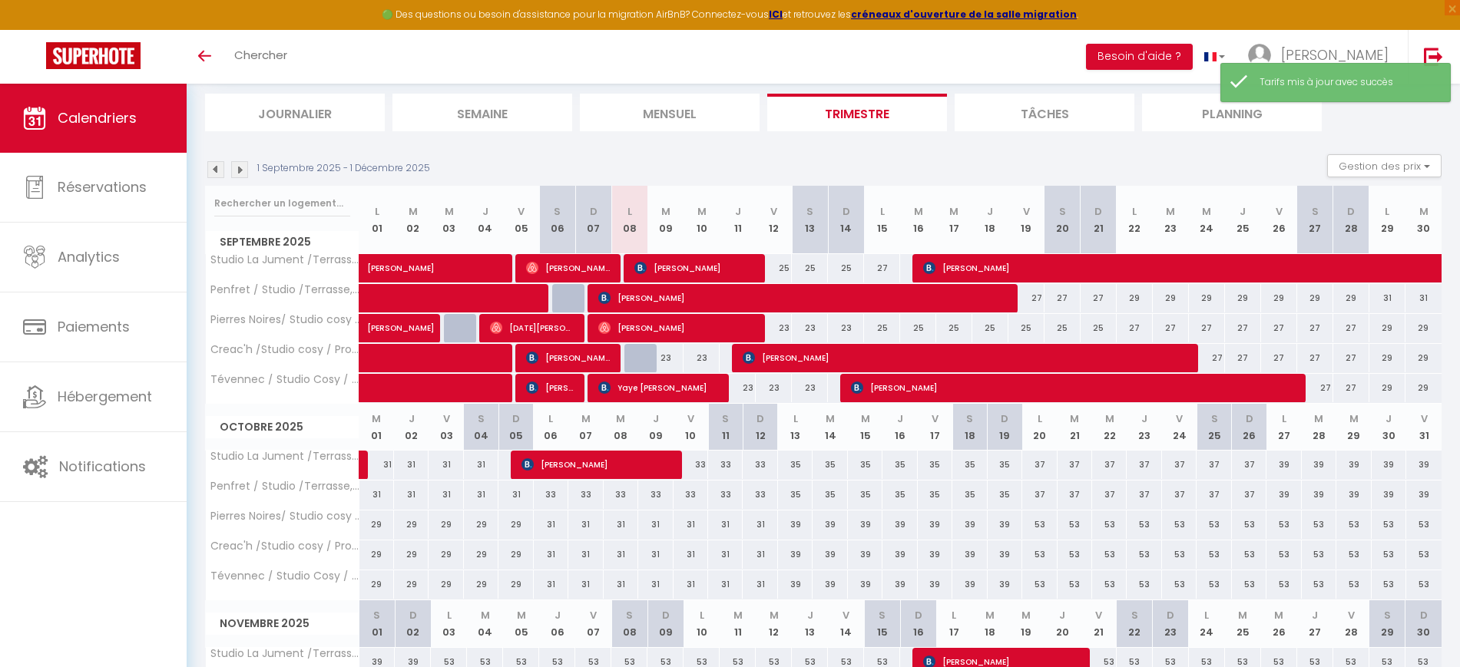
click at [801, 528] on div "39" at bounding box center [795, 525] width 35 height 28
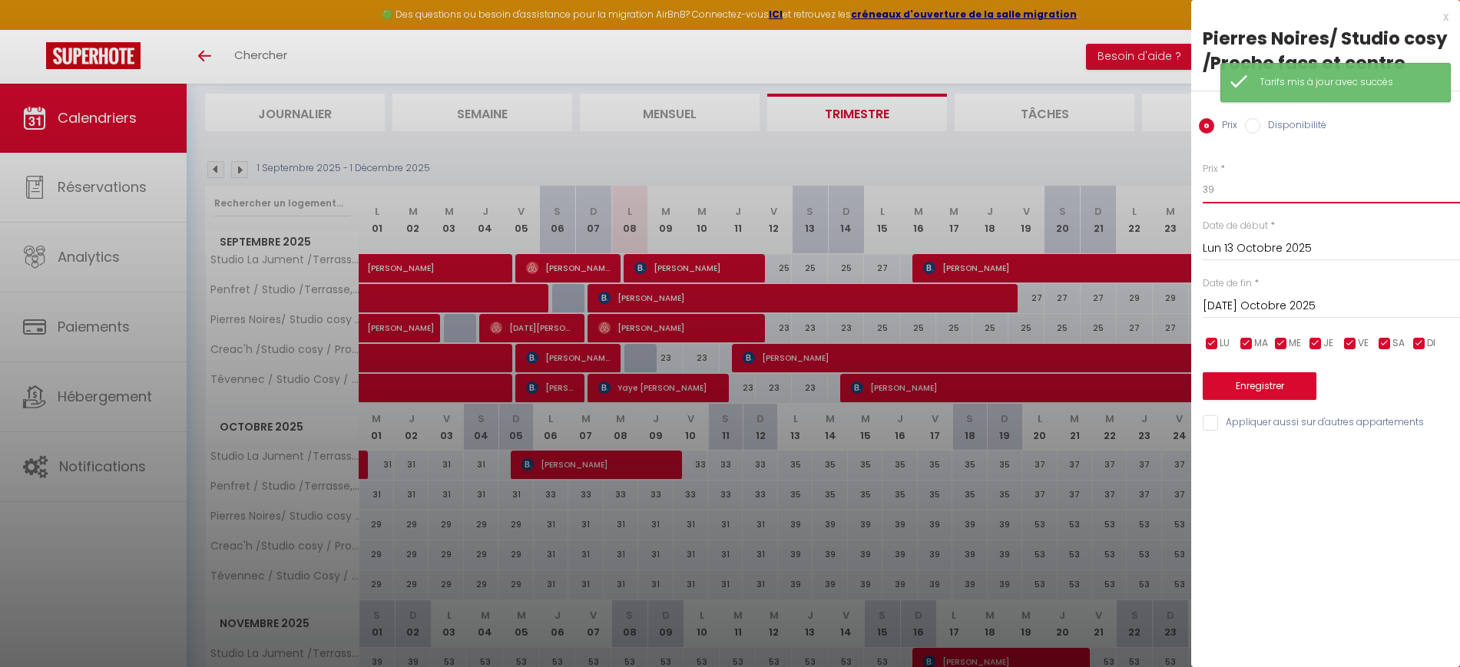
click at [1260, 187] on input "39" at bounding box center [1331, 190] width 257 height 28
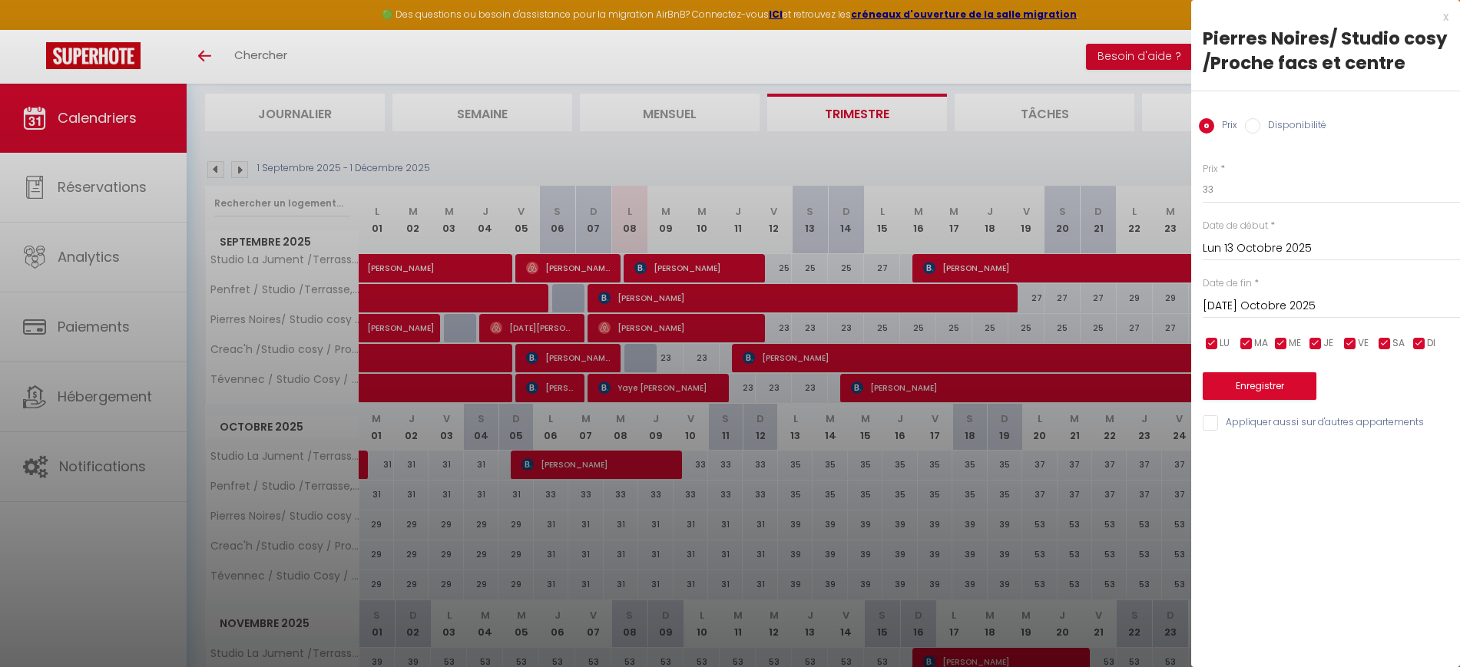
click at [1263, 299] on input "[DATE] Octobre 2025" at bounding box center [1331, 306] width 257 height 20
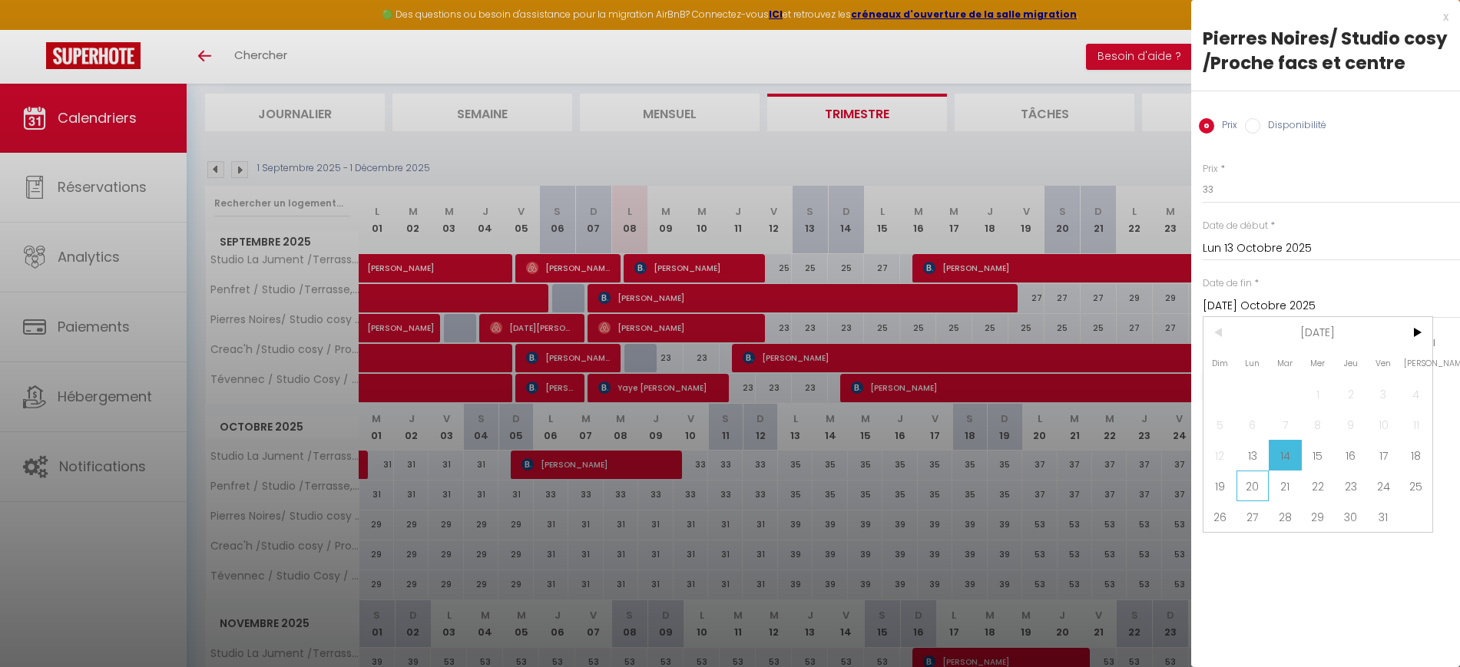
click at [1254, 476] on span "20" at bounding box center [1253, 486] width 33 height 31
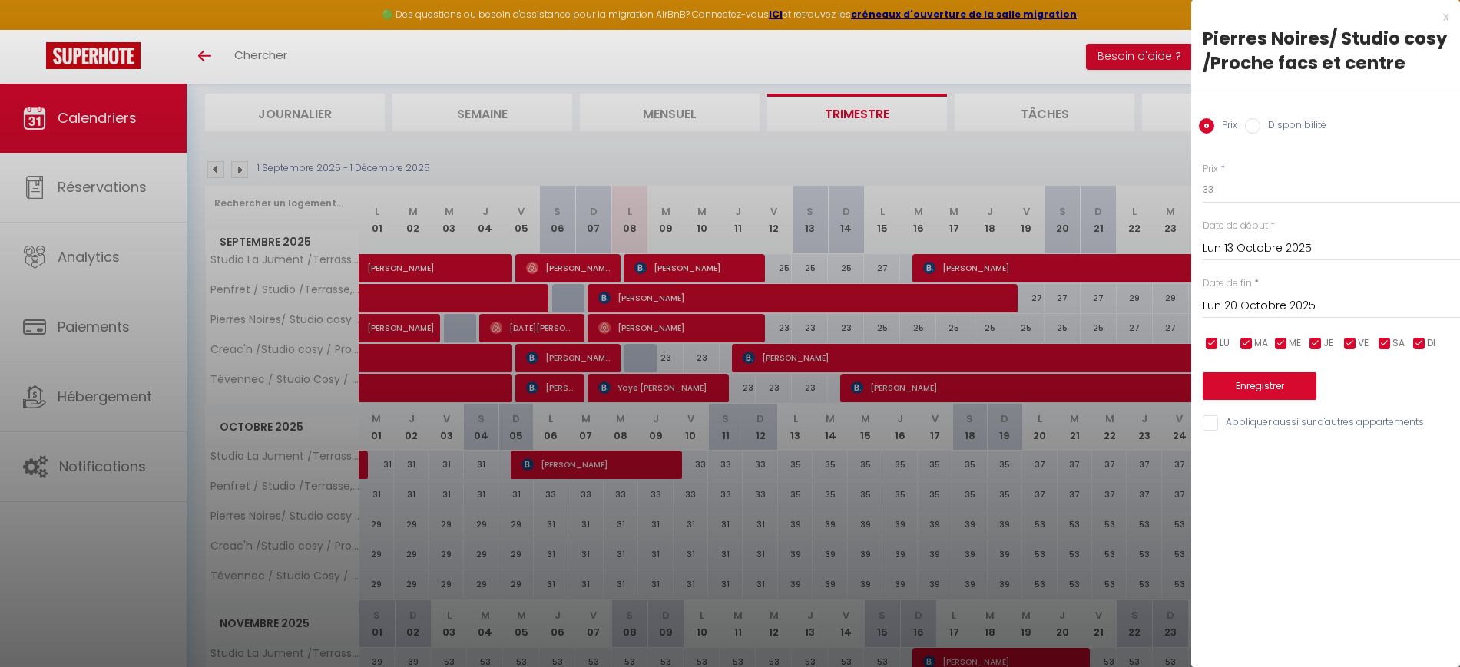
click at [1214, 422] on input "Appliquer aussi sur d'autres appartements" at bounding box center [1331, 423] width 257 height 15
click at [1249, 391] on button "Enregistrer" at bounding box center [1260, 387] width 114 height 28
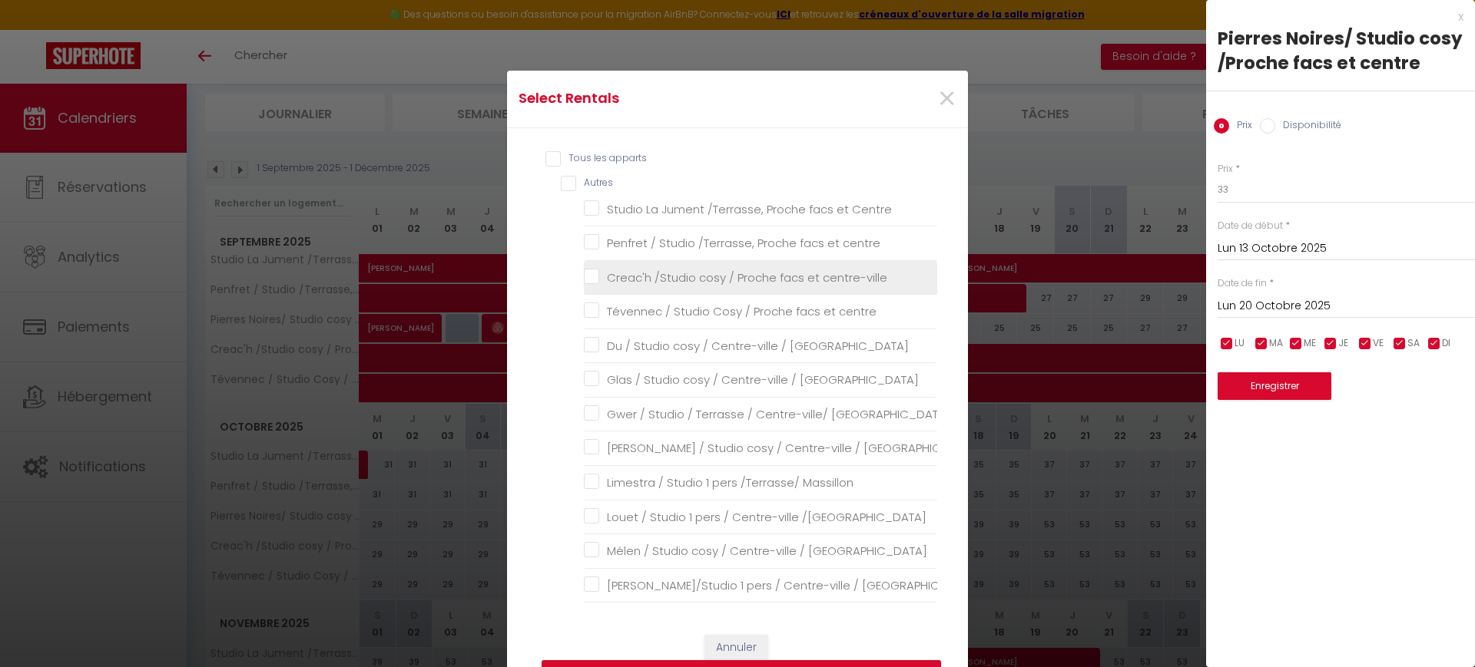
click at [686, 283] on li "Creac'h /Studio cosy / Proche facs et centre-ville" at bounding box center [760, 278] width 353 height 35
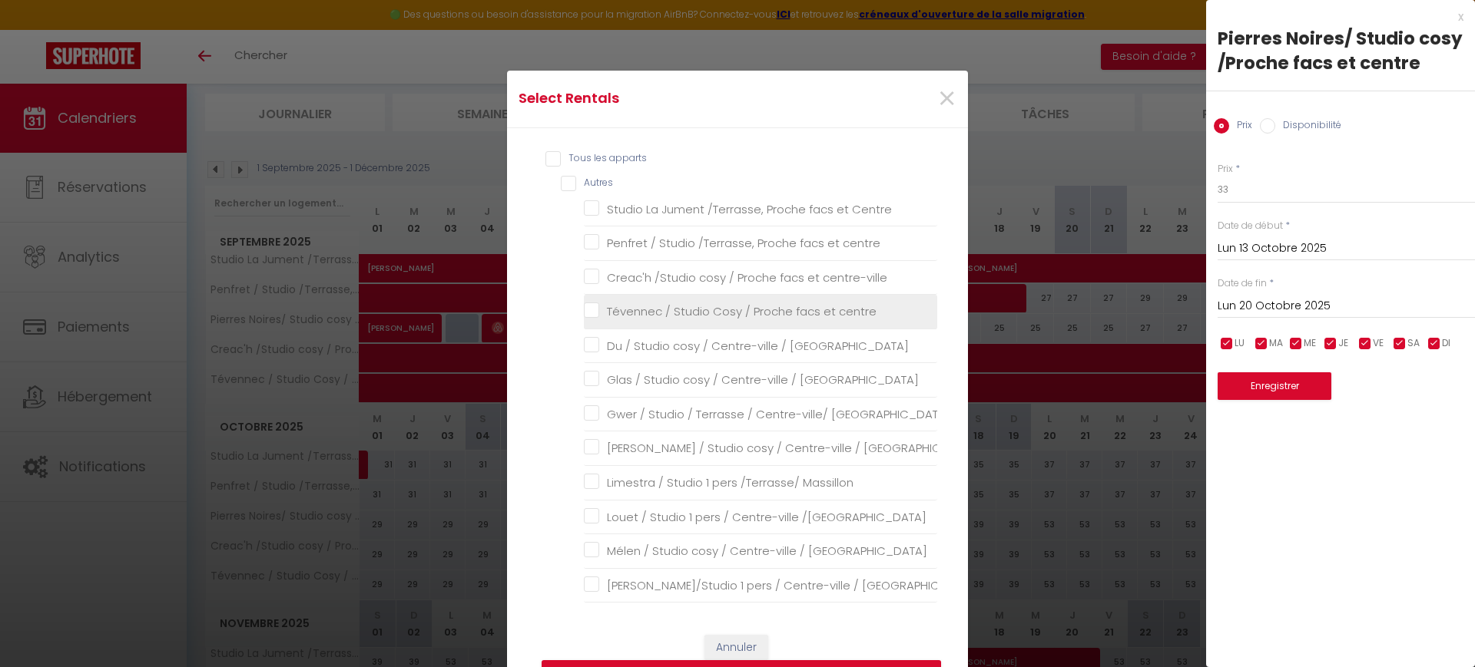
click at [687, 312] on centre "Tévennec / Studio Cosy / Proche facs et centre" at bounding box center [760, 311] width 353 height 15
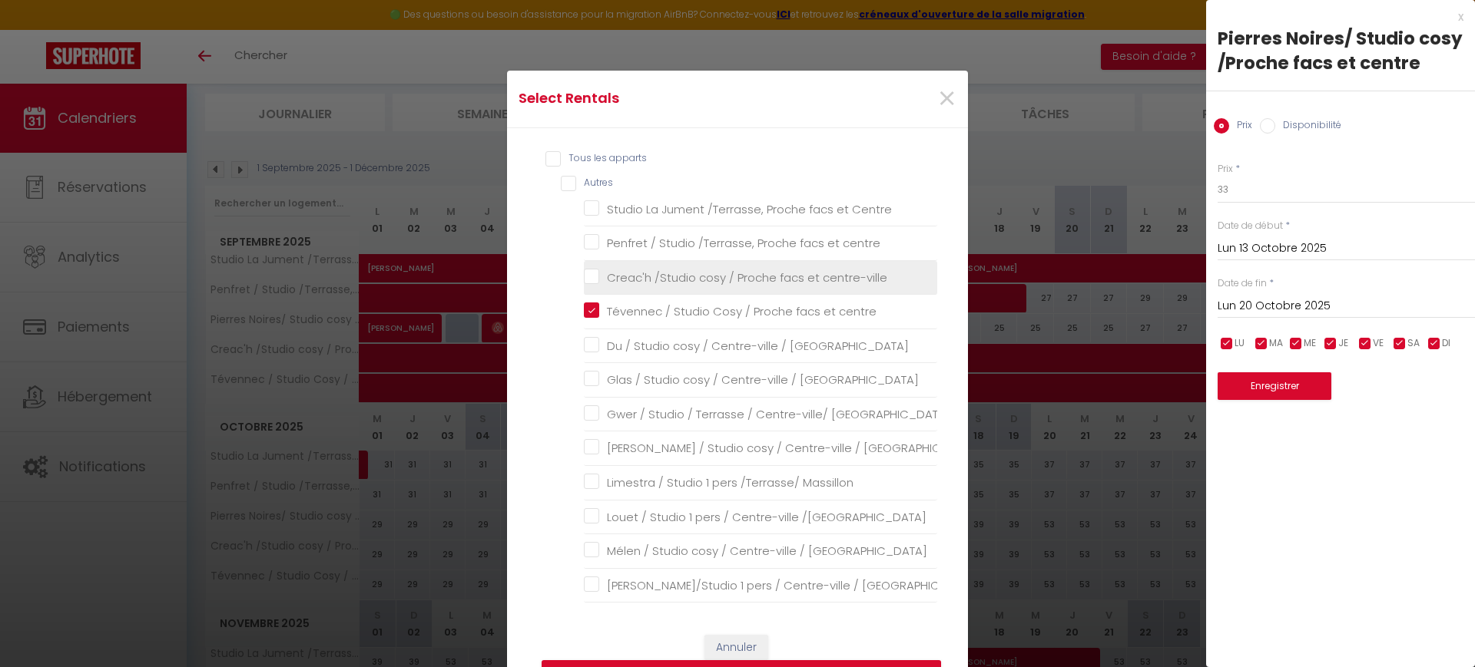
click at [666, 273] on centre-ville "Creac'h /Studio cosy / Proche facs et centre-ville" at bounding box center [760, 277] width 353 height 15
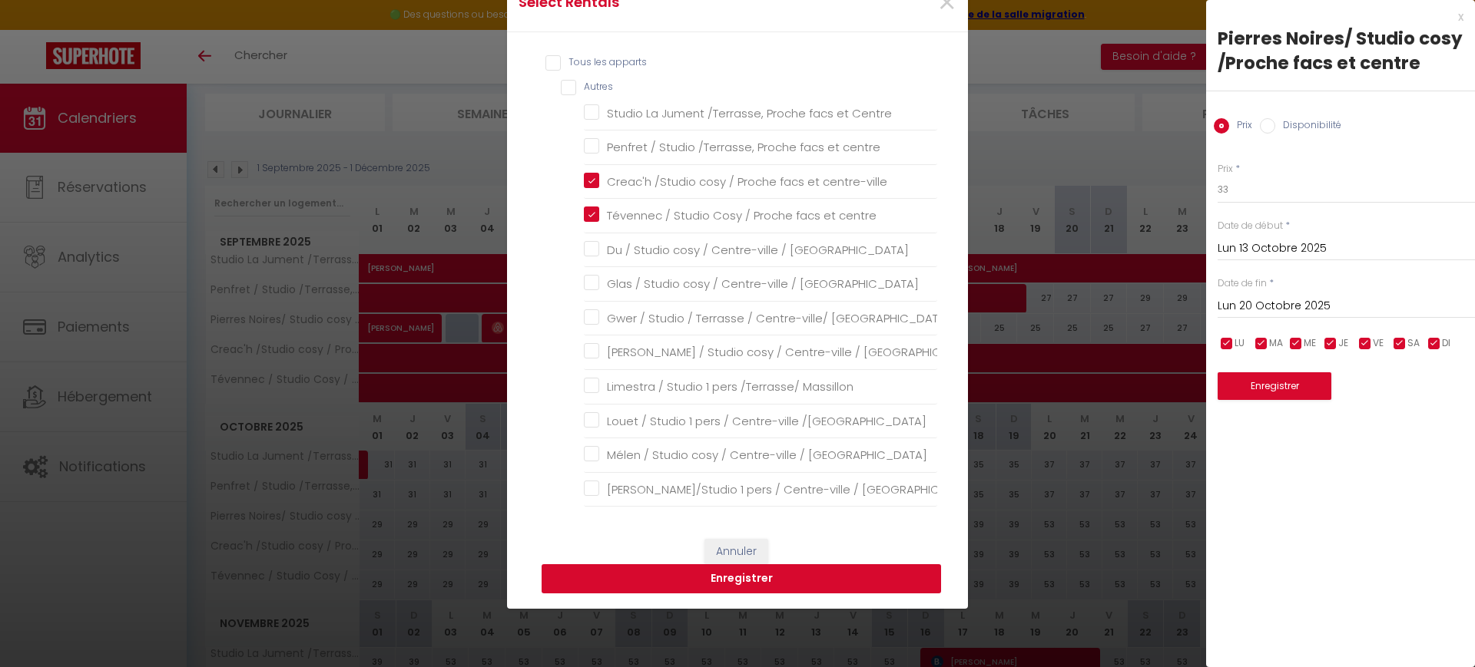
click at [803, 580] on button "Enregistrer" at bounding box center [741, 579] width 399 height 29
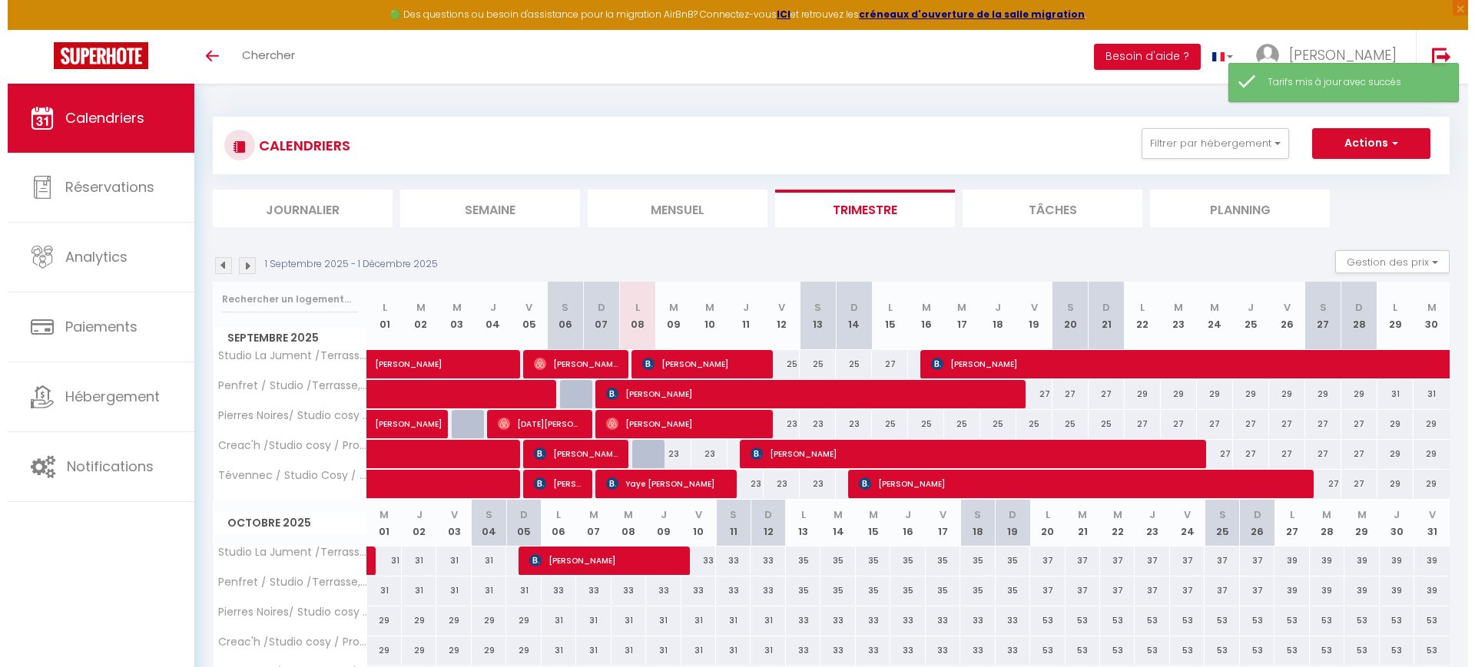
scroll to position [288, 0]
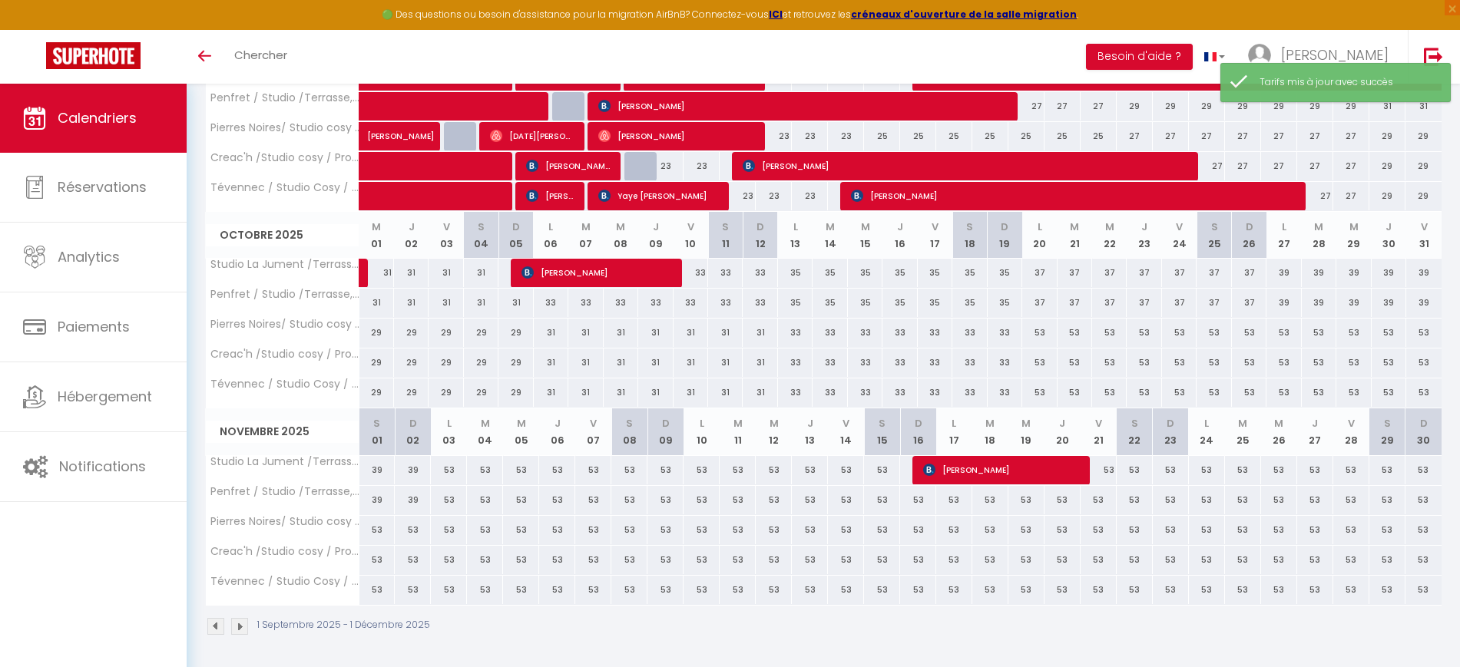
click at [1037, 333] on div "53" at bounding box center [1039, 333] width 35 height 28
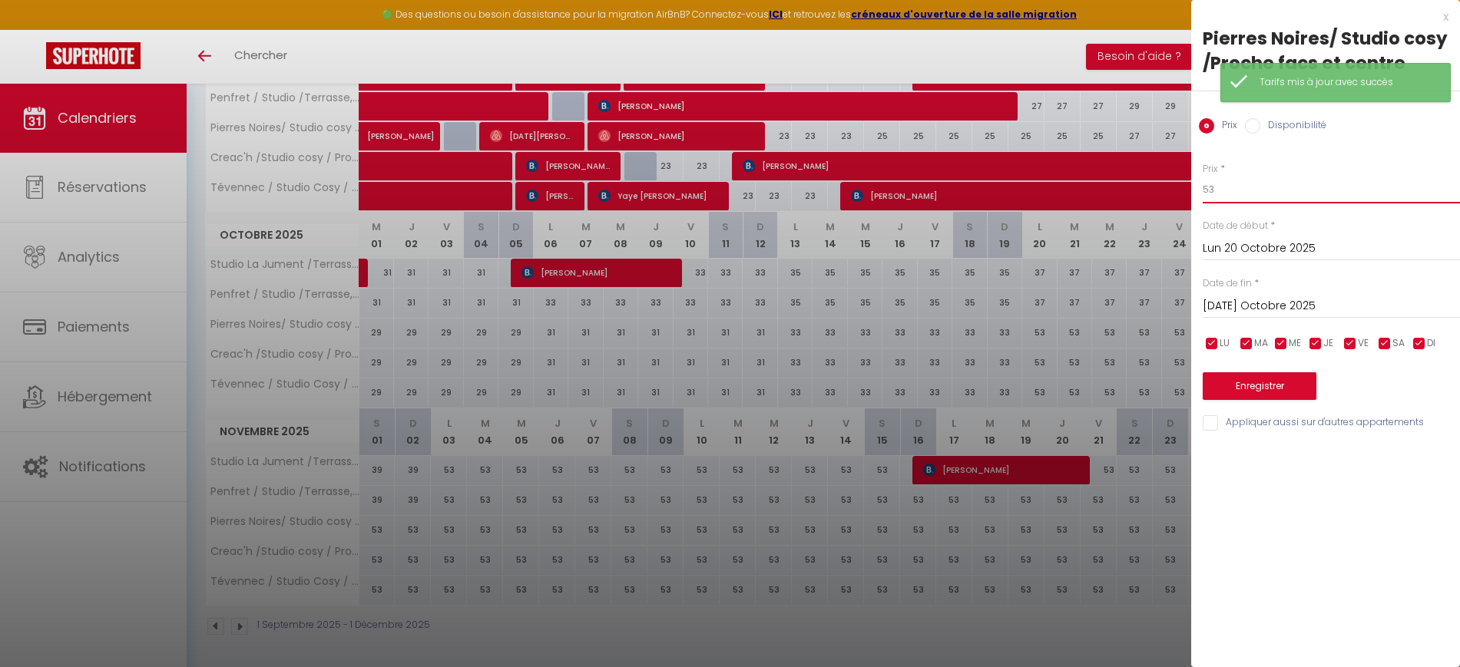
click at [1221, 185] on input "53" at bounding box center [1331, 190] width 257 height 28
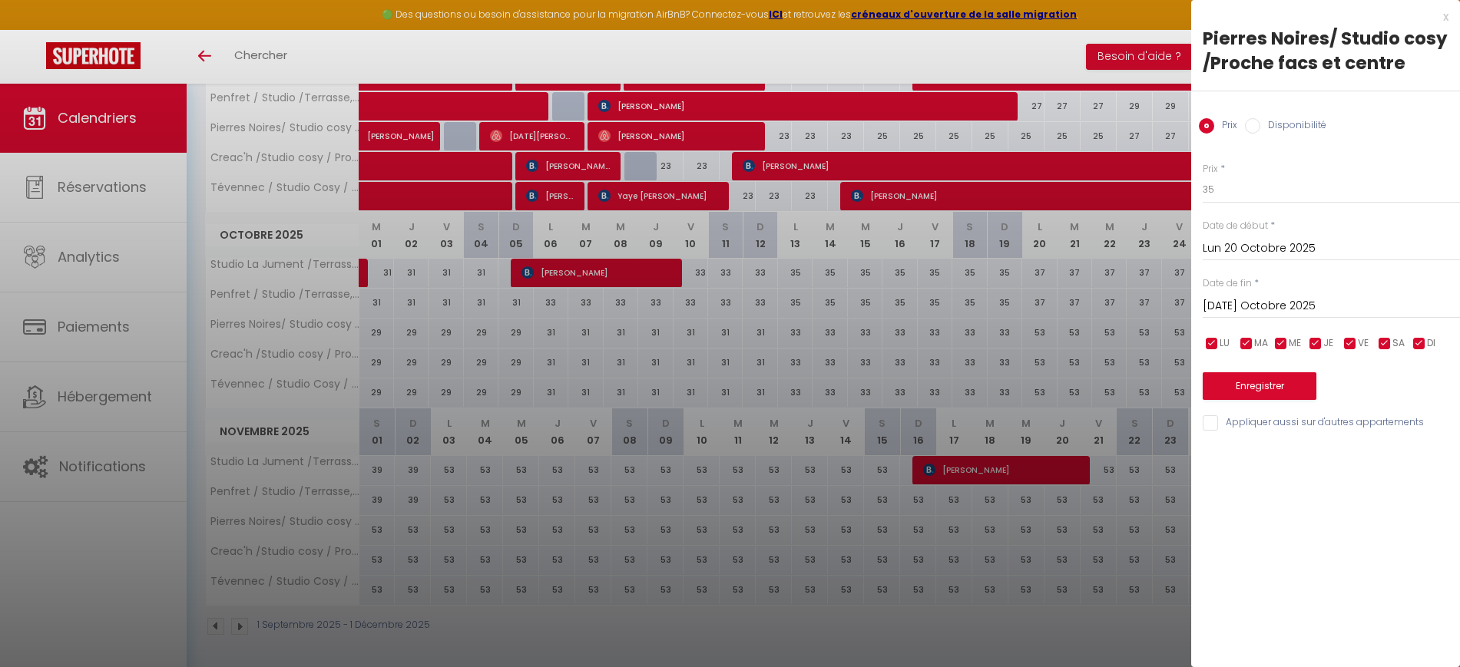
click at [1247, 301] on input "[DATE] Octobre 2025" at bounding box center [1331, 306] width 257 height 20
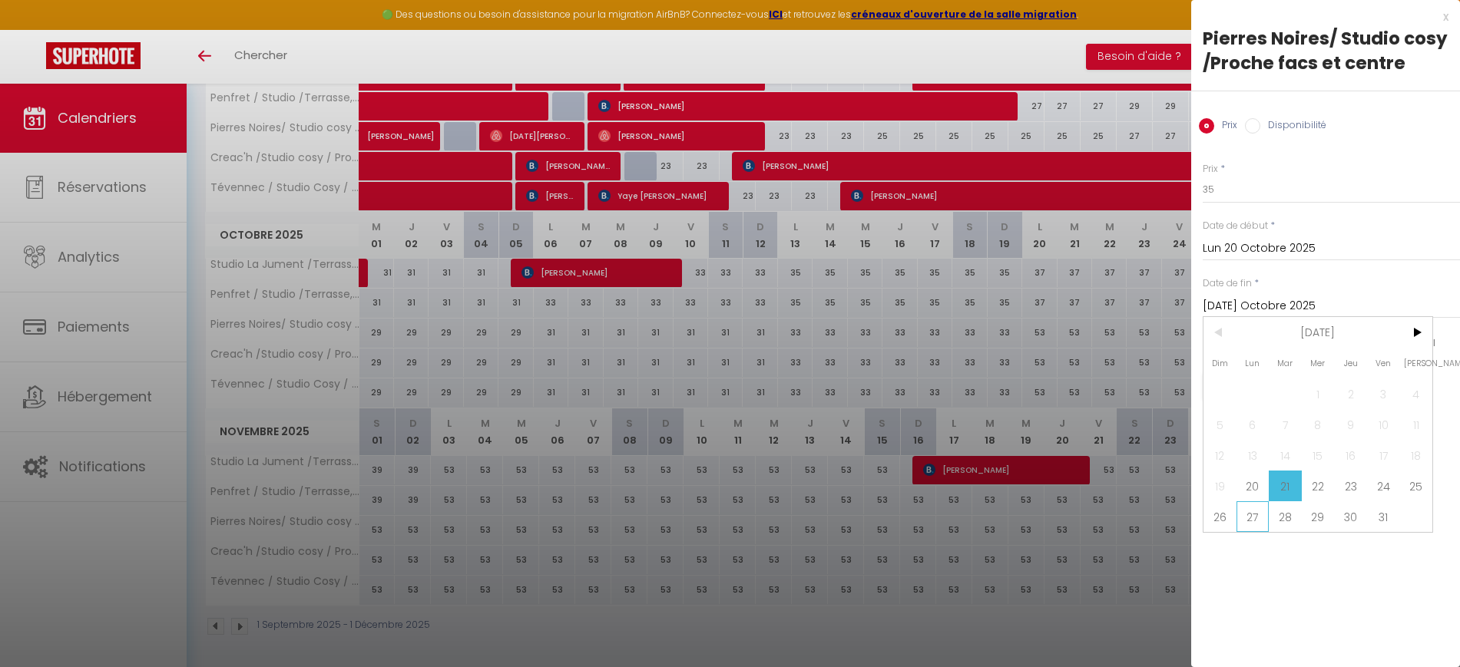
click at [1251, 516] on span "27" at bounding box center [1253, 517] width 33 height 31
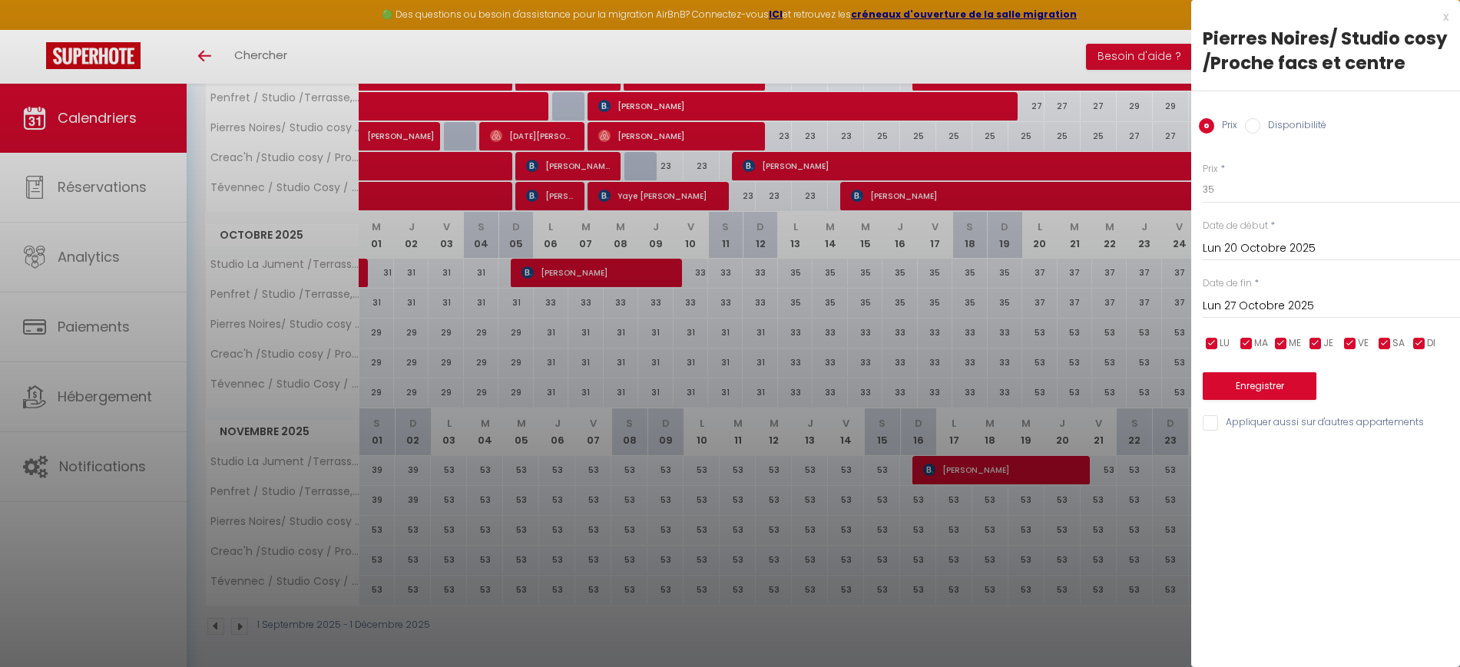
drag, startPoint x: 1211, startPoint y: 425, endPoint x: 1231, endPoint y: 409, distance: 25.7
click at [1211, 424] on input "Appliquer aussi sur d'autres appartements" at bounding box center [1331, 423] width 257 height 15
click at [1249, 383] on button "Enregistrer" at bounding box center [1260, 387] width 114 height 28
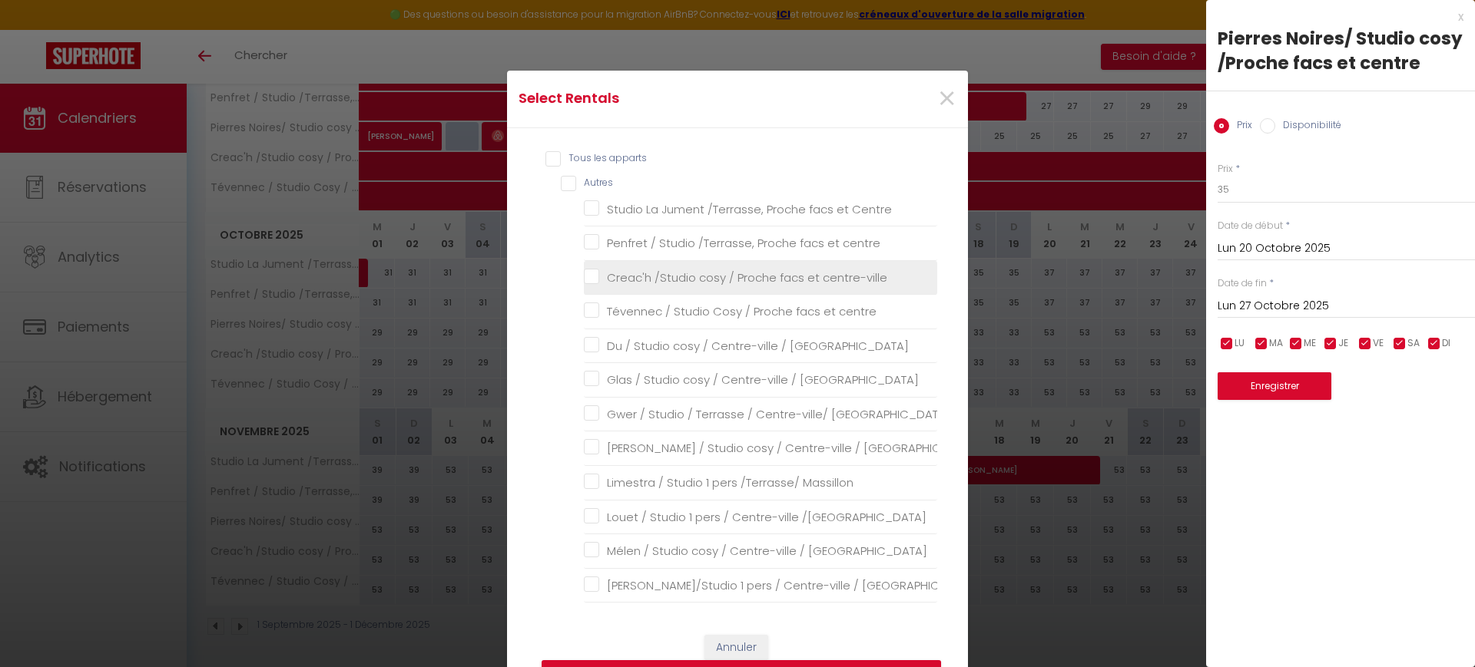
click at [668, 281] on centre-ville "Creac'h /Studio cosy / Proche facs et centre-ville" at bounding box center [760, 277] width 353 height 15
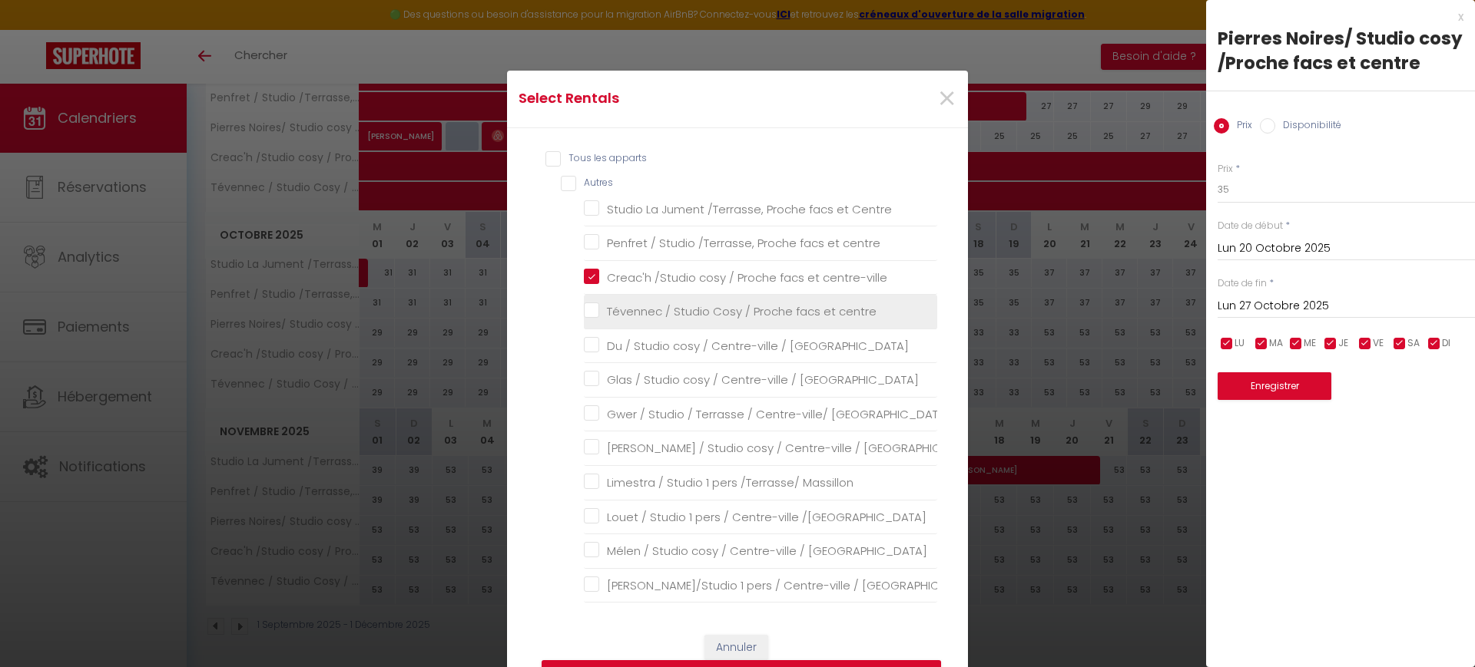
click at [661, 310] on centre "Tévennec / Studio Cosy / Proche facs et centre" at bounding box center [760, 311] width 353 height 15
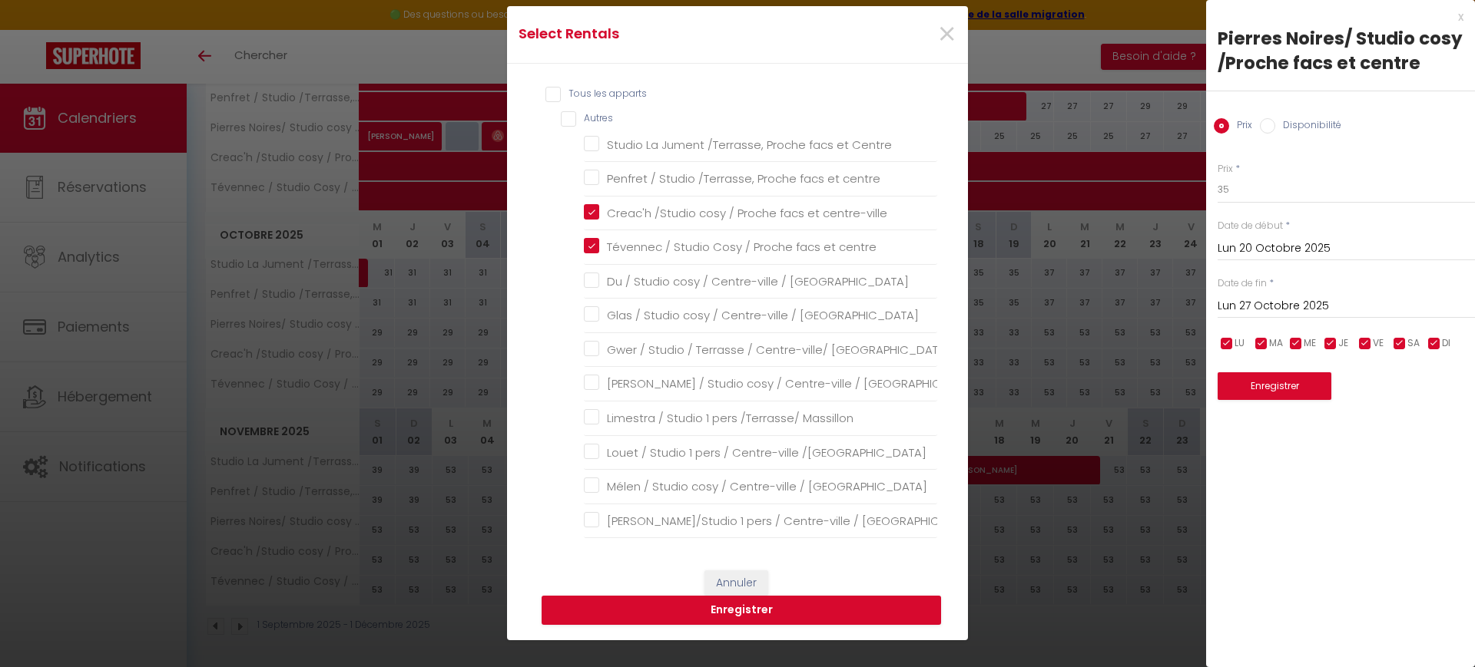
scroll to position [192, 0]
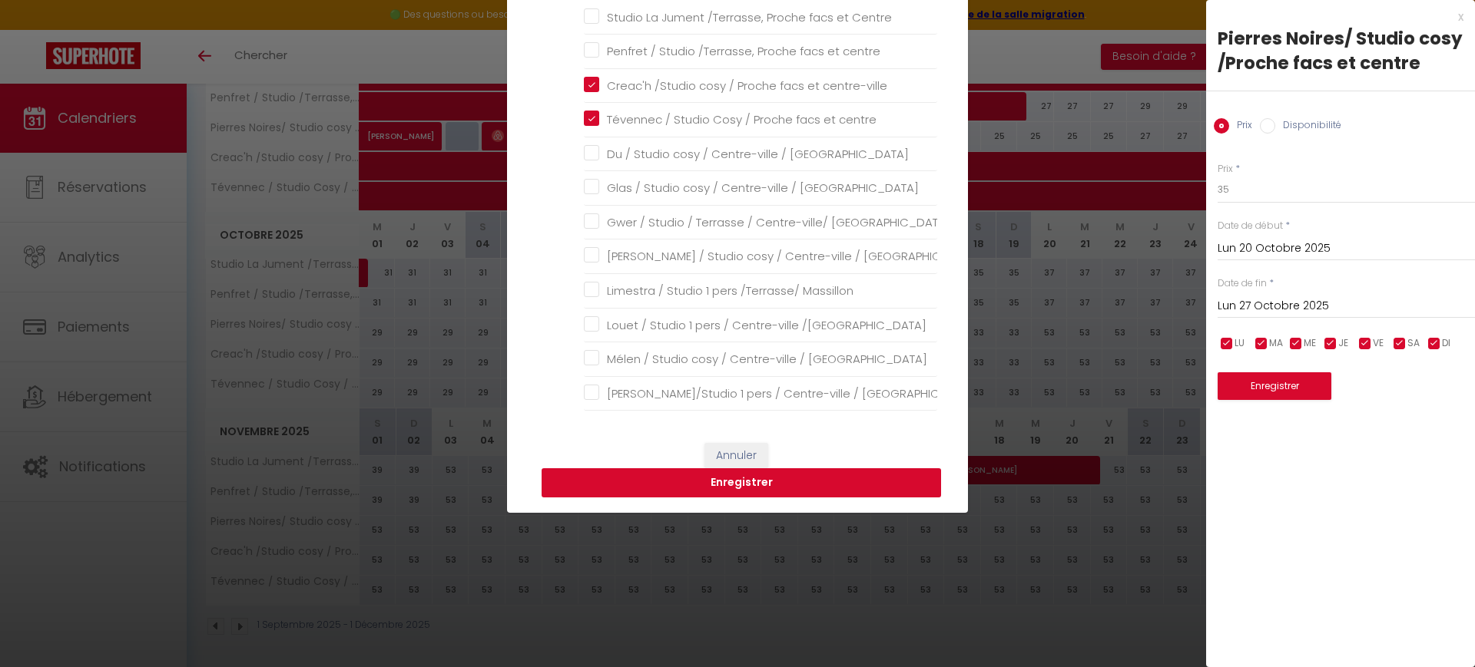
click at [752, 486] on button "Enregistrer" at bounding box center [741, 483] width 399 height 29
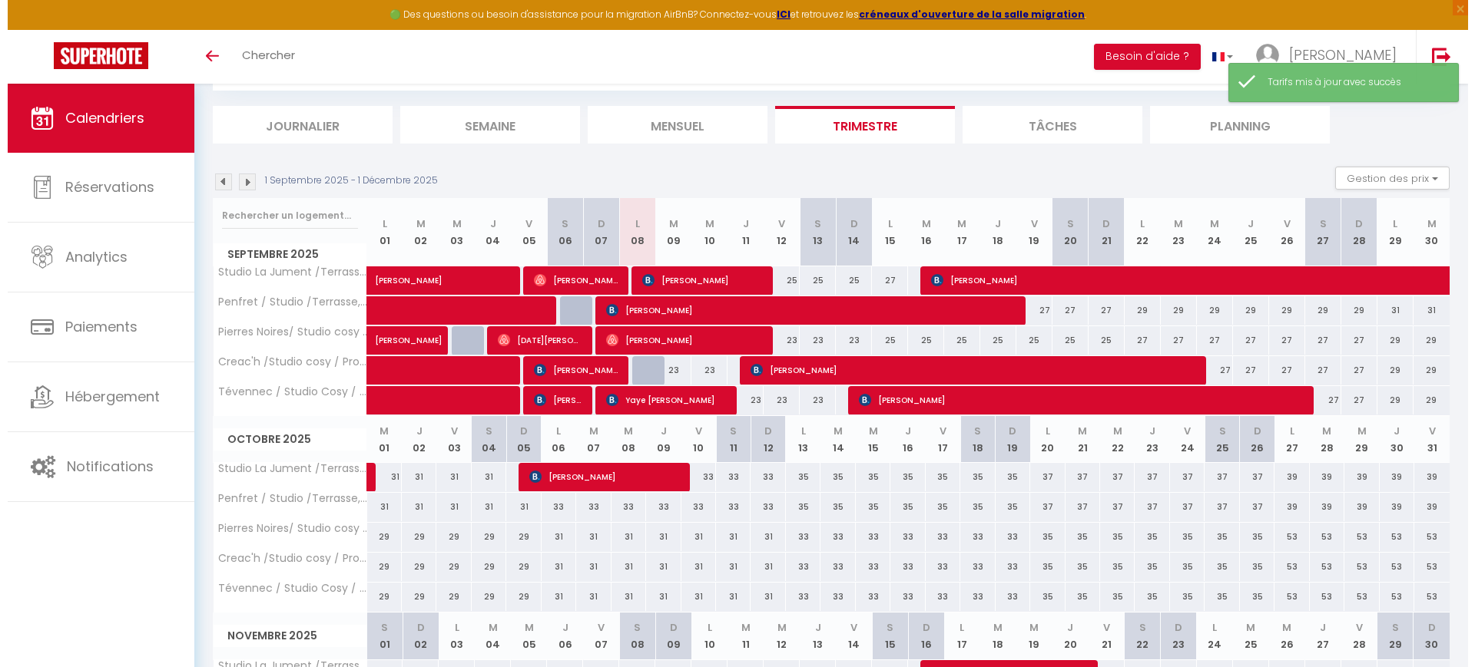
scroll to position [288, 0]
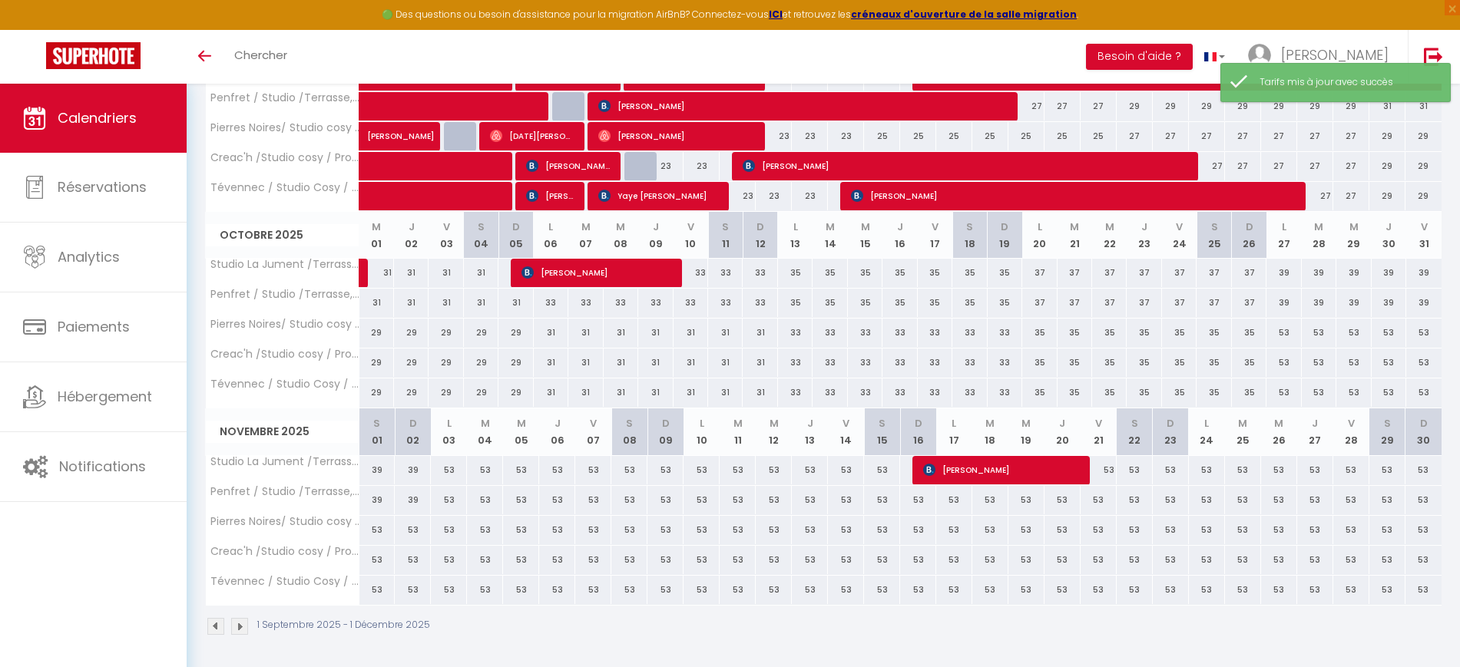
click at [1280, 332] on div "53" at bounding box center [1284, 333] width 35 height 28
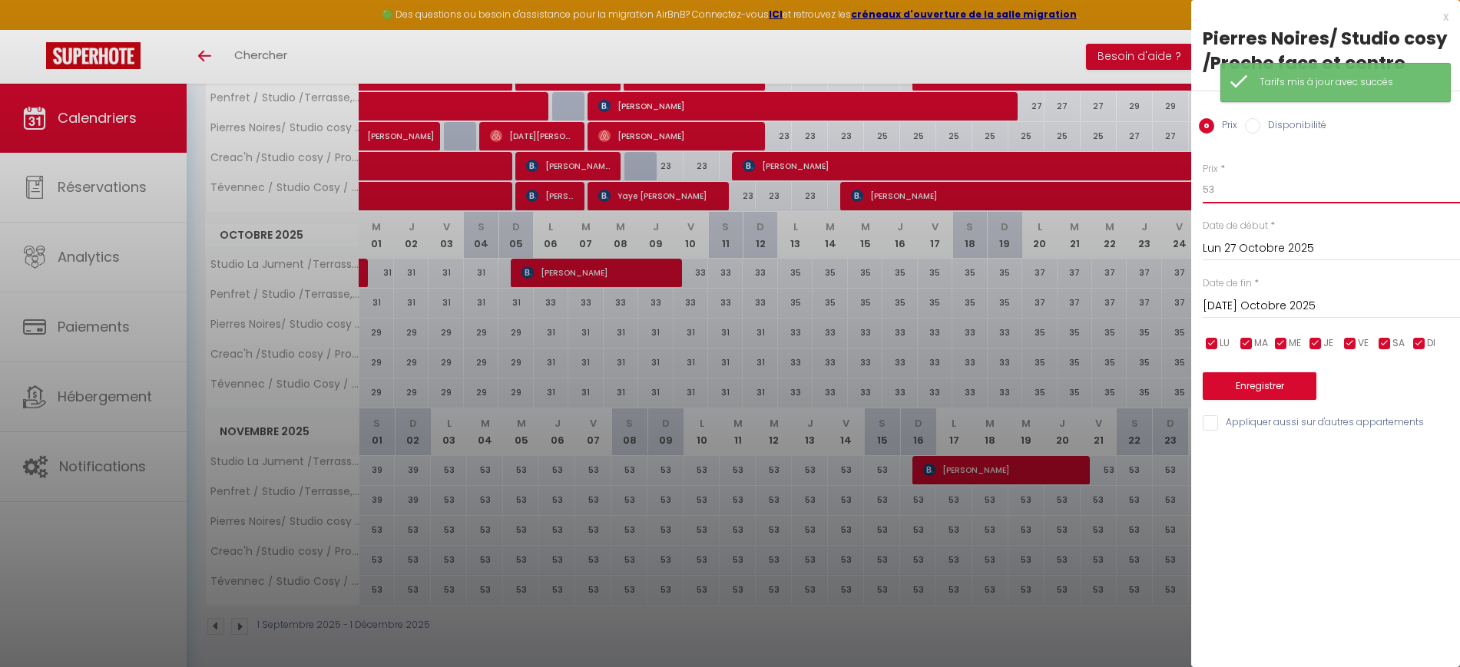
click at [1264, 193] on input "53" at bounding box center [1331, 190] width 257 height 28
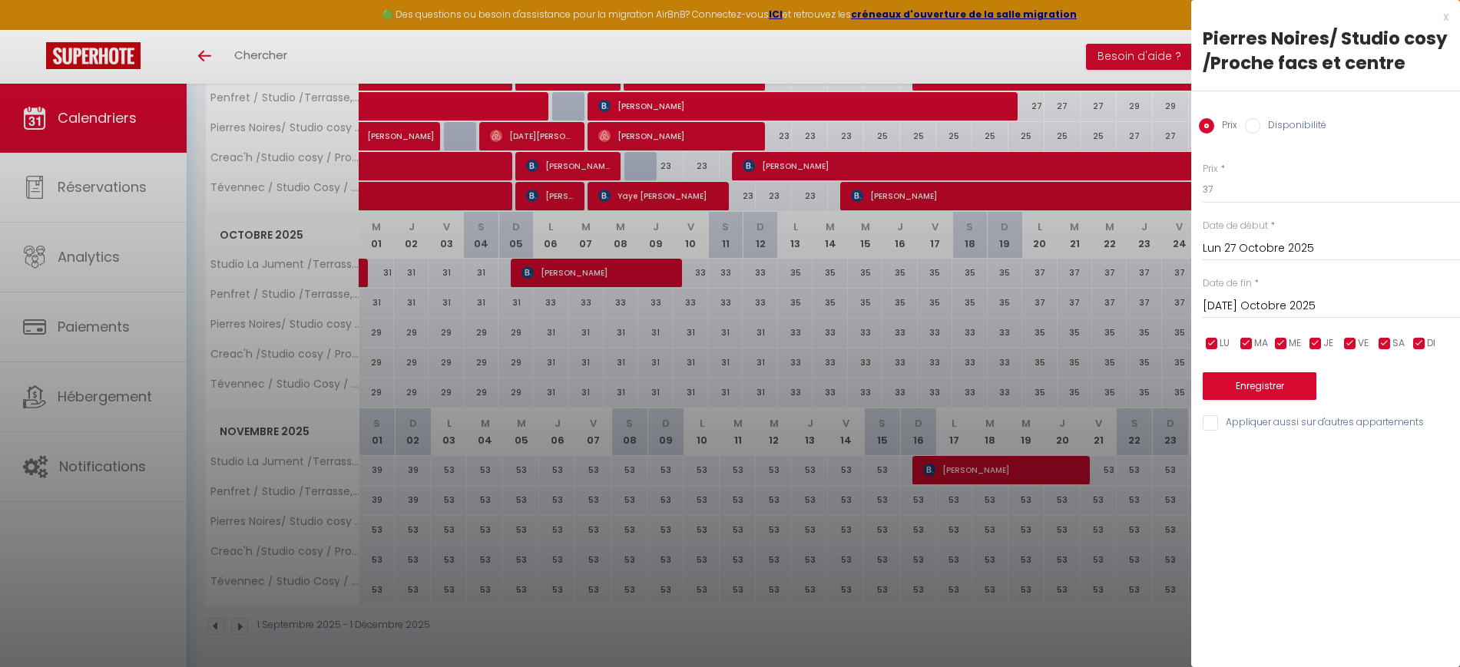
click at [1257, 308] on input "[DATE] Octobre 2025" at bounding box center [1331, 306] width 257 height 20
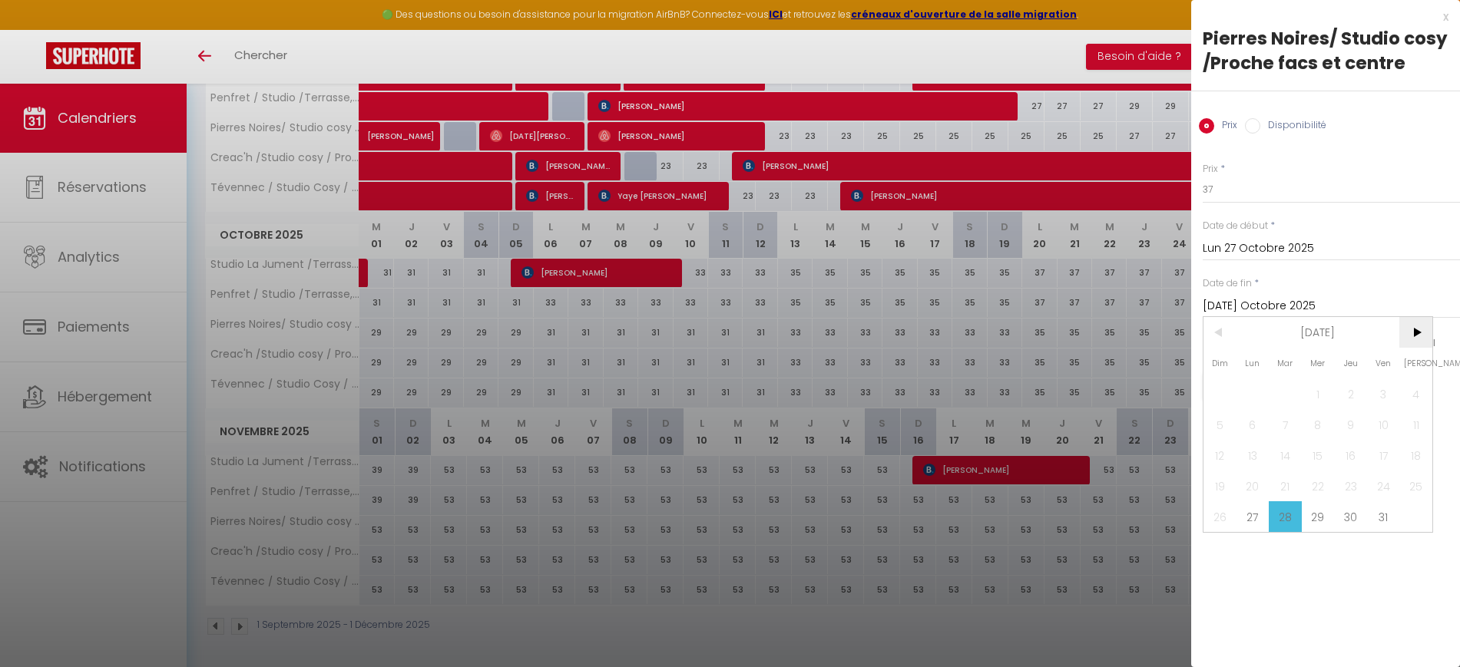
click at [1414, 326] on span ">" at bounding box center [1416, 332] width 33 height 31
click at [1257, 421] on span "3" at bounding box center [1253, 424] width 33 height 31
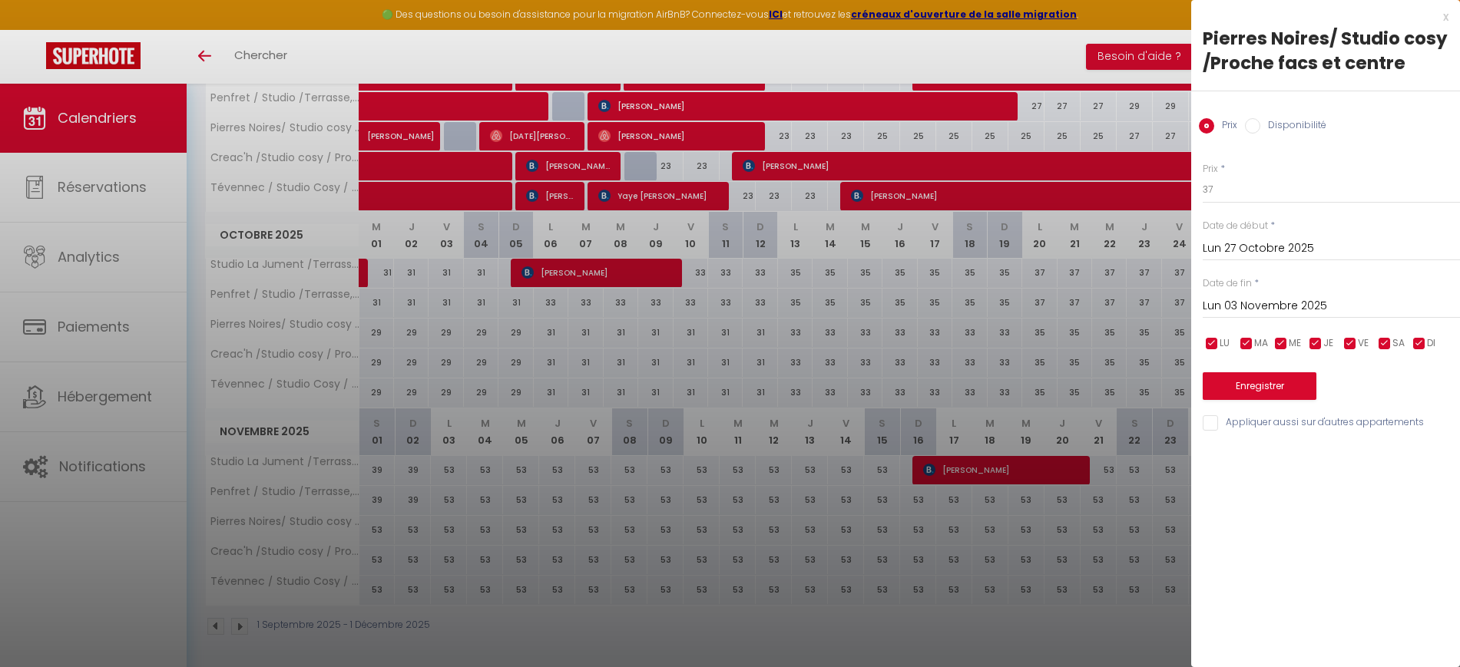
drag, startPoint x: 1209, startPoint y: 421, endPoint x: 1232, endPoint y: 390, distance: 38.4
click at [1209, 420] on input "Appliquer aussi sur d'autres appartements" at bounding box center [1331, 423] width 257 height 15
click at [1234, 385] on button "Enregistrer" at bounding box center [1260, 387] width 114 height 28
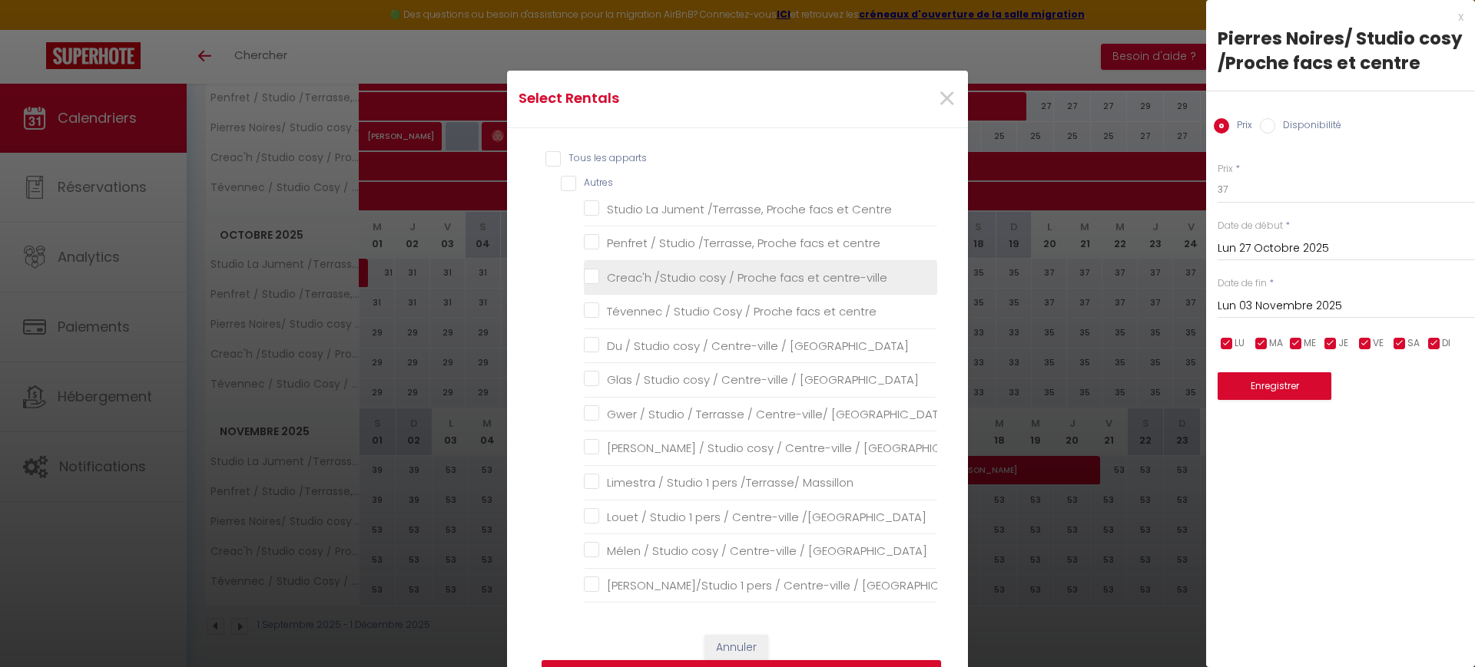
click at [677, 280] on centre-ville "Creac'h /Studio cosy / Proche facs et centre-ville" at bounding box center [760, 277] width 353 height 15
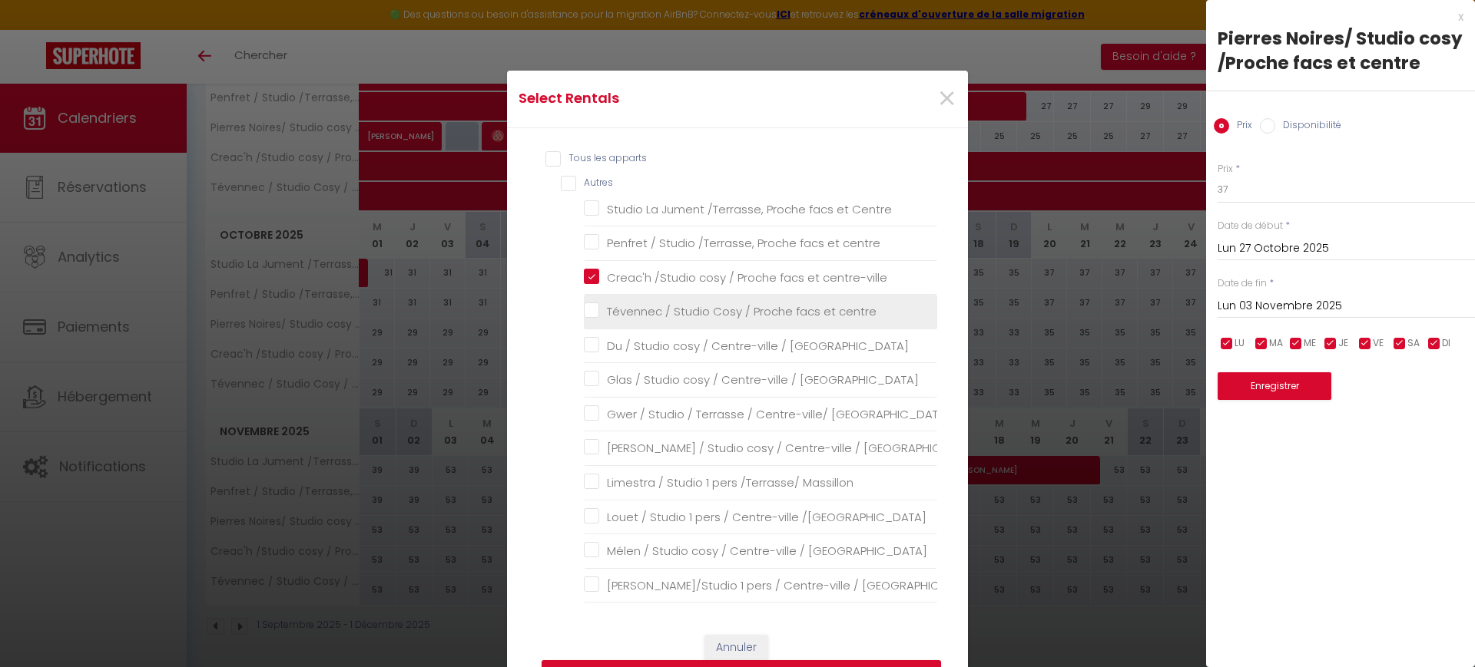
click at [673, 306] on centre "Tévennec / Studio Cosy / Proche facs et centre" at bounding box center [760, 311] width 353 height 15
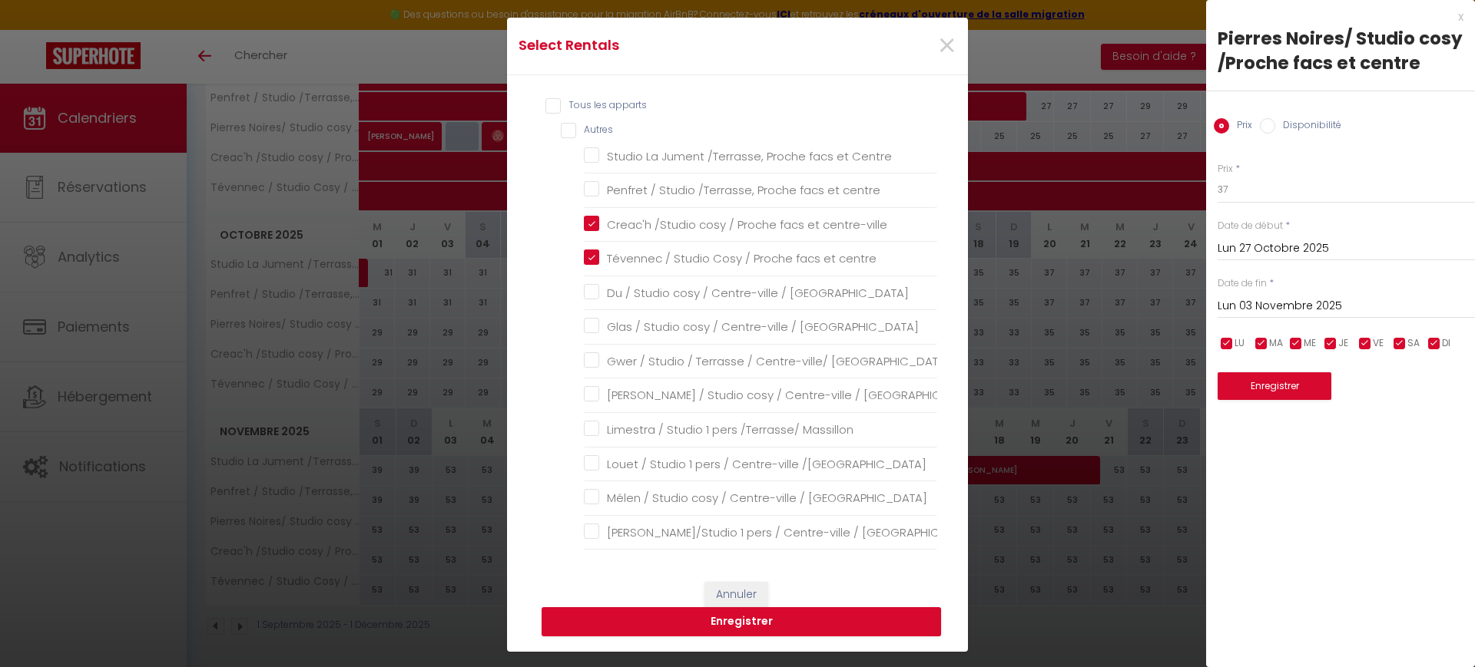
scroll to position [96, 0]
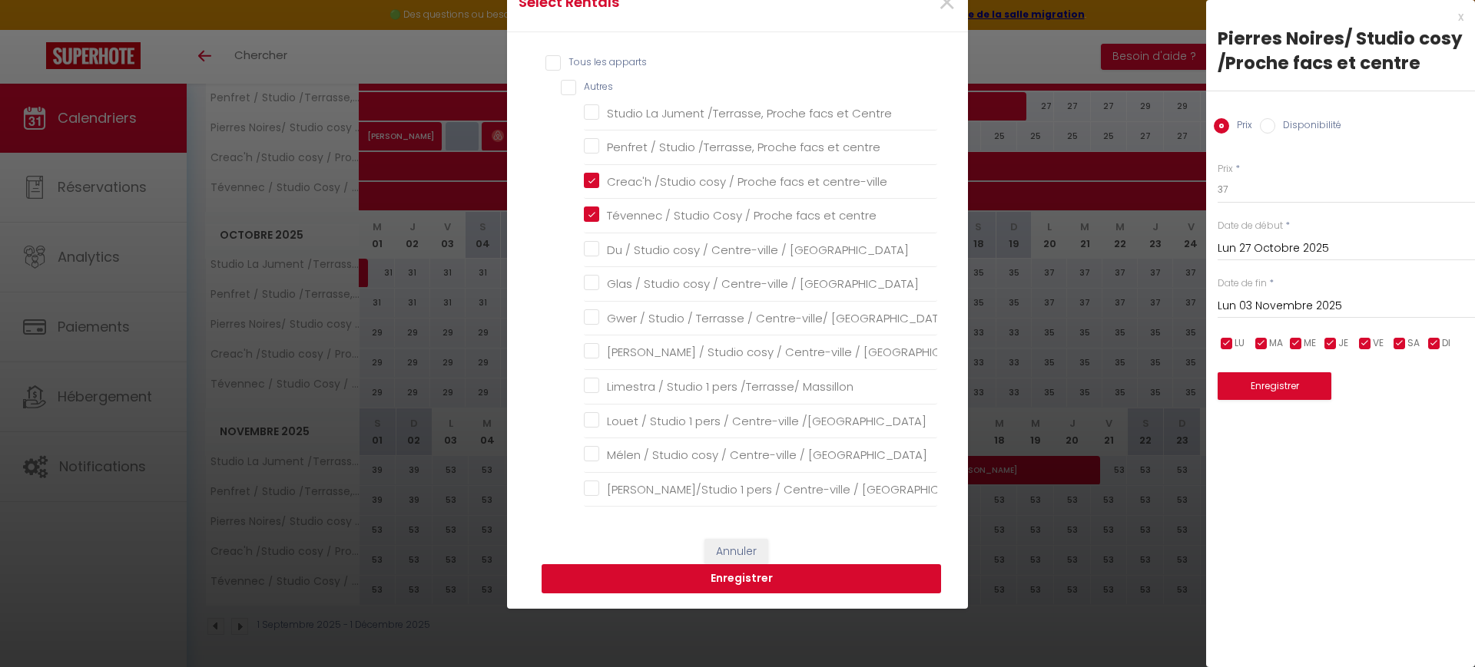
click at [844, 586] on button "Enregistrer" at bounding box center [741, 579] width 399 height 29
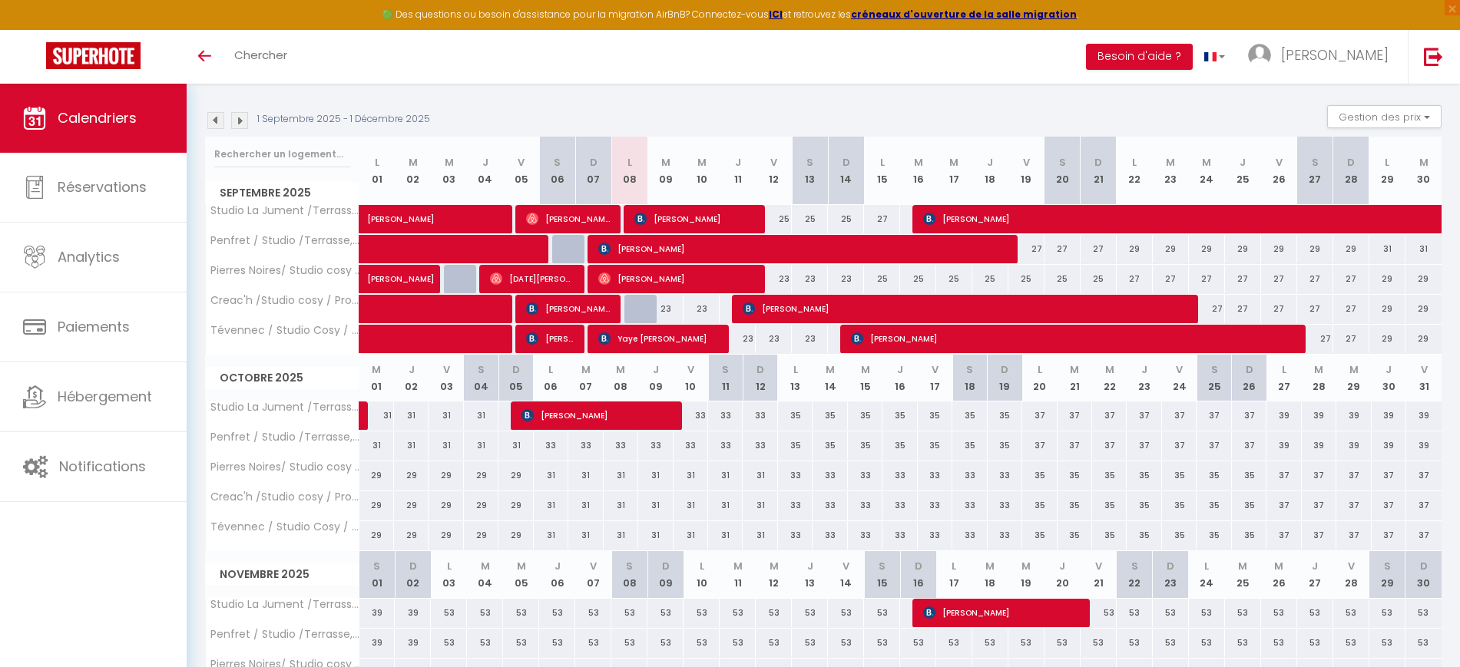
scroll to position [288, 0]
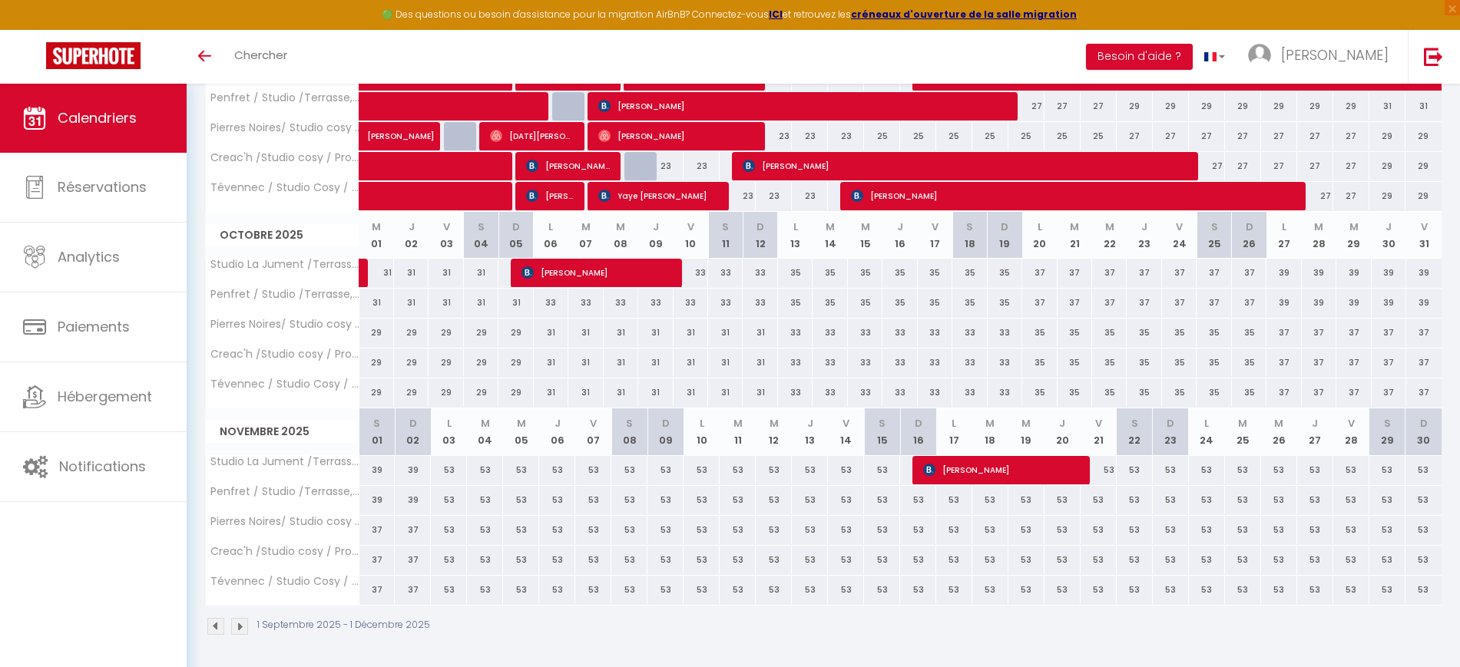
click at [235, 629] on img at bounding box center [239, 626] width 17 height 17
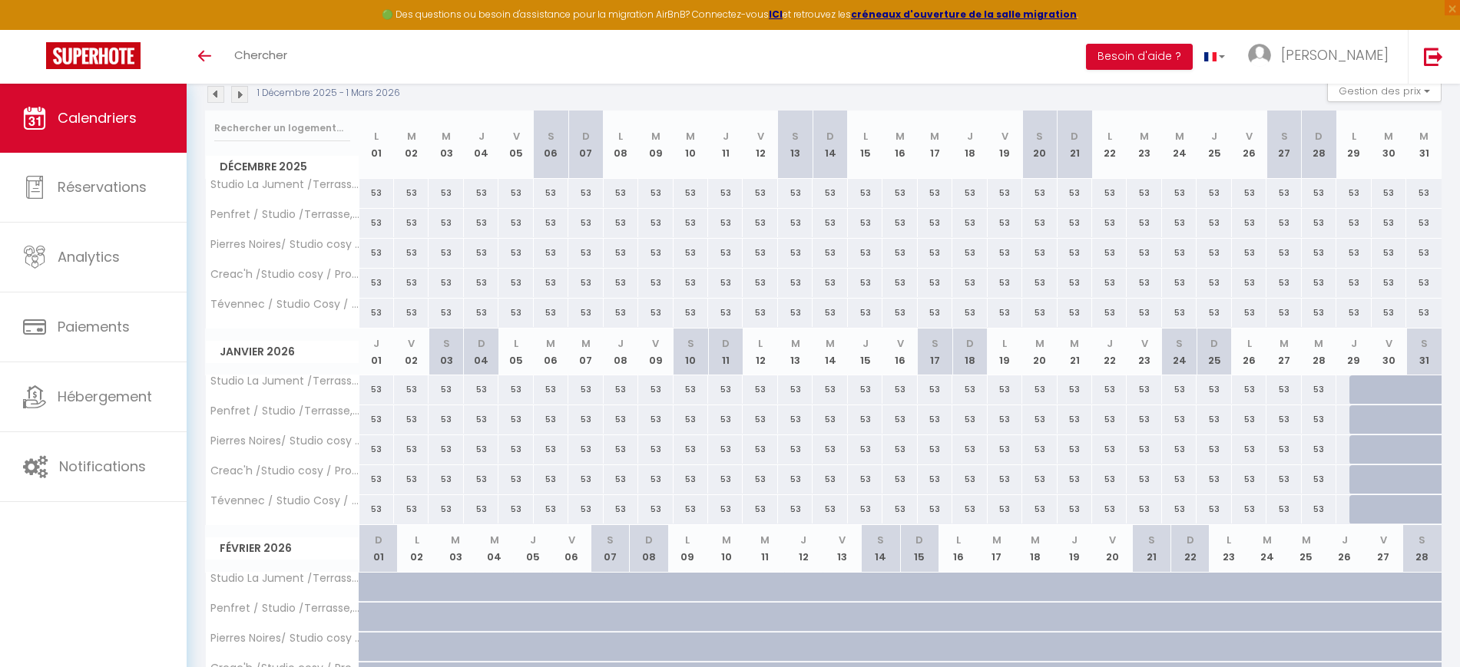
scroll to position [0, 0]
